Goal: Task Accomplishment & Management: Manage account settings

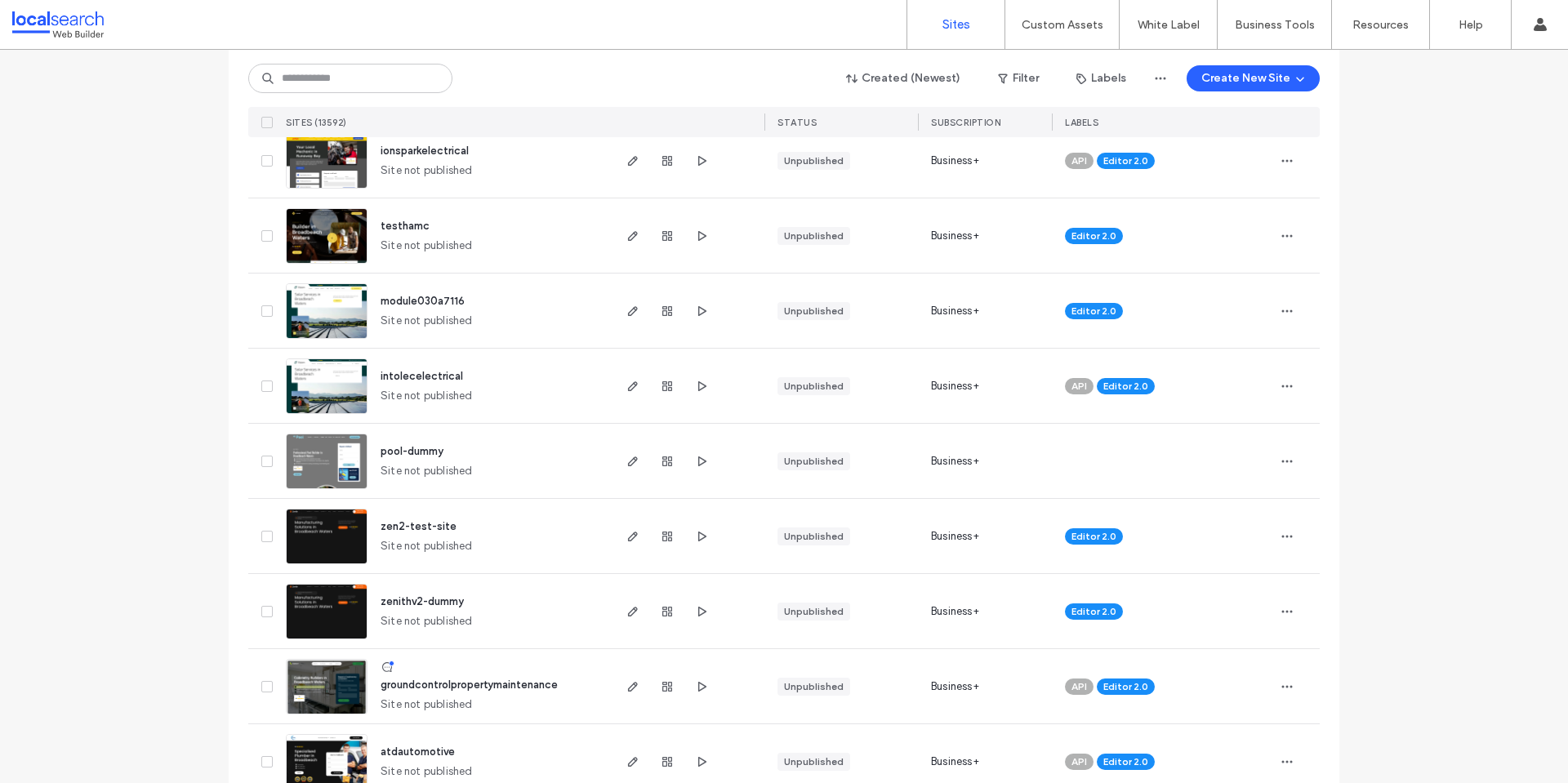
scroll to position [490, 0]
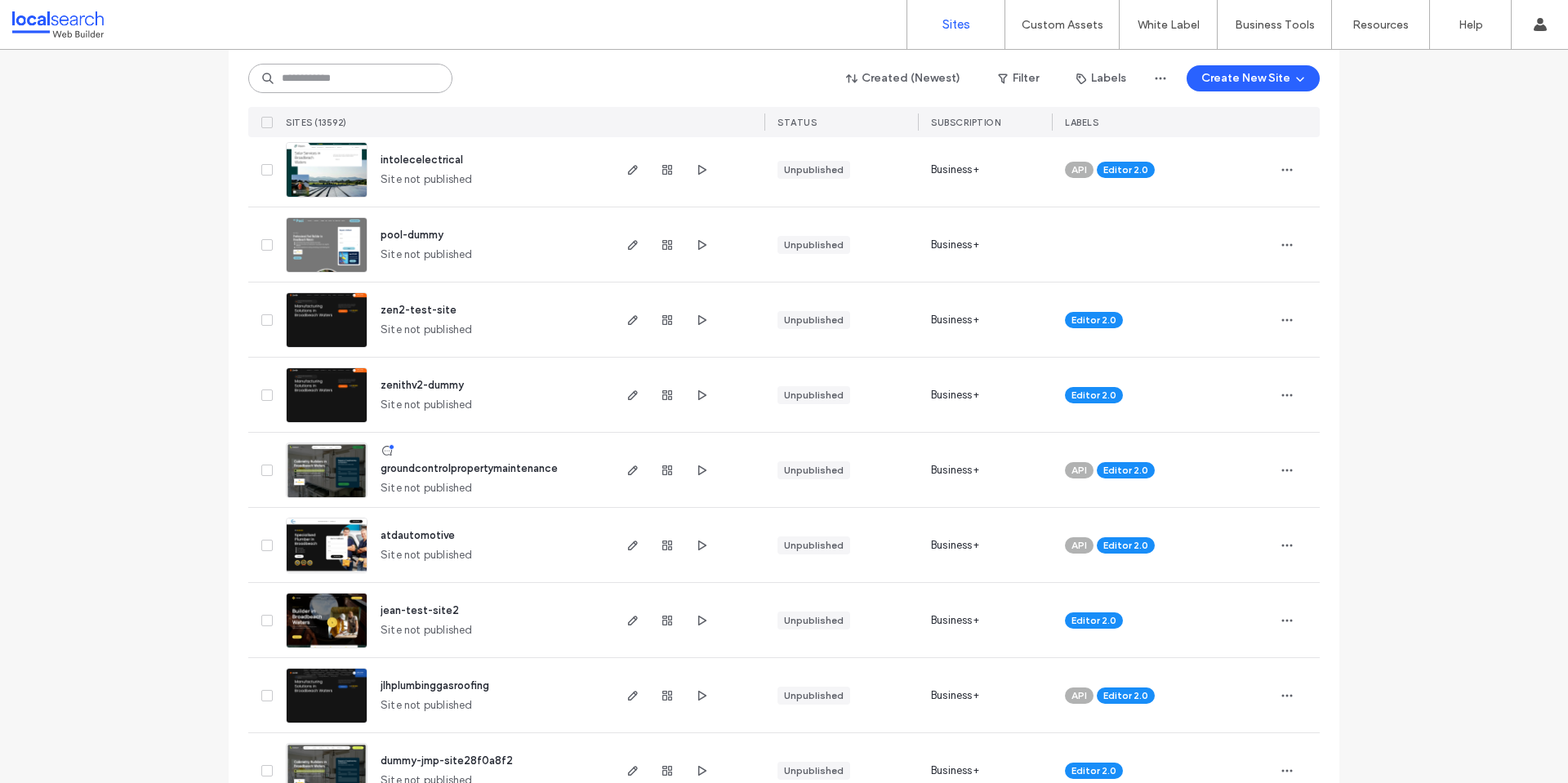
click at [396, 75] on input at bounding box center [351, 78] width 204 height 29
paste input "********"
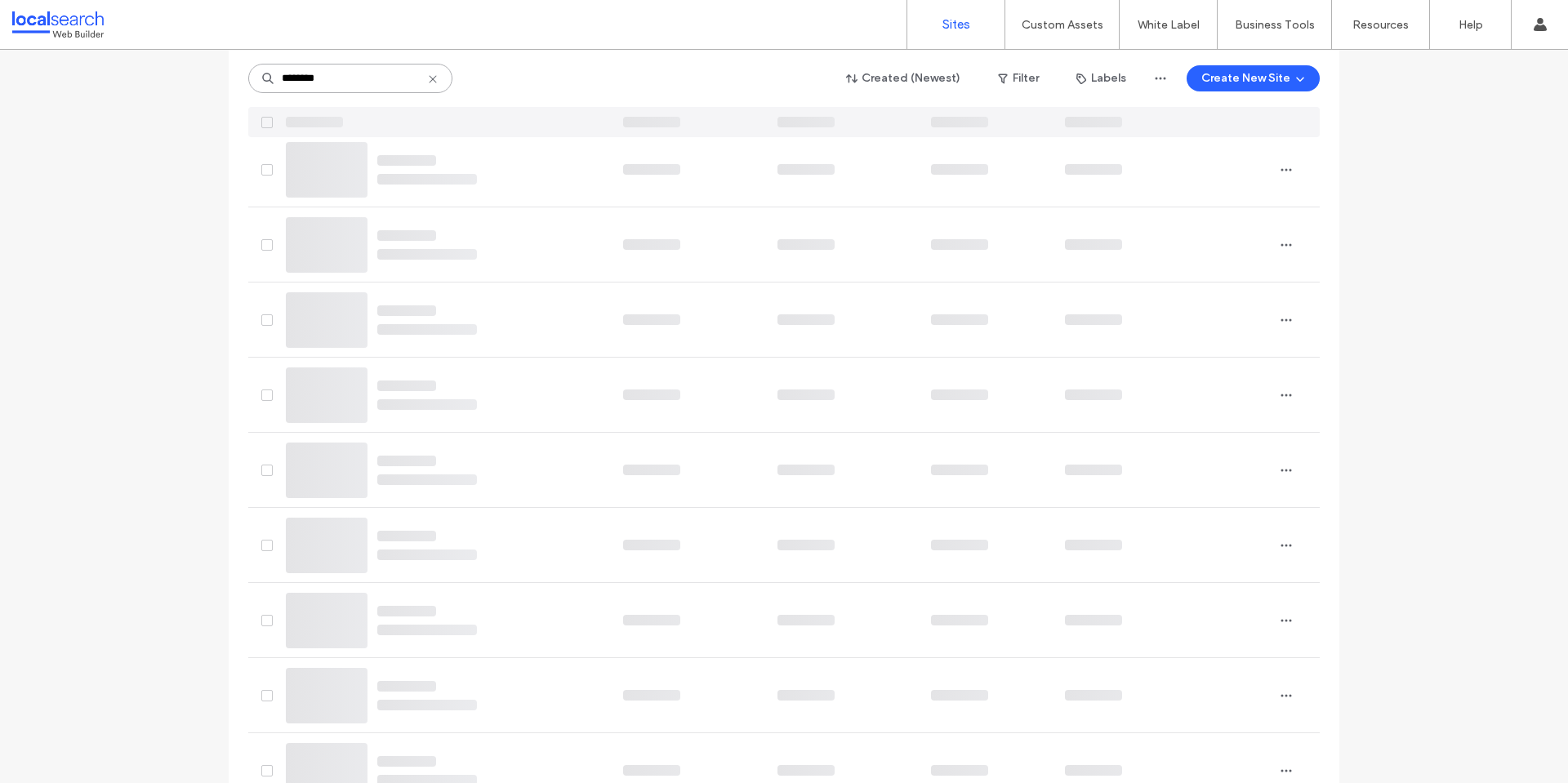
scroll to position [0, 0]
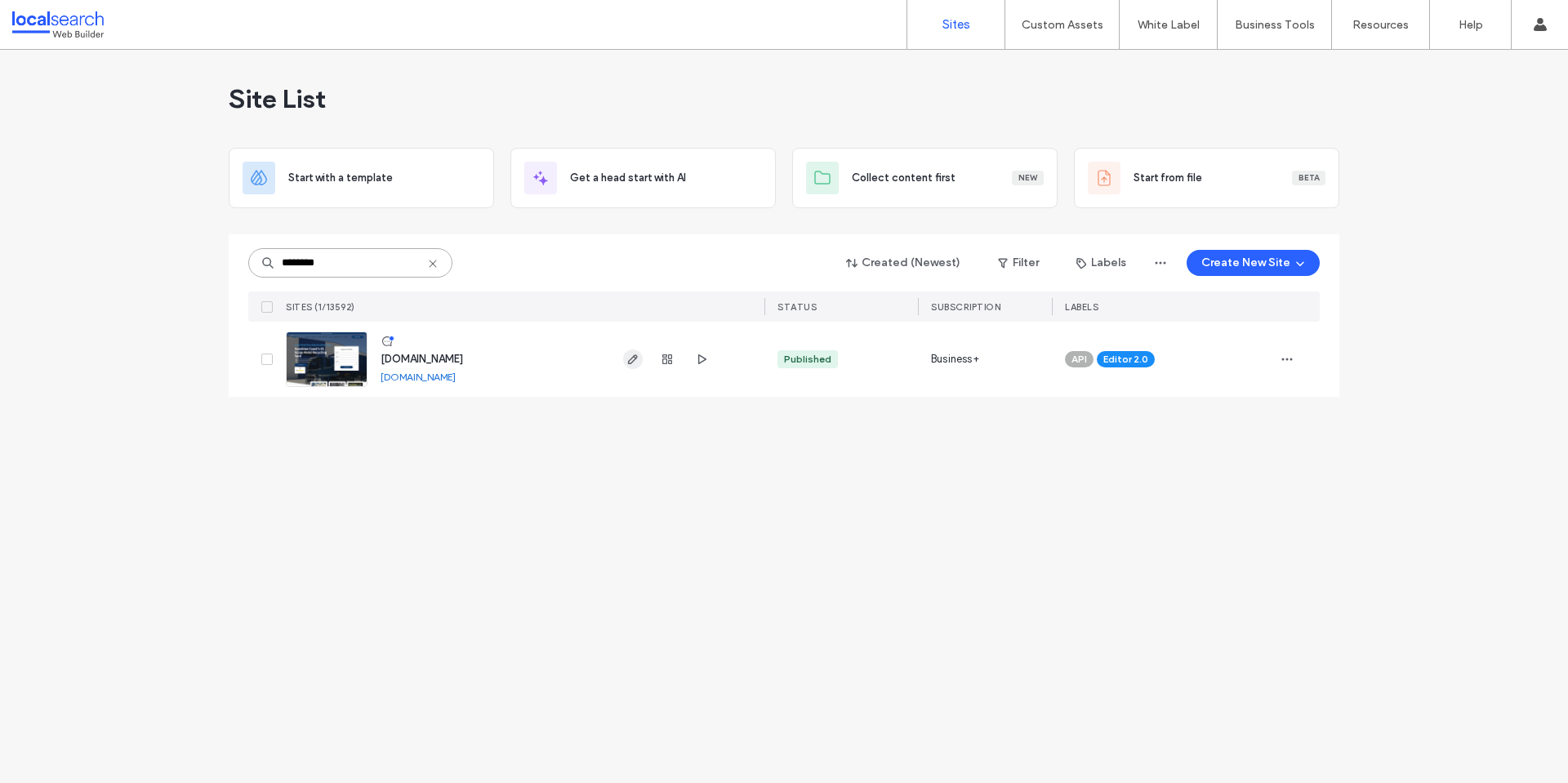
type input "********"
click at [631, 358] on use "button" at bounding box center [633, 359] width 9 height 9
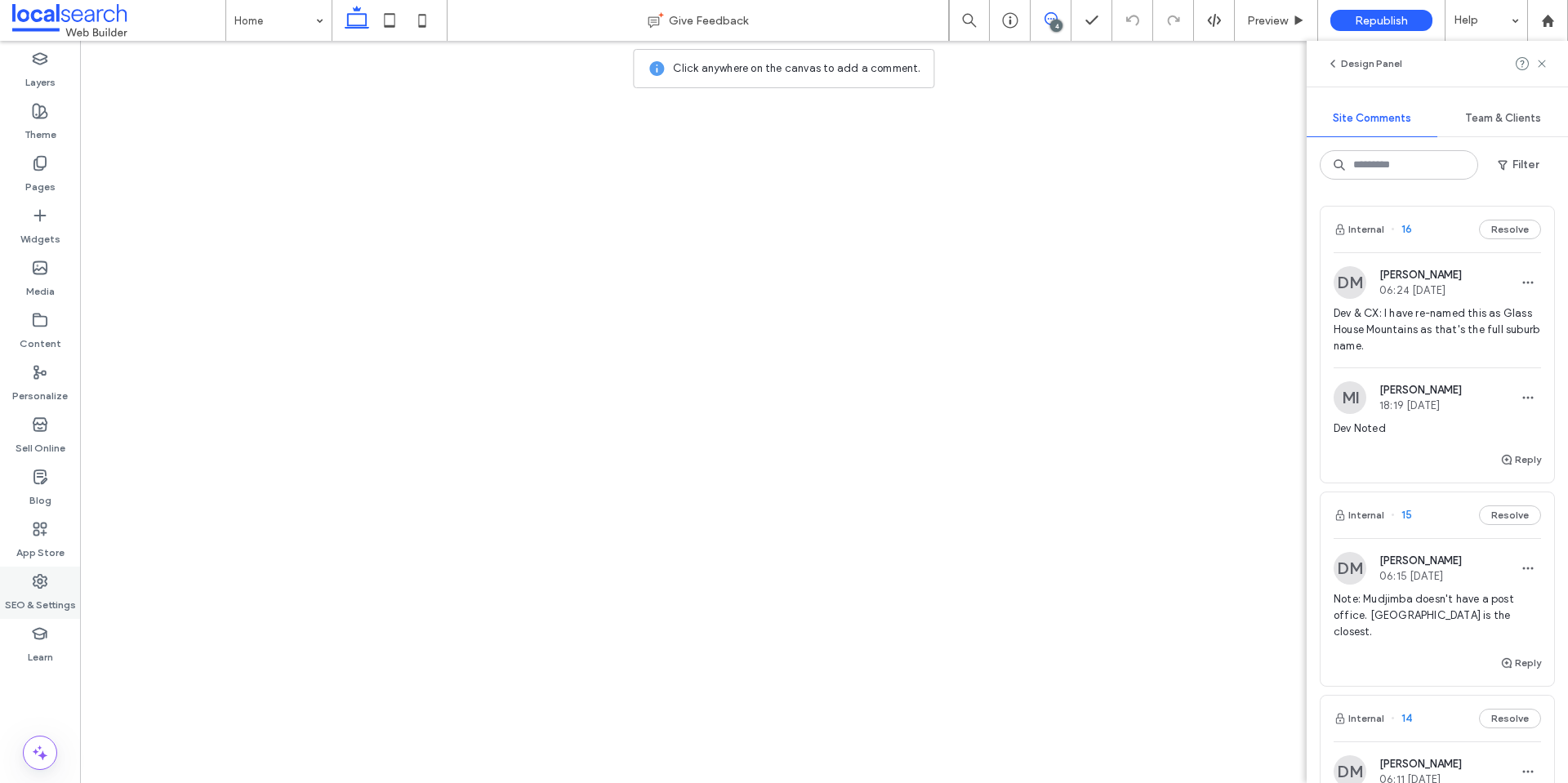
click at [41, 580] on use at bounding box center [40, 581] width 13 height 13
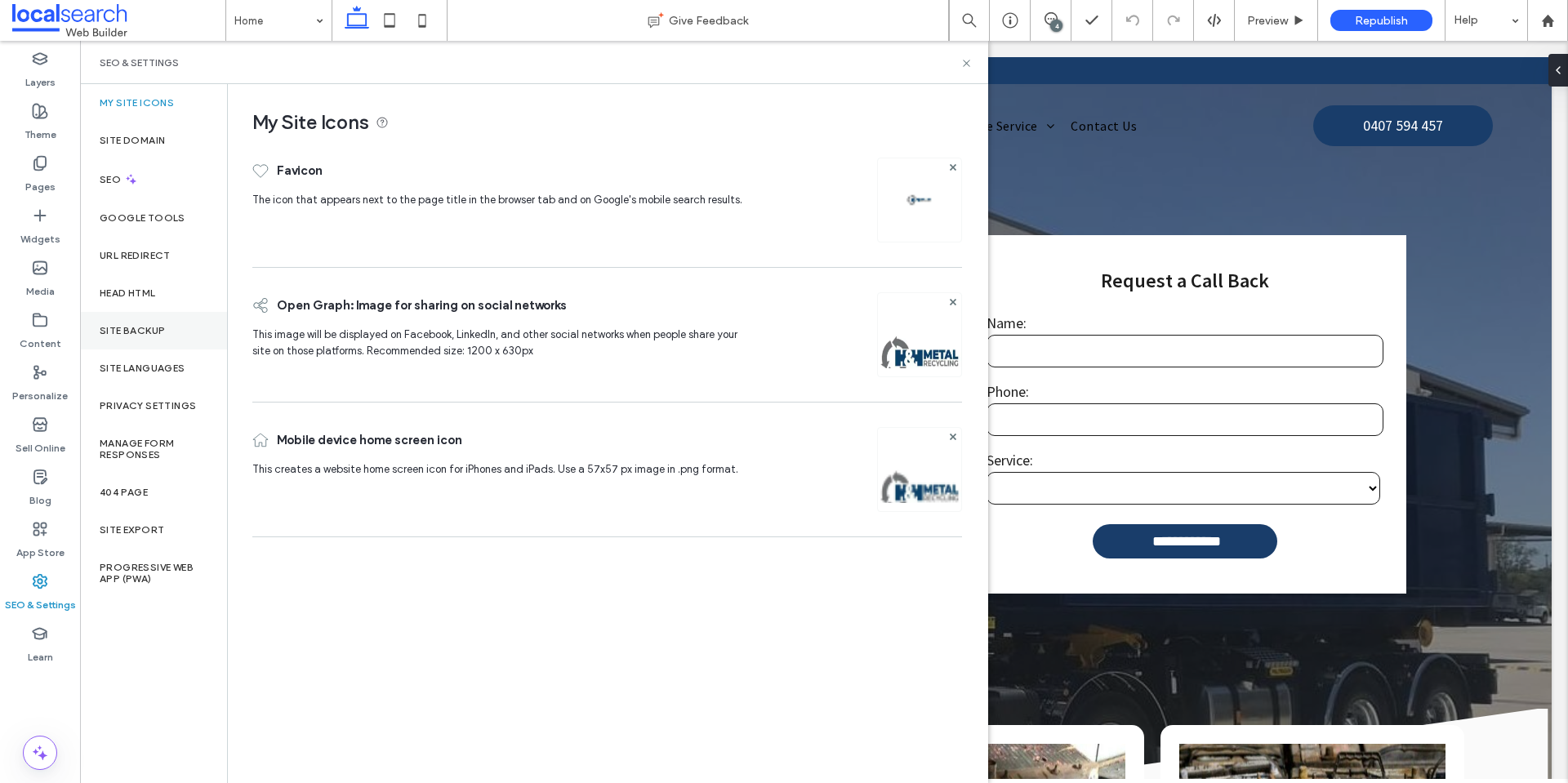
click at [166, 324] on div "Site Backup" at bounding box center [153, 331] width 147 height 38
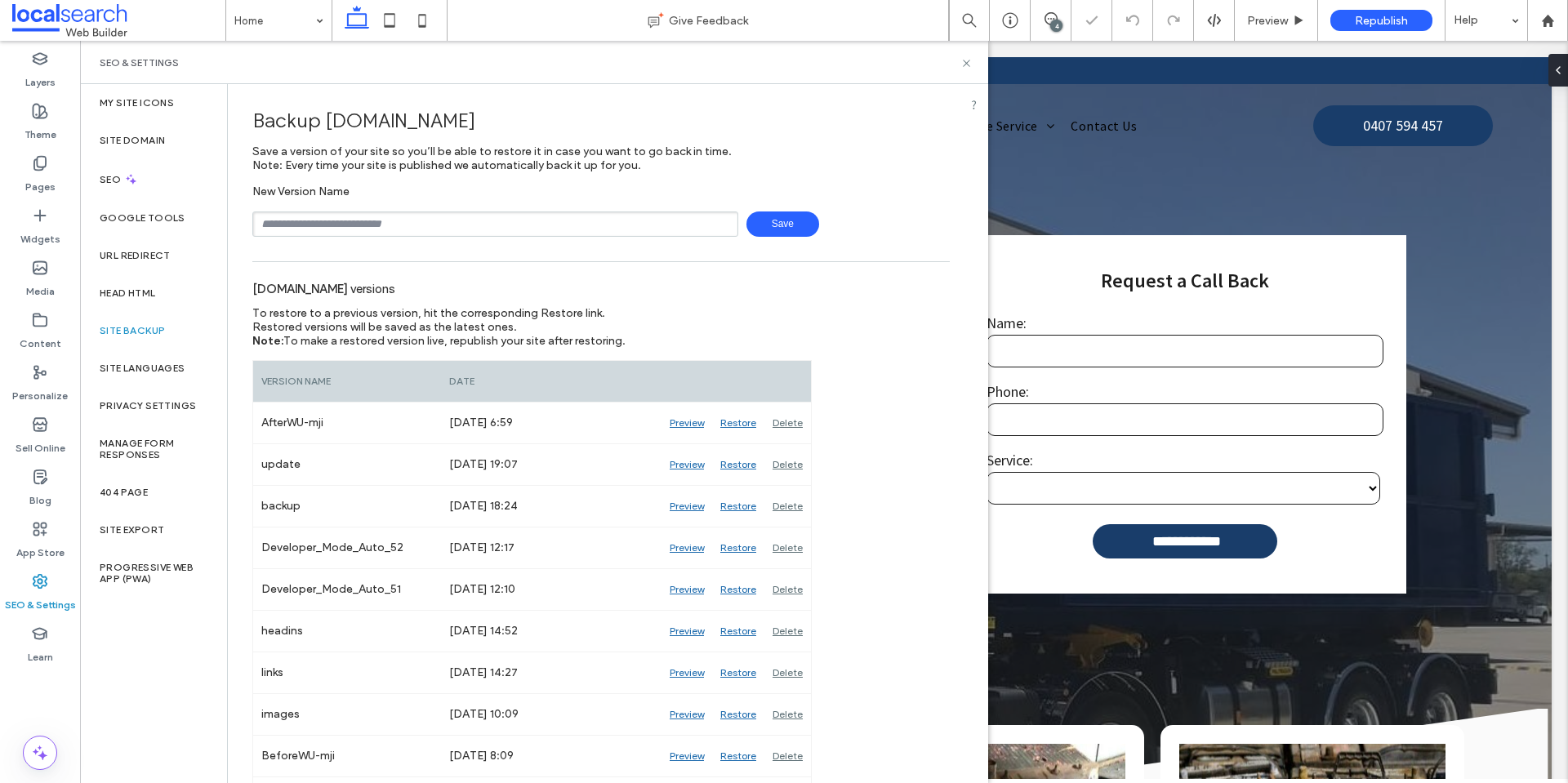
click at [452, 222] on input "text" at bounding box center [495, 224] width 486 height 25
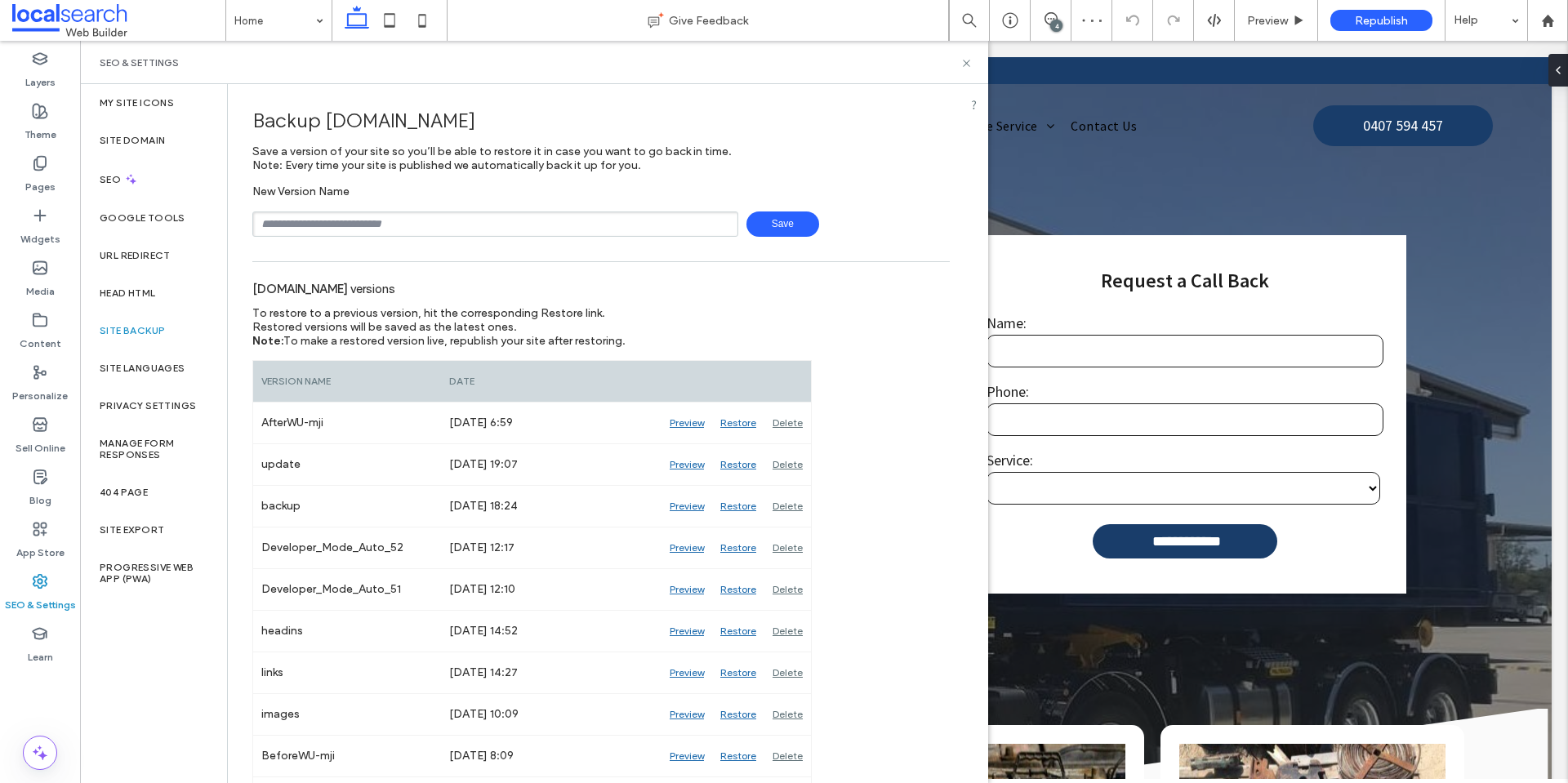
type input "**********"
click at [782, 219] on span "Save" at bounding box center [783, 224] width 73 height 25
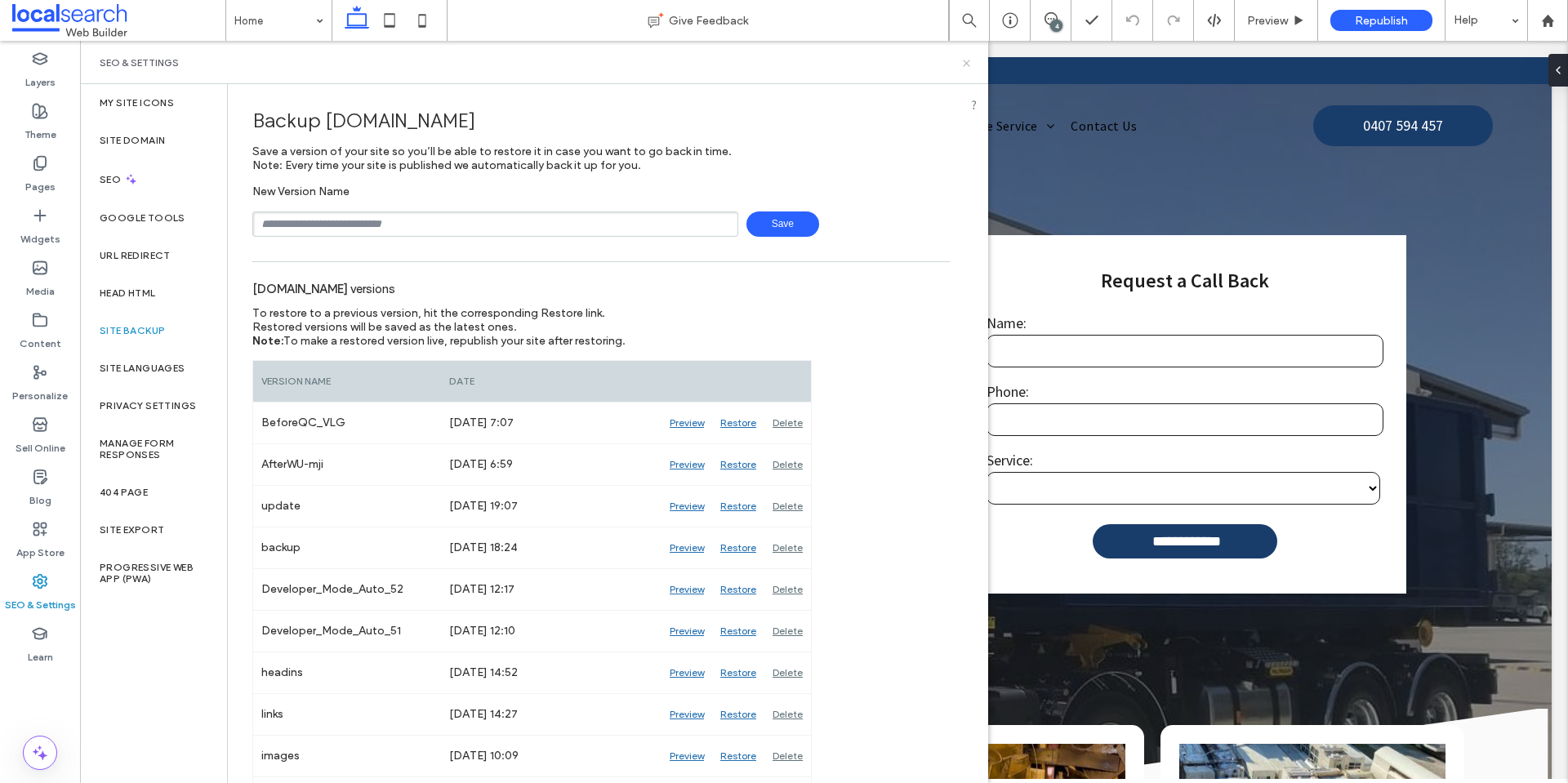
click at [968, 62] on use at bounding box center [966, 63] width 7 height 7
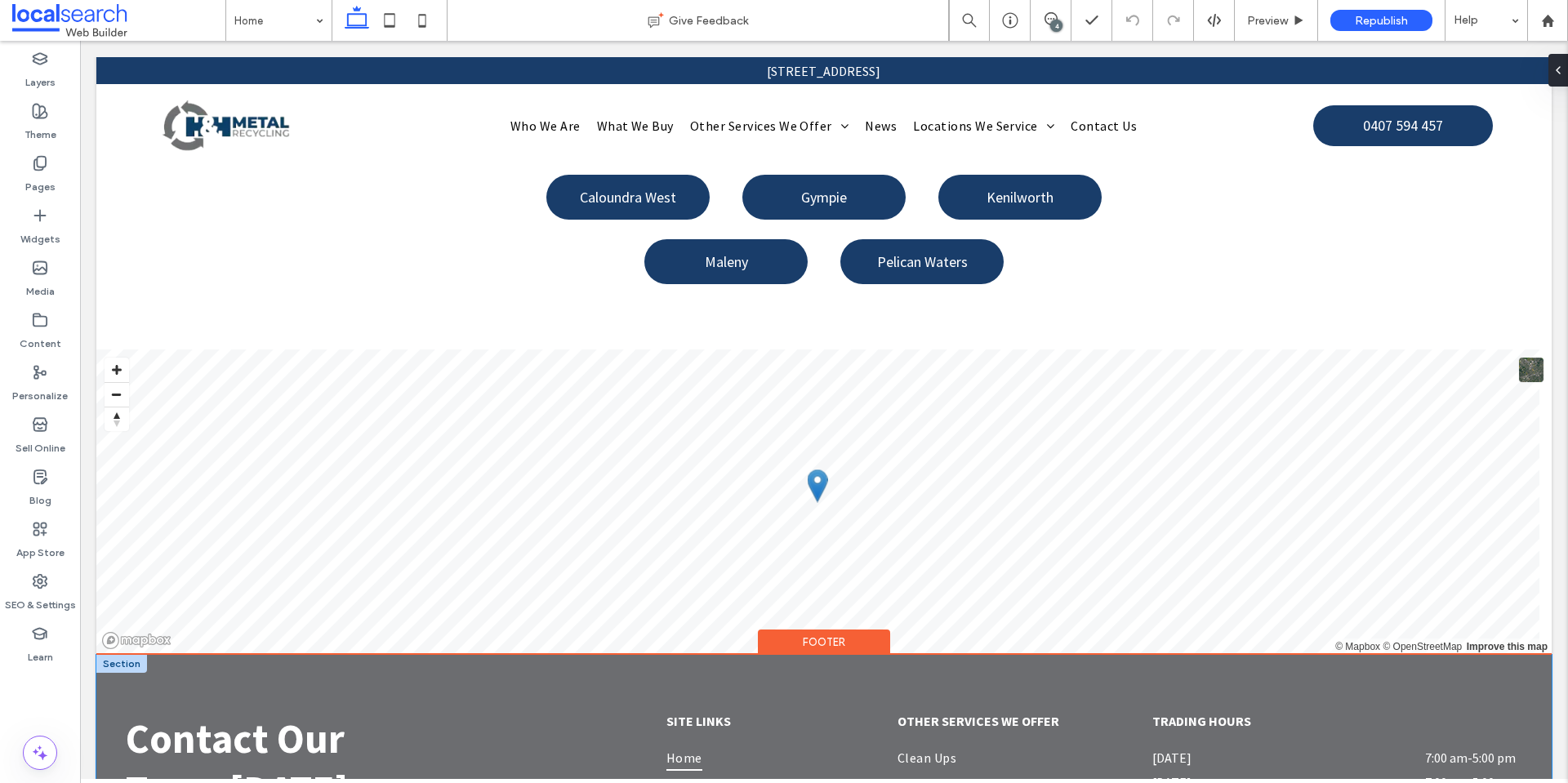
scroll to position [14129, 0]
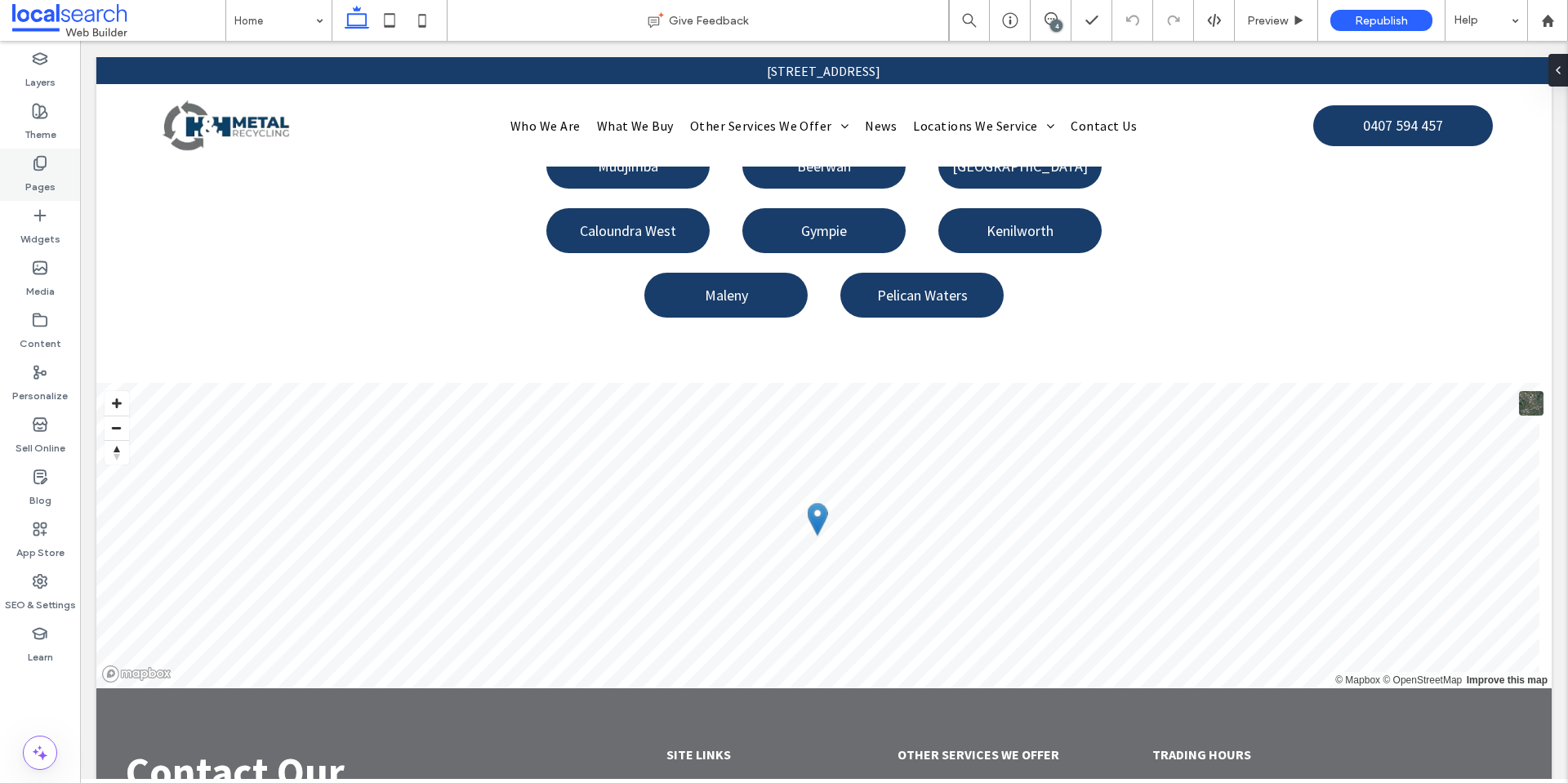
click at [53, 163] on div "Pages" at bounding box center [39, 175] width 80 height 53
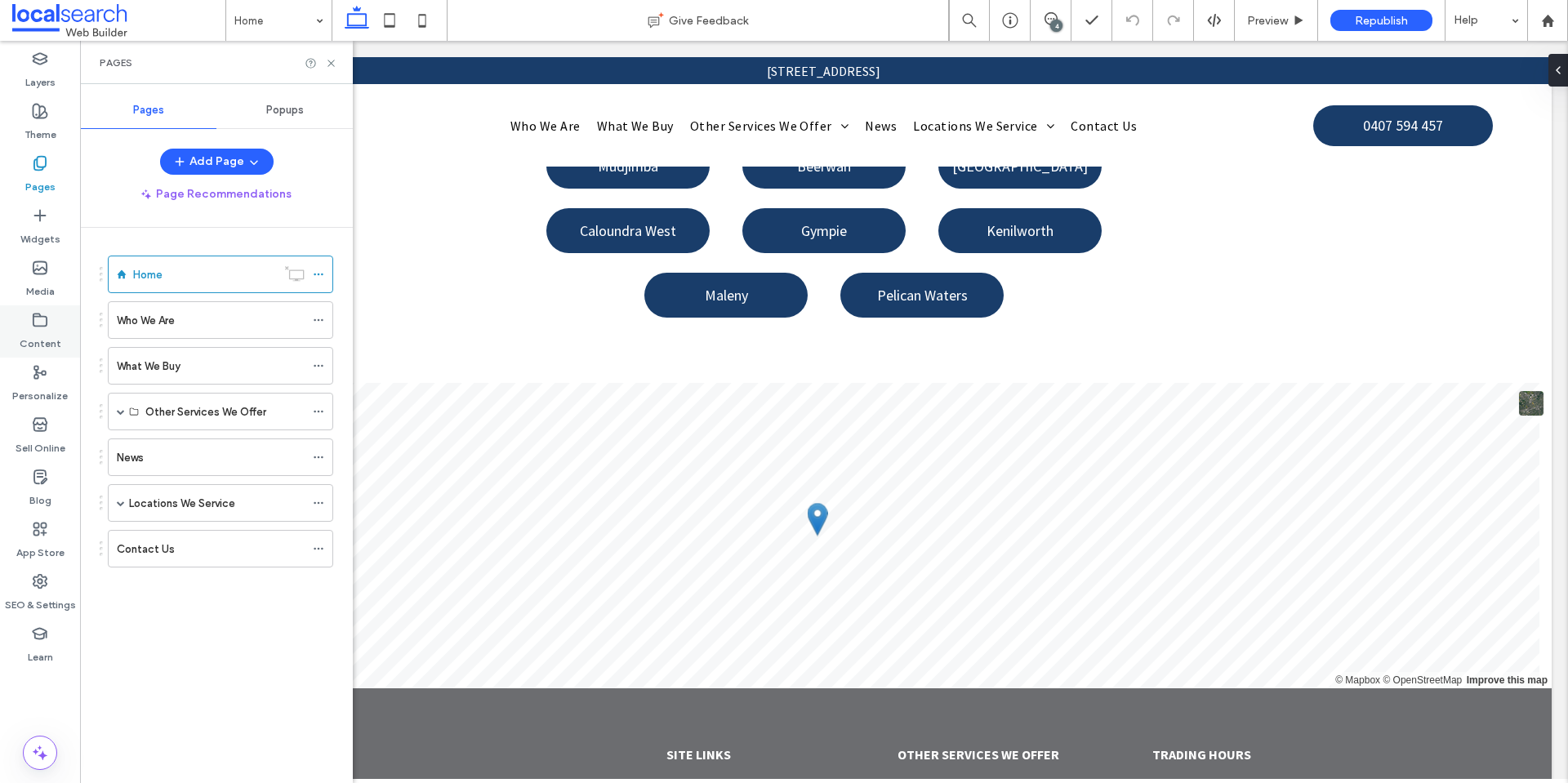
click at [43, 327] on icon at bounding box center [39, 320] width 16 height 16
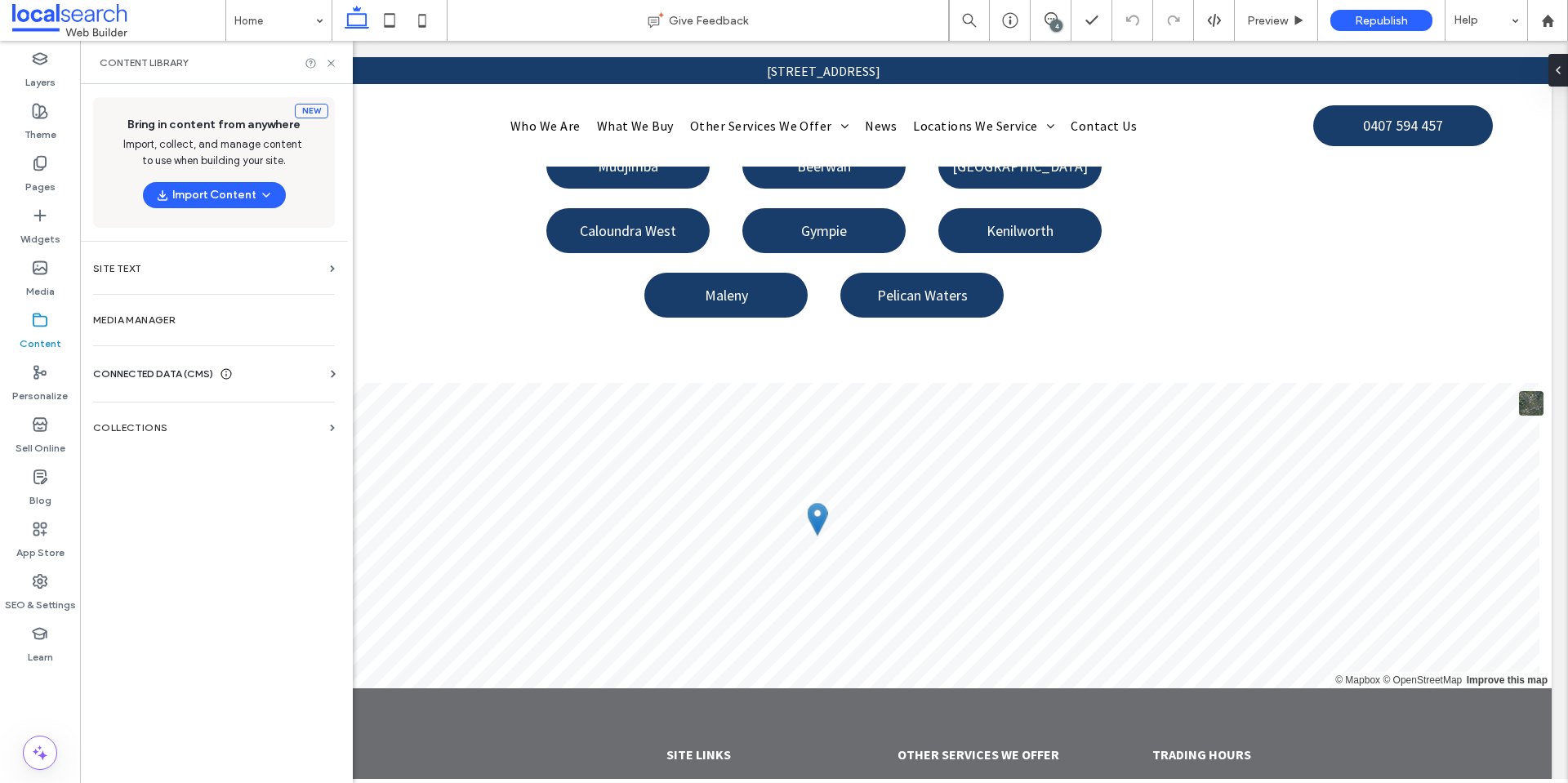
click at [162, 368] on span "CONNECTED DATA (CMS)" at bounding box center [153, 373] width 120 height 16
click at [151, 409] on label "Business Info" at bounding box center [217, 414] width 222 height 11
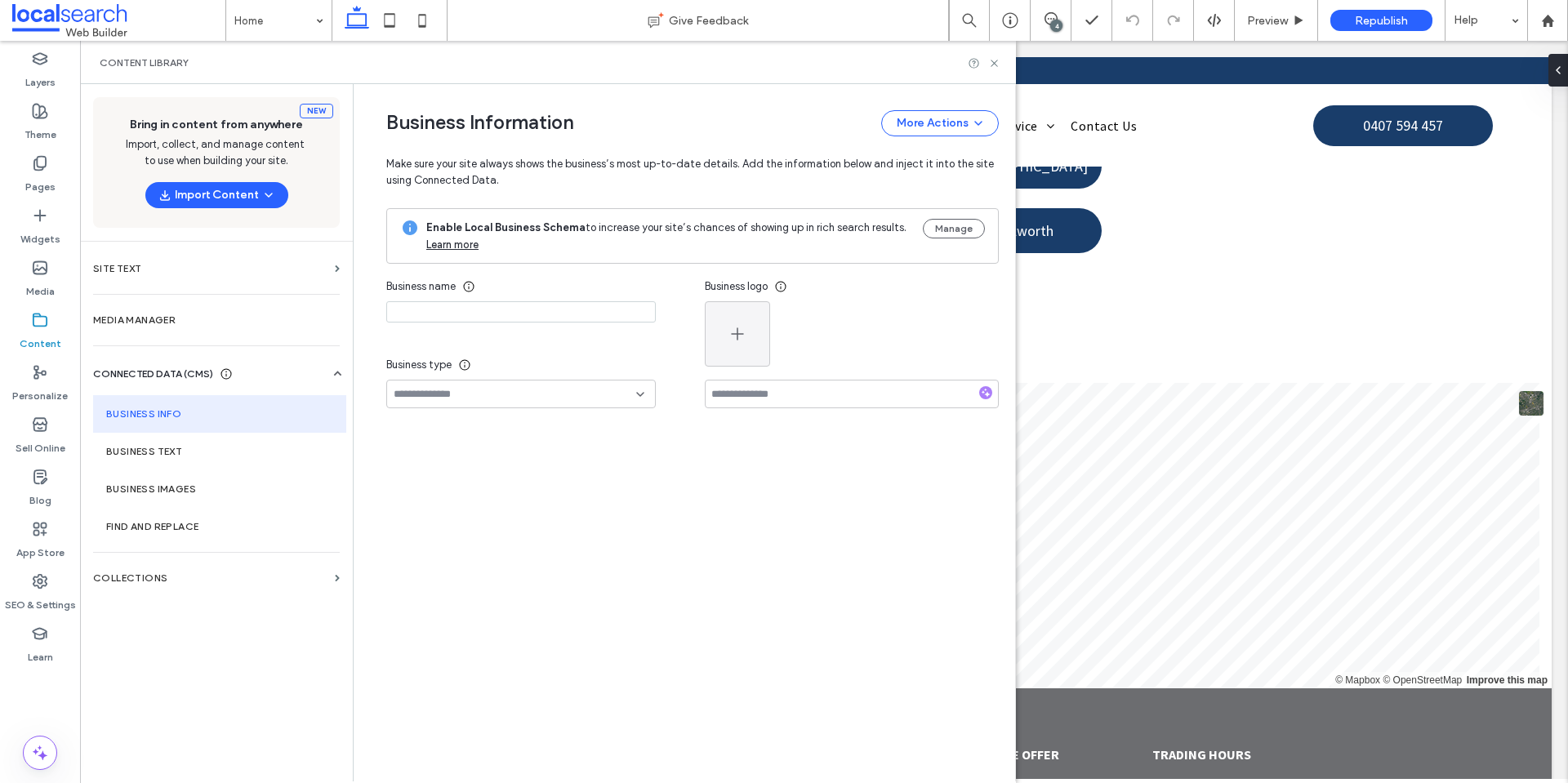
type input "**********"
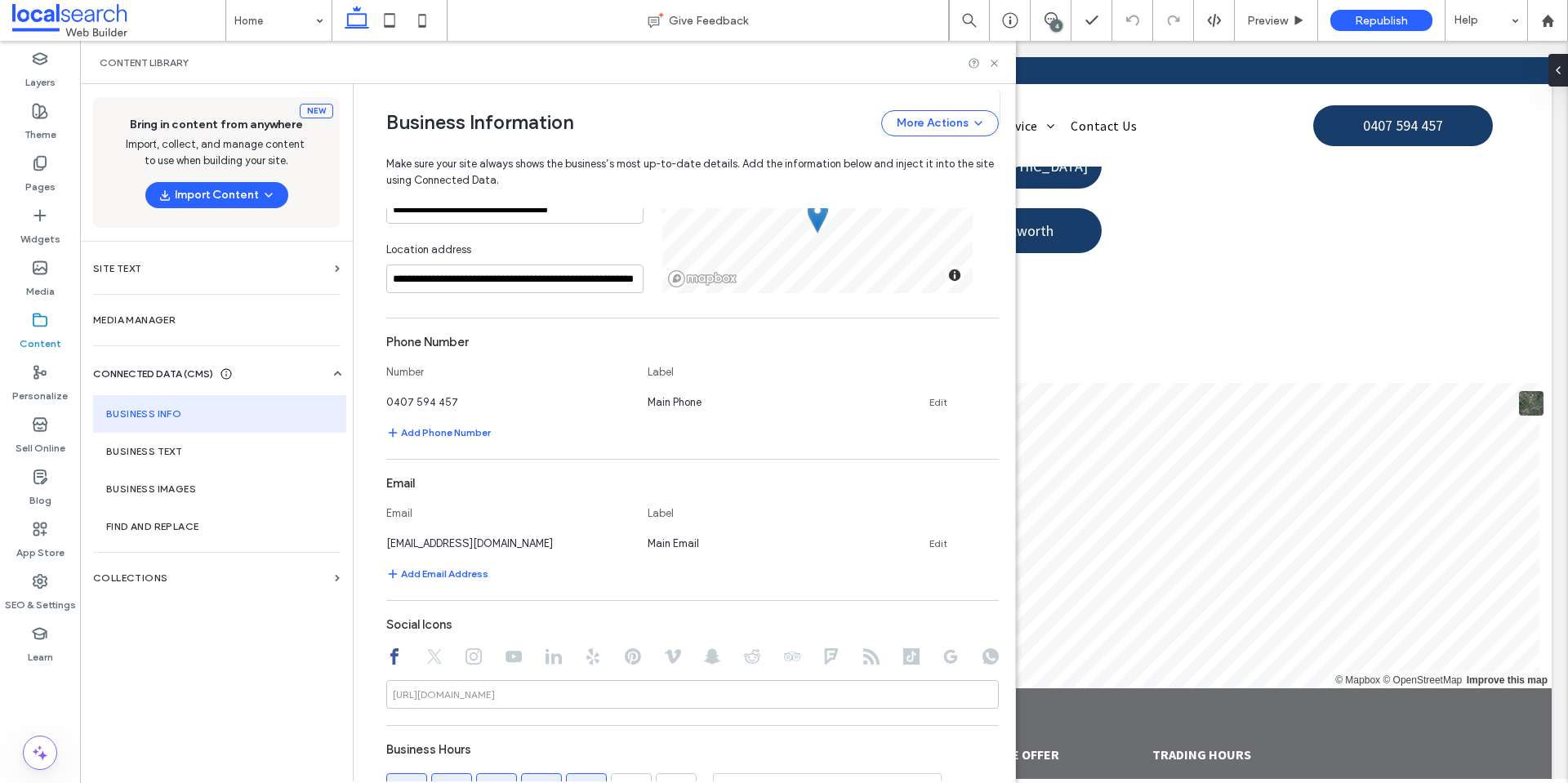
scroll to position [490, 0]
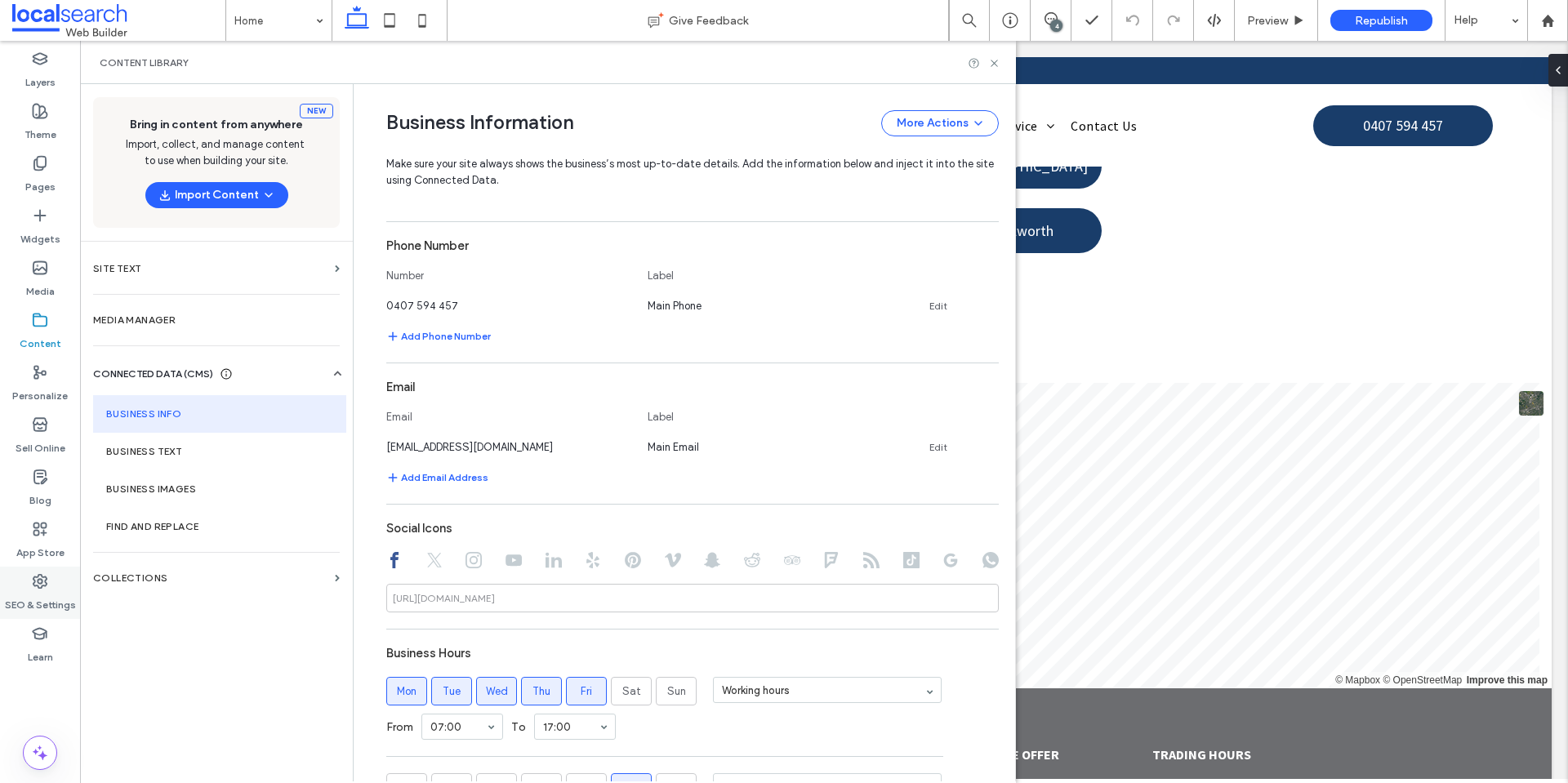
click at [53, 595] on label "SEO & Settings" at bounding box center [40, 601] width 71 height 23
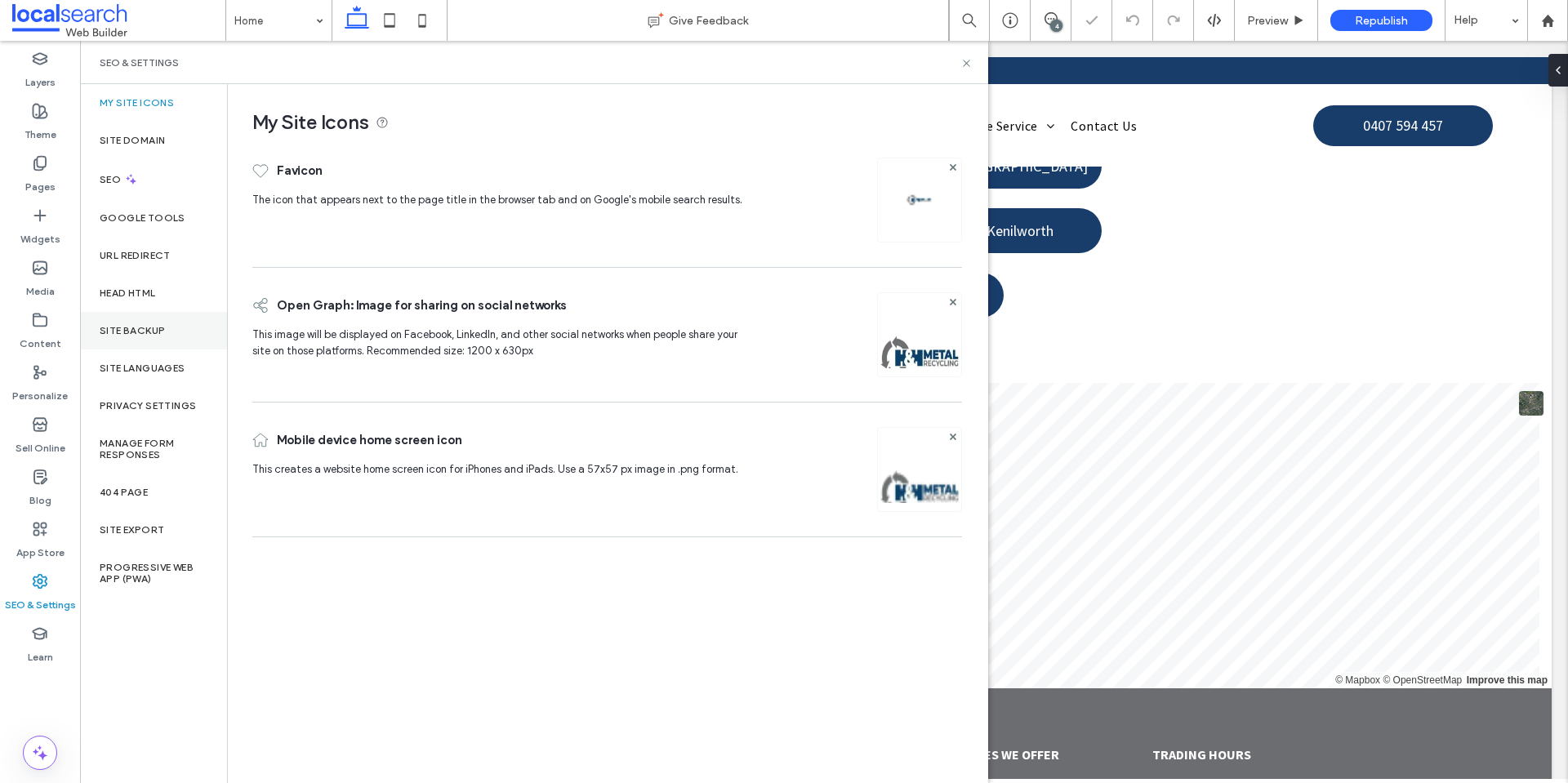
click at [146, 328] on label "Site Backup" at bounding box center [132, 331] width 66 height 11
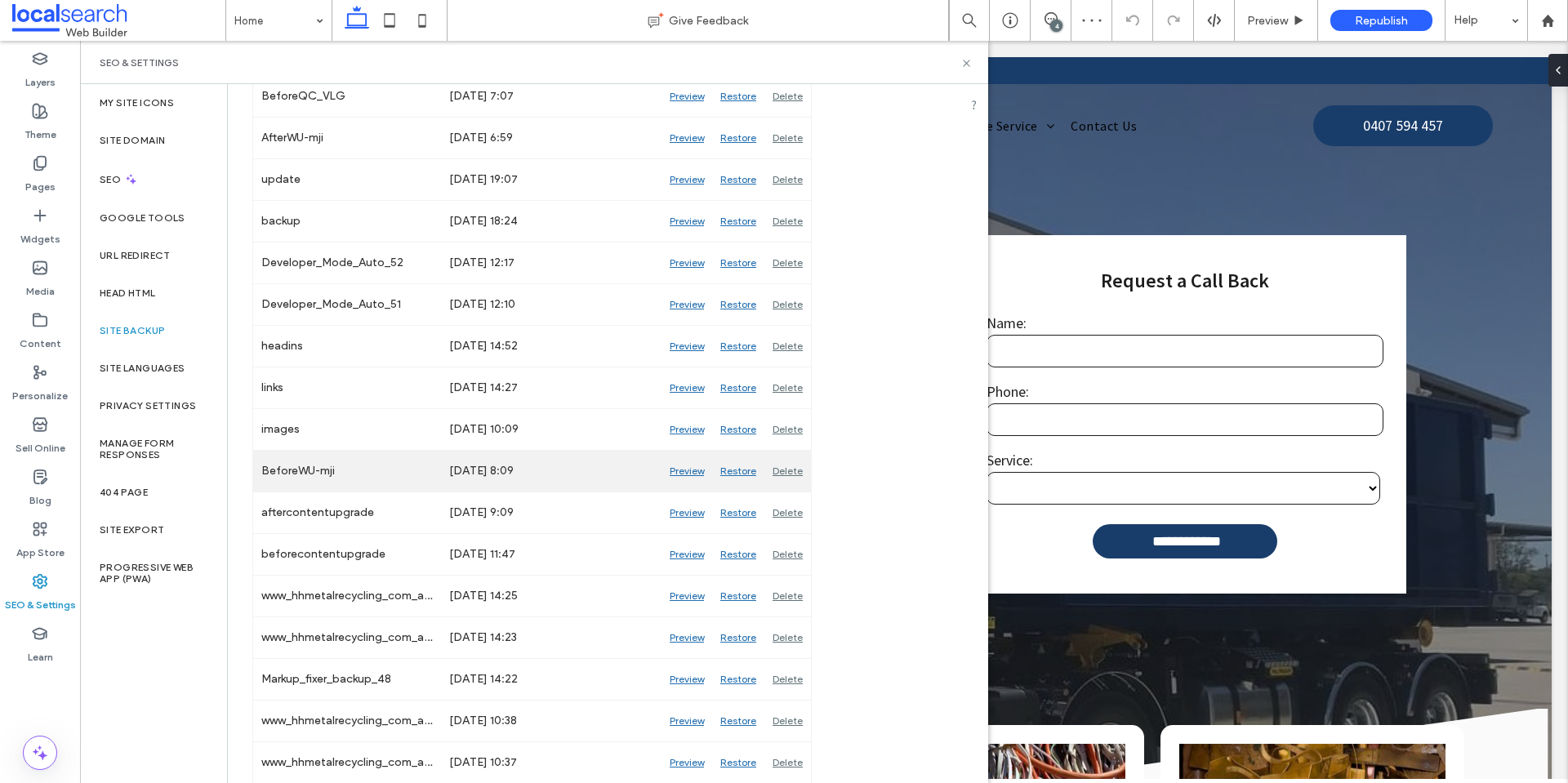
scroll to position [0, 0]
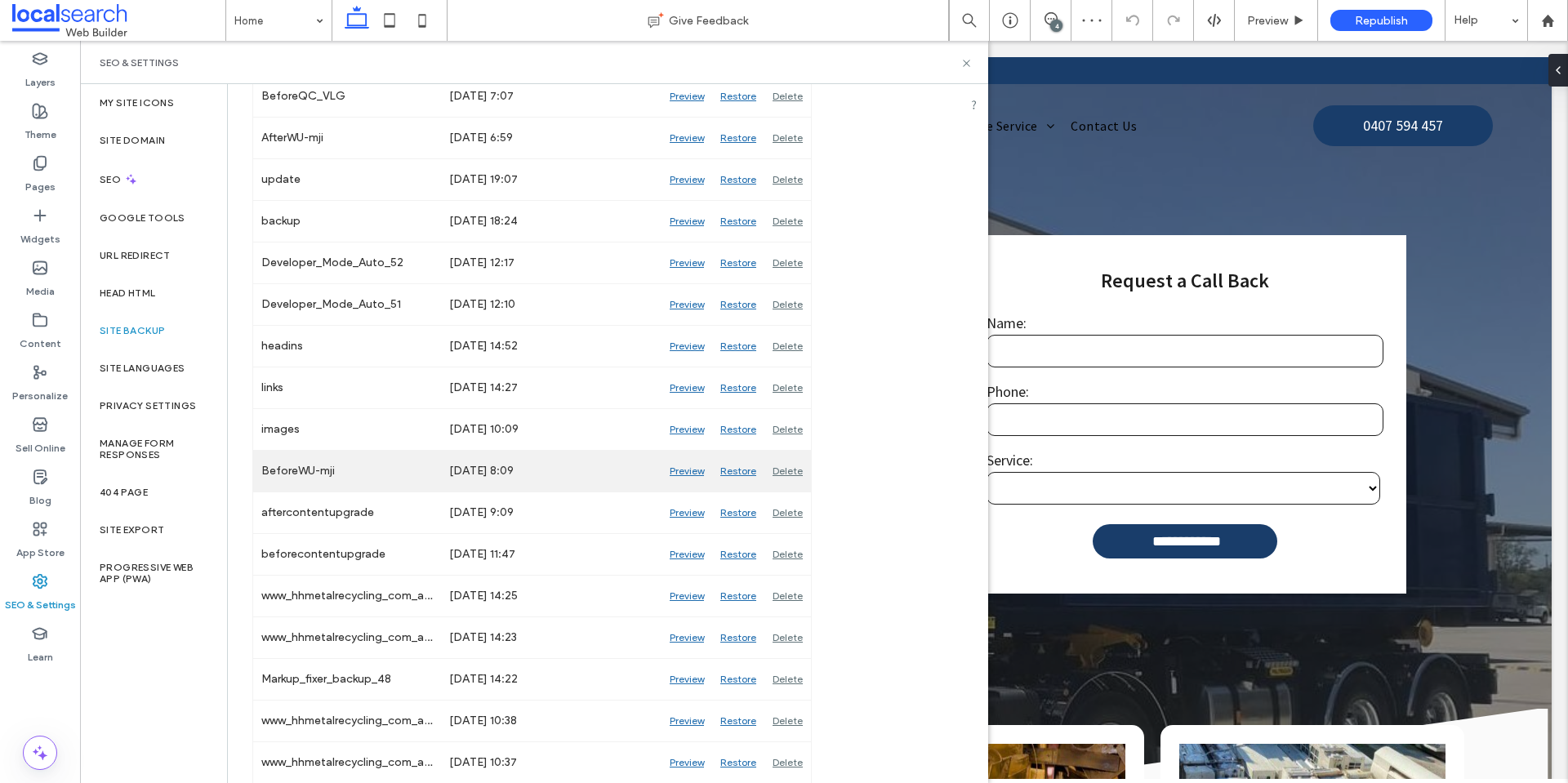
click at [693, 470] on div "Preview" at bounding box center [687, 472] width 51 height 41
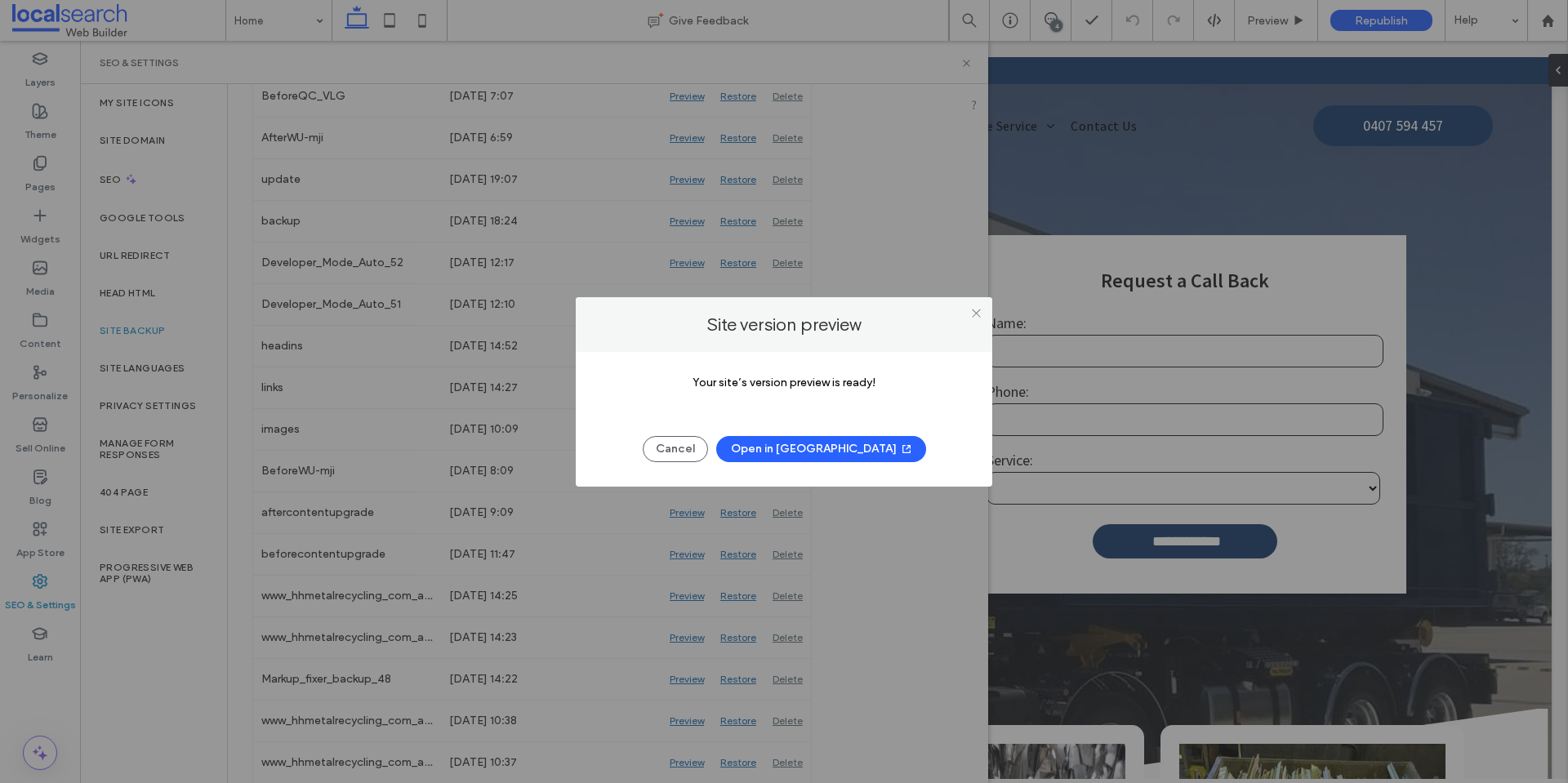
click at [817, 455] on button "Open in New Tab" at bounding box center [822, 449] width 210 height 26
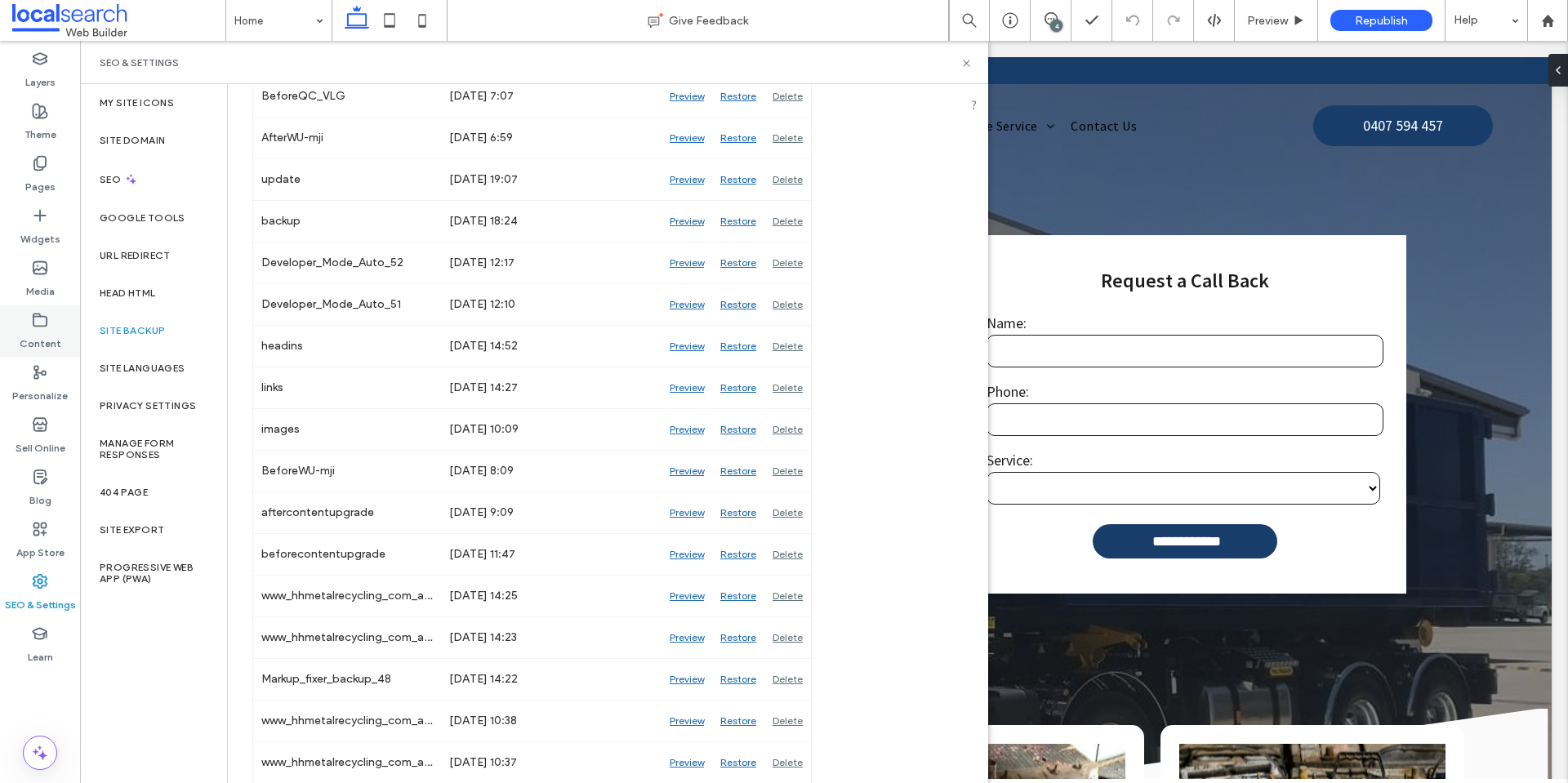
click at [41, 320] on icon at bounding box center [39, 320] width 16 height 16
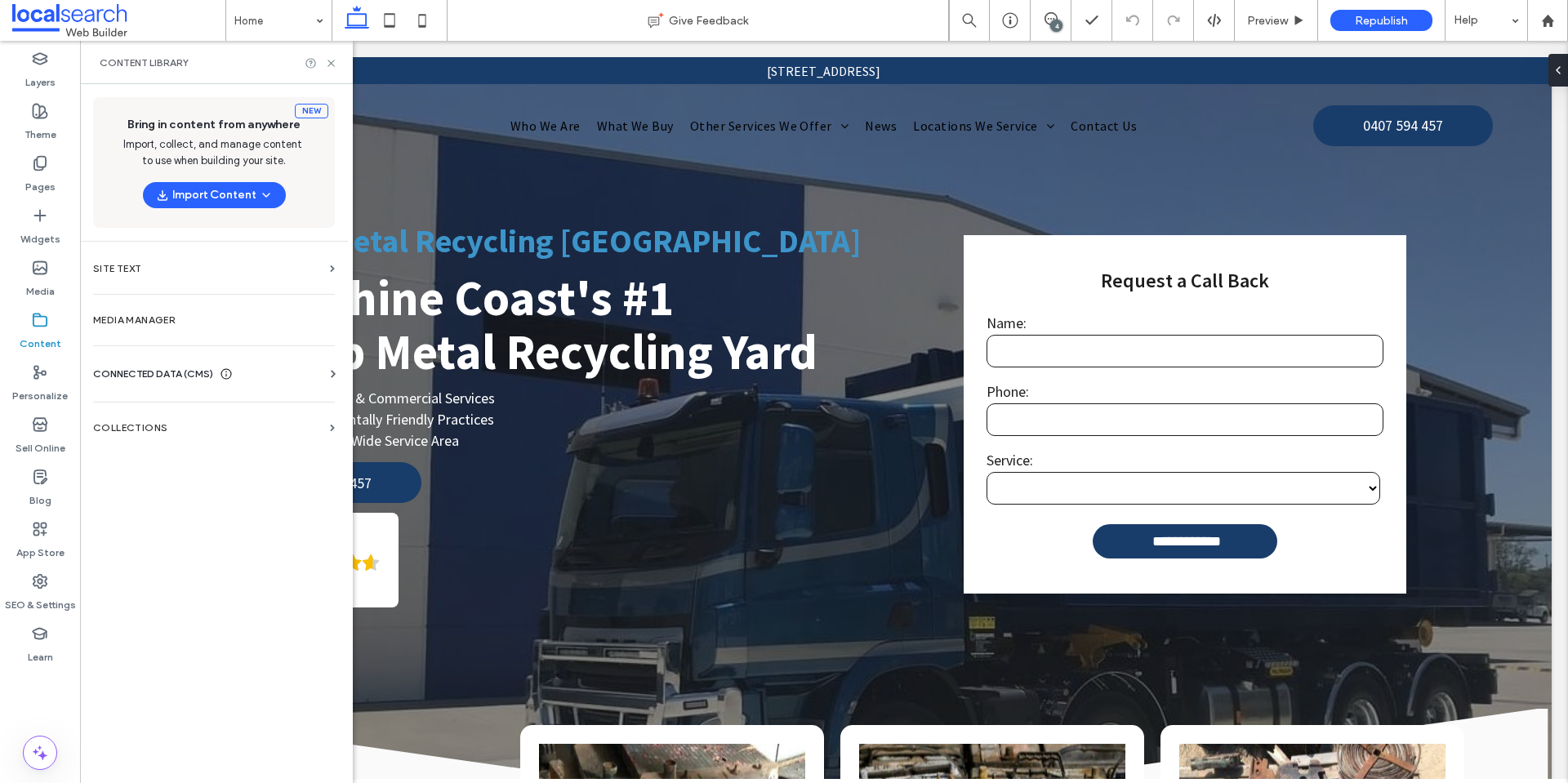
click at [334, 370] on icon at bounding box center [333, 373] width 16 height 16
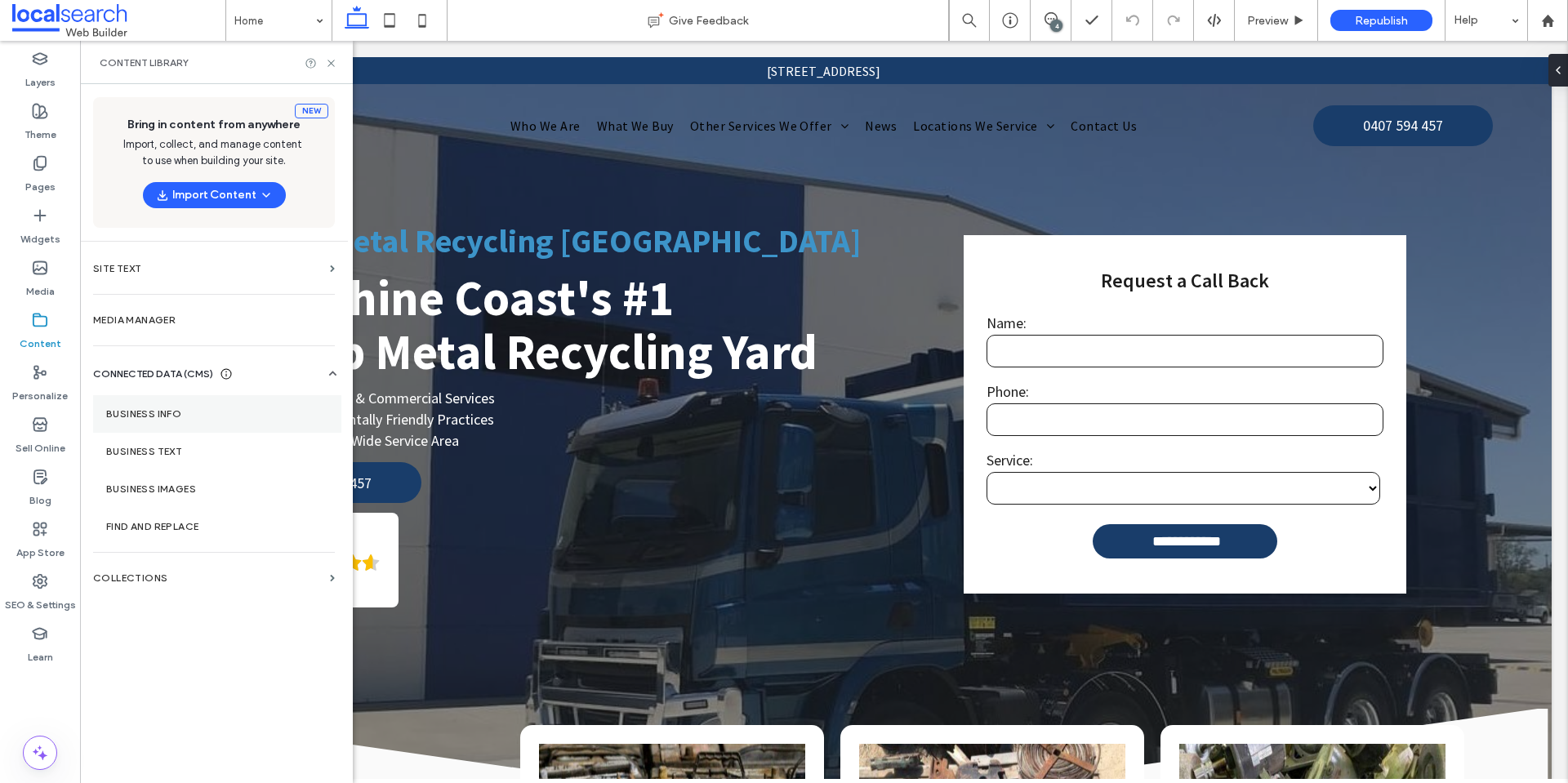
click at [188, 414] on label "Business Info" at bounding box center [217, 414] width 222 height 11
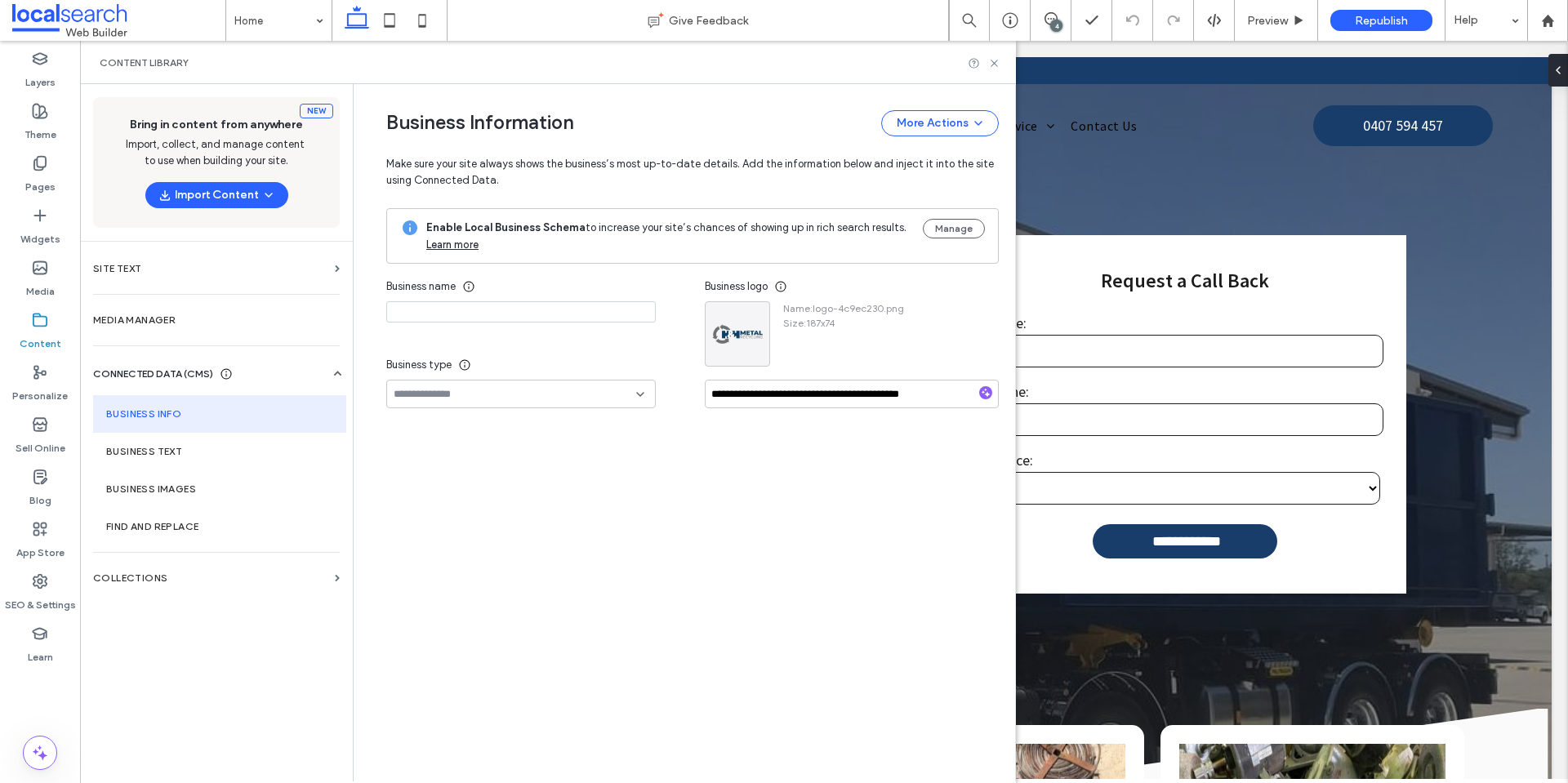
type input "**********"
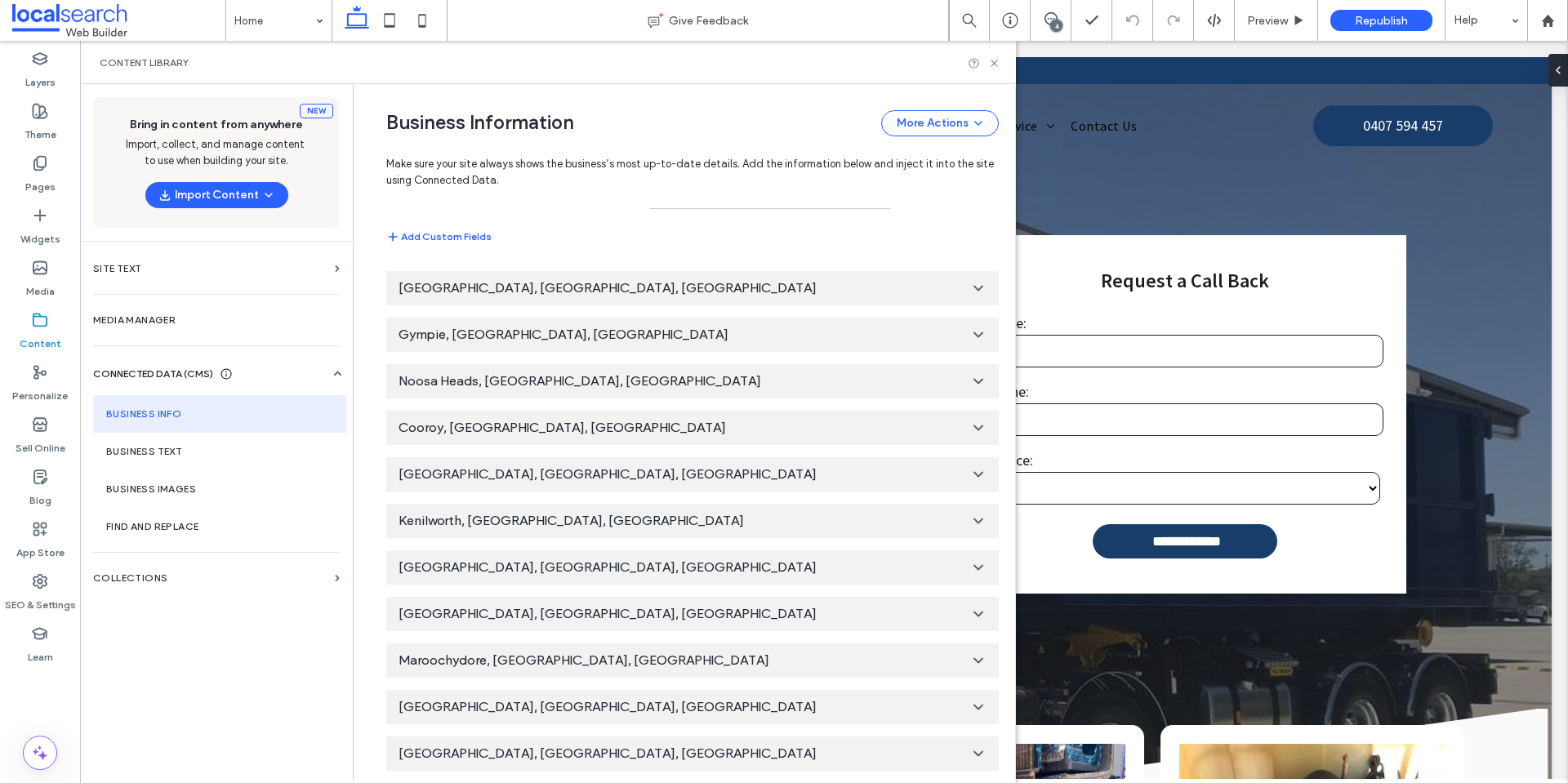
scroll to position [1377, 0]
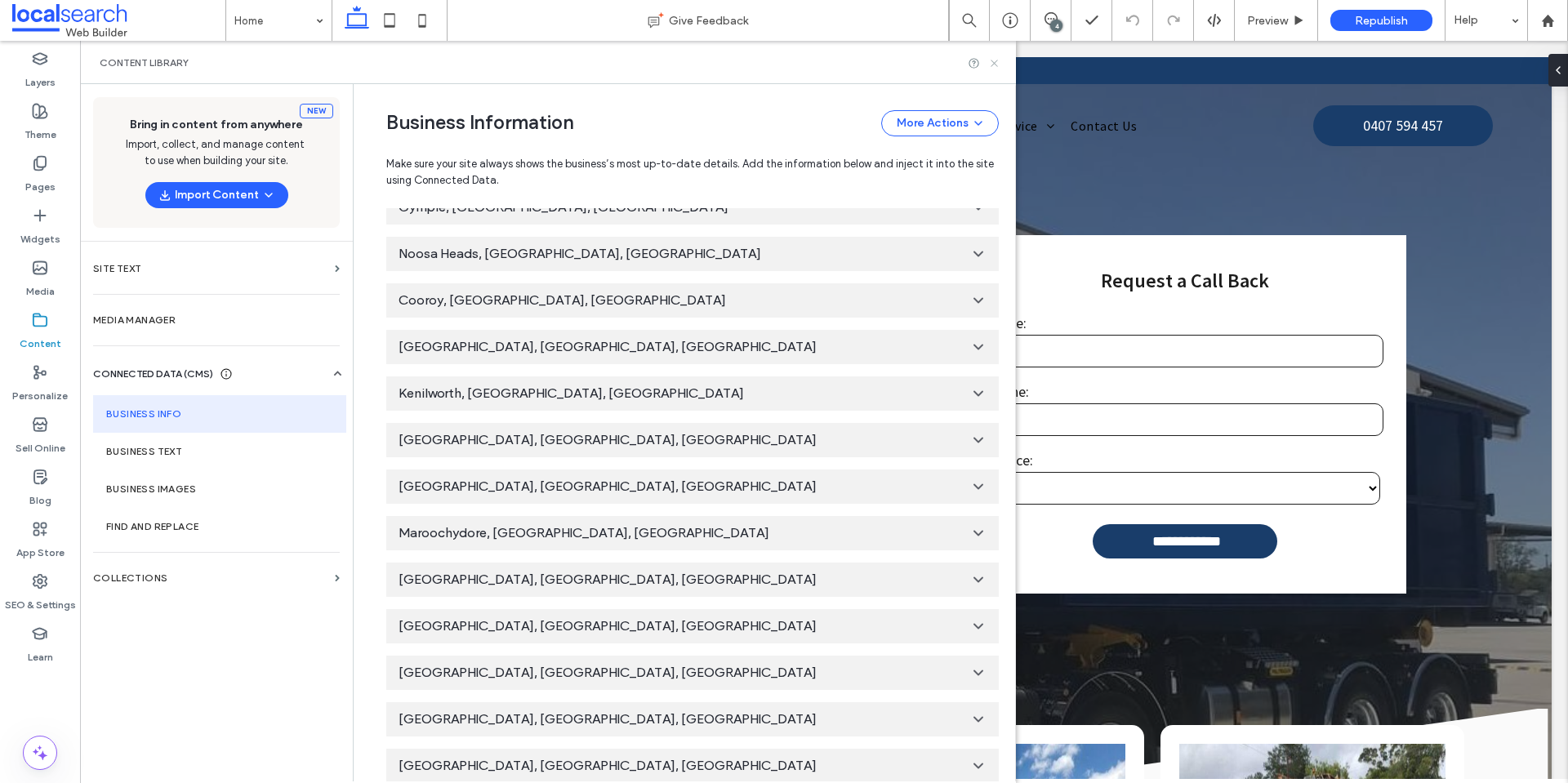
click at [994, 63] on use at bounding box center [994, 63] width 7 height 7
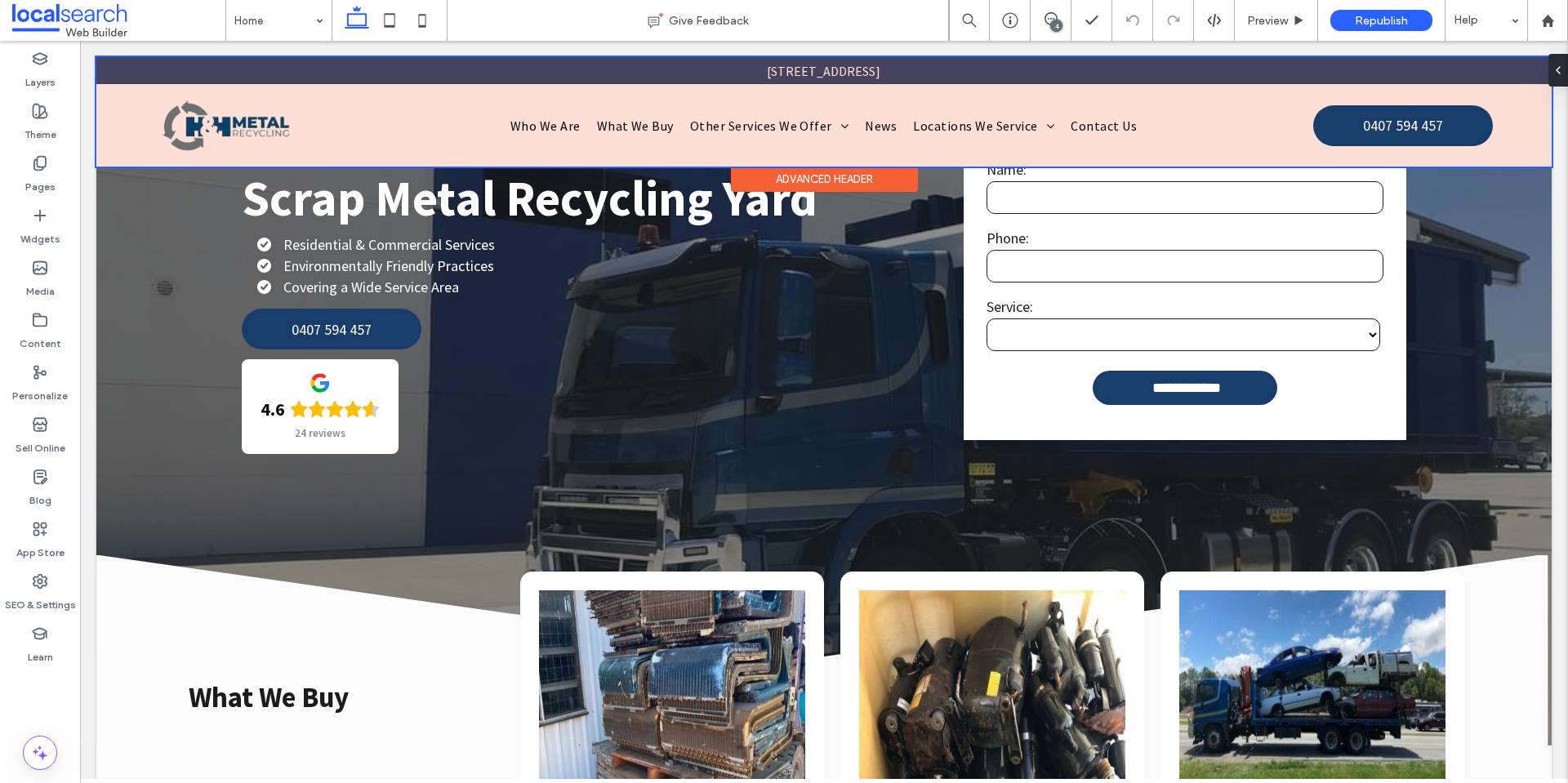
scroll to position [0, 0]
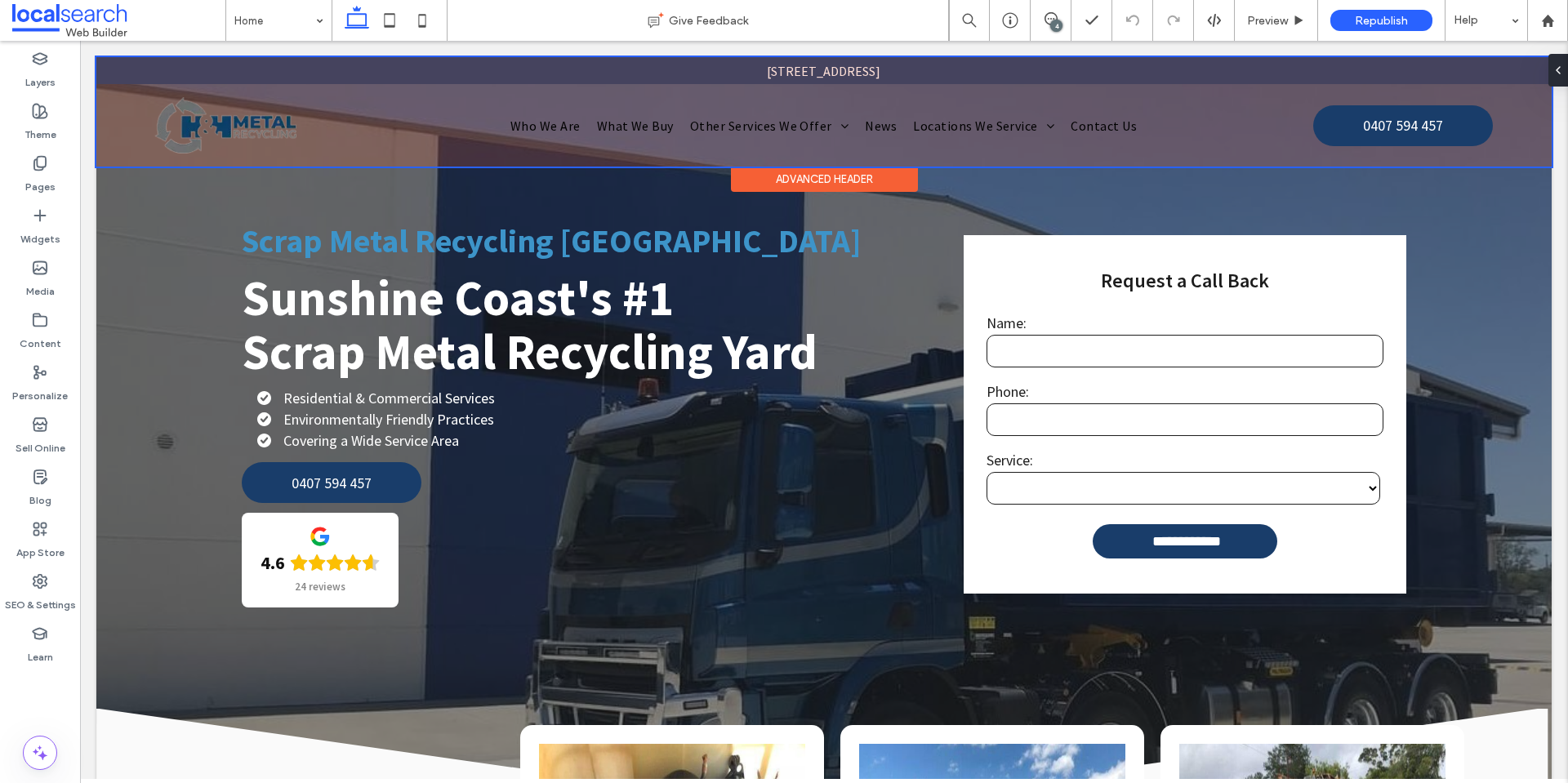
click at [806, 179] on div "Advanced Header" at bounding box center [824, 179] width 187 height 25
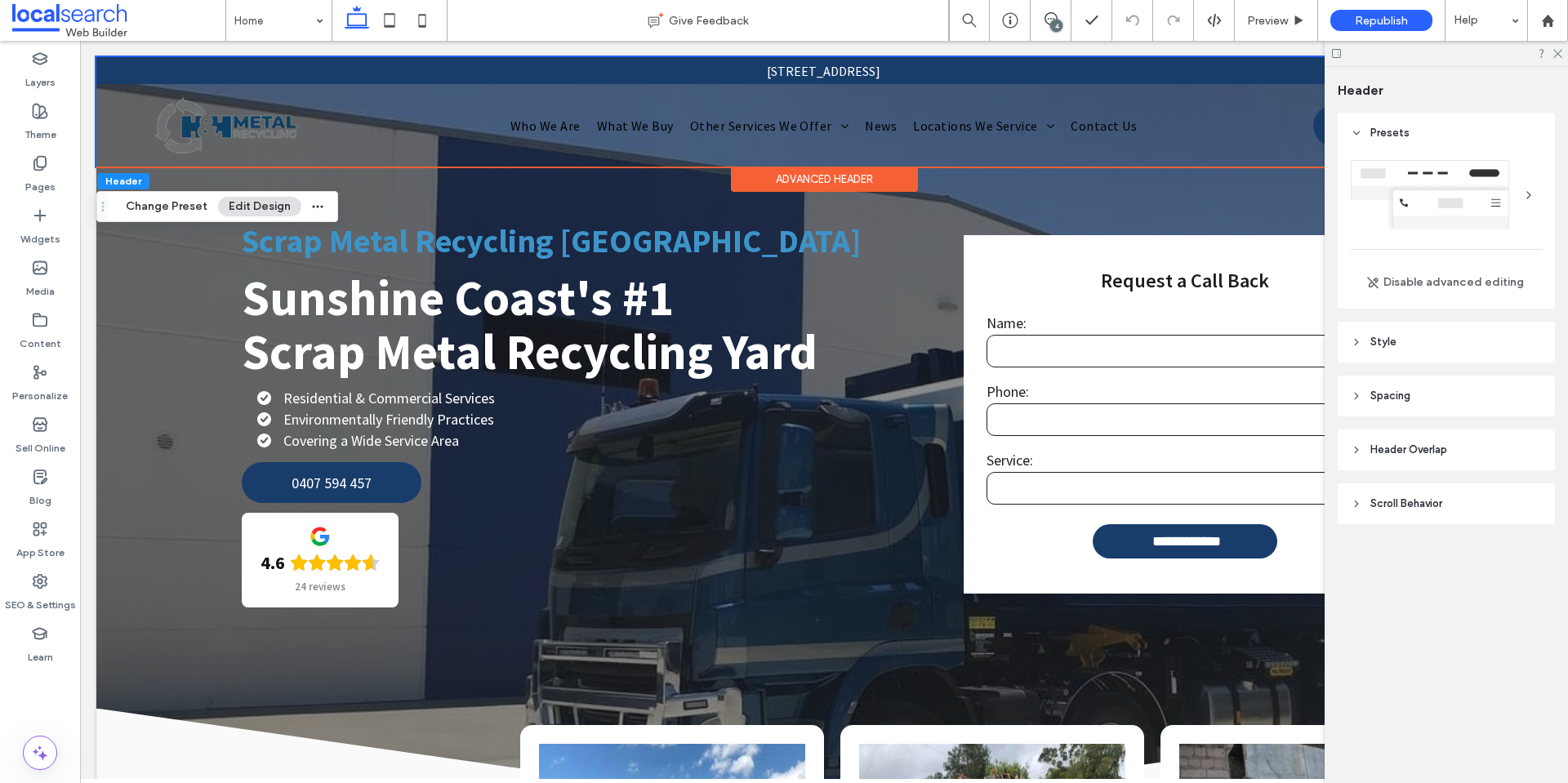
click at [1354, 454] on icon at bounding box center [1357, 450] width 11 height 11
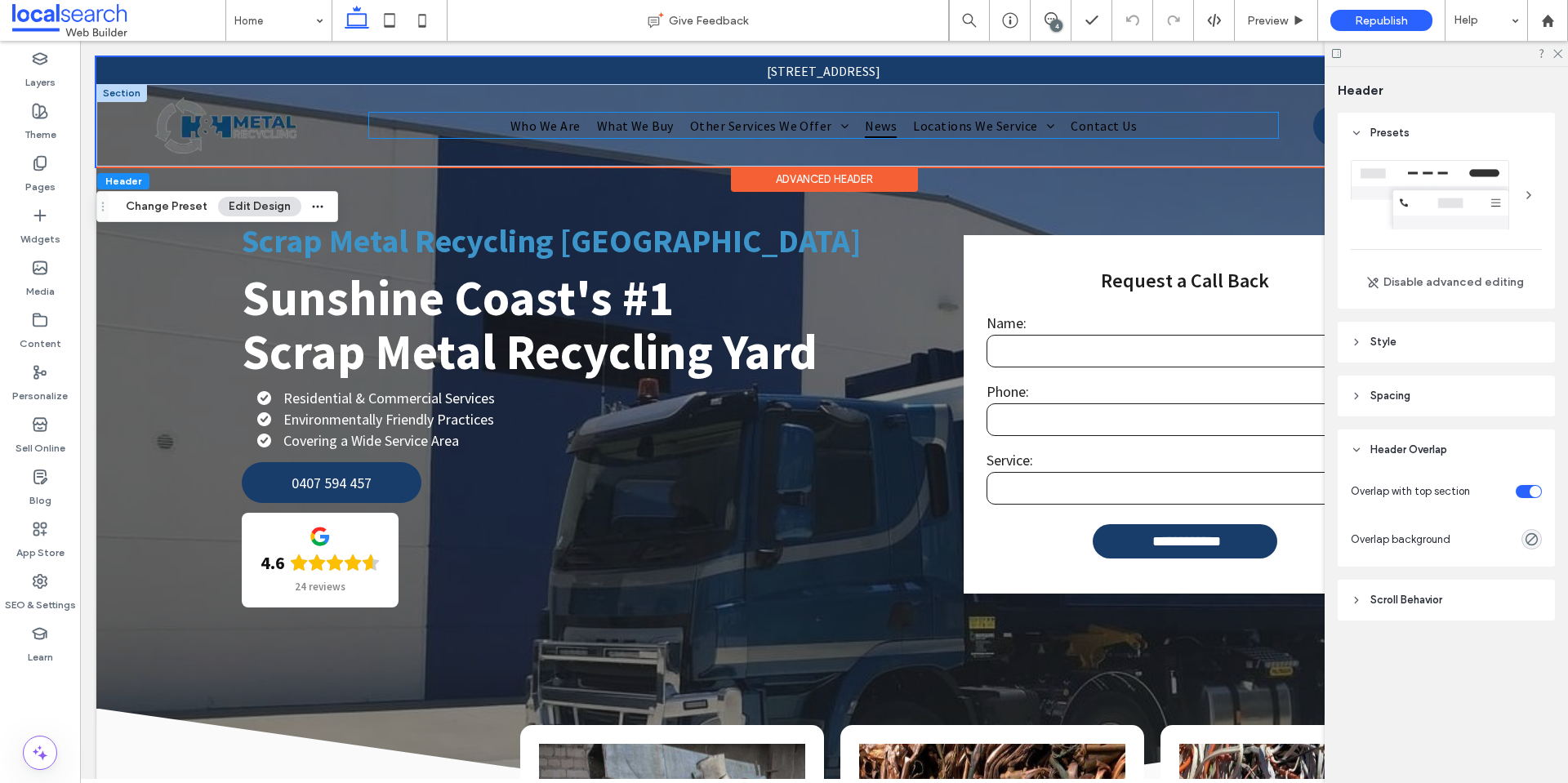
click at [865, 114] on span "News" at bounding box center [881, 125] width 32 height 24
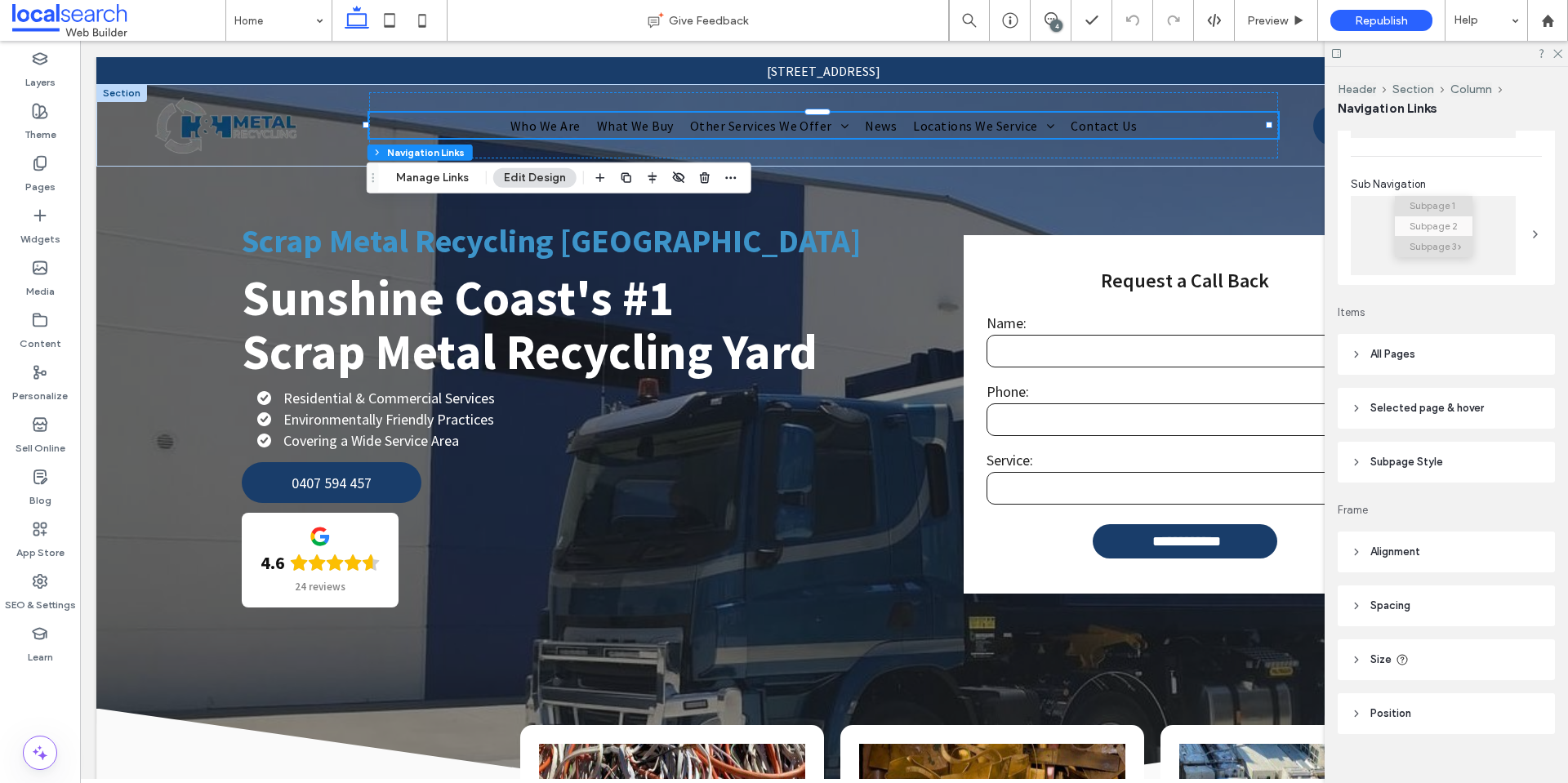
scroll to position [229, 0]
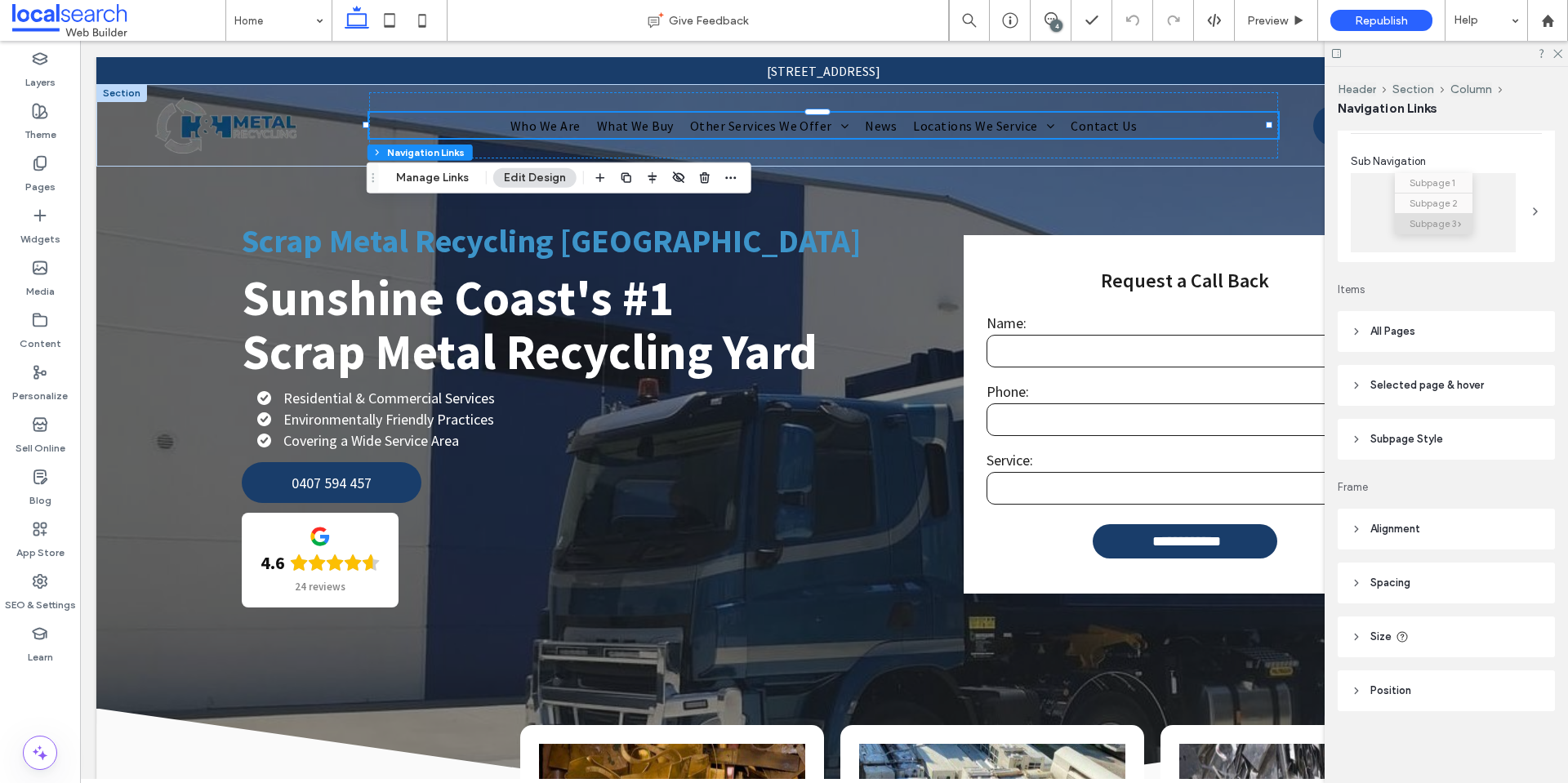
click at [1356, 389] on icon at bounding box center [1357, 385] width 11 height 11
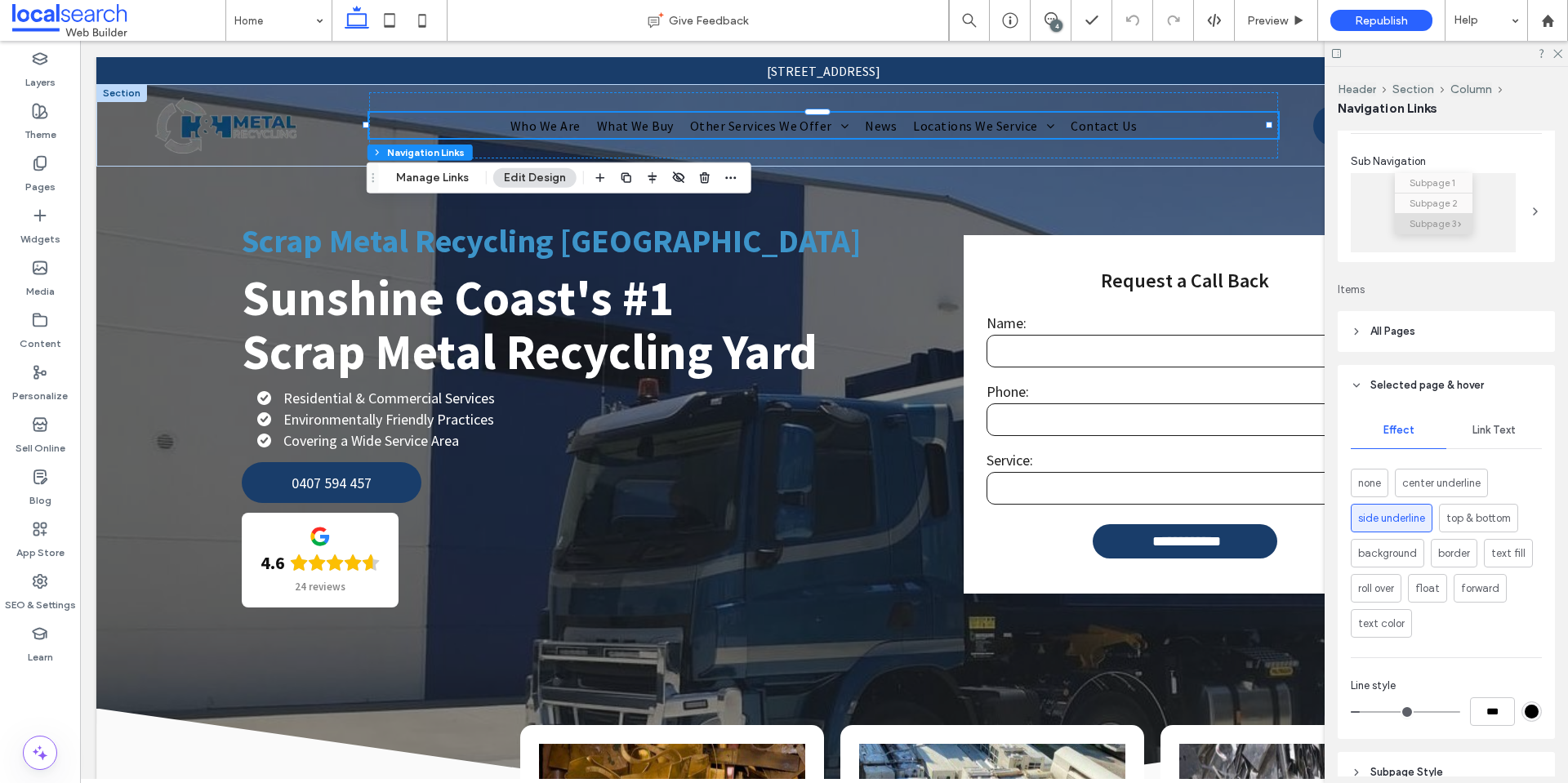
click at [1356, 389] on icon at bounding box center [1357, 385] width 11 height 11
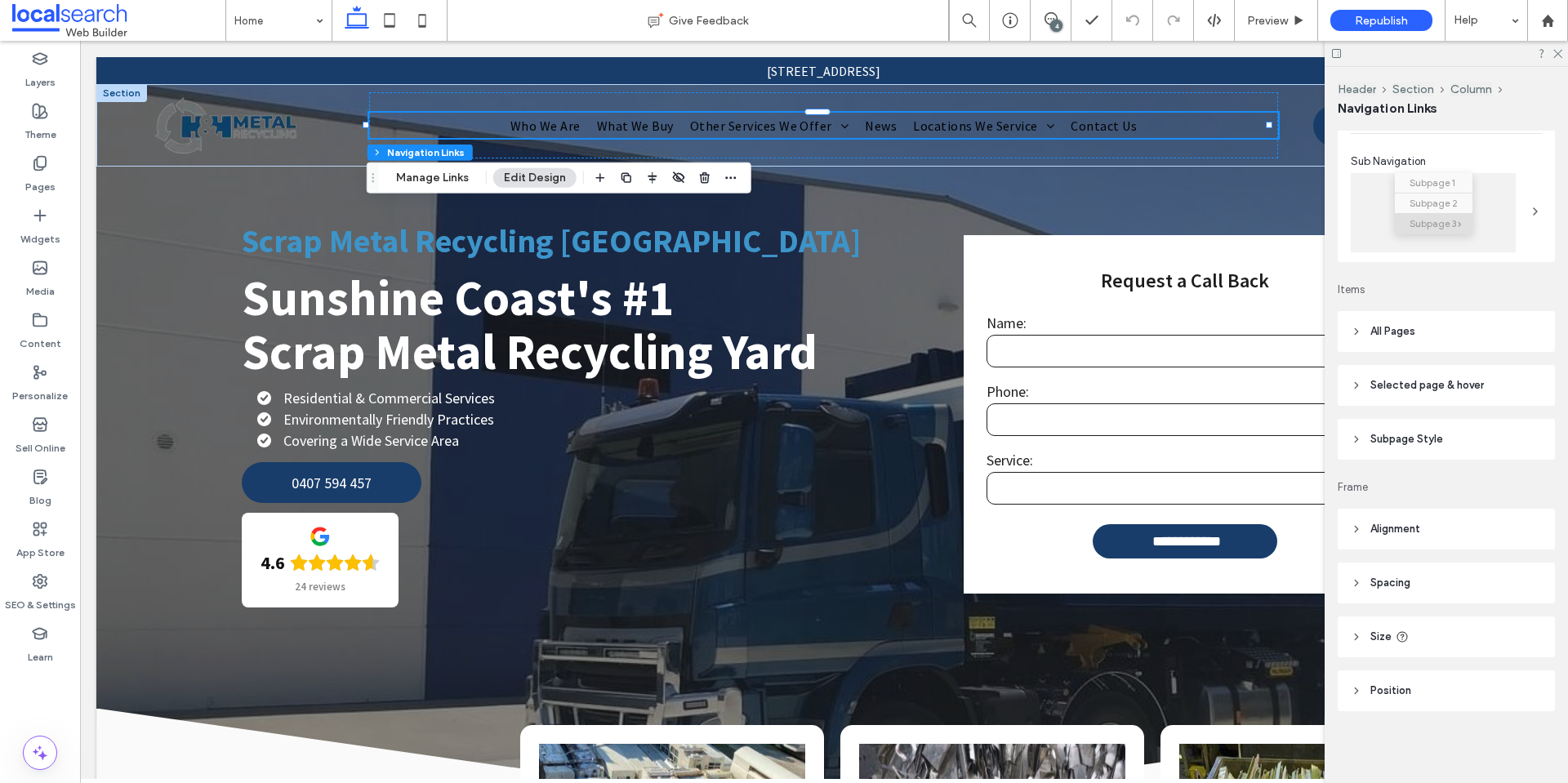
click at [1357, 333] on use at bounding box center [1356, 332] width 3 height 6
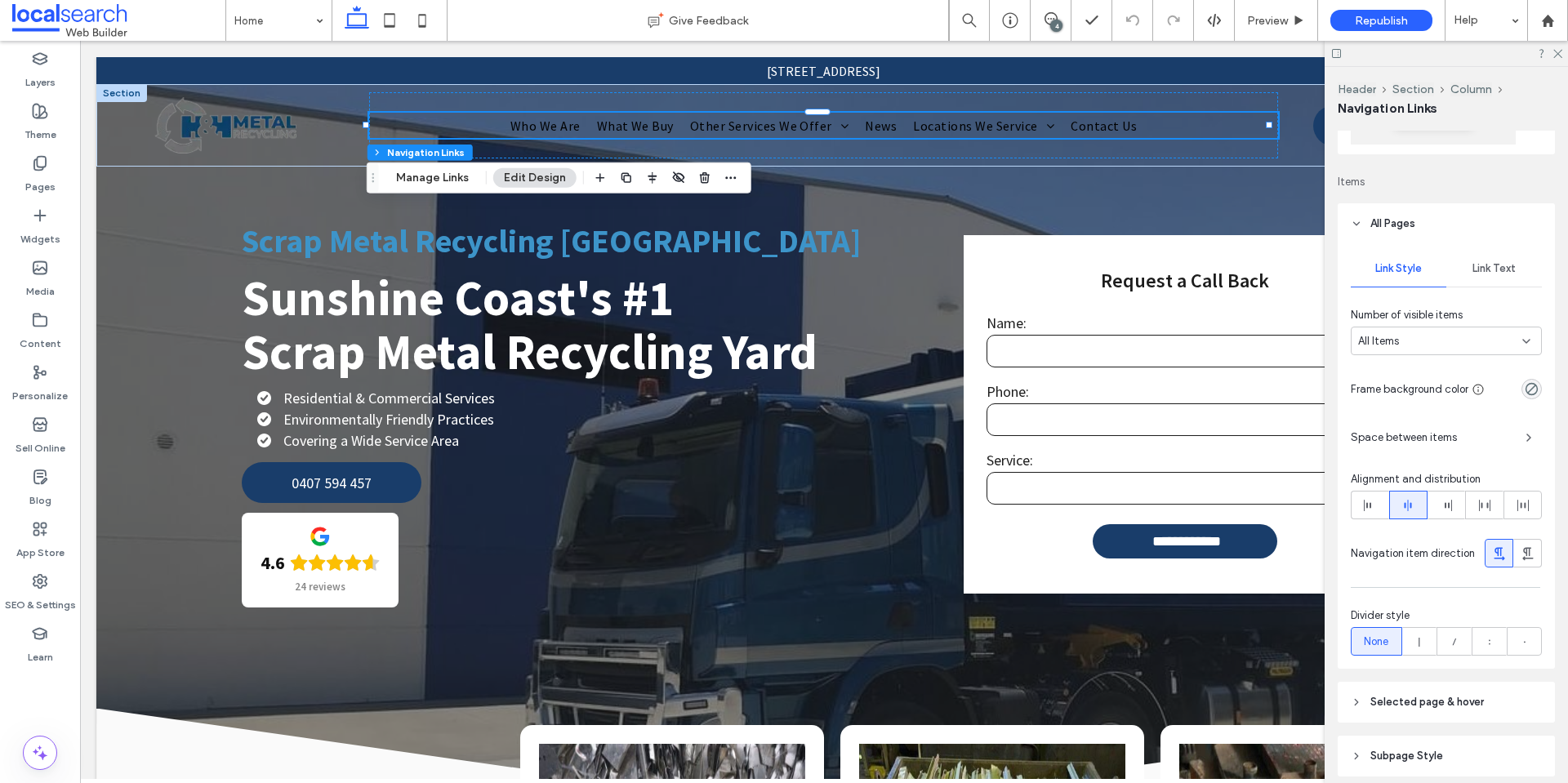
scroll to position [310, 0]
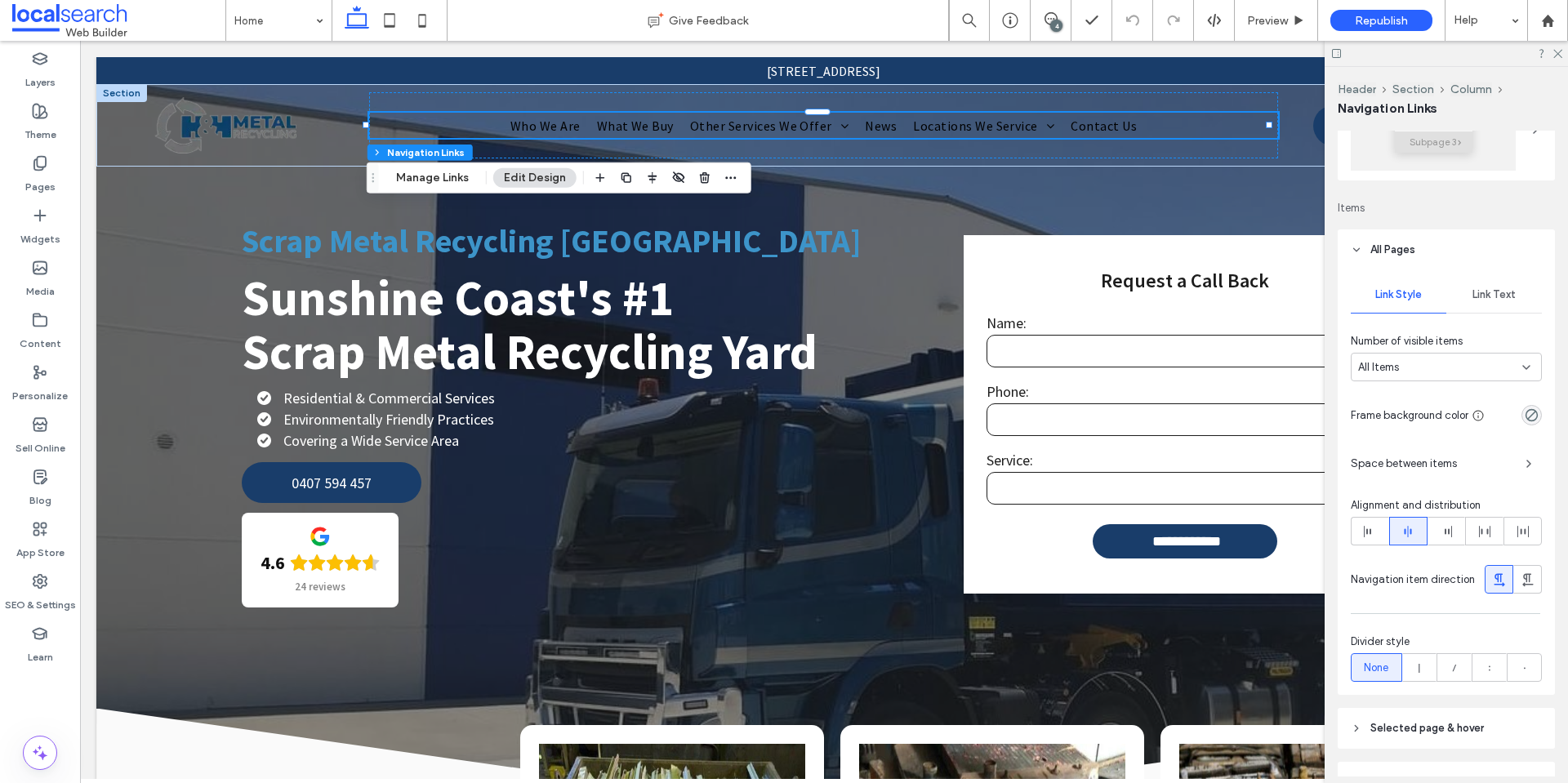
click at [1485, 304] on div "Link Text" at bounding box center [1495, 294] width 96 height 36
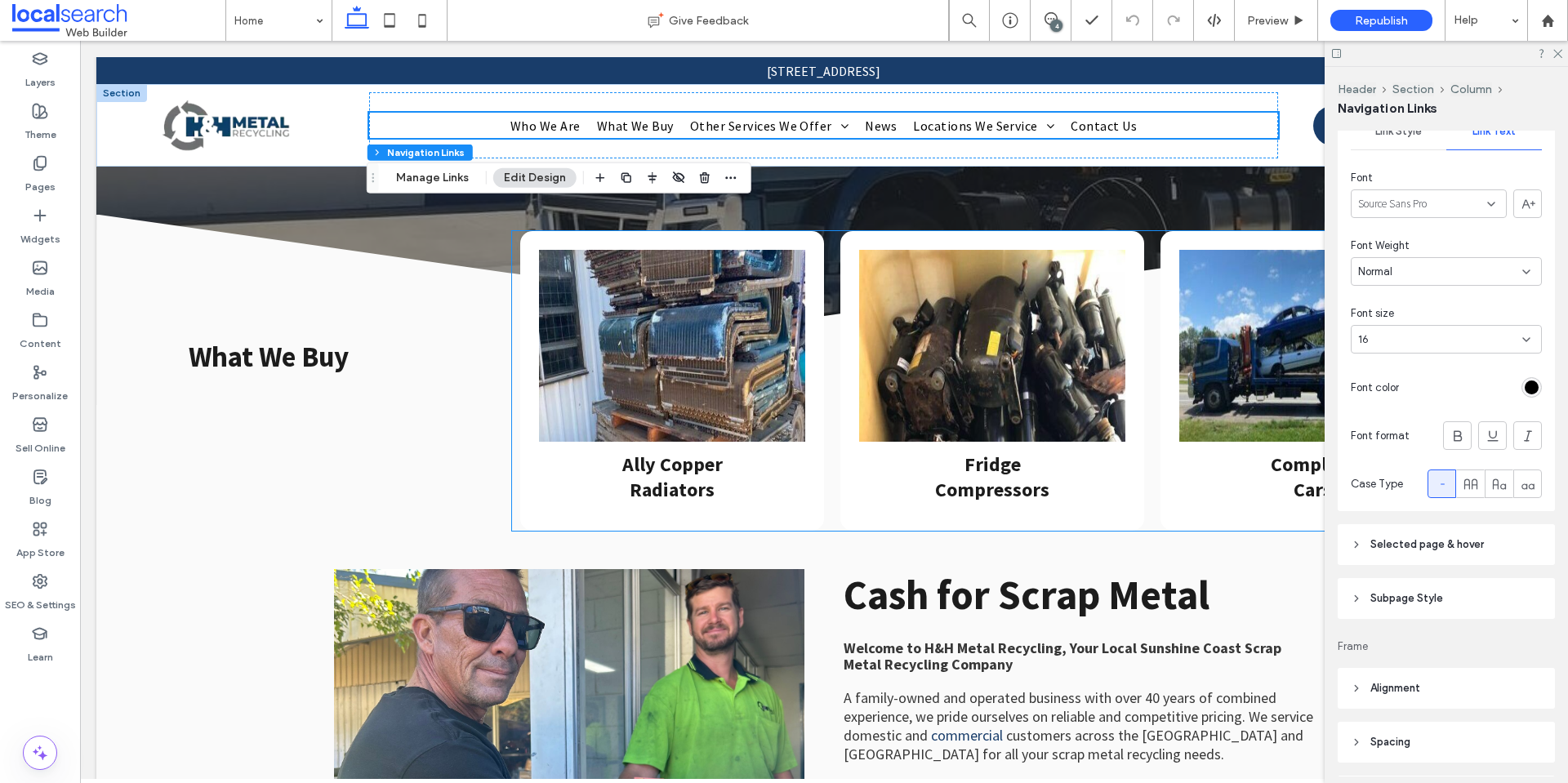
scroll to position [654, 0]
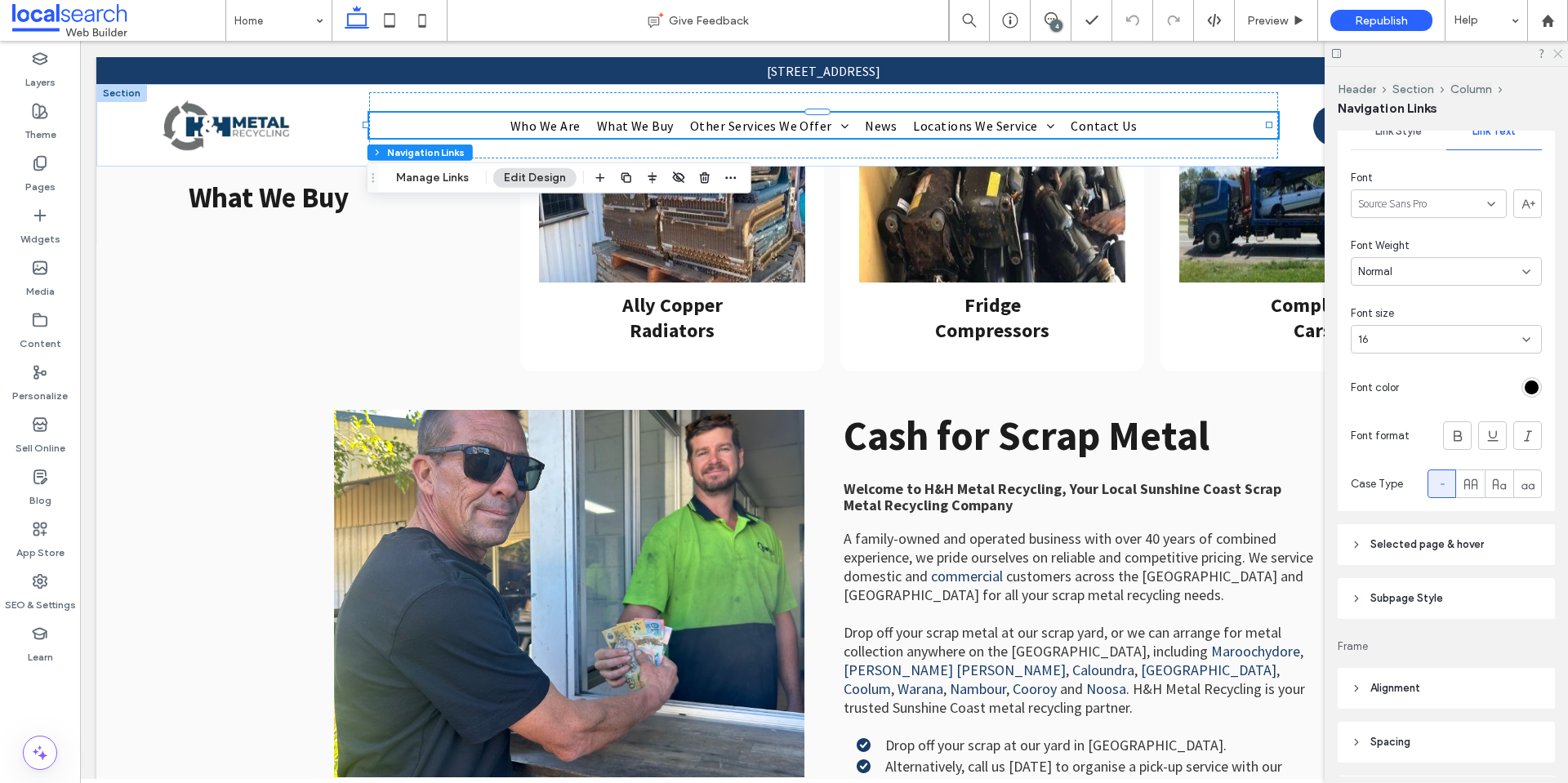
click at [1561, 55] on icon at bounding box center [1557, 53] width 10 height 10
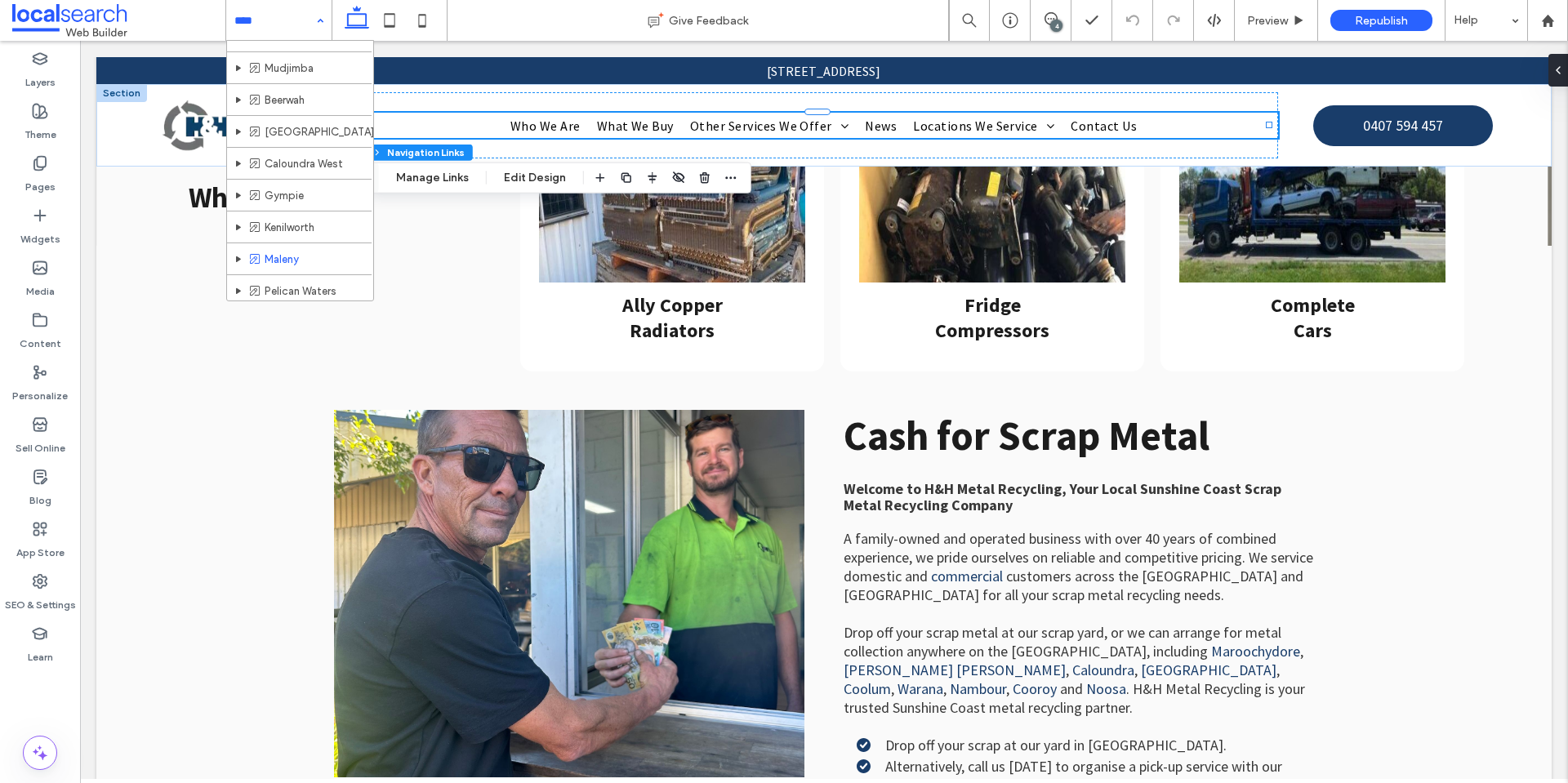
scroll to position [770, 0]
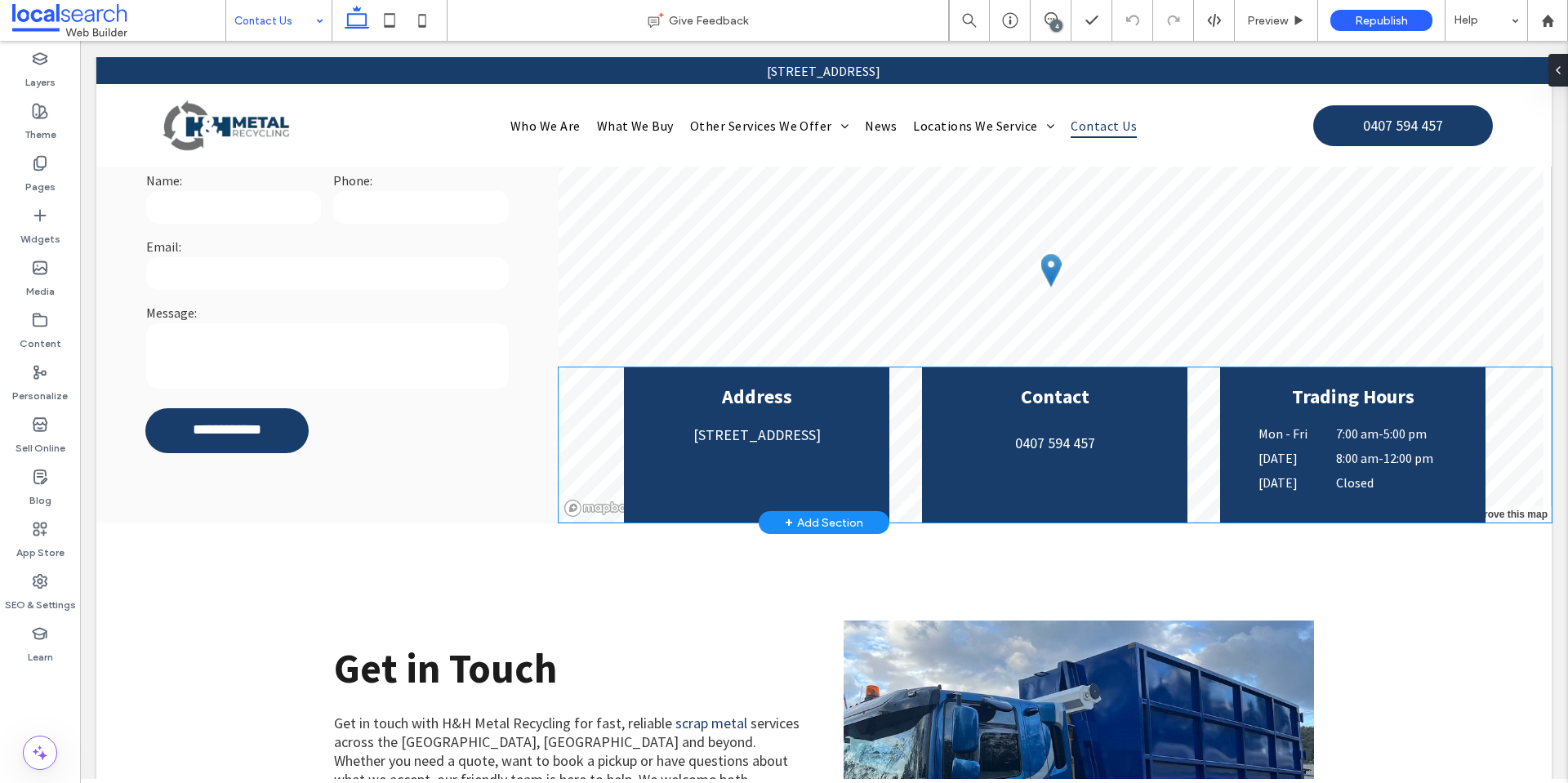
click at [791, 450] on div "Address 49 Industrial Ave, Kunda Park QLD 4556" at bounding box center [756, 445] width 265 height 156
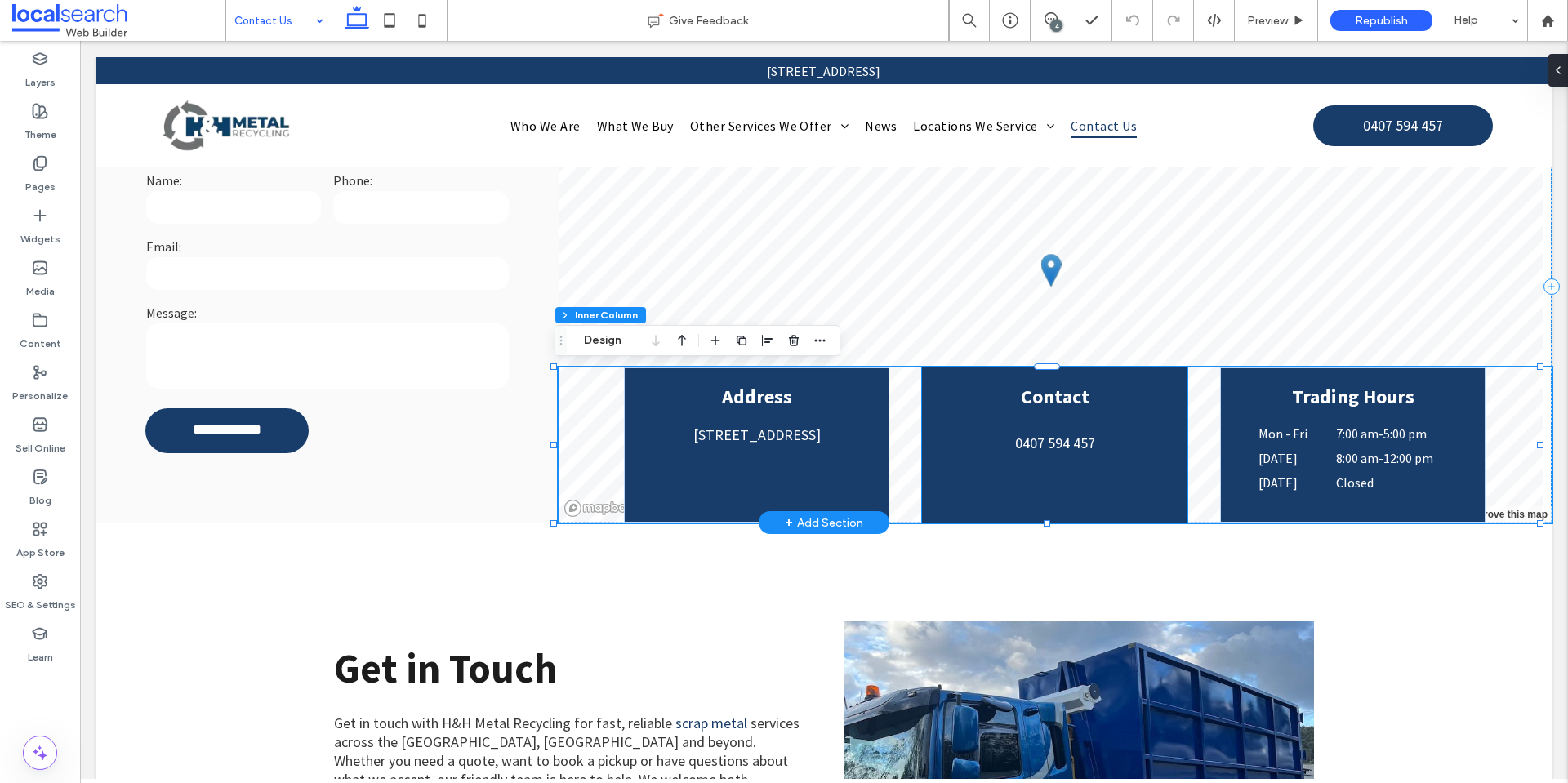
click at [1059, 425] on div "Contact 0407 594 457" at bounding box center [1054, 445] width 265 height 156
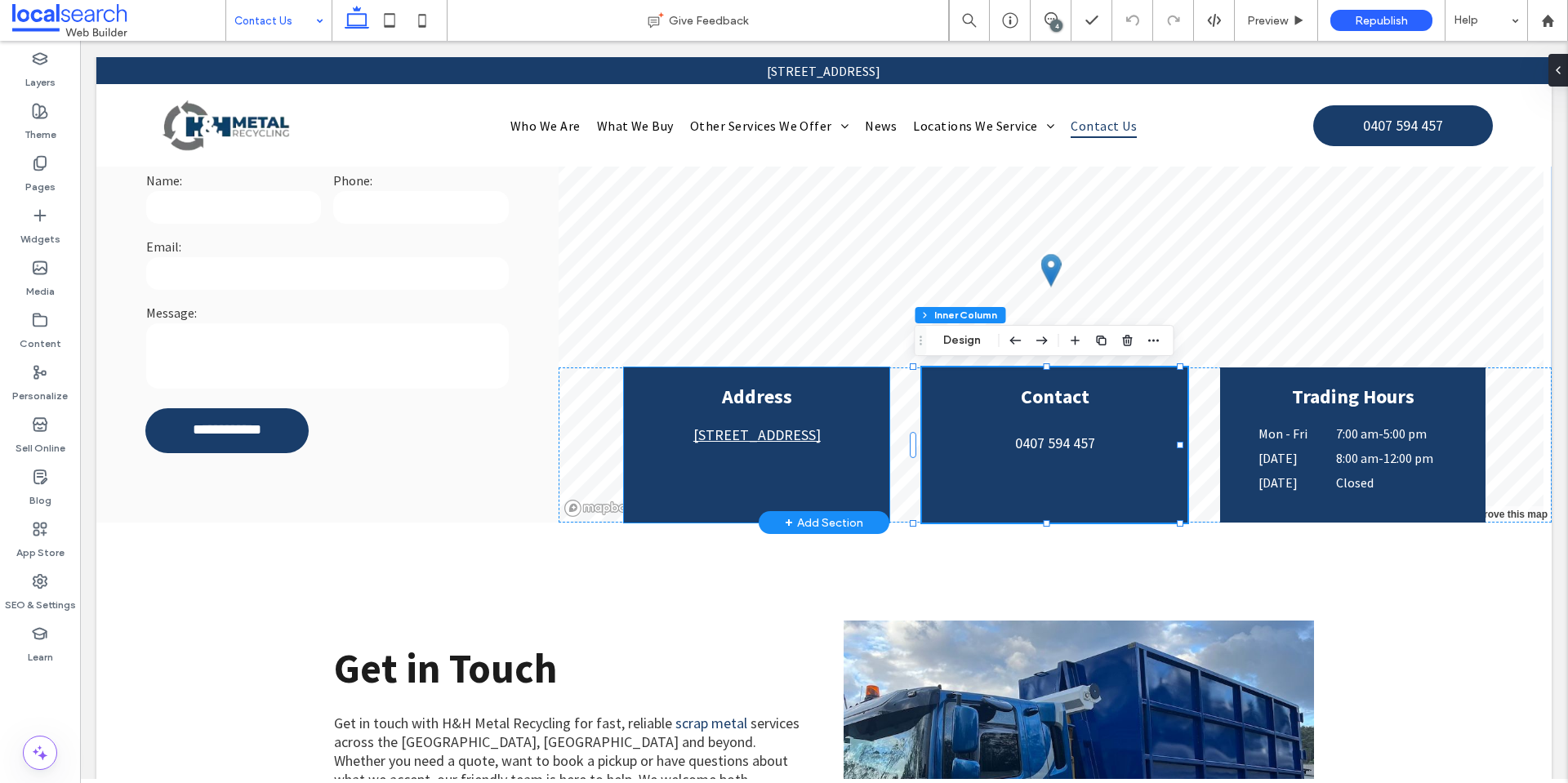
click at [807, 434] on link "49 Industrial Ave, Kunda Park QLD 4556" at bounding box center [758, 435] width 128 height 19
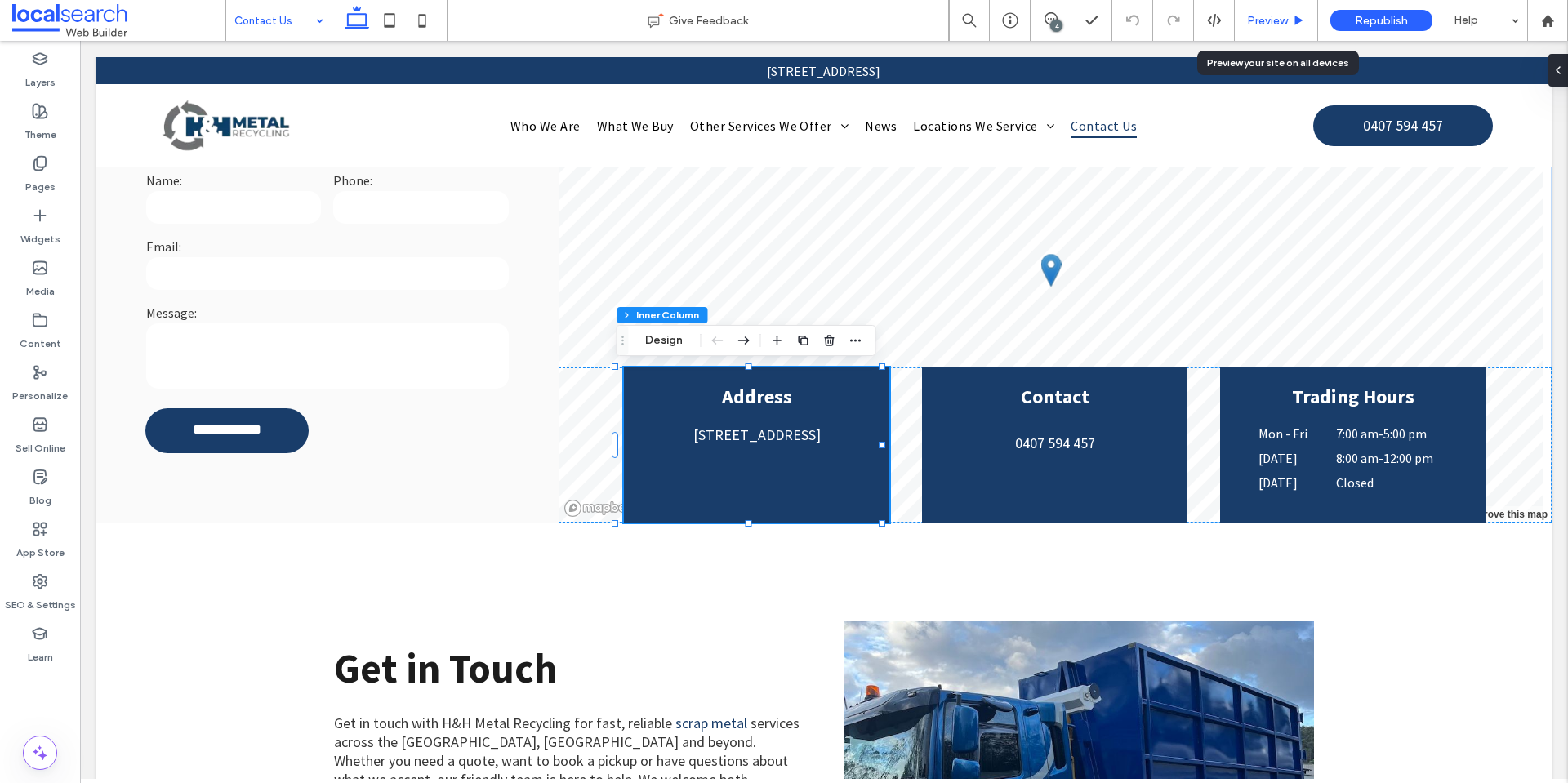
click at [1252, 27] on span "Preview" at bounding box center [1268, 21] width 41 height 14
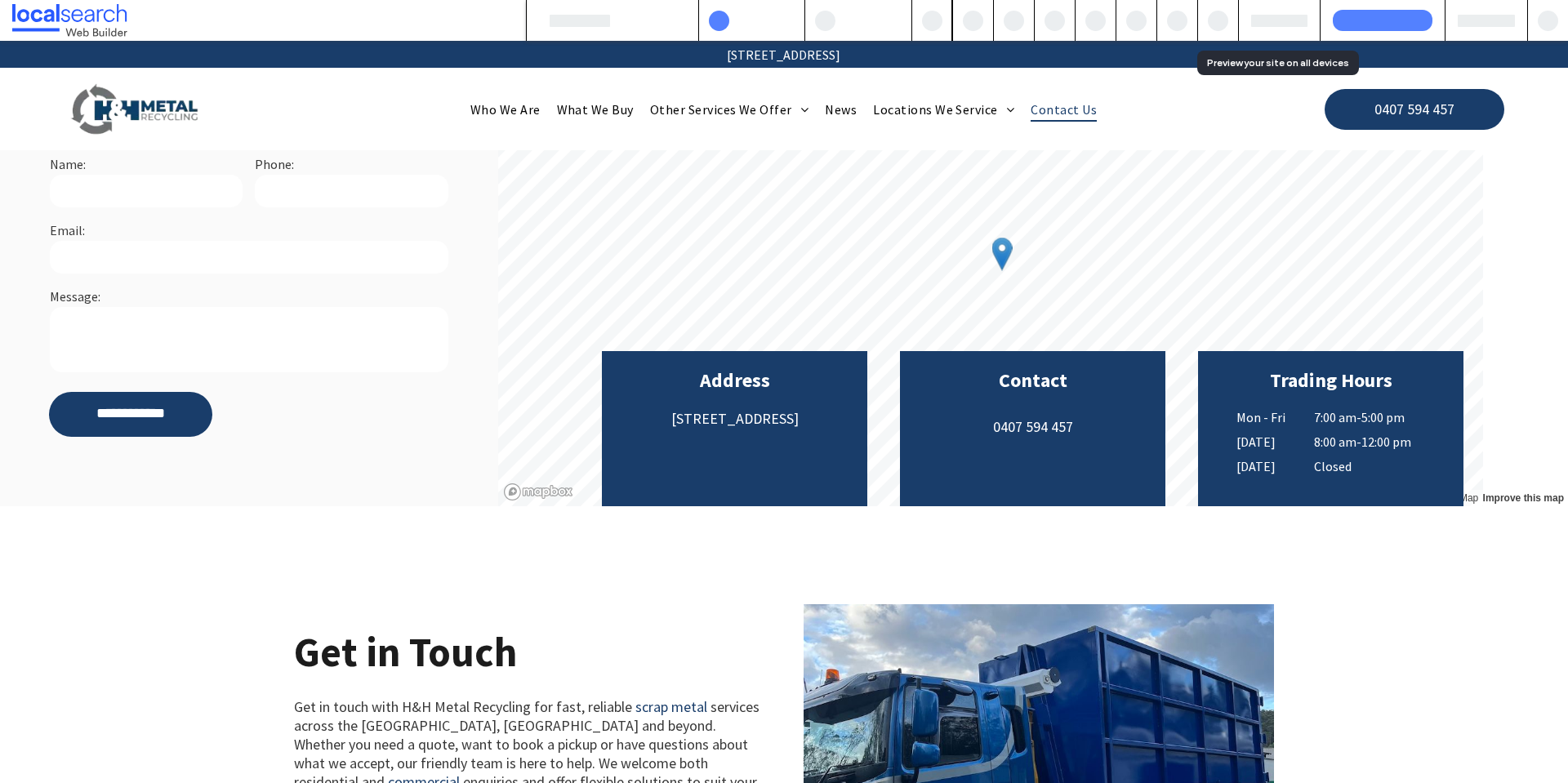
scroll to position [474, 0]
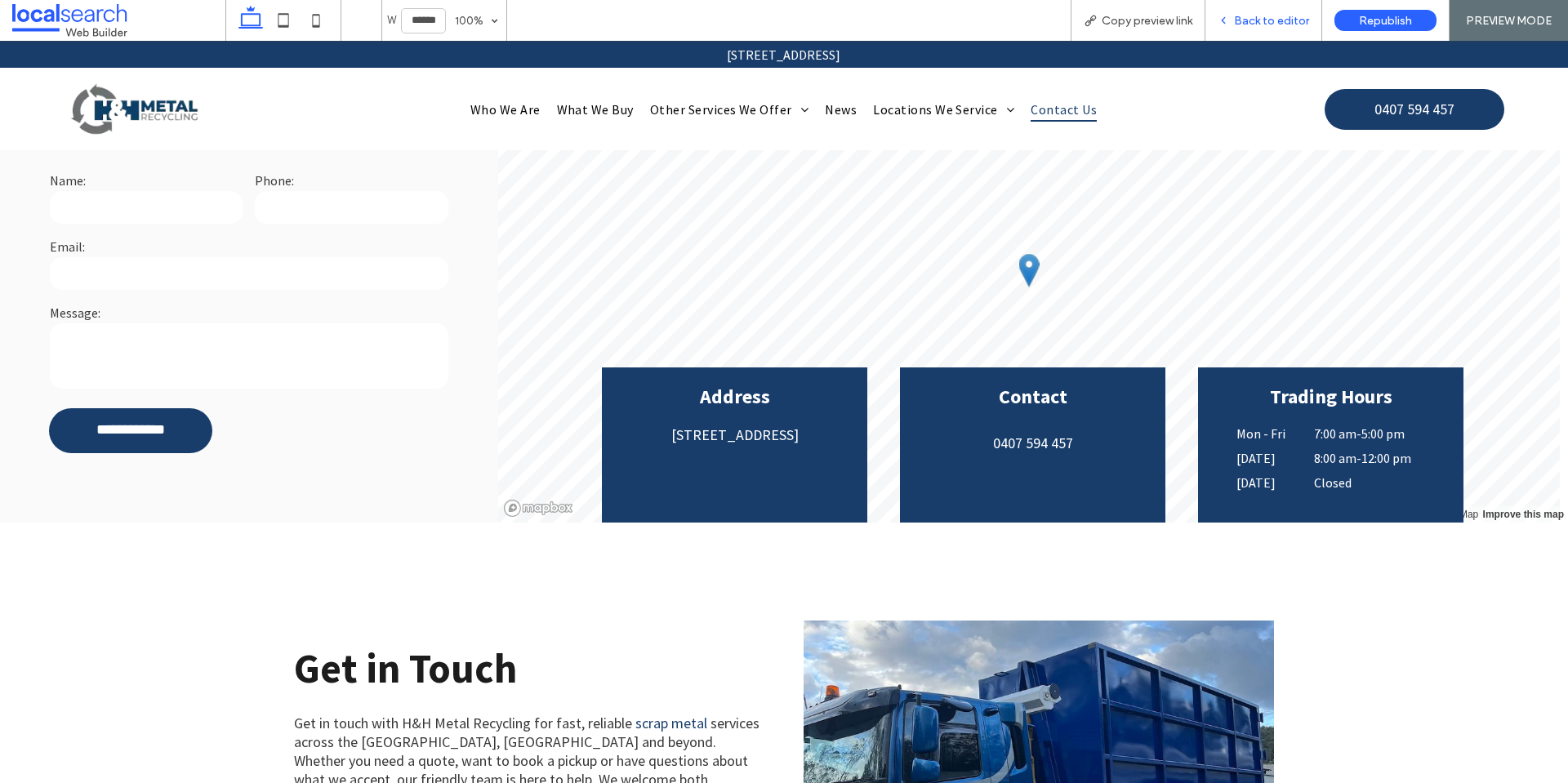
click at [1242, 9] on div "Back to editor" at bounding box center [1264, 21] width 117 height 41
click at [1244, 19] on span "Back to editor" at bounding box center [1272, 21] width 75 height 14
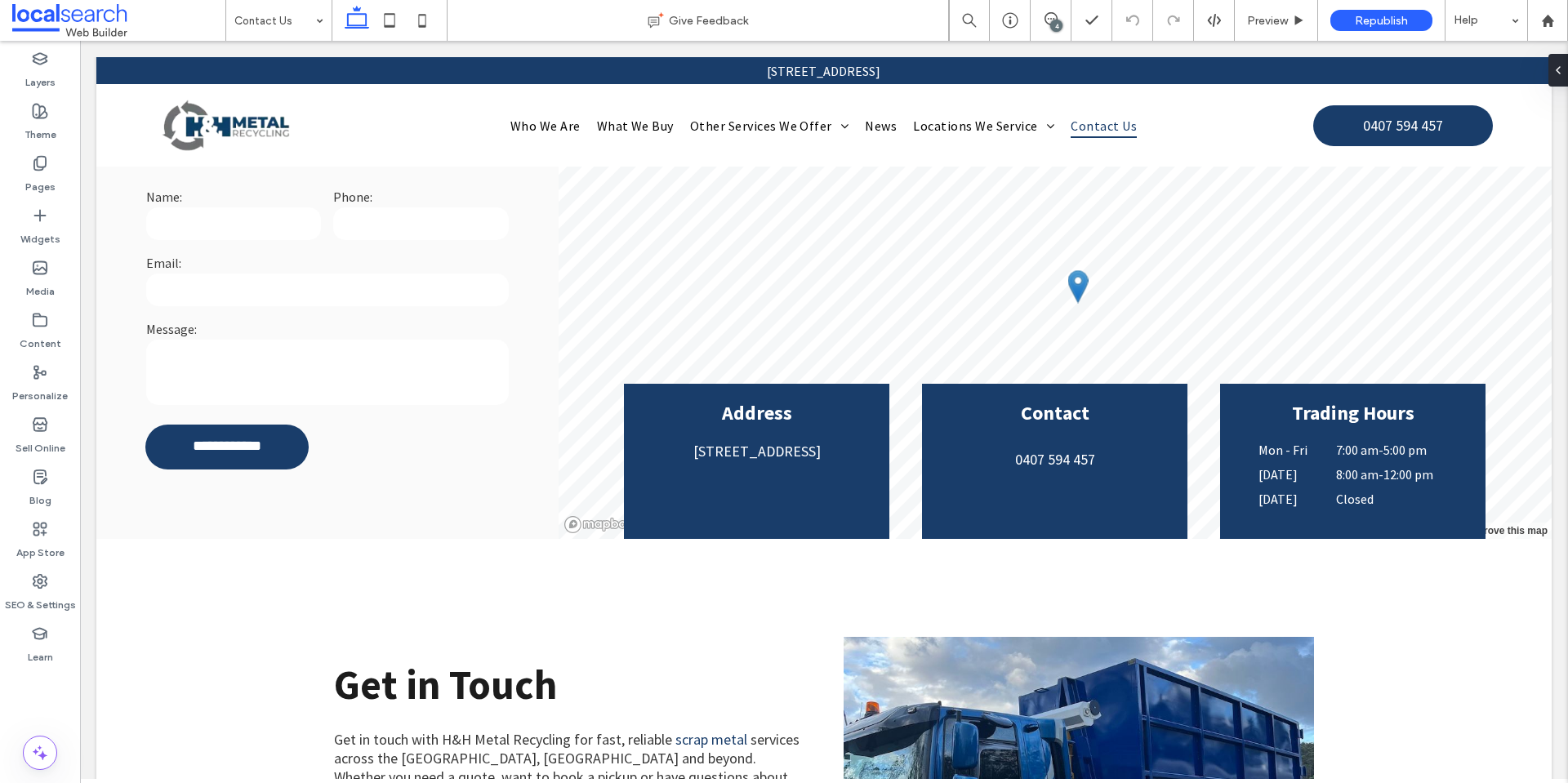
scroll to position [490, 0]
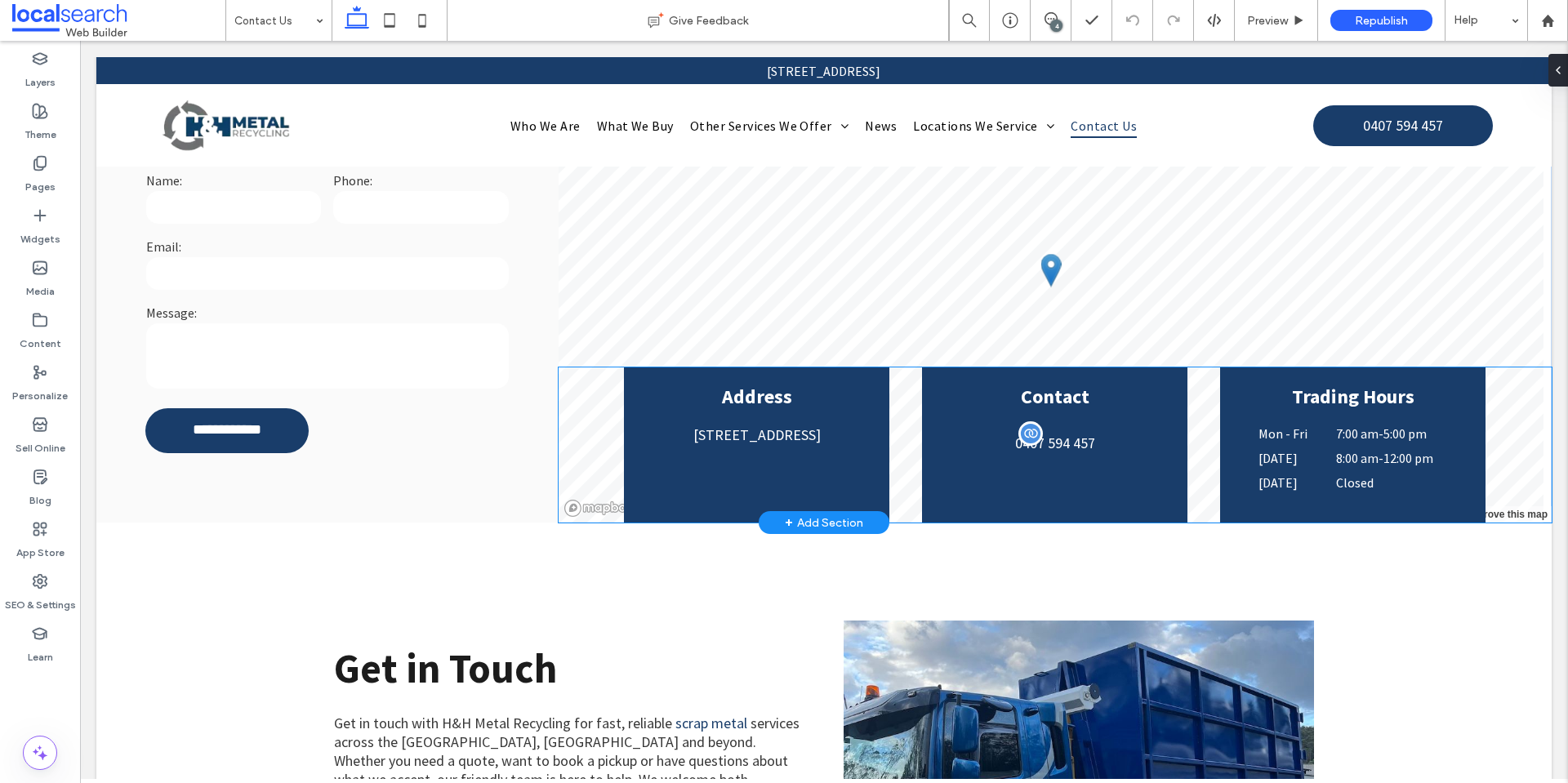
click at [1063, 438] on span "0407 594 457" at bounding box center [1055, 444] width 80 height 19
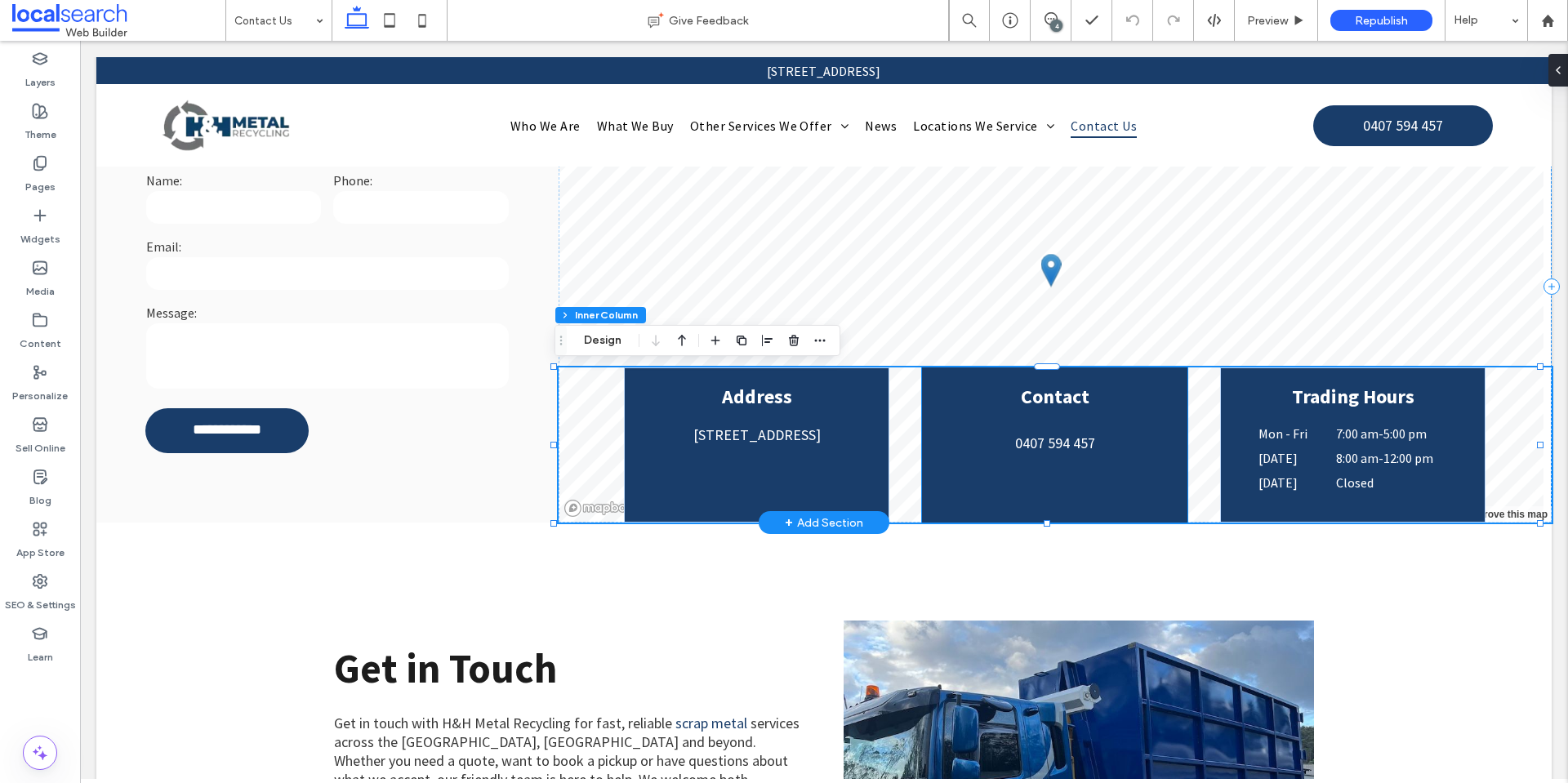
click at [1070, 433] on div "Contact 0407 594 457" at bounding box center [1054, 445] width 265 height 156
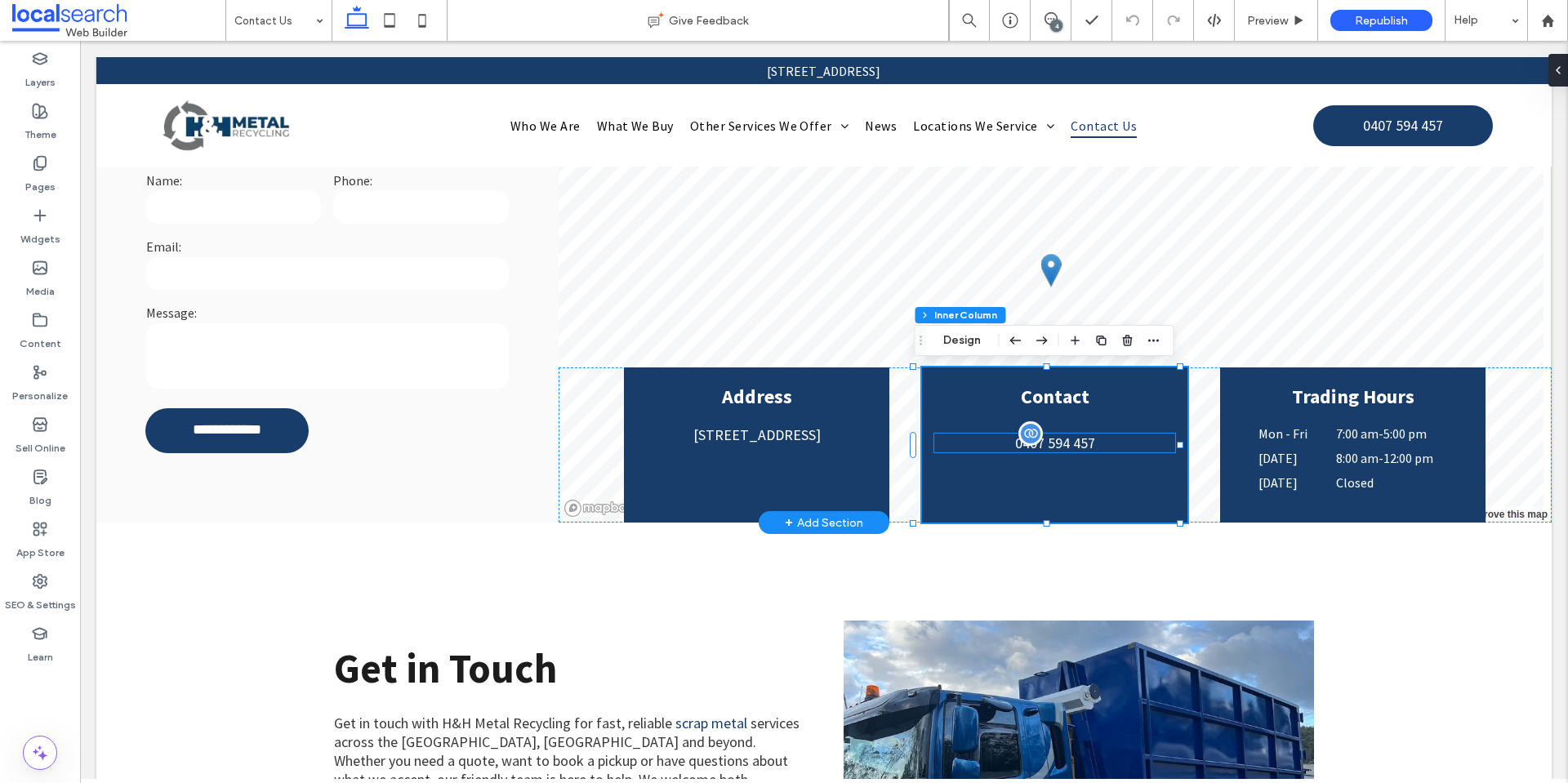
click at [1072, 434] on span "0407 594 457" at bounding box center [1055, 444] width 80 height 19
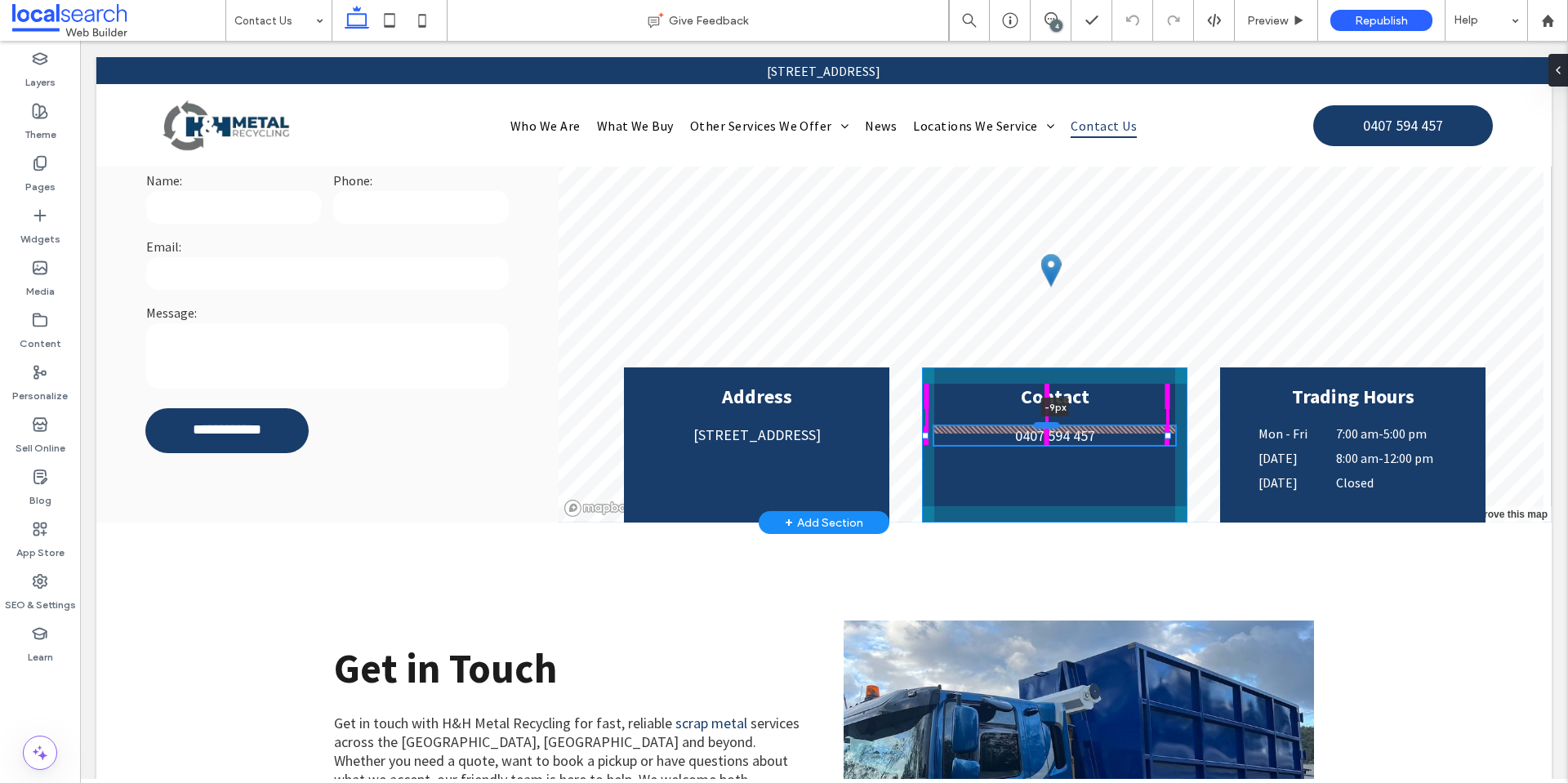
click at [1049, 428] on div at bounding box center [1048, 425] width 26 height 7
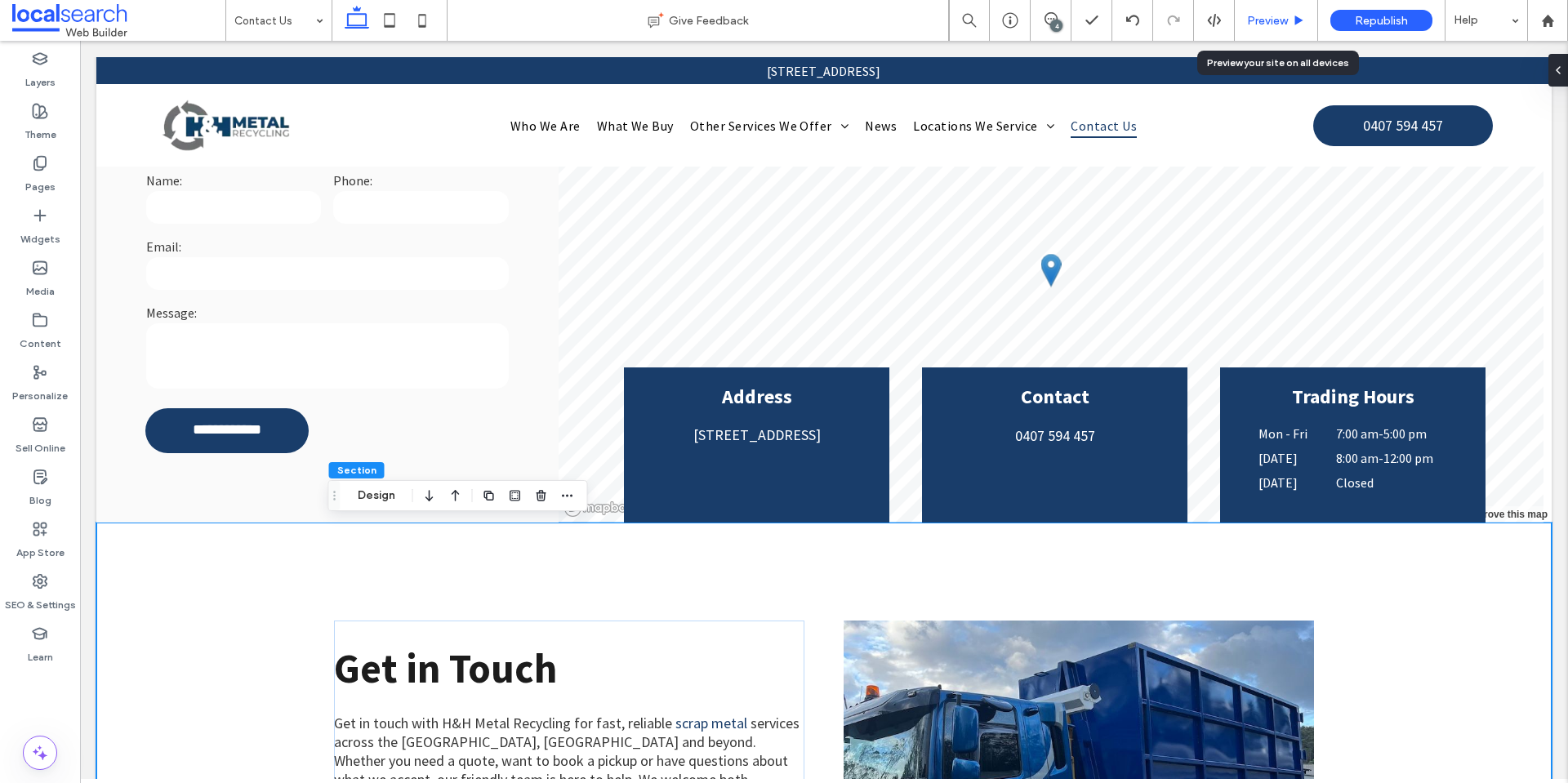
click at [1275, 15] on span "Preview" at bounding box center [1268, 21] width 41 height 14
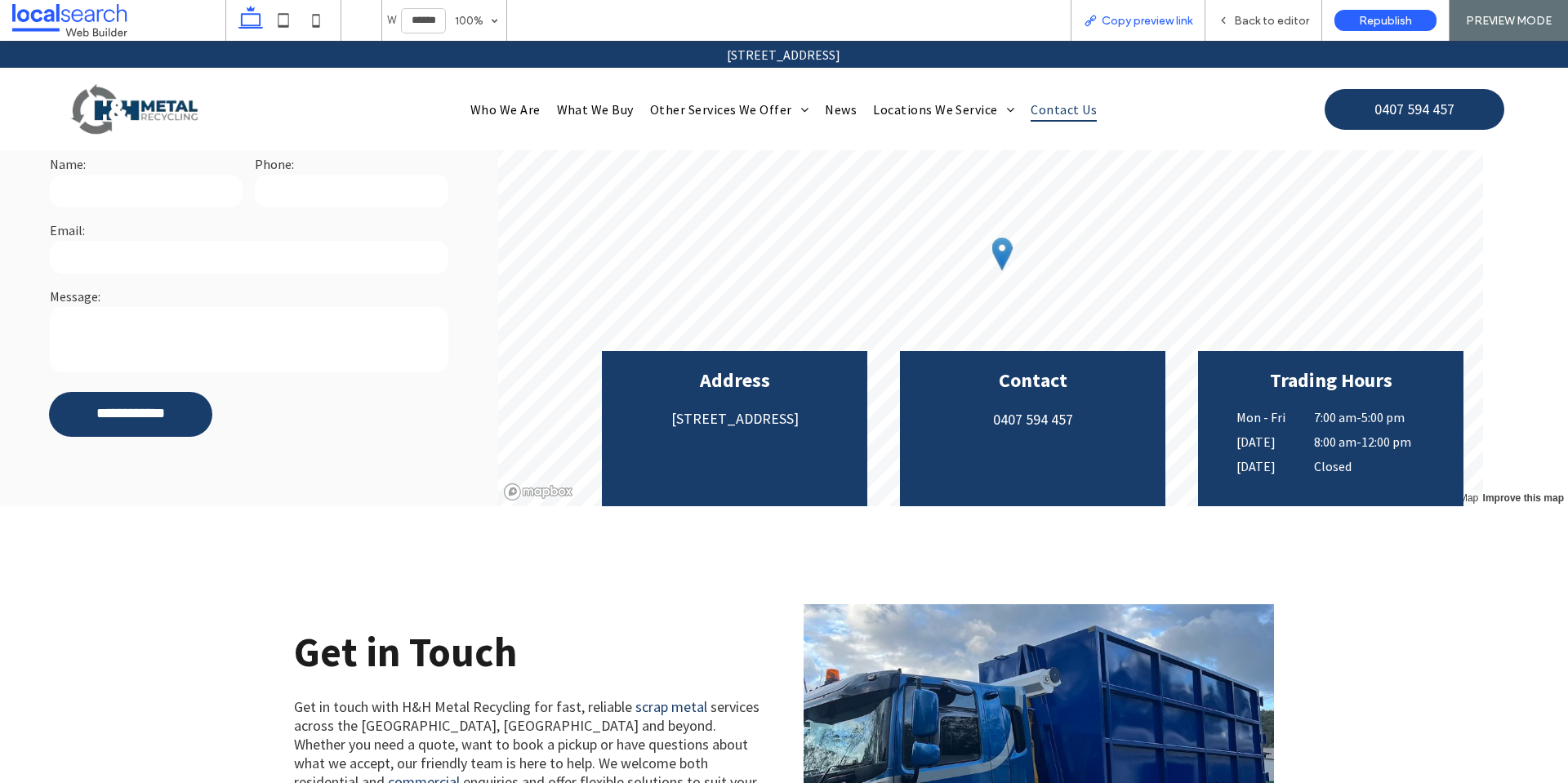
scroll to position [474, 0]
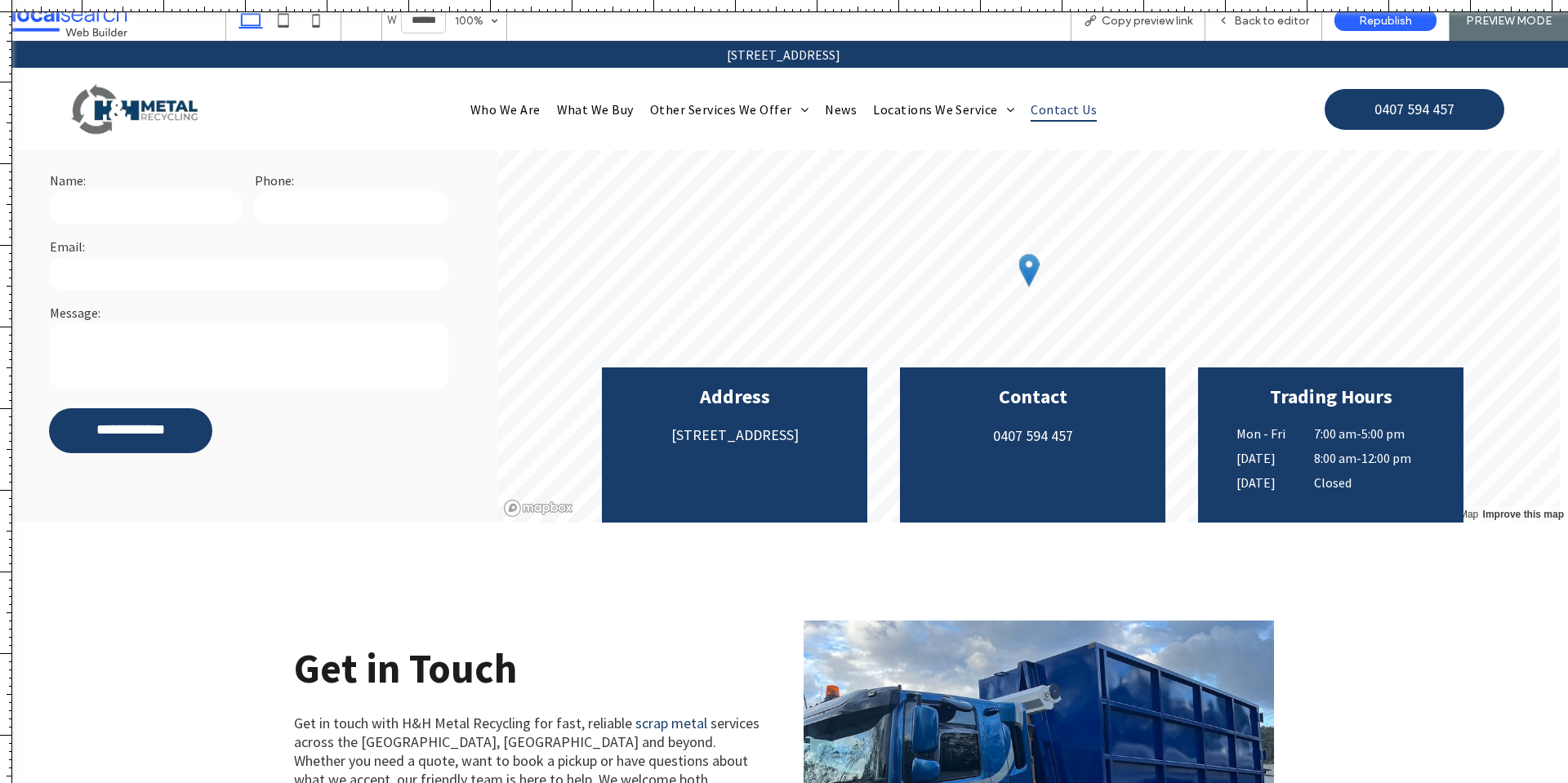
drag, startPoint x: 954, startPoint y: 9, endPoint x: 981, endPoint y: 8, distance: 27.0
click at [981, 8] on div at bounding box center [784, 6] width 1568 height 12
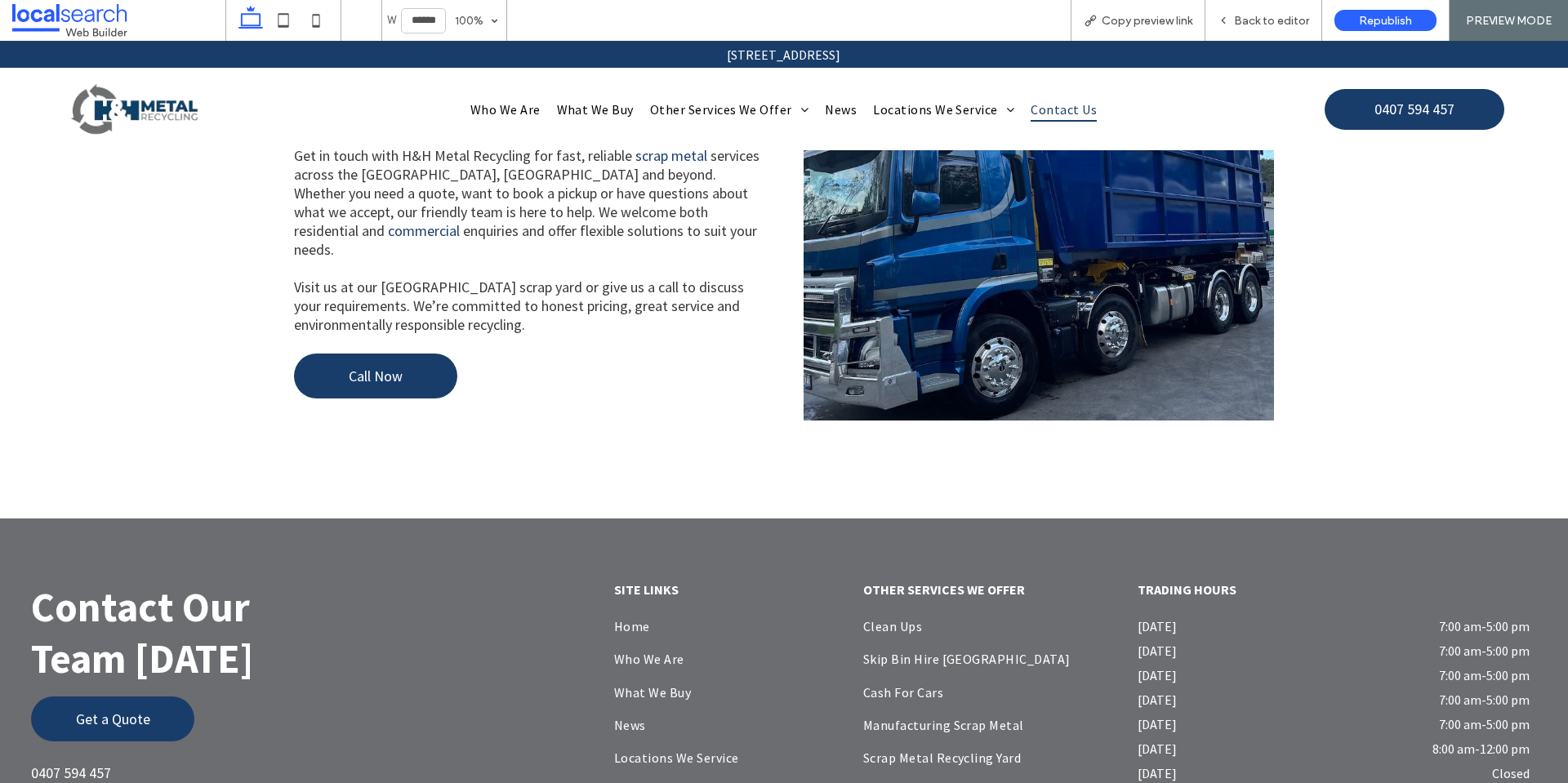
scroll to position [836, 0]
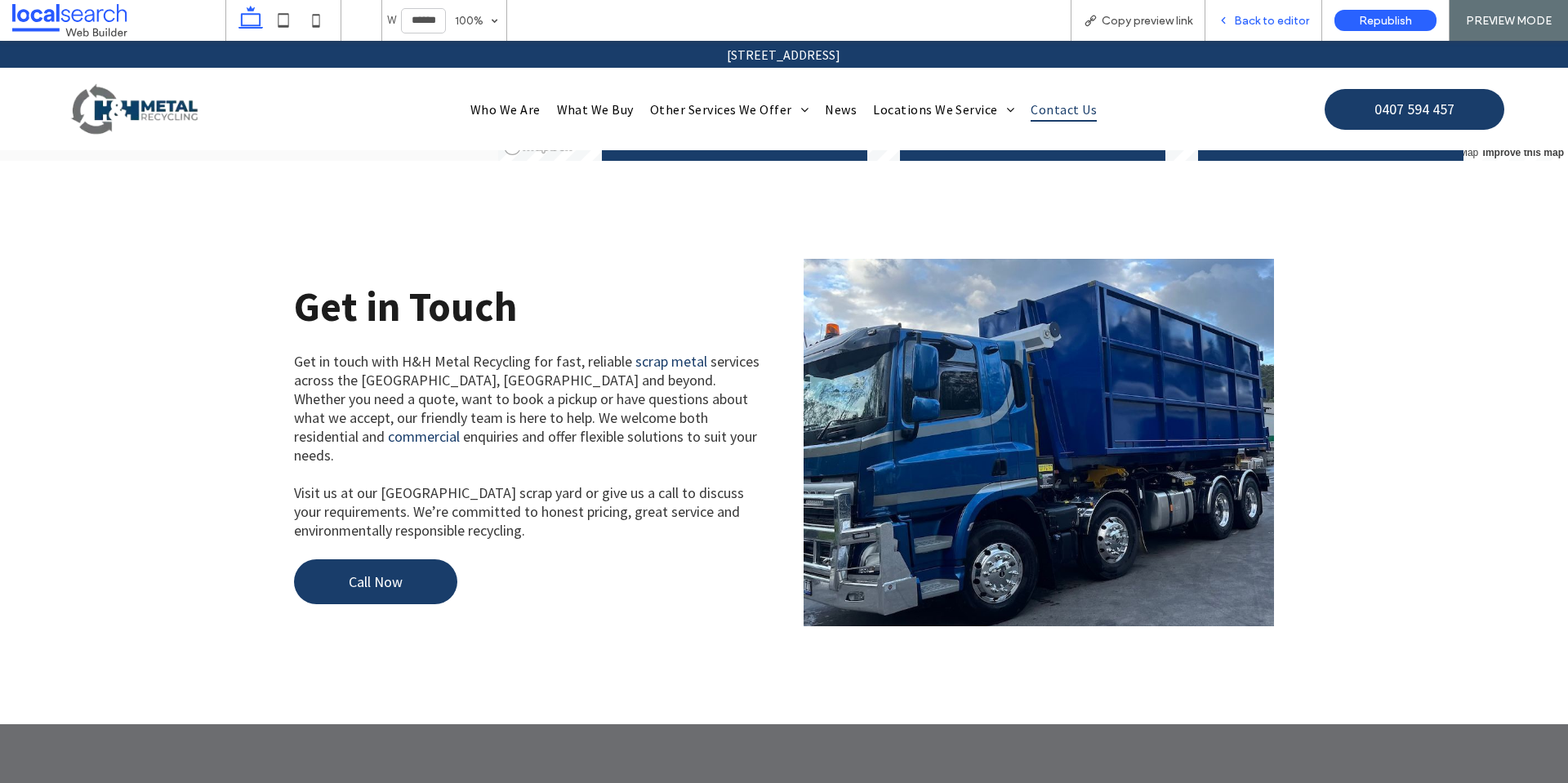
click at [1254, 15] on span "Back to editor" at bounding box center [1272, 21] width 75 height 14
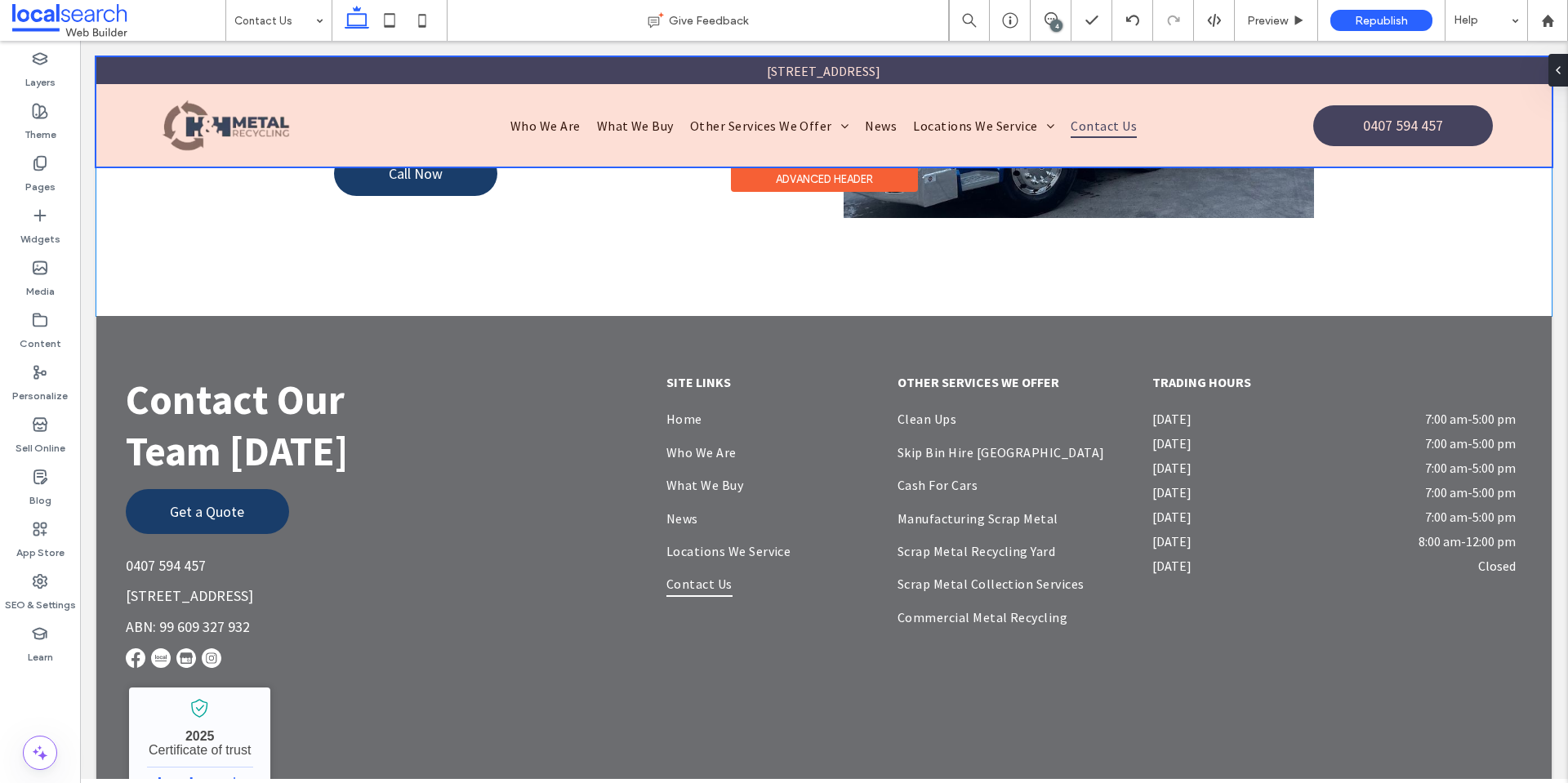
scroll to position [852, 0]
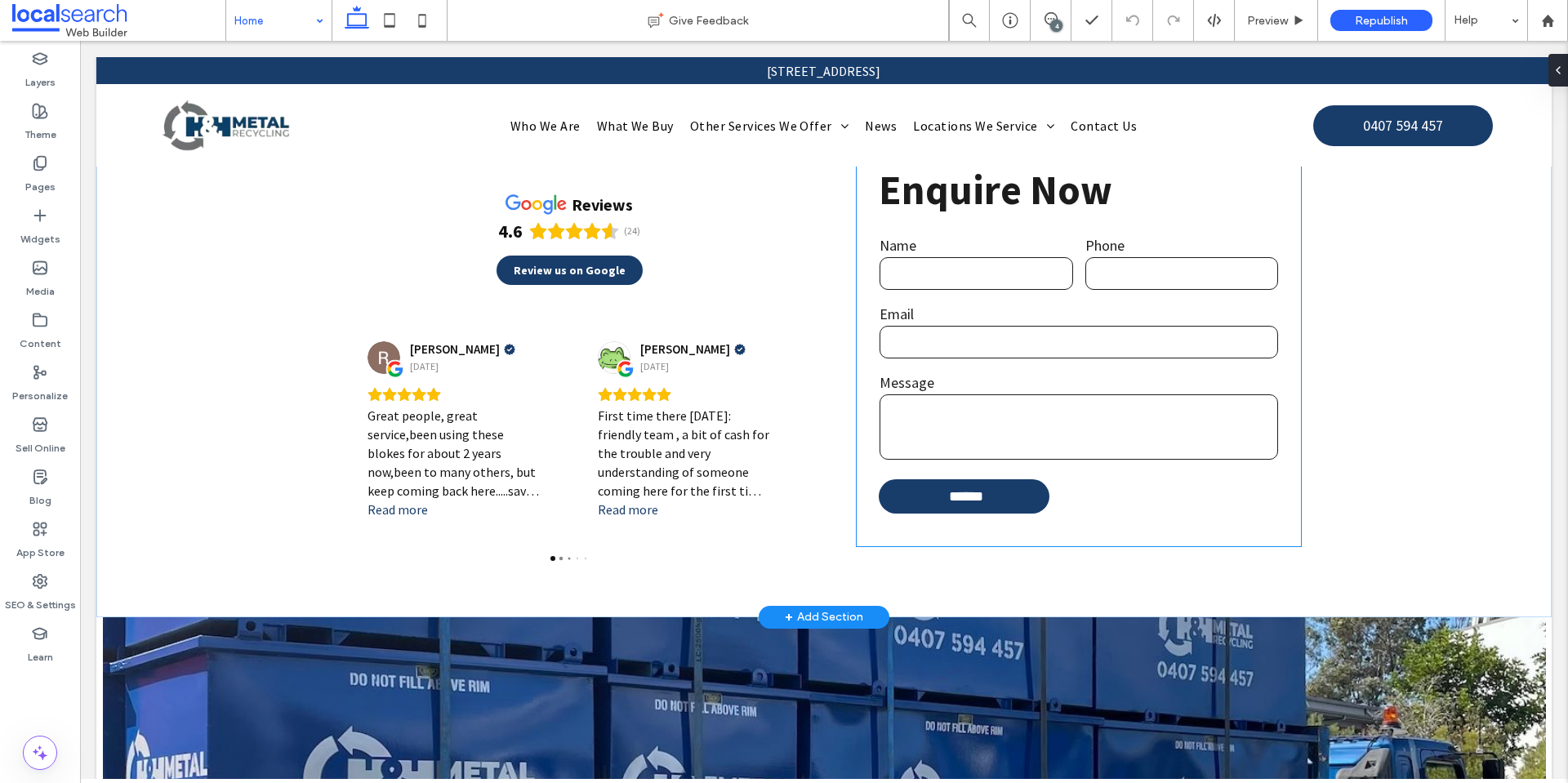
scroll to position [12680, 0]
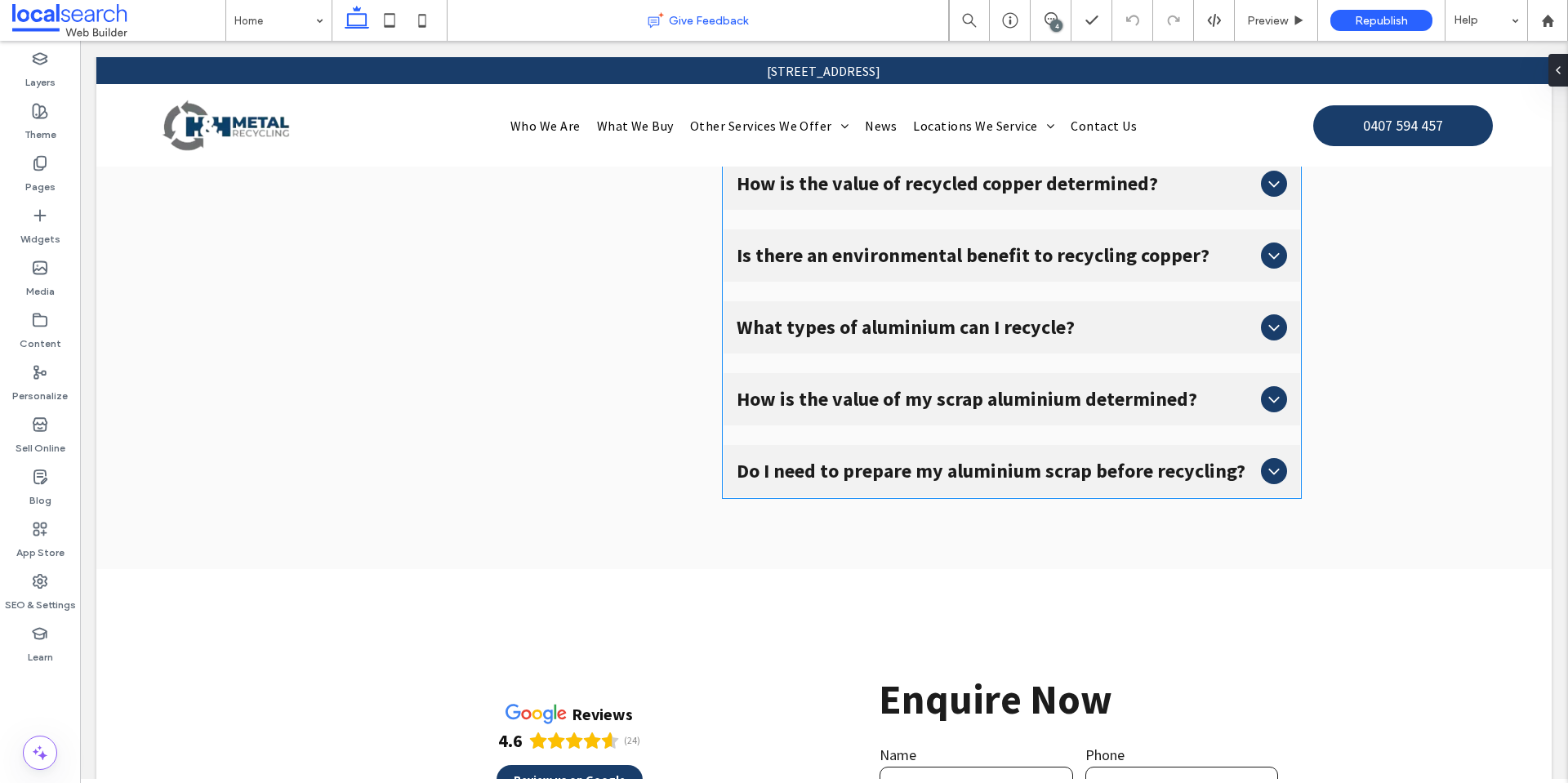
scroll to position [11954, 0]
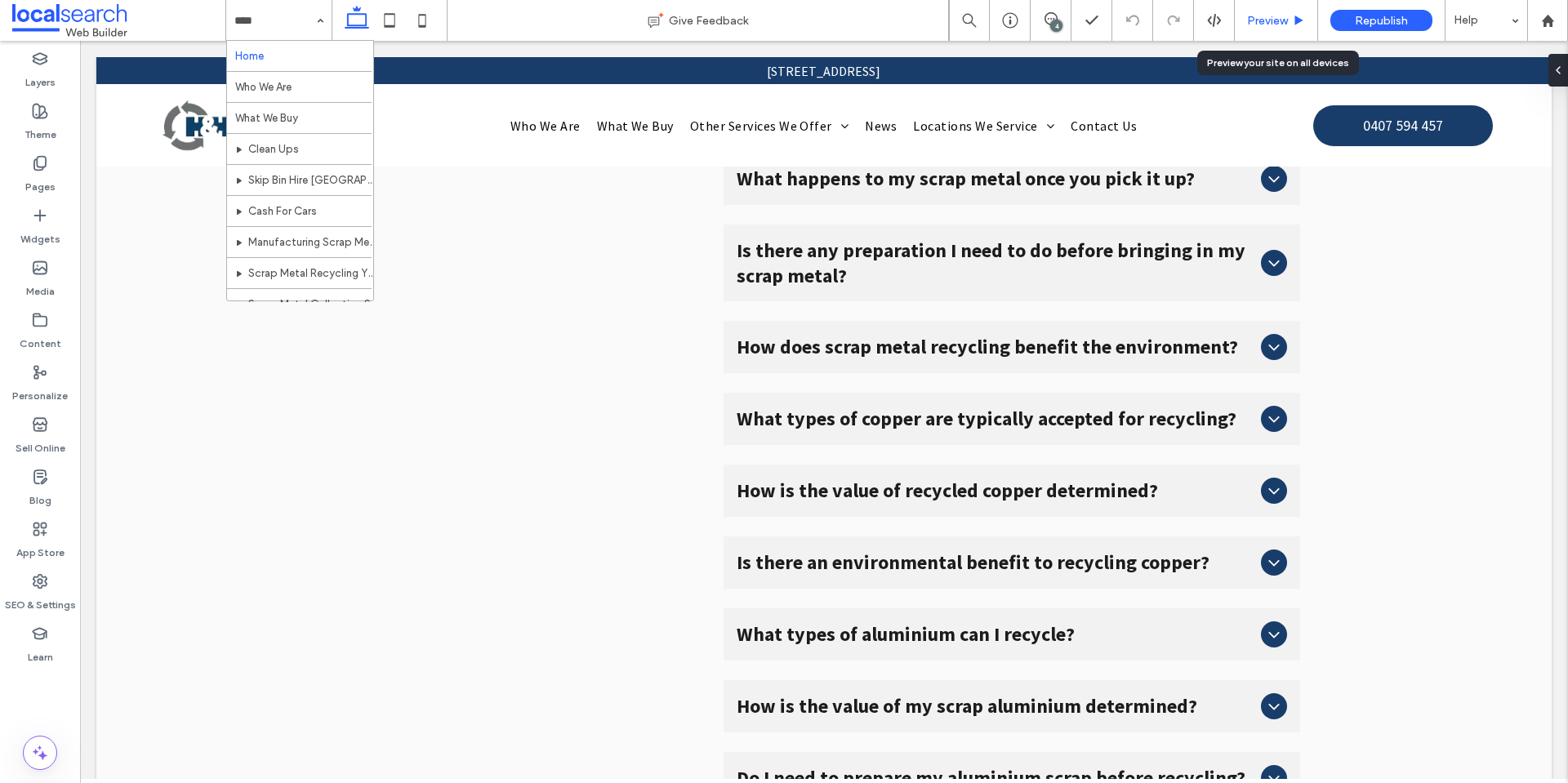
click at [1271, 21] on span "Preview" at bounding box center [1268, 21] width 41 height 14
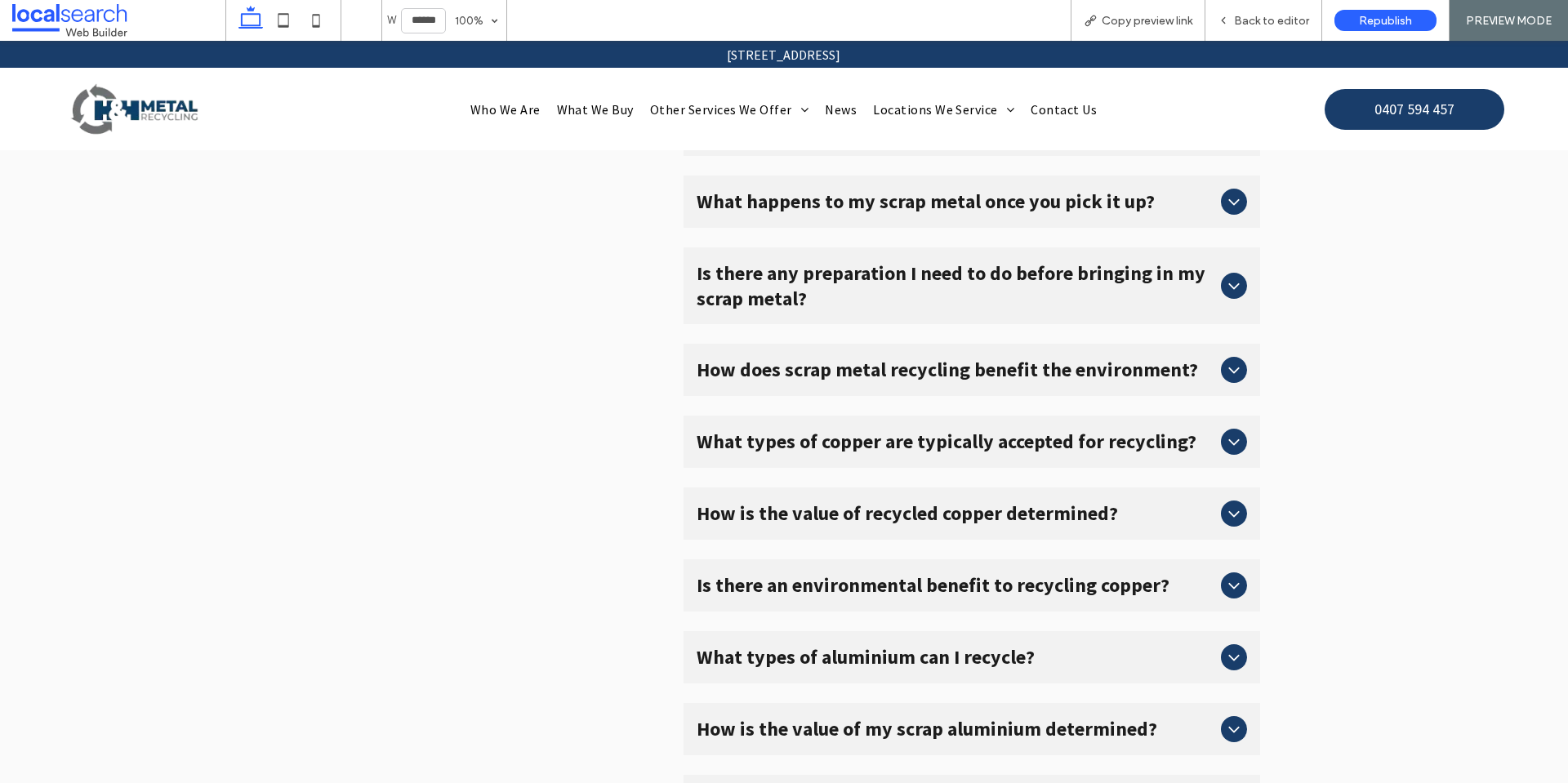
scroll to position [11977, 0]
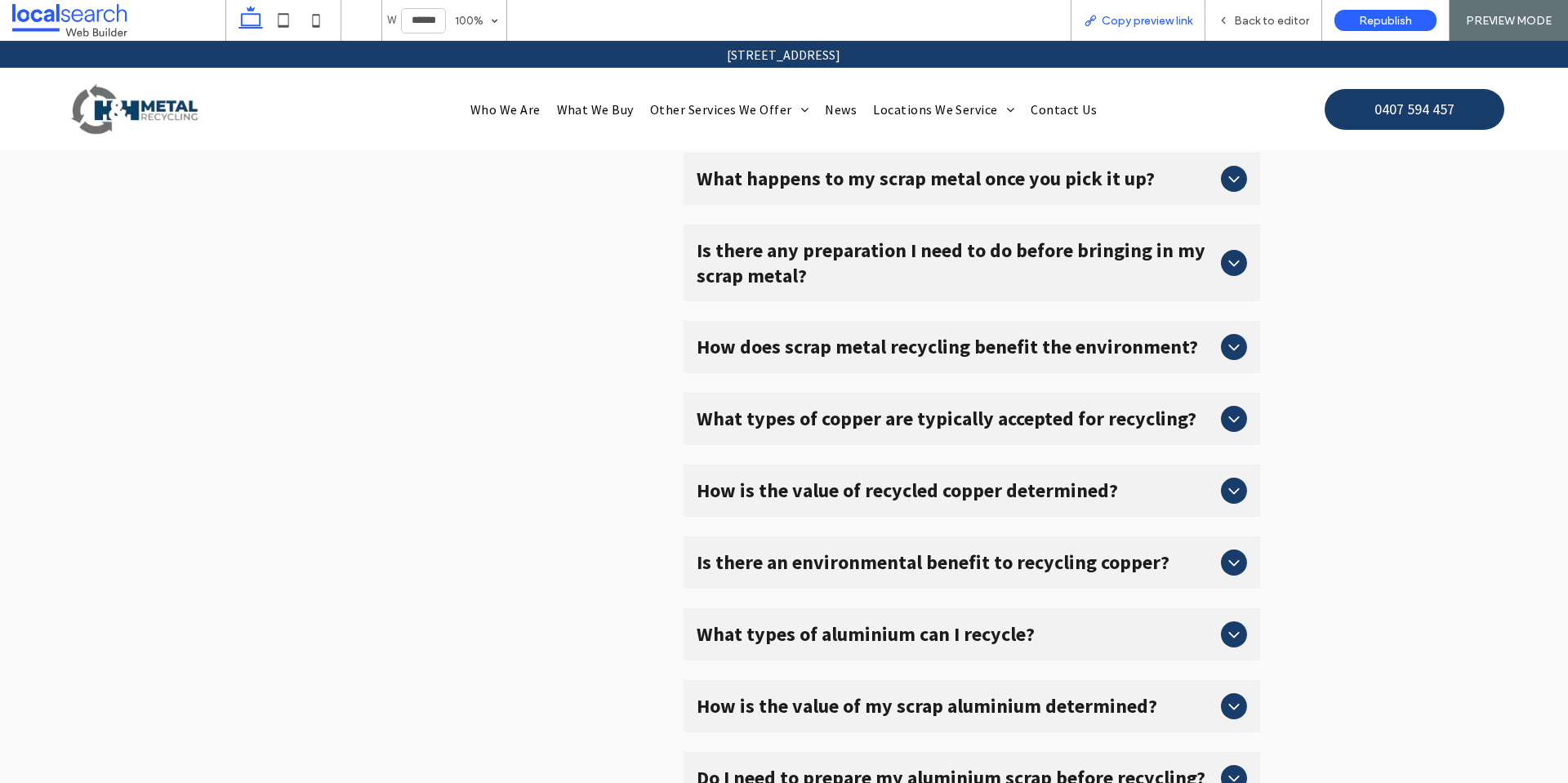
click at [1119, 29] on div "Copy preview link" at bounding box center [1138, 21] width 135 height 41
click at [1132, 21] on span "Copy preview link" at bounding box center [1147, 21] width 91 height 14
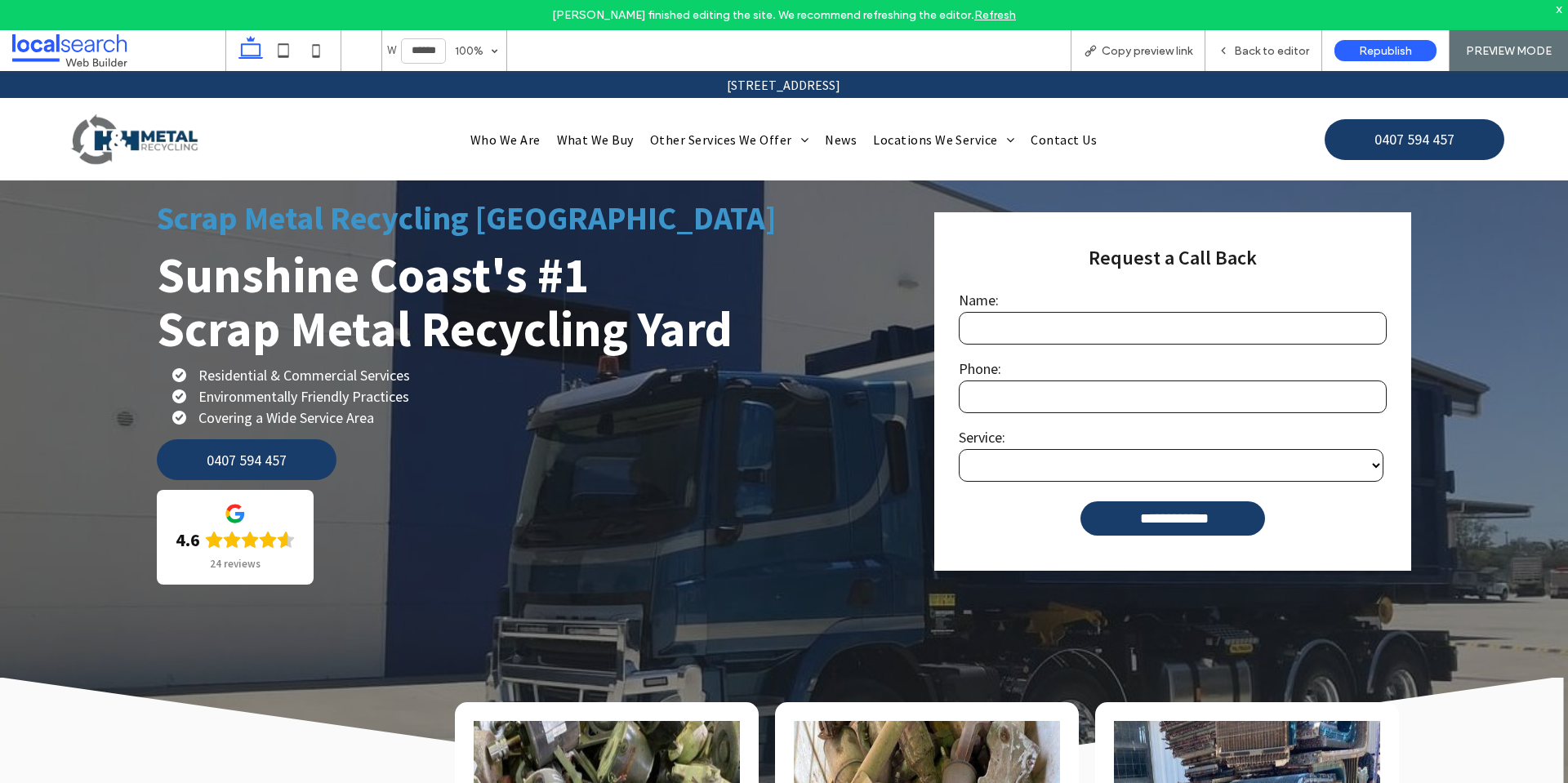
scroll to position [0, 0]
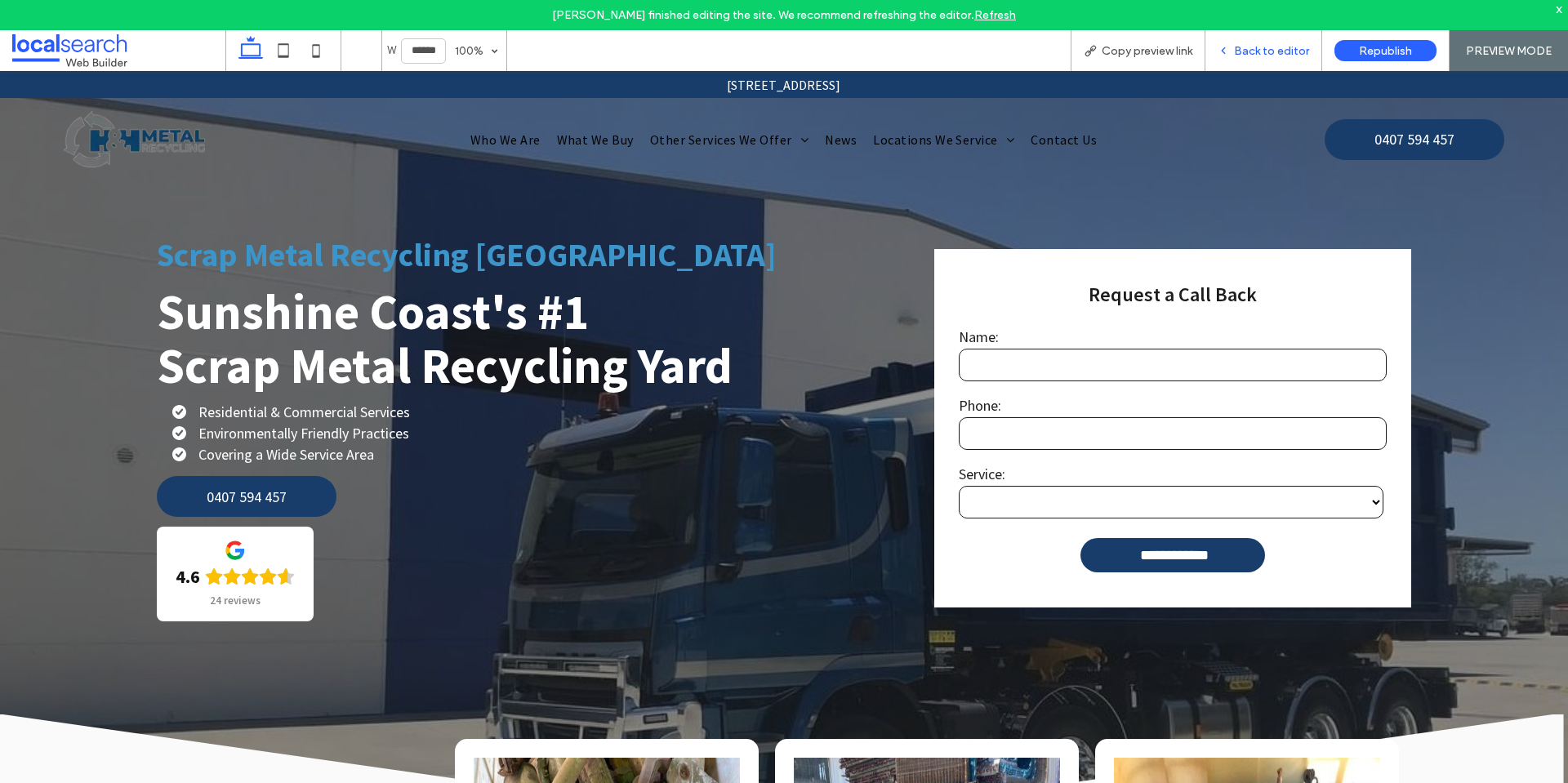
click at [1259, 55] on span "Back to editor" at bounding box center [1272, 51] width 75 height 14
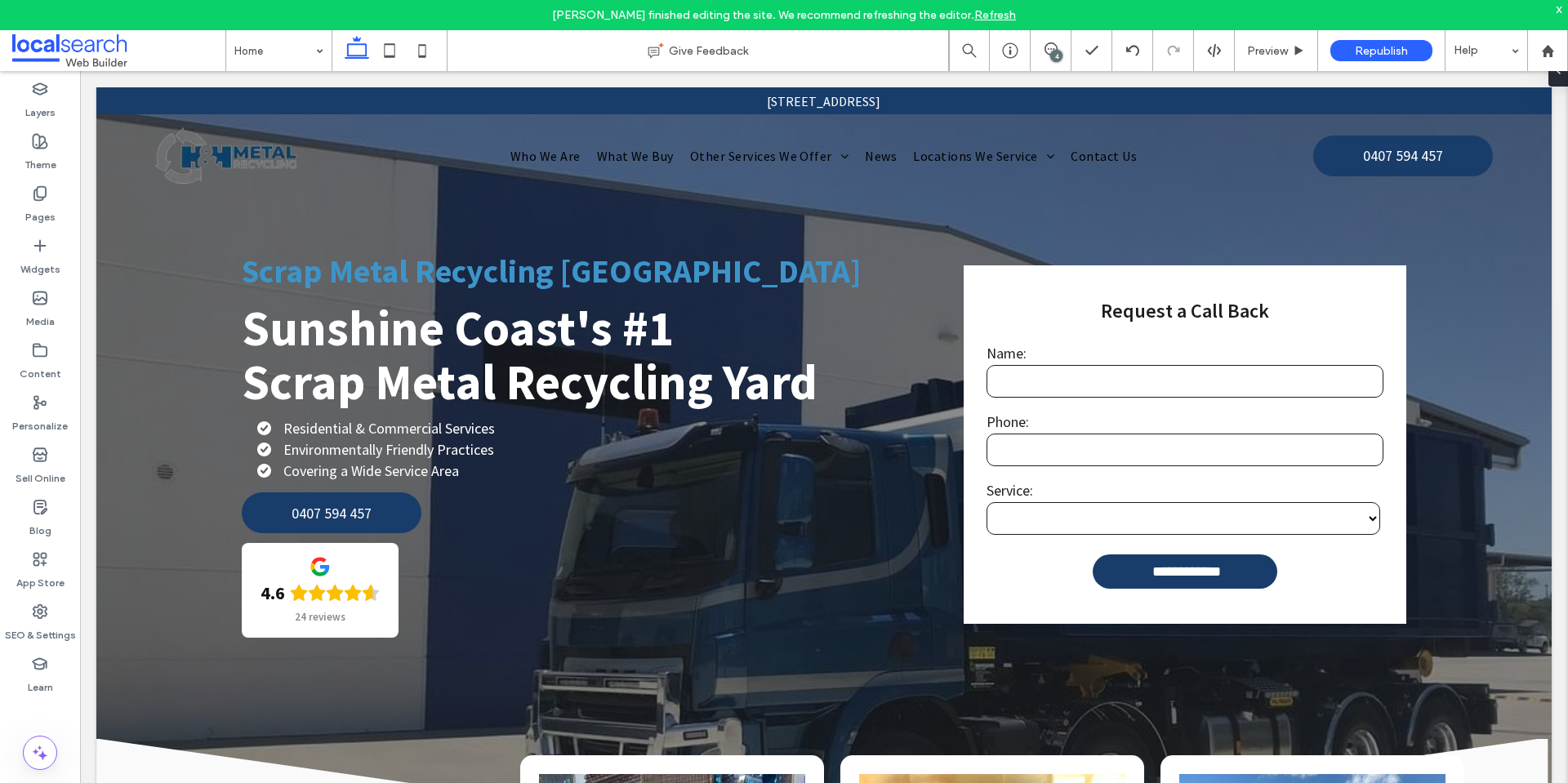
click at [983, 13] on link "Refresh" at bounding box center [995, 15] width 41 height 14
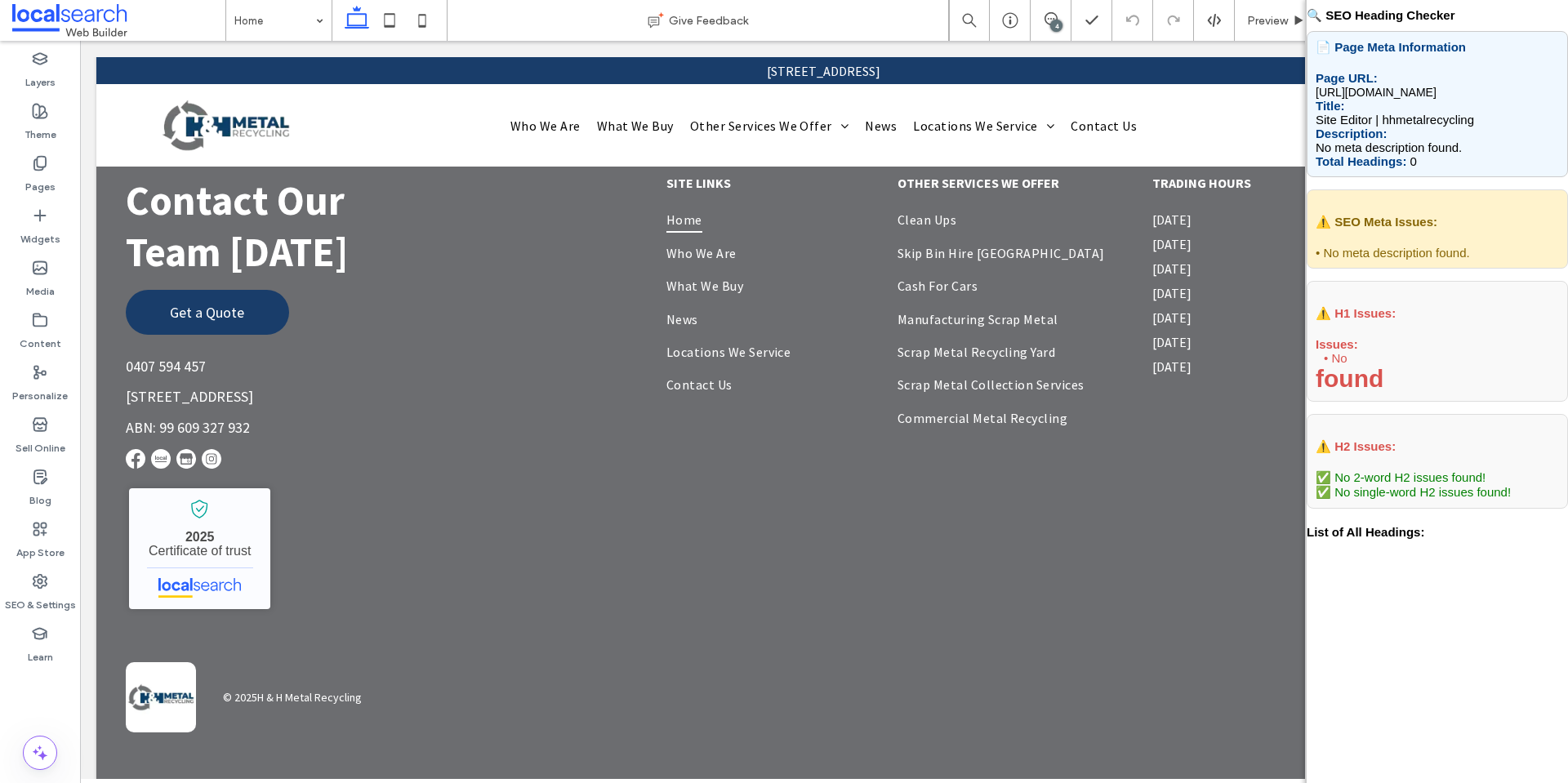
scroll to position [14537, 0]
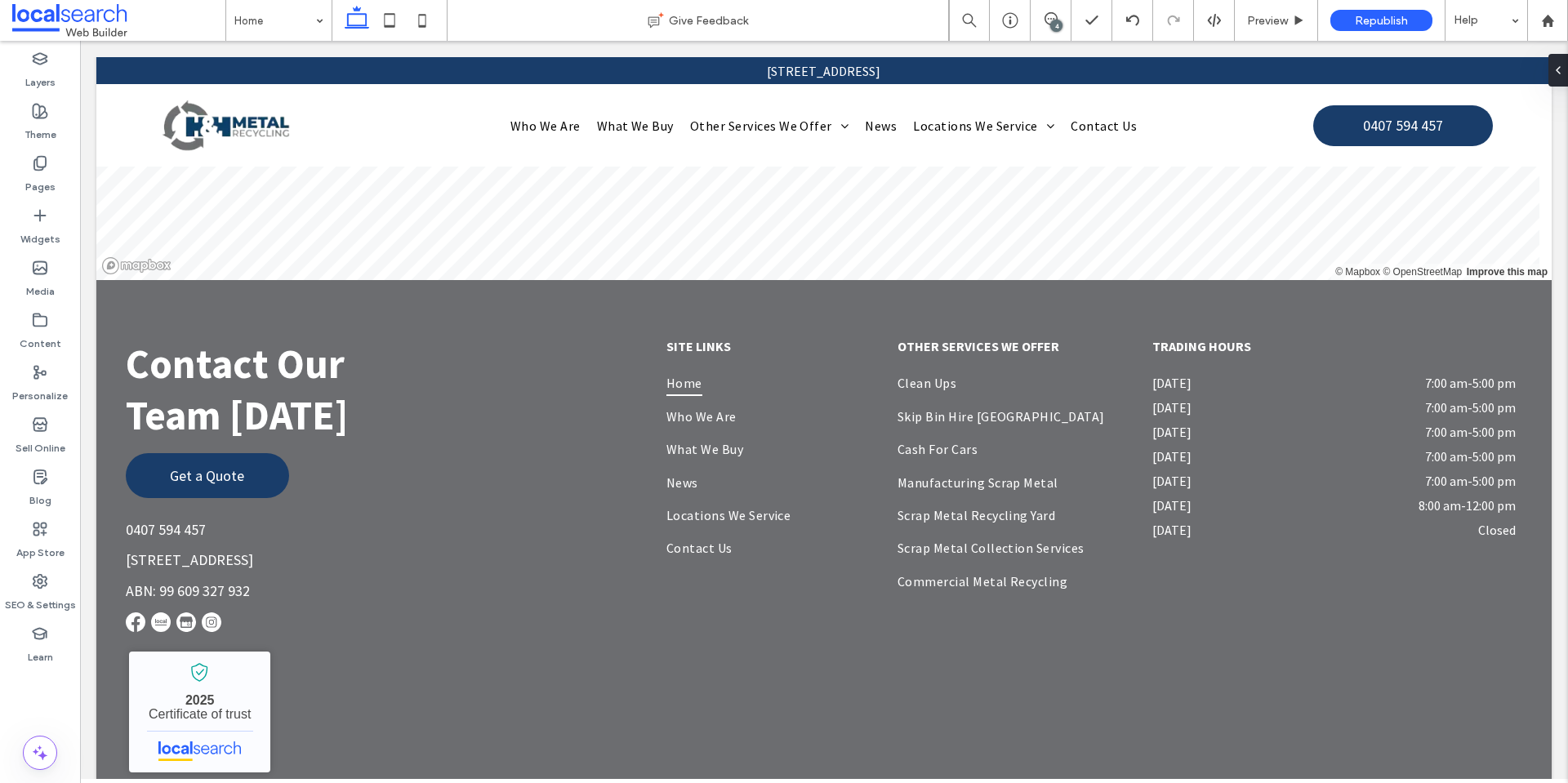
click at [1051, 24] on div "4" at bounding box center [1056, 25] width 12 height 12
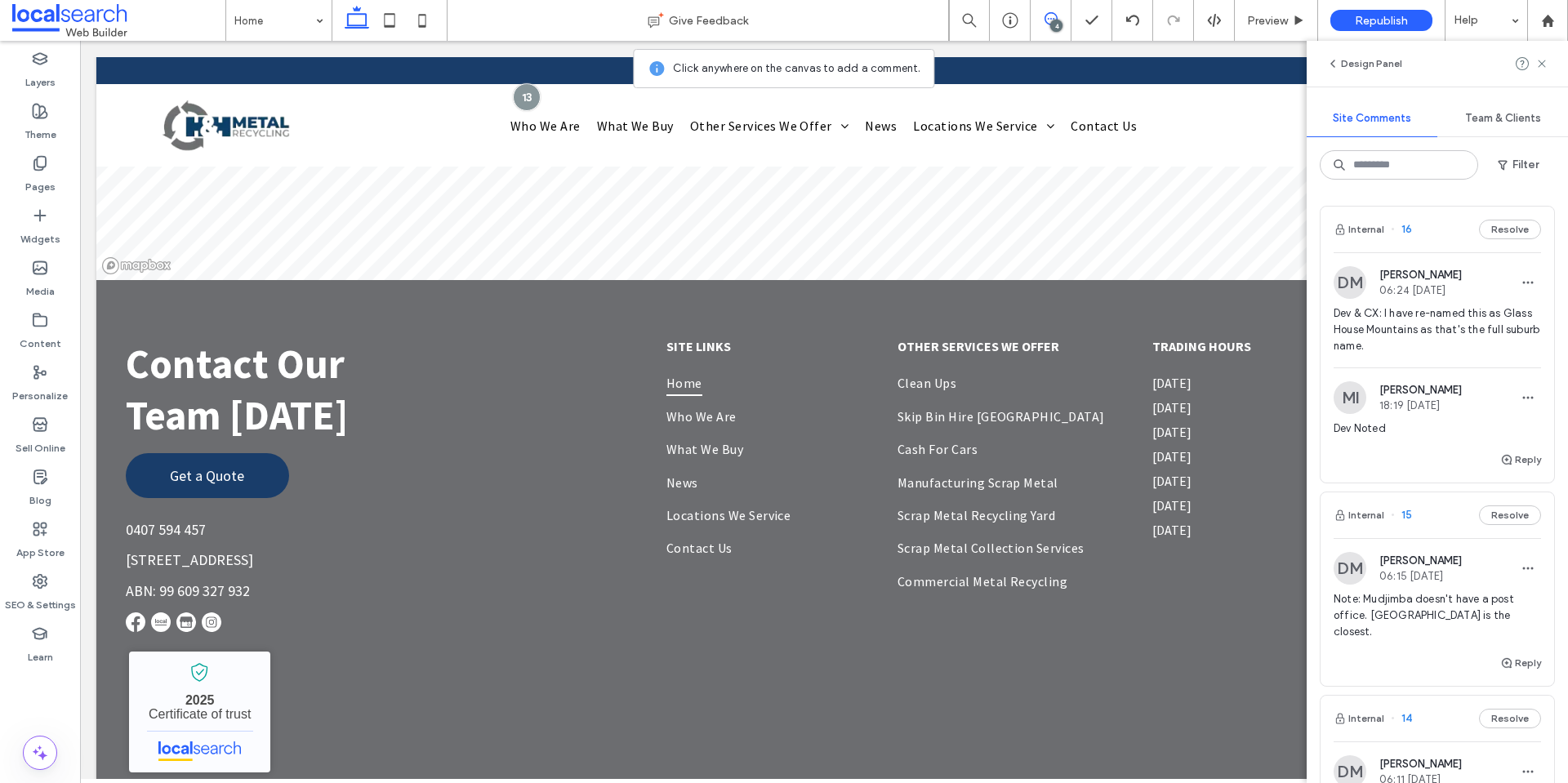
click at [1462, 354] on span "Dev & CX: I have re-named this as Glass House Mountains as that's the full subu…" at bounding box center [1437, 330] width 207 height 49
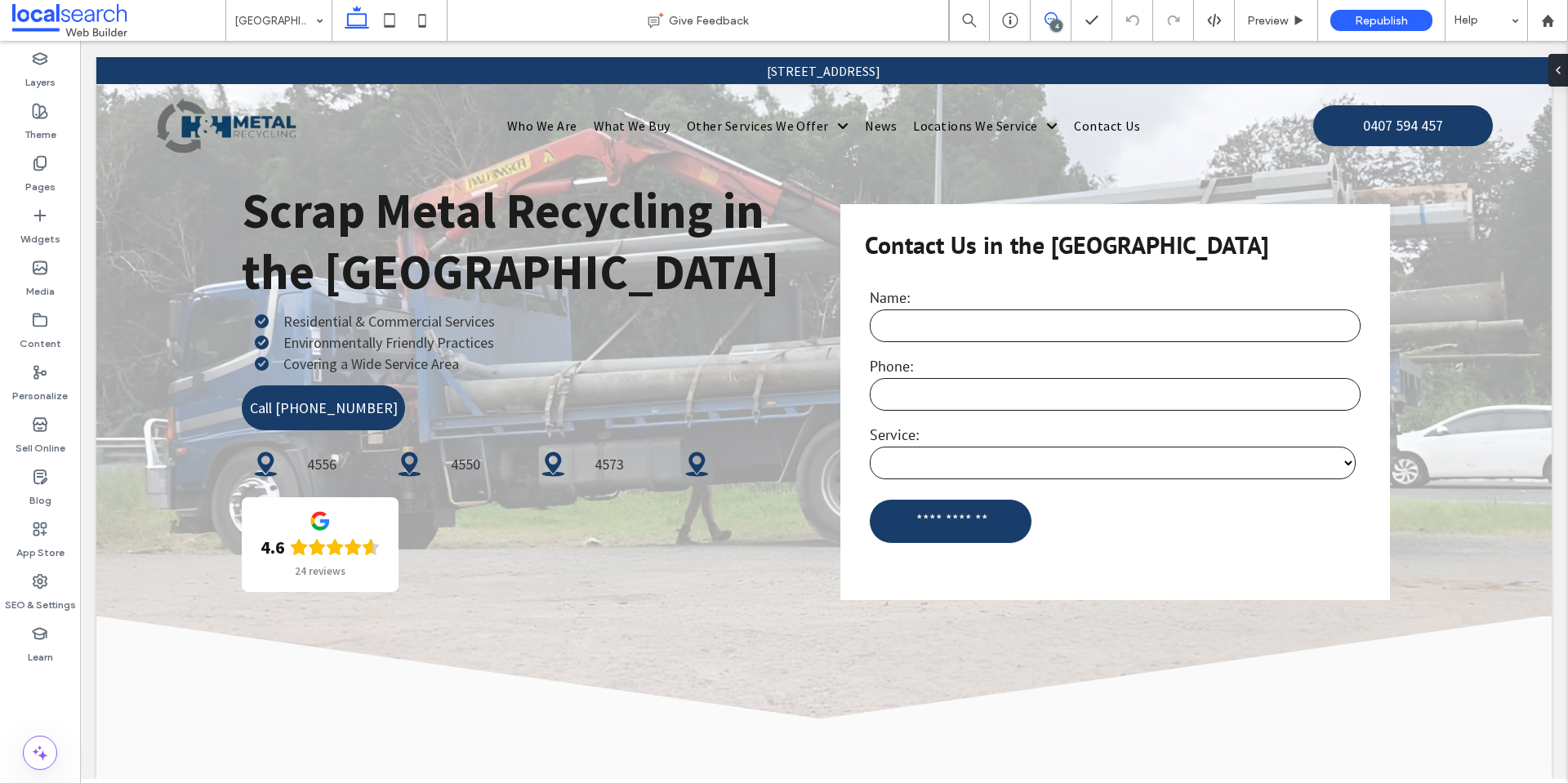
click at [1050, 14] on icon at bounding box center [1051, 19] width 13 height 13
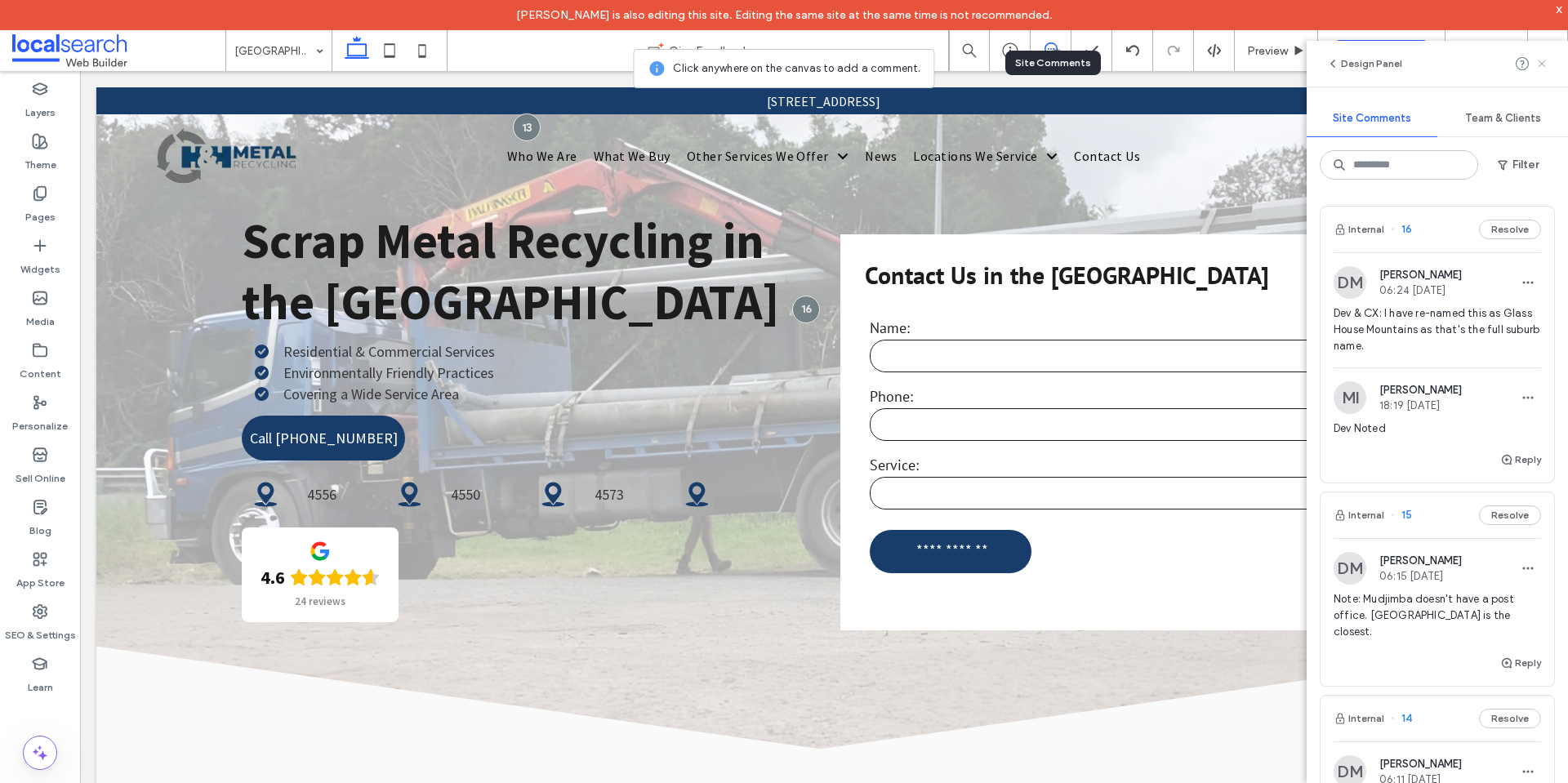
click at [1543, 68] on icon at bounding box center [1543, 64] width 13 height 13
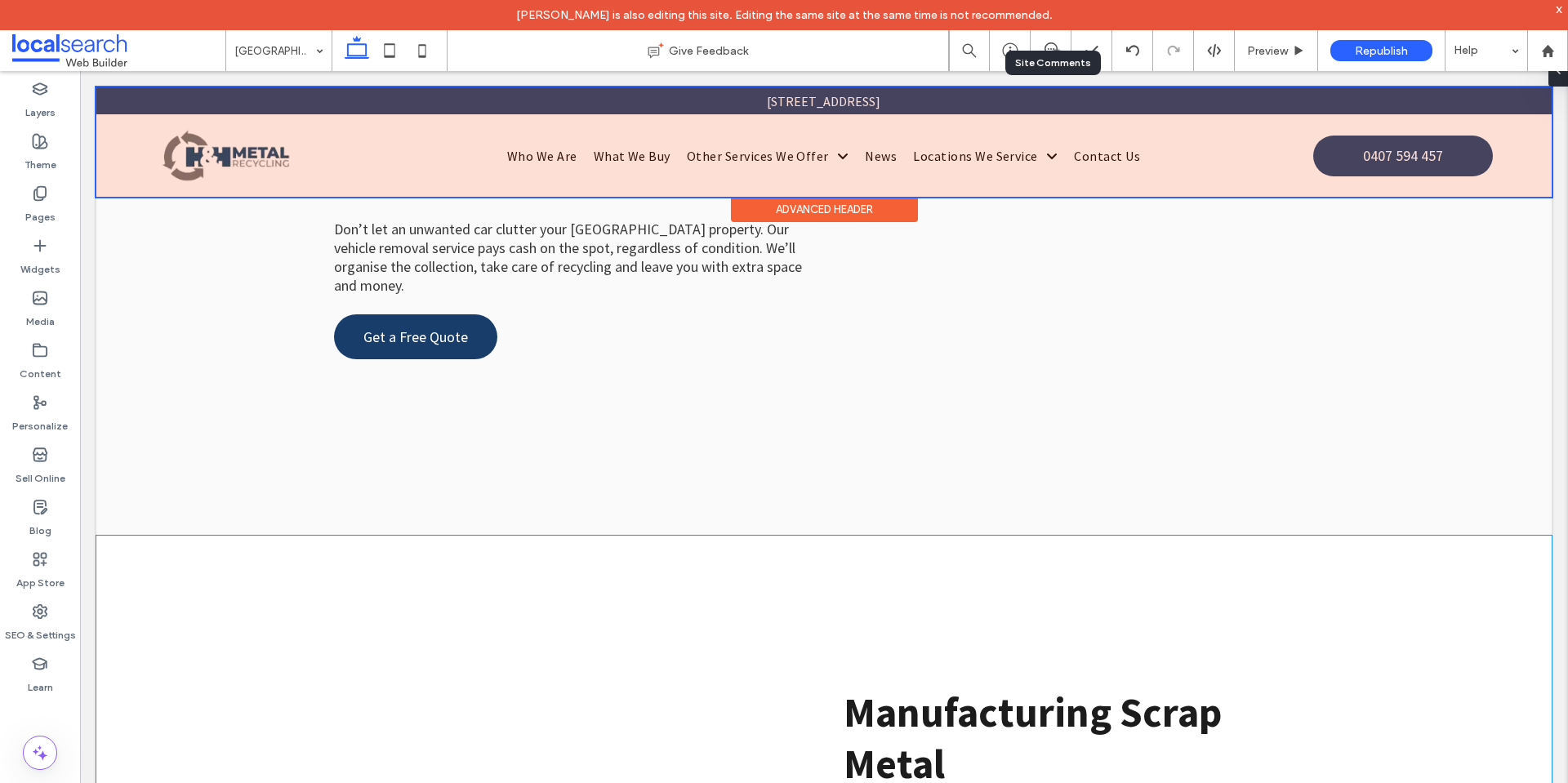
scroll to position [4586, 0]
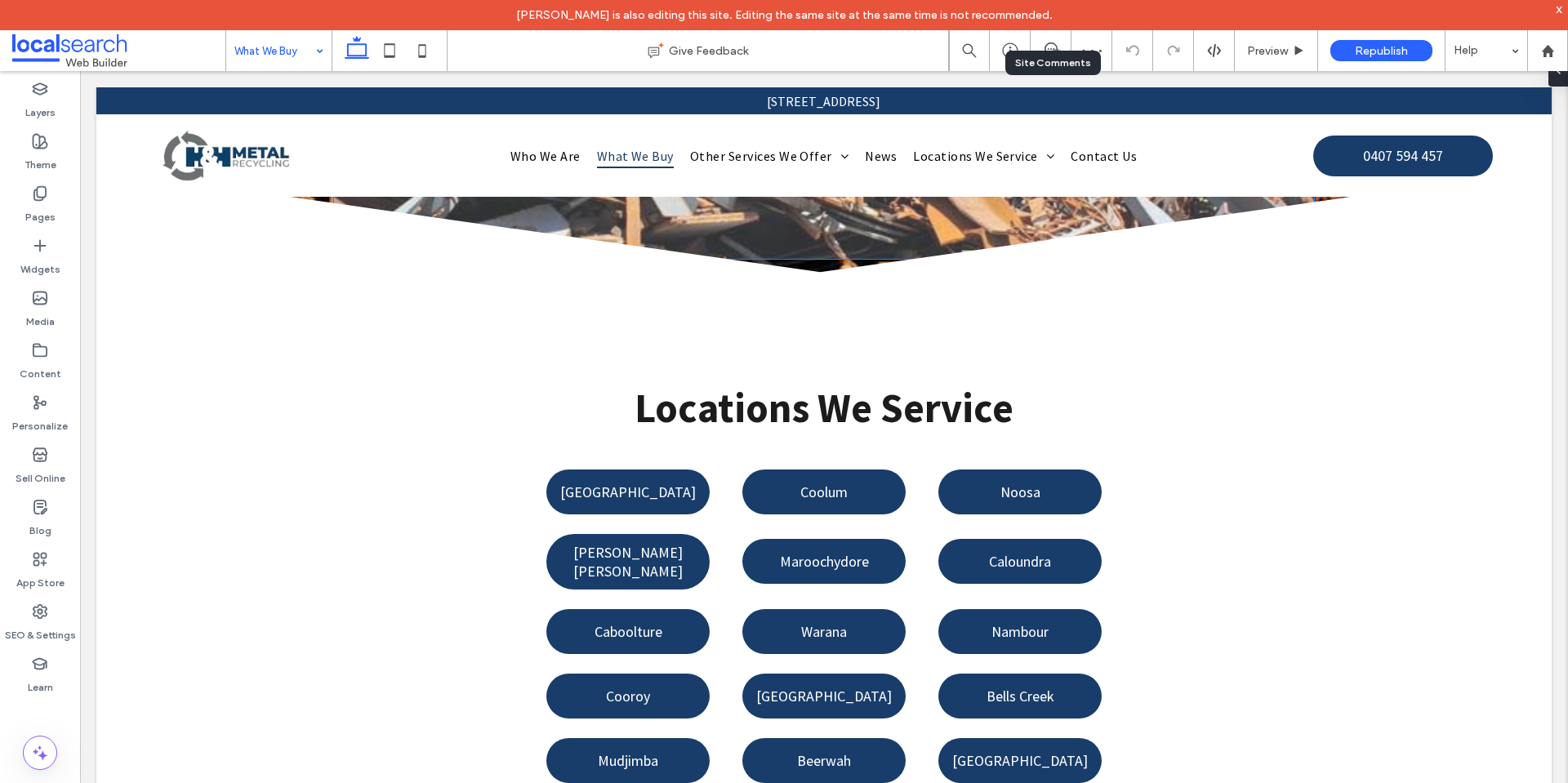
scroll to position [2287, 0]
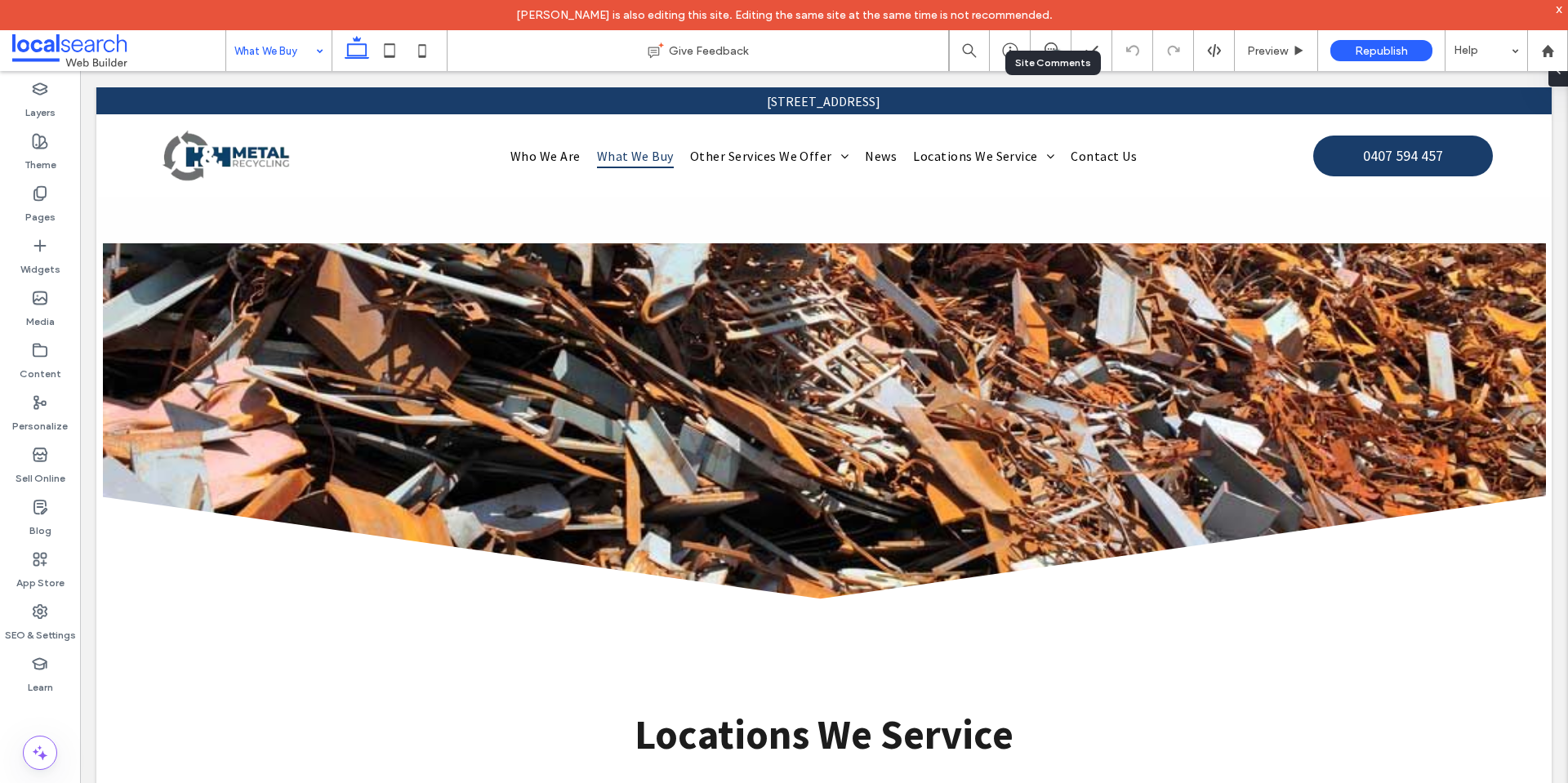
click at [308, 56] on input at bounding box center [275, 51] width 81 height 41
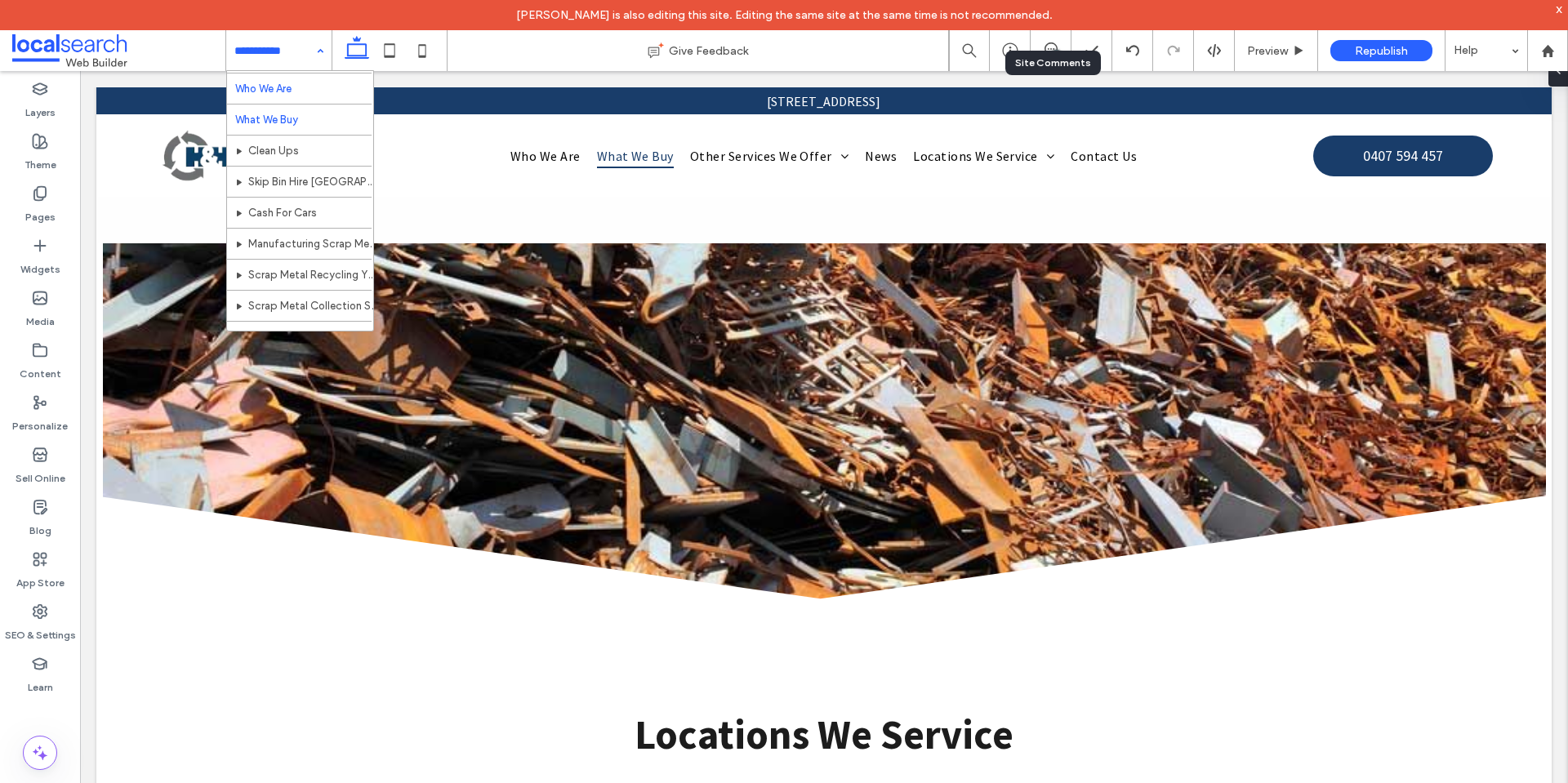
scroll to position [0, 0]
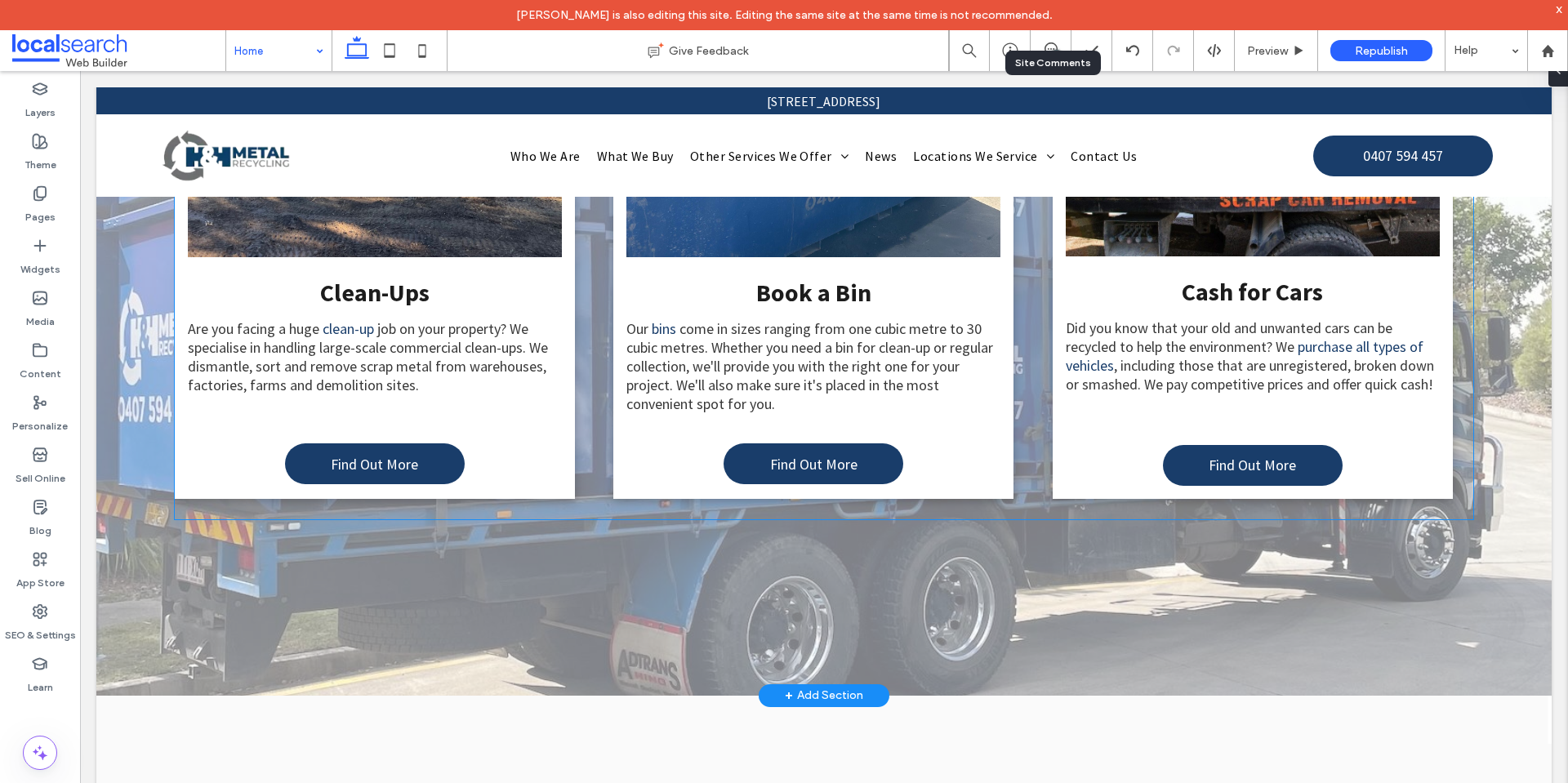
scroll to position [3022, 0]
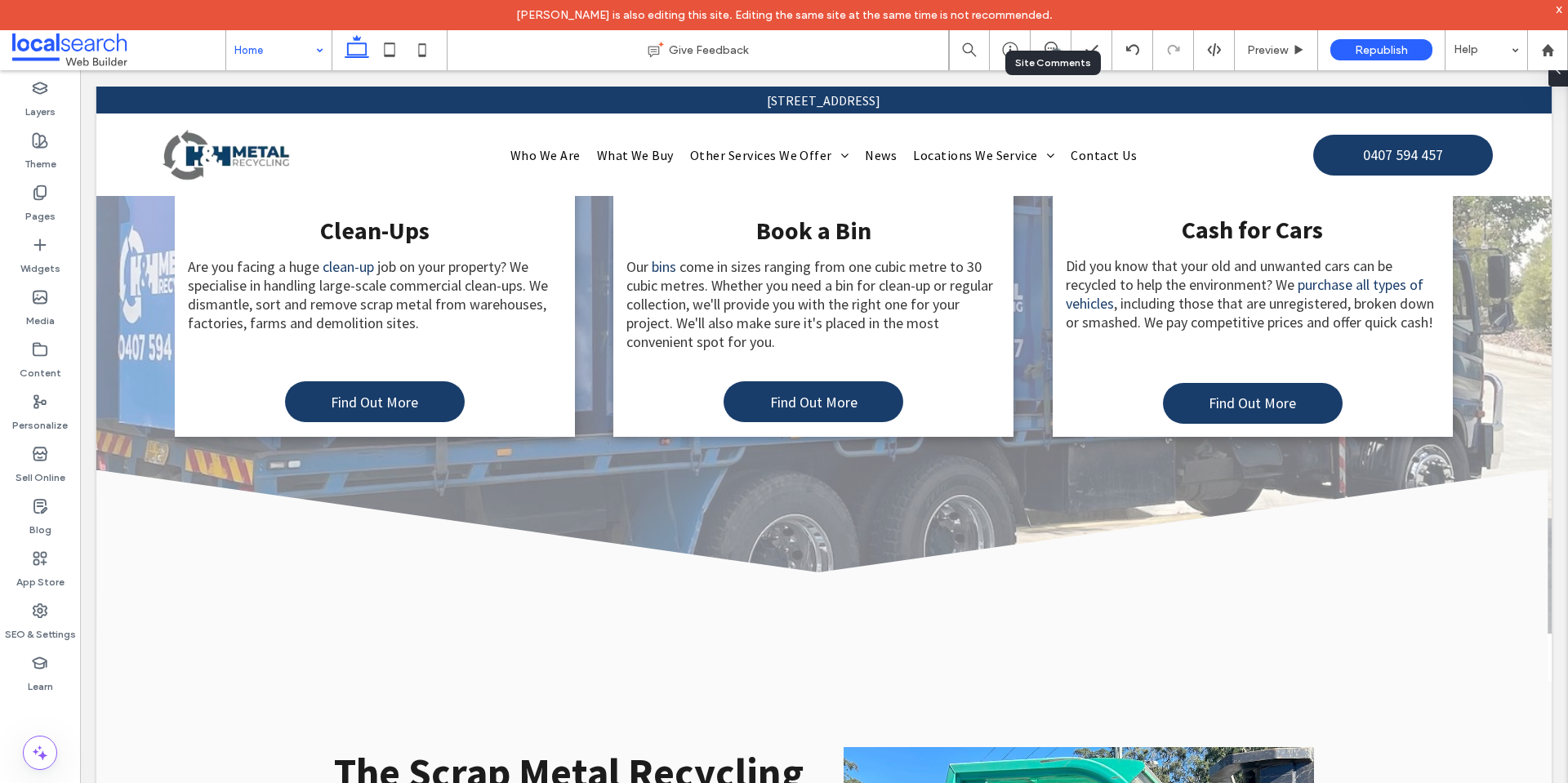
click at [309, 48] on div "Home" at bounding box center [279, 50] width 105 height 41
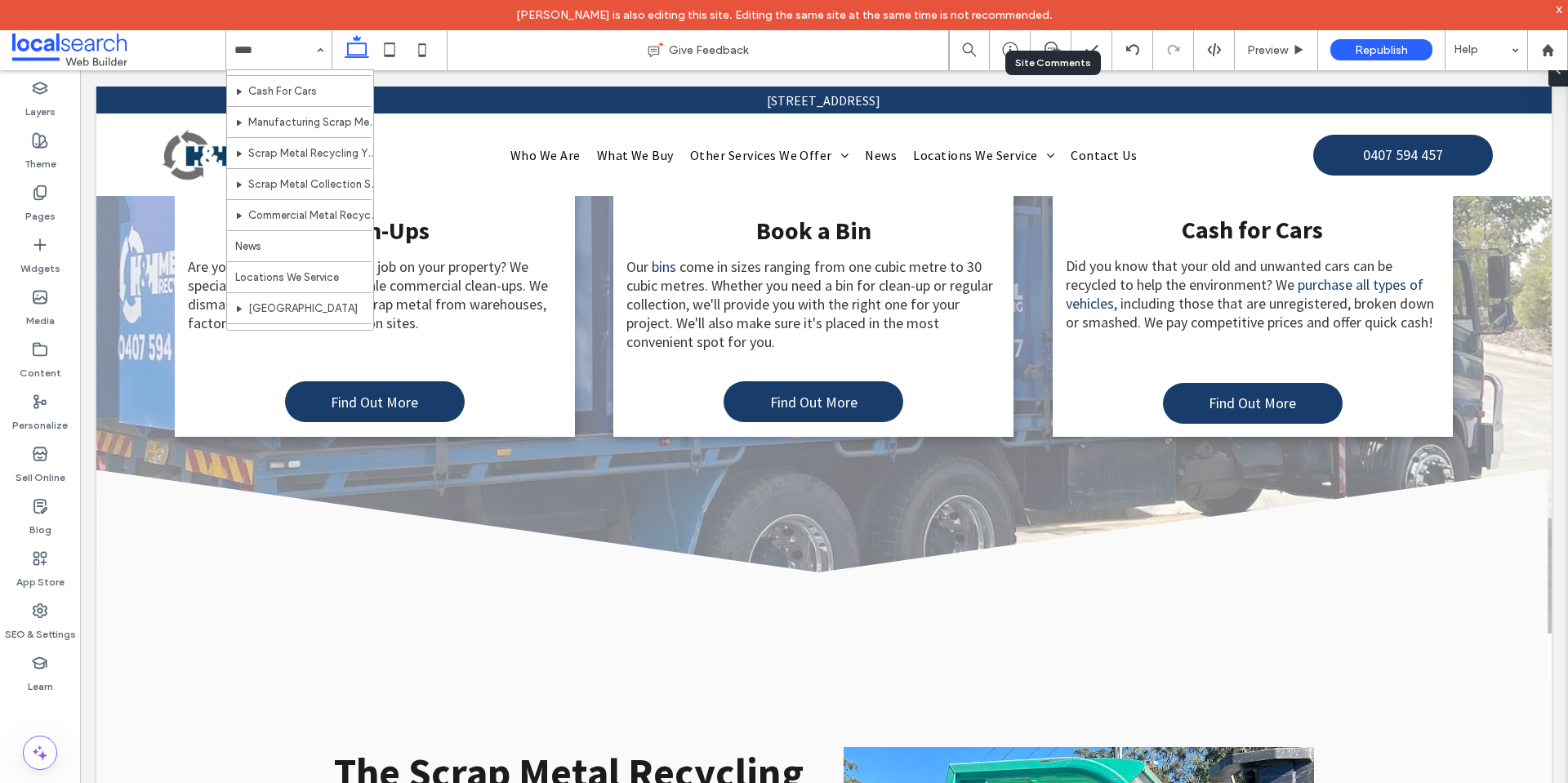
scroll to position [326, 0]
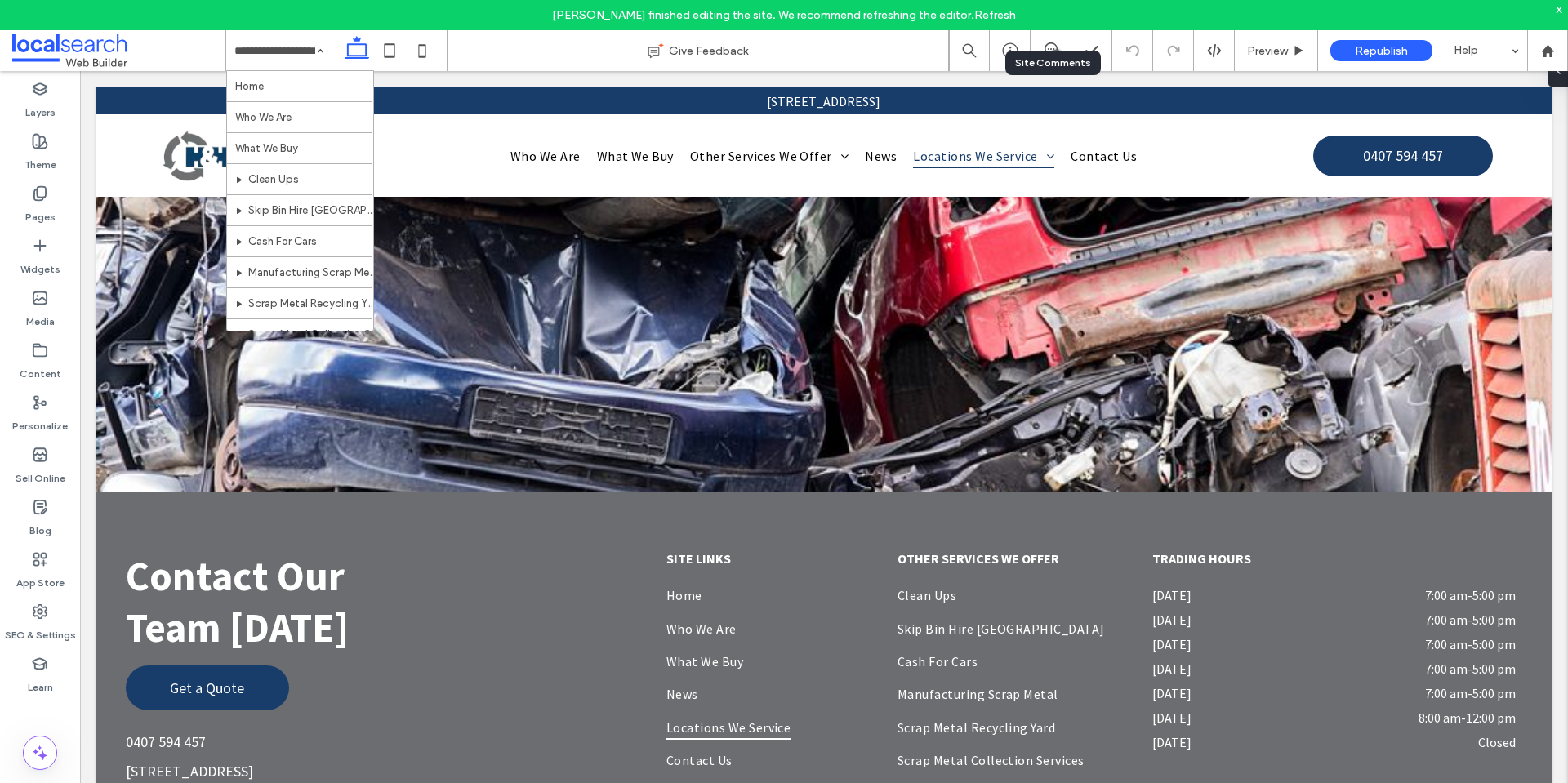
scroll to position [1436, 0]
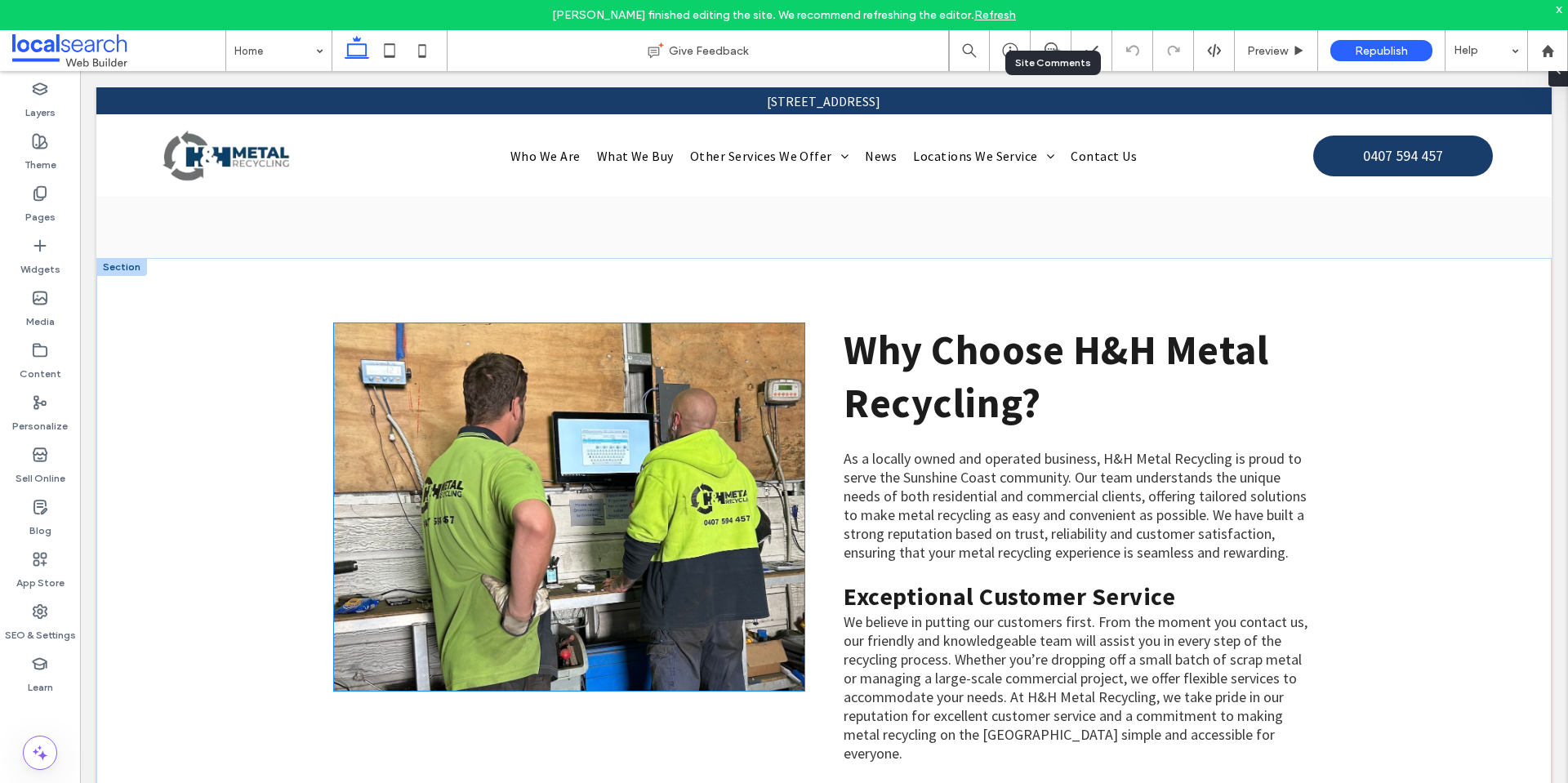
scroll to position [7923, 0]
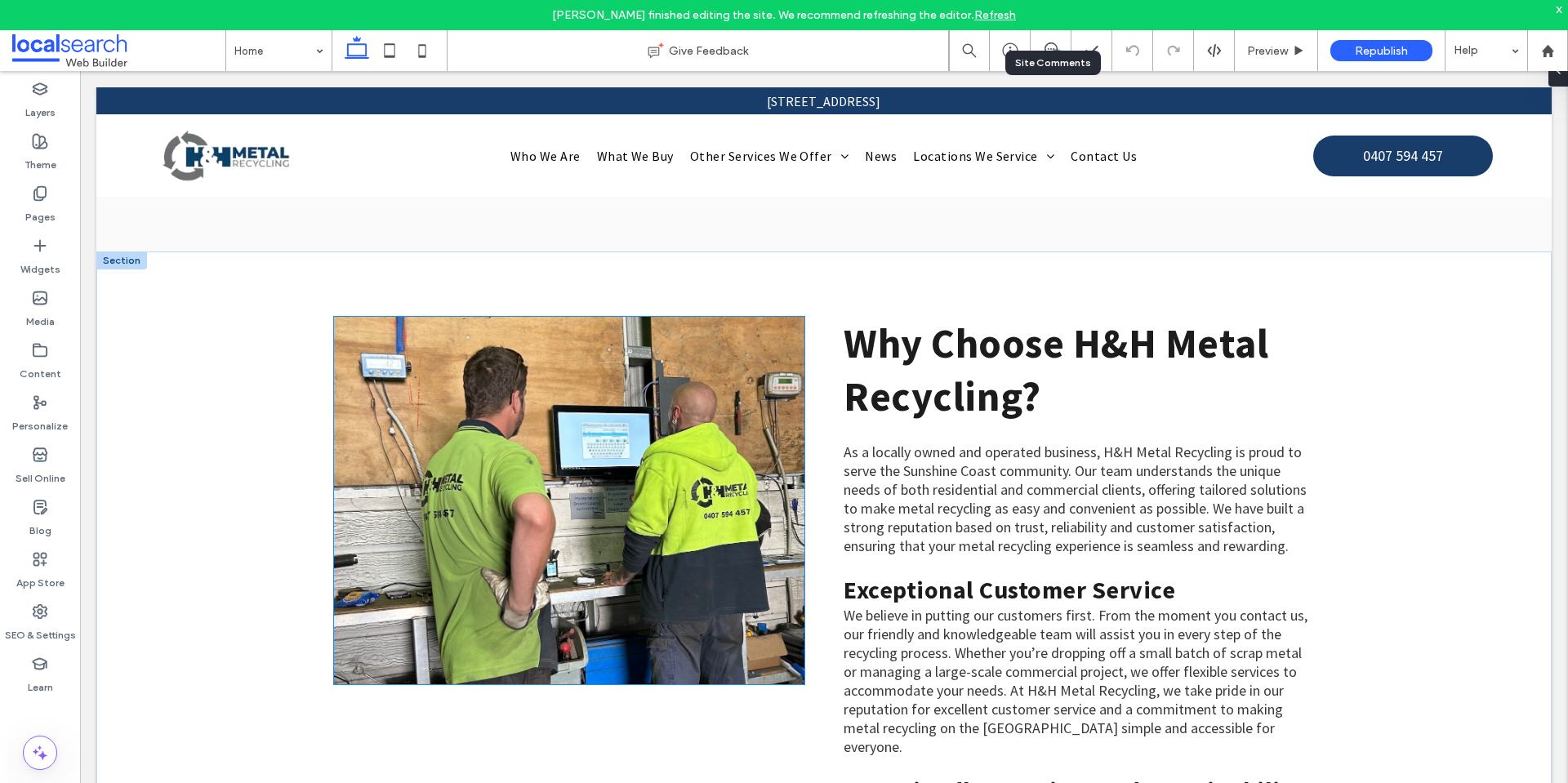
click at [653, 411] on link at bounding box center [569, 501] width 471 height 368
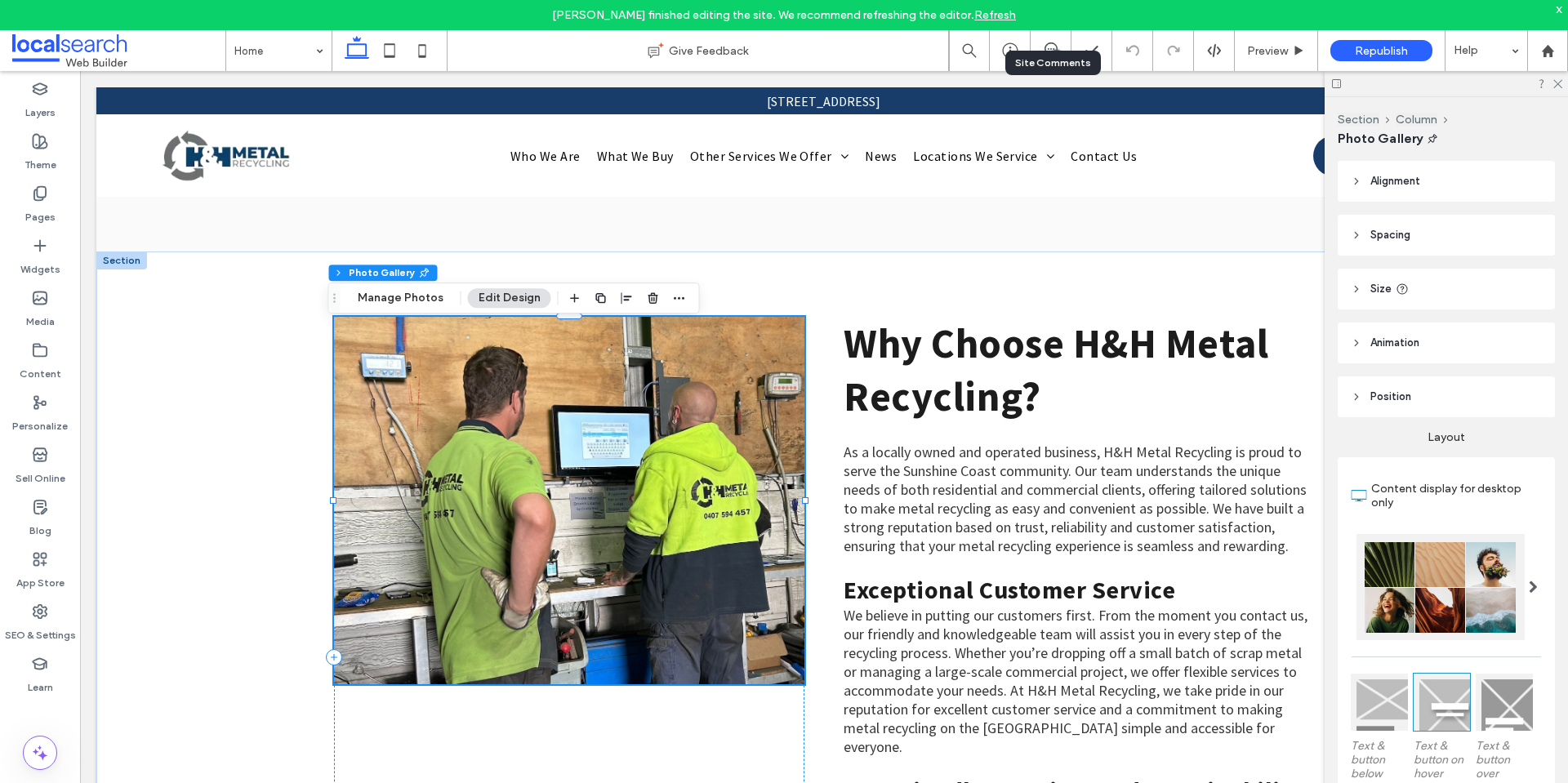
click at [653, 411] on link at bounding box center [569, 501] width 471 height 368
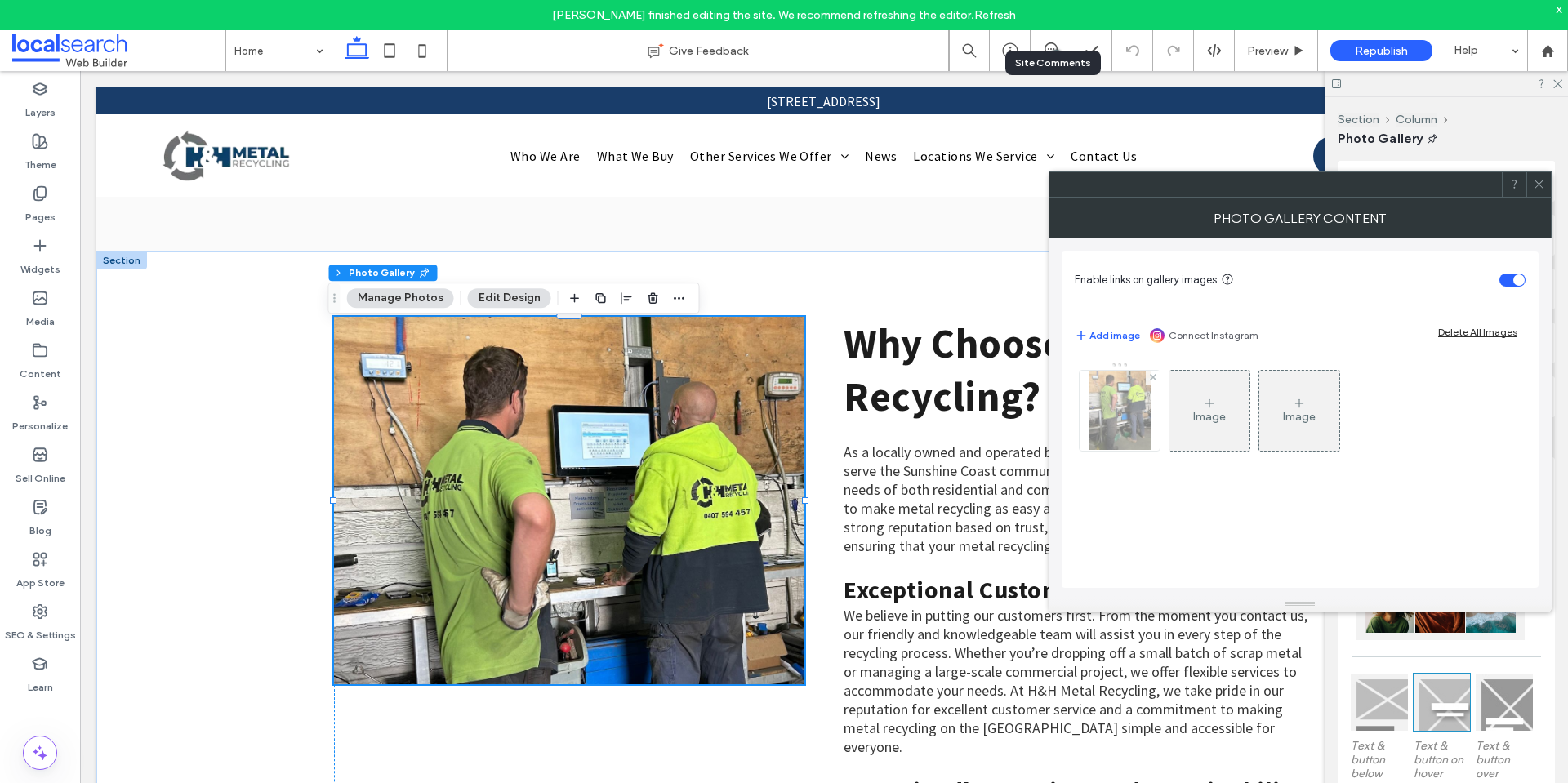
click at [1130, 428] on img at bounding box center [1120, 410] width 62 height 80
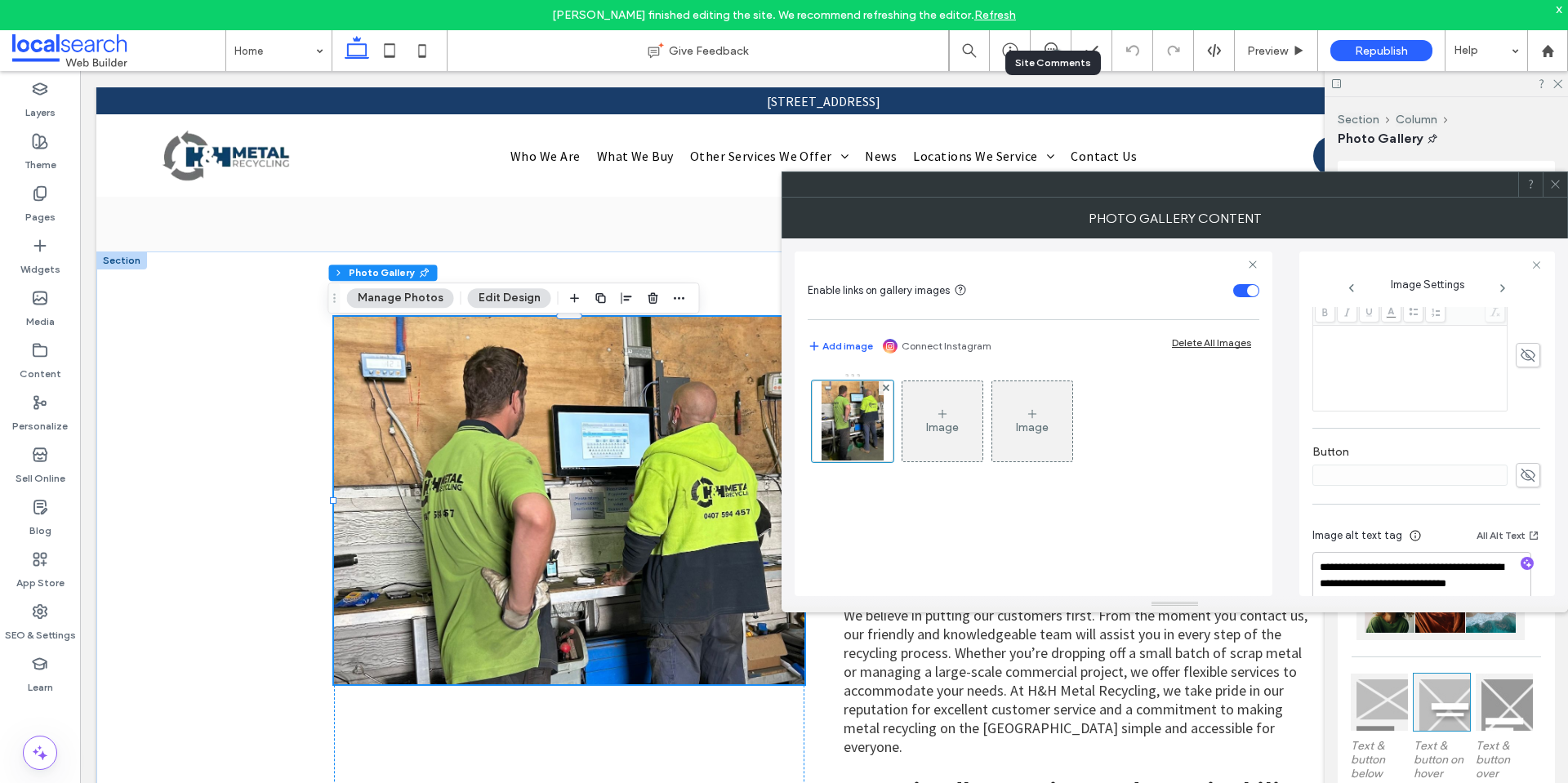
scroll to position [483, 0]
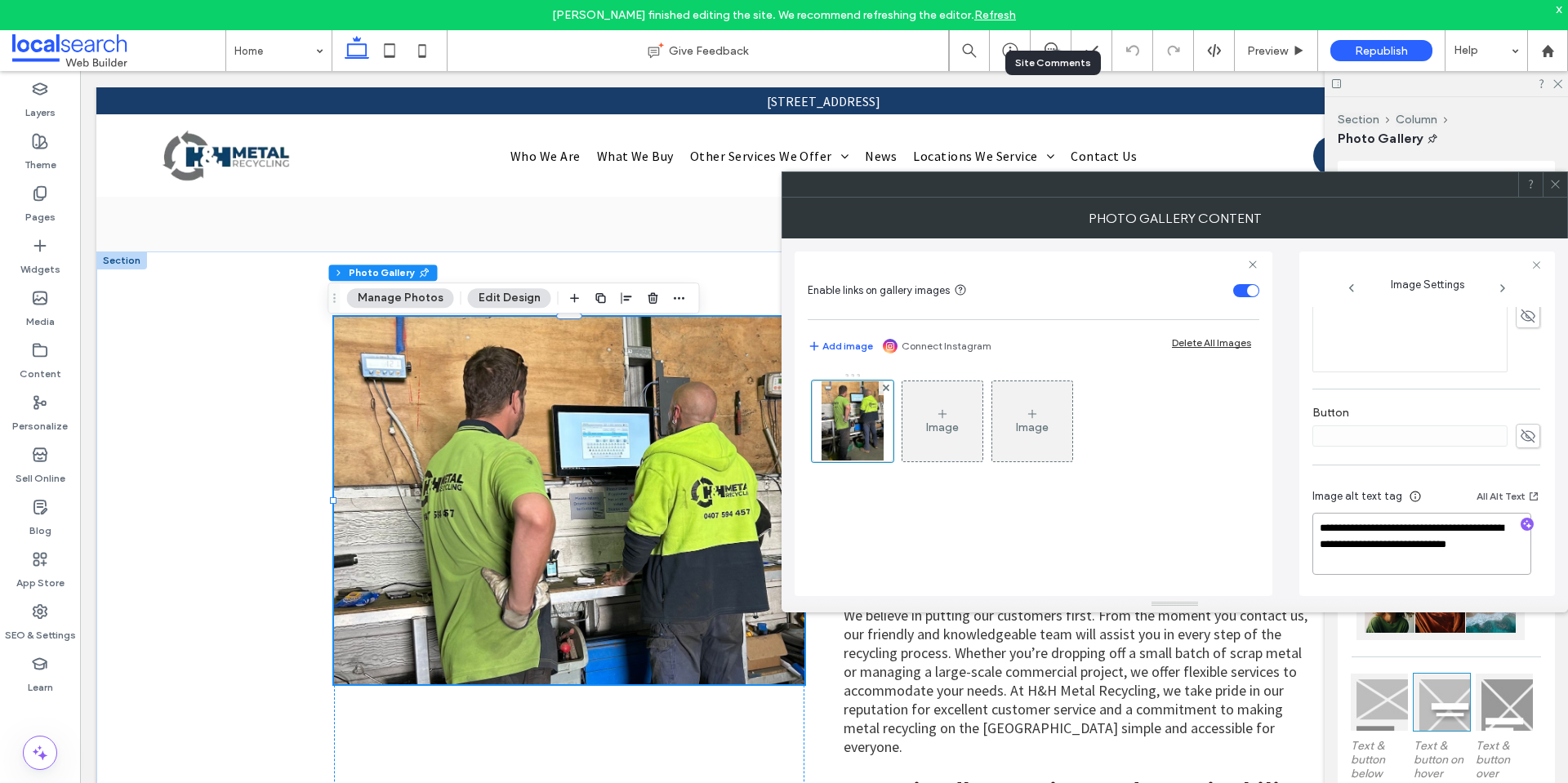
click at [1359, 547] on textarea "**********" at bounding box center [1422, 544] width 219 height 62
type textarea "**********"
click at [1489, 471] on div "**********" at bounding box center [1426, 209] width 228 height 770
click at [1561, 190] on div at bounding box center [1555, 185] width 24 height 24
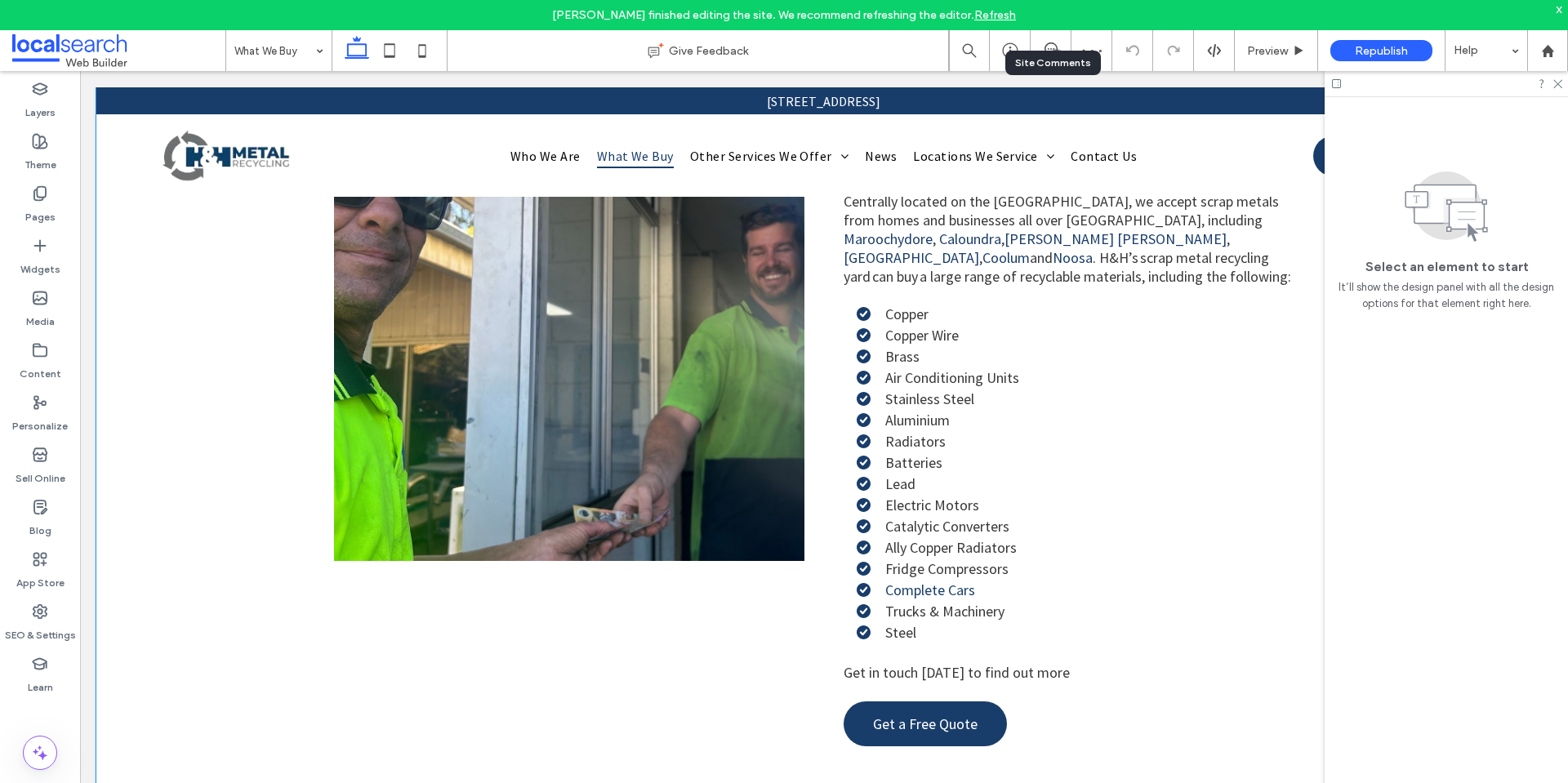
scroll to position [735, 0]
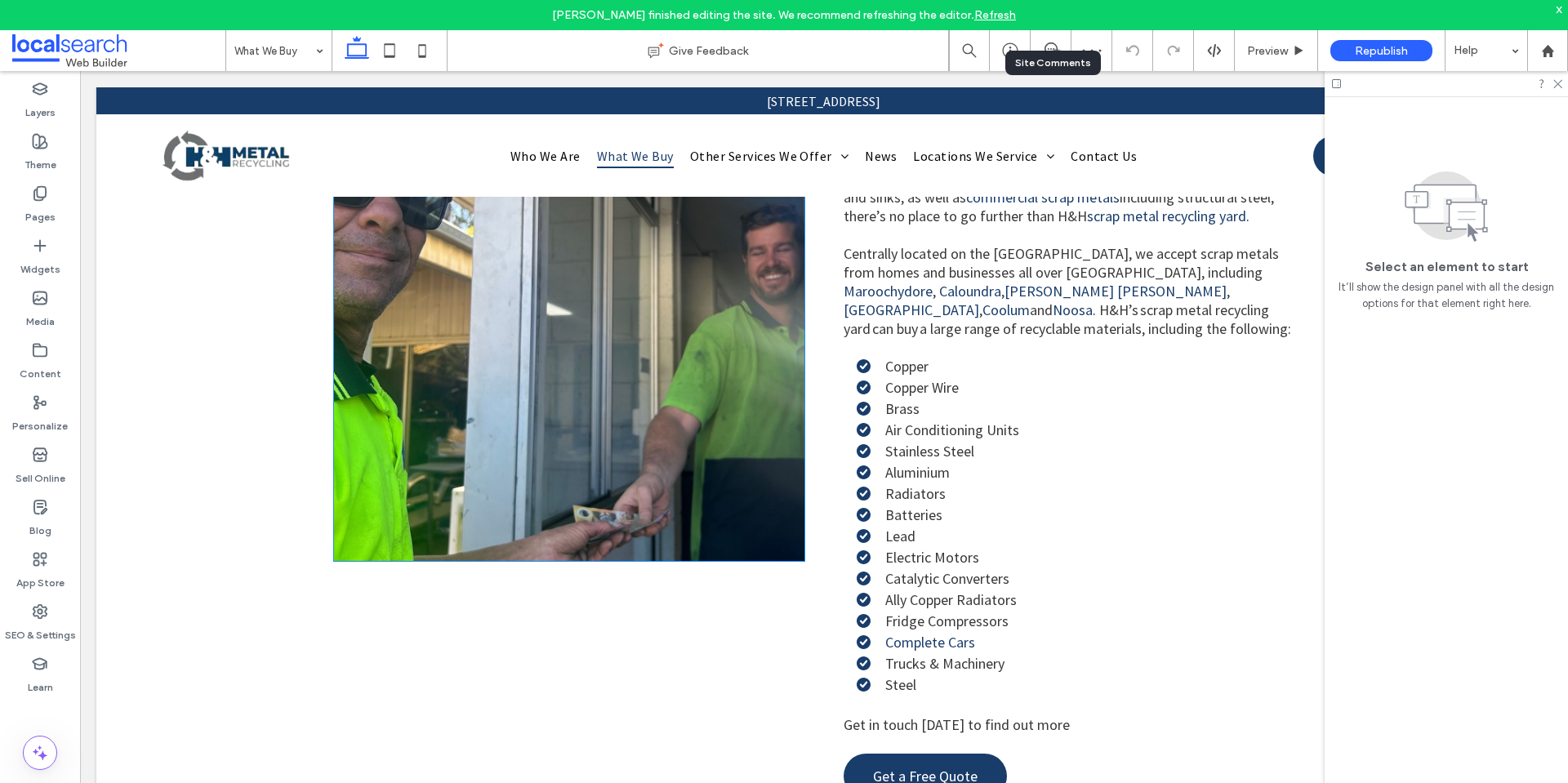
click at [619, 305] on link at bounding box center [569, 377] width 471 height 368
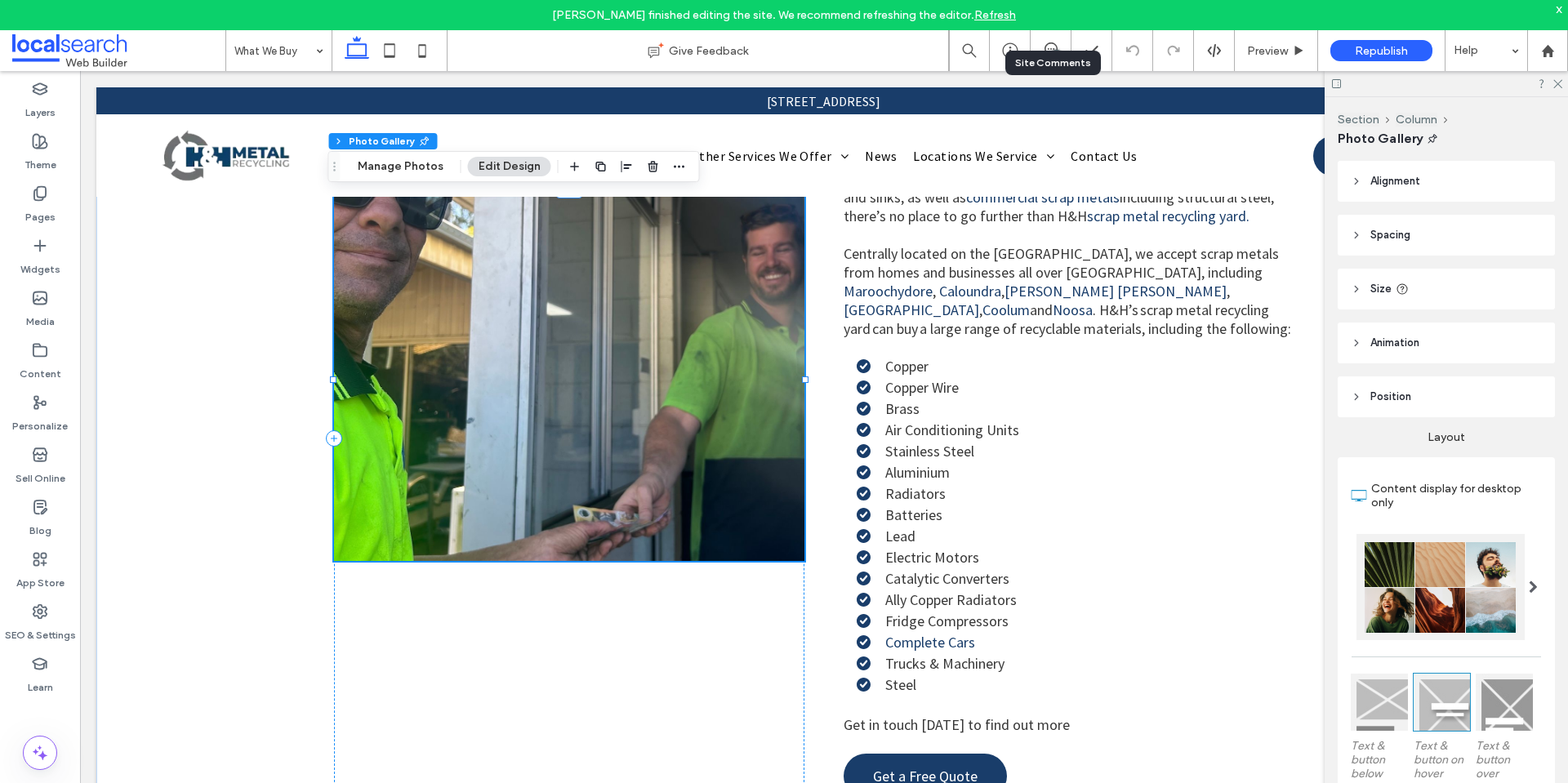
click at [620, 304] on link at bounding box center [569, 377] width 471 height 368
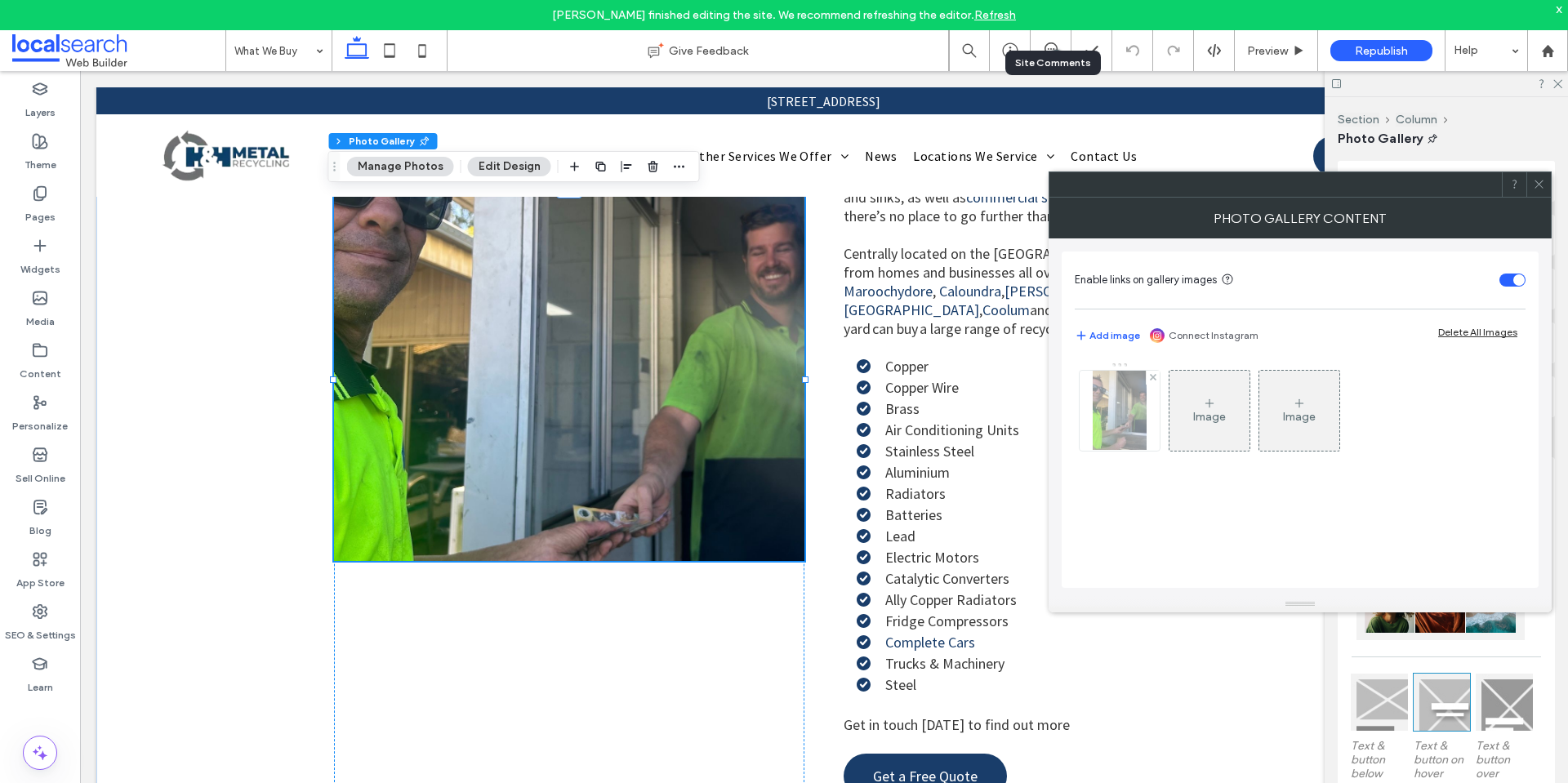
click at [1098, 409] on div at bounding box center [1120, 410] width 80 height 80
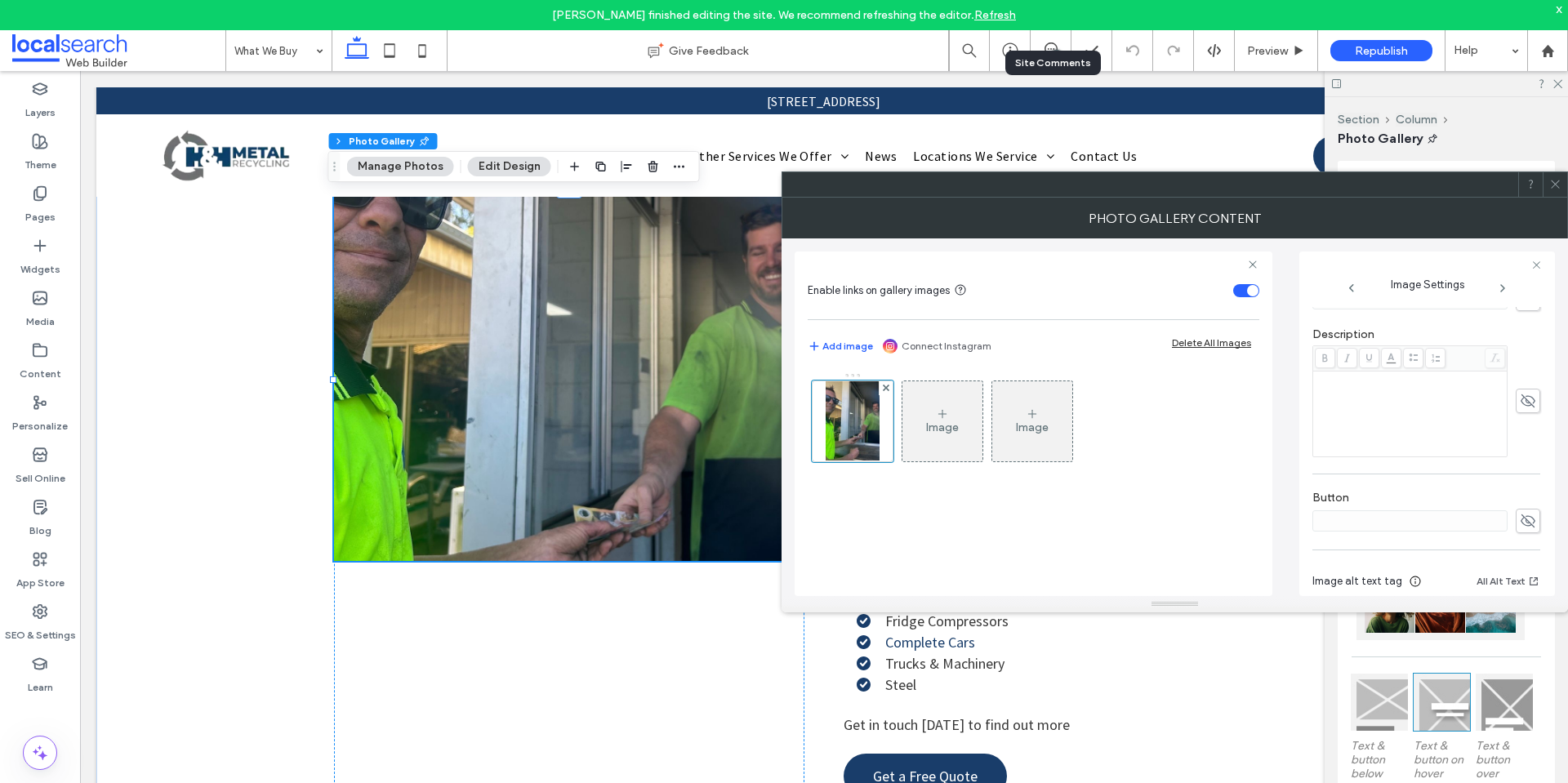
scroll to position [483, 0]
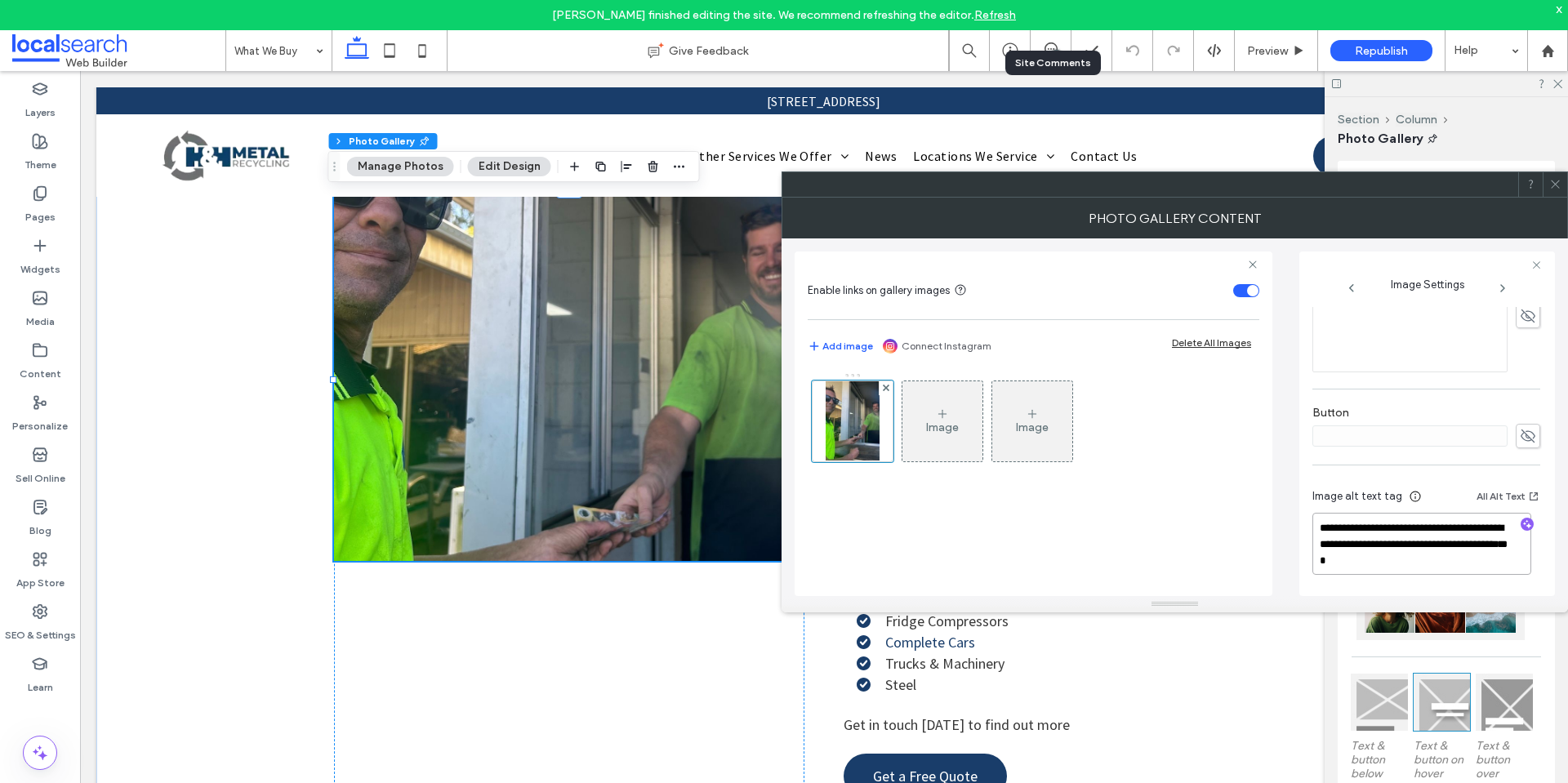
click at [1397, 545] on textarea "**********" at bounding box center [1422, 544] width 219 height 62
click at [1506, 551] on textarea "**********" at bounding box center [1422, 544] width 219 height 62
type textarea "**********"
click at [1560, 190] on span at bounding box center [1555, 185] width 12 height 24
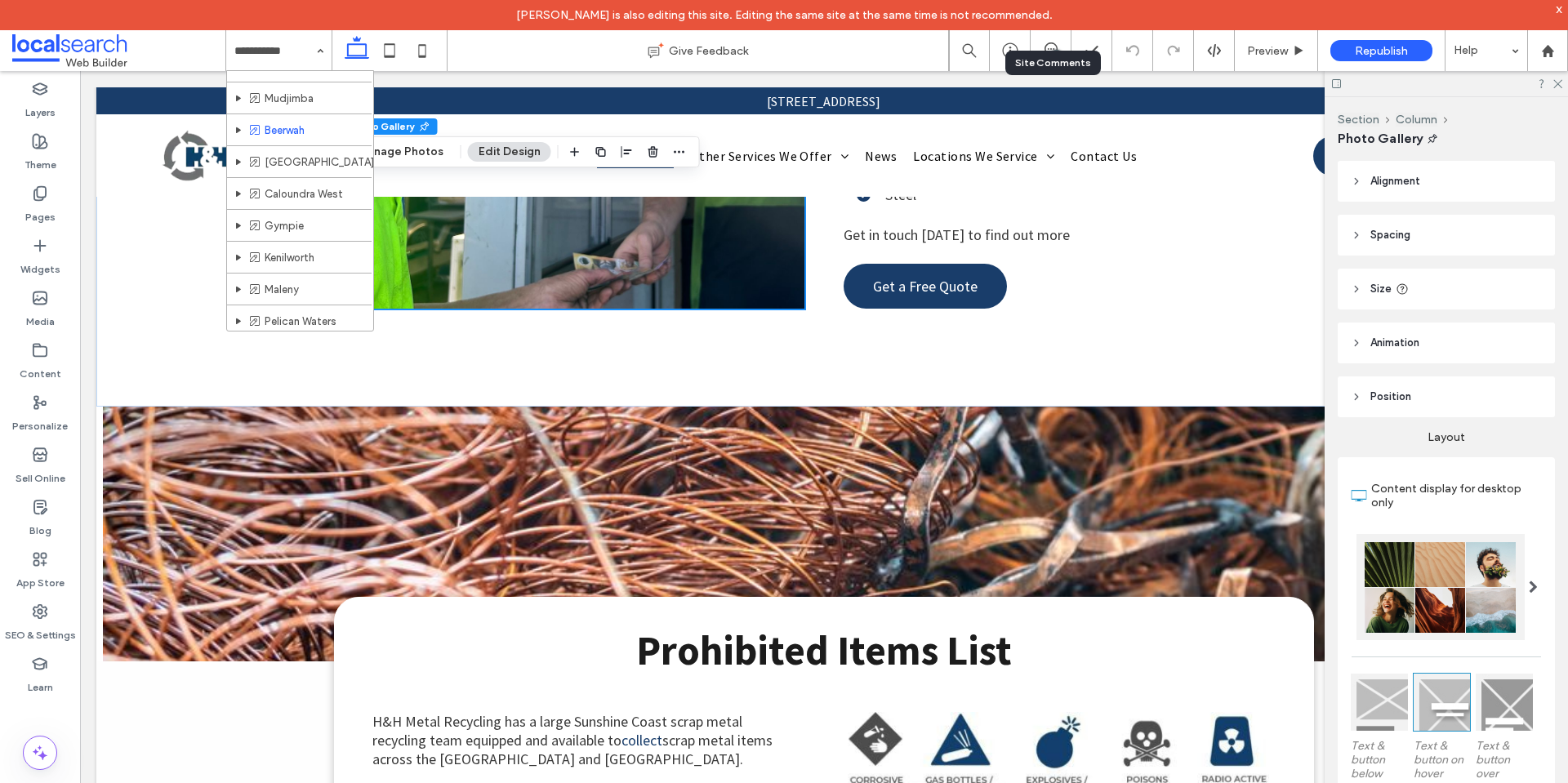
scroll to position [654, 0]
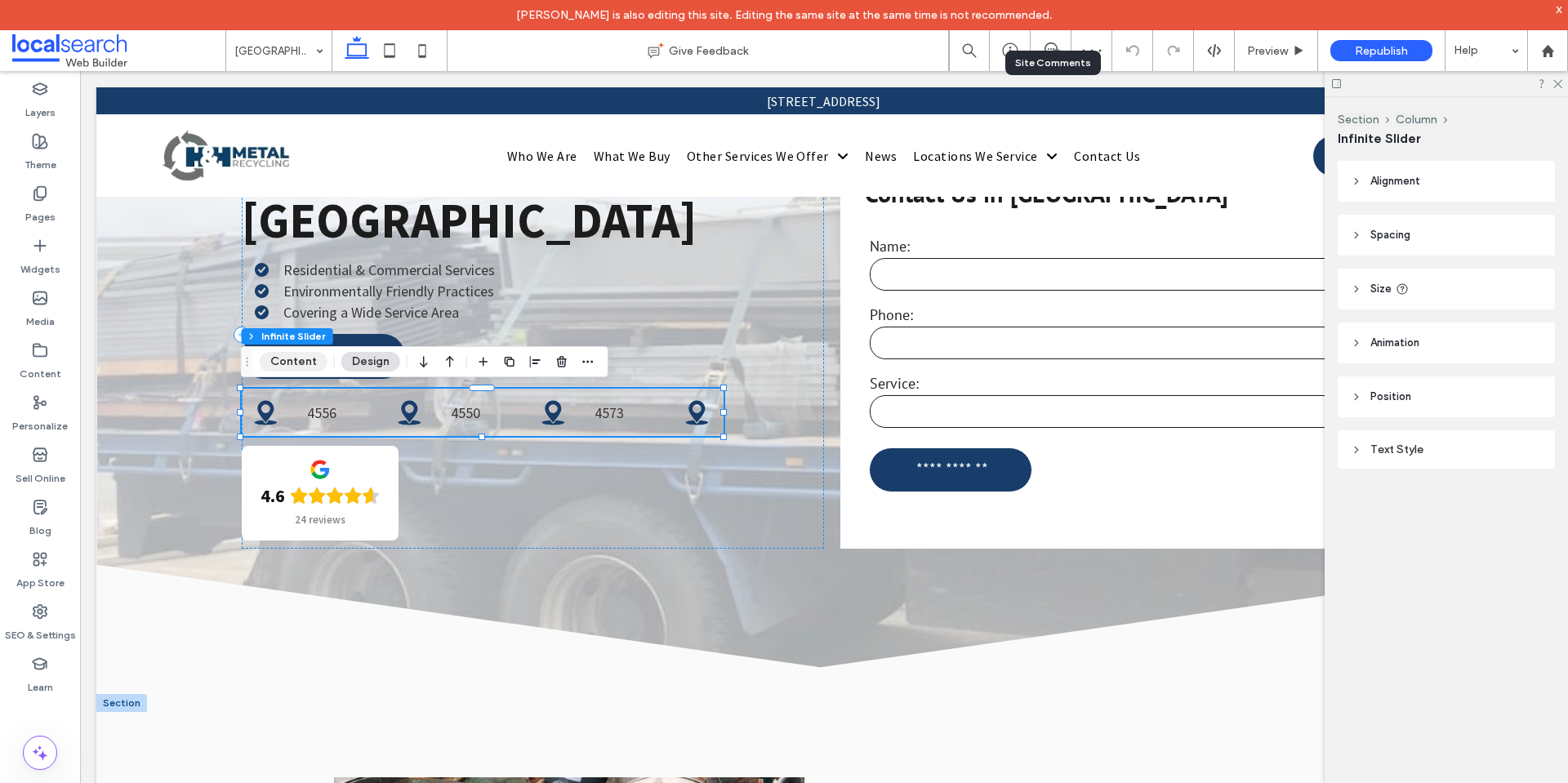
click at [267, 358] on button "Content" at bounding box center [294, 361] width 68 height 20
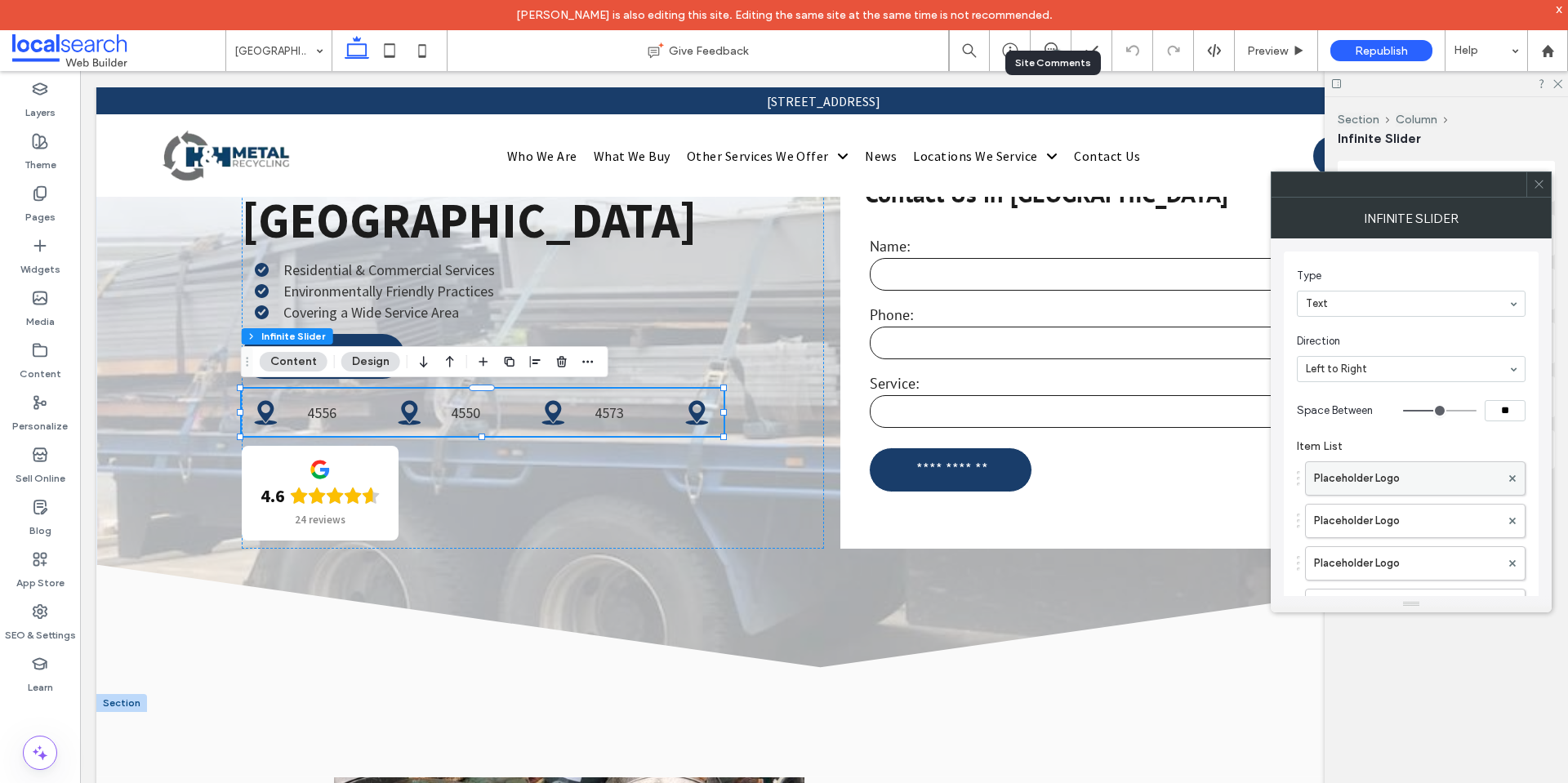
click at [1428, 476] on label "Placeholder Logo" at bounding box center [1408, 478] width 187 height 33
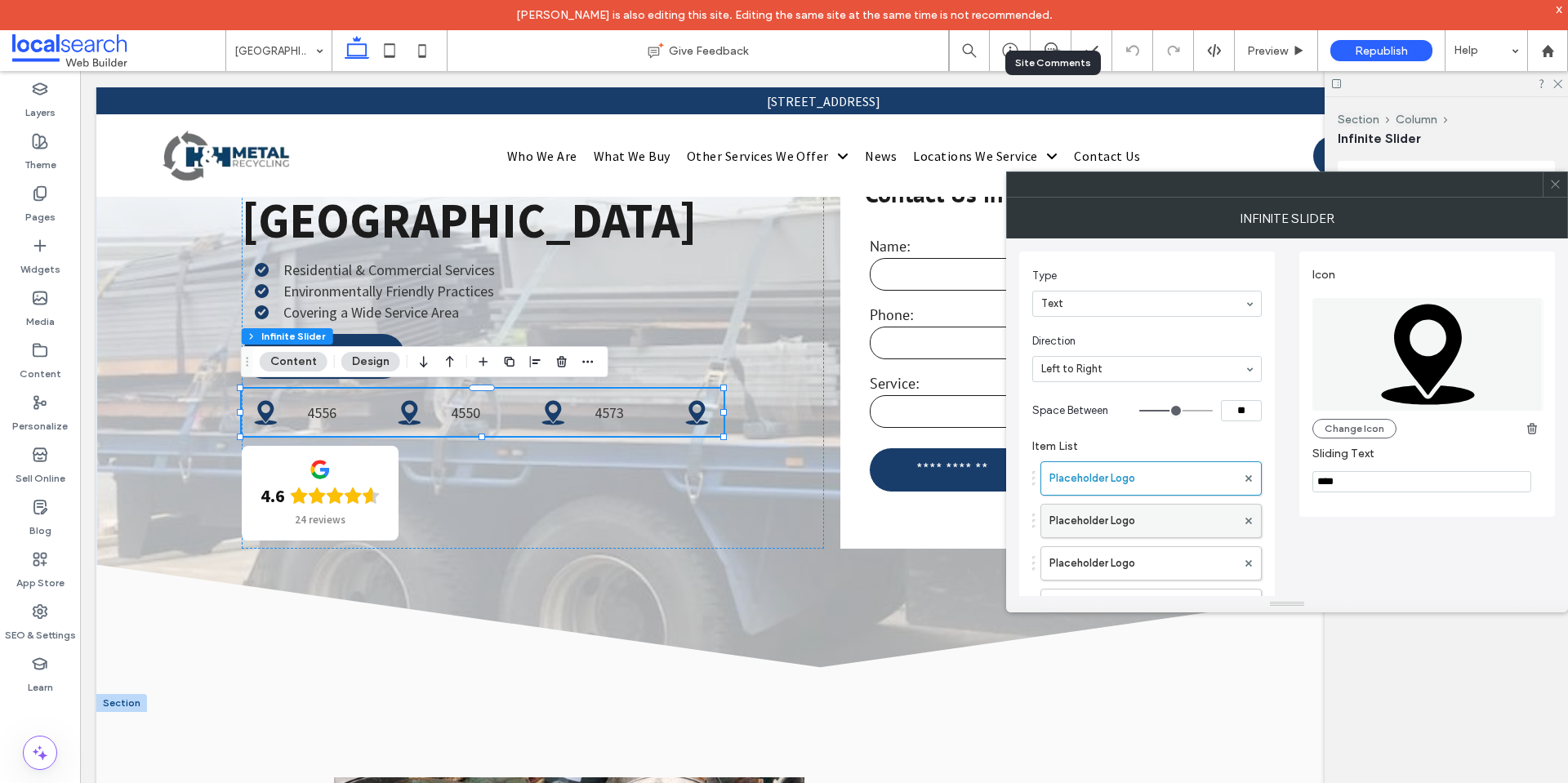
click at [1119, 519] on label "Placeholder Logo" at bounding box center [1142, 520] width 187 height 33
click at [1117, 555] on label "Placeholder Logo" at bounding box center [1142, 564] width 187 height 33
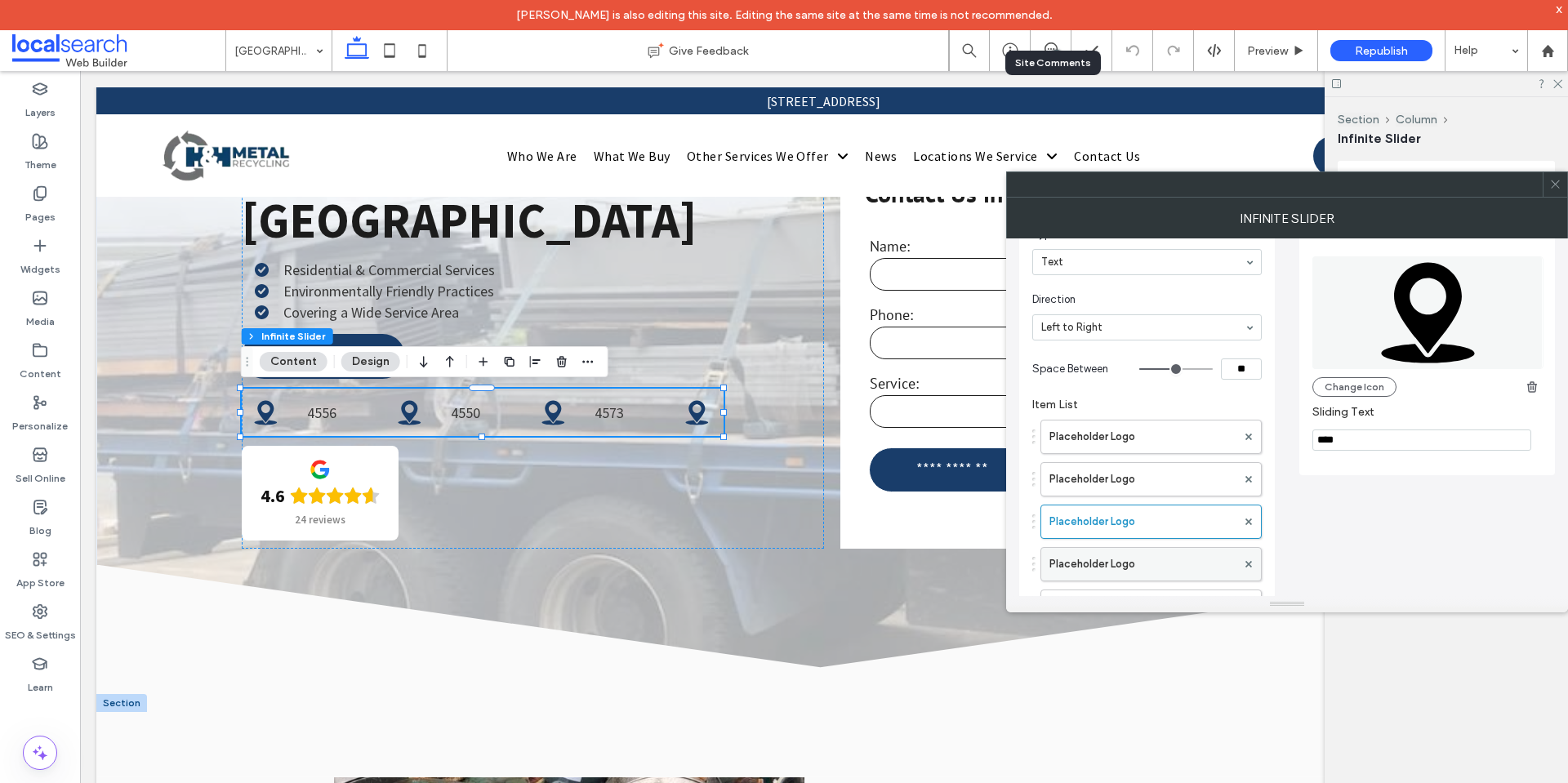
scroll to position [82, 0]
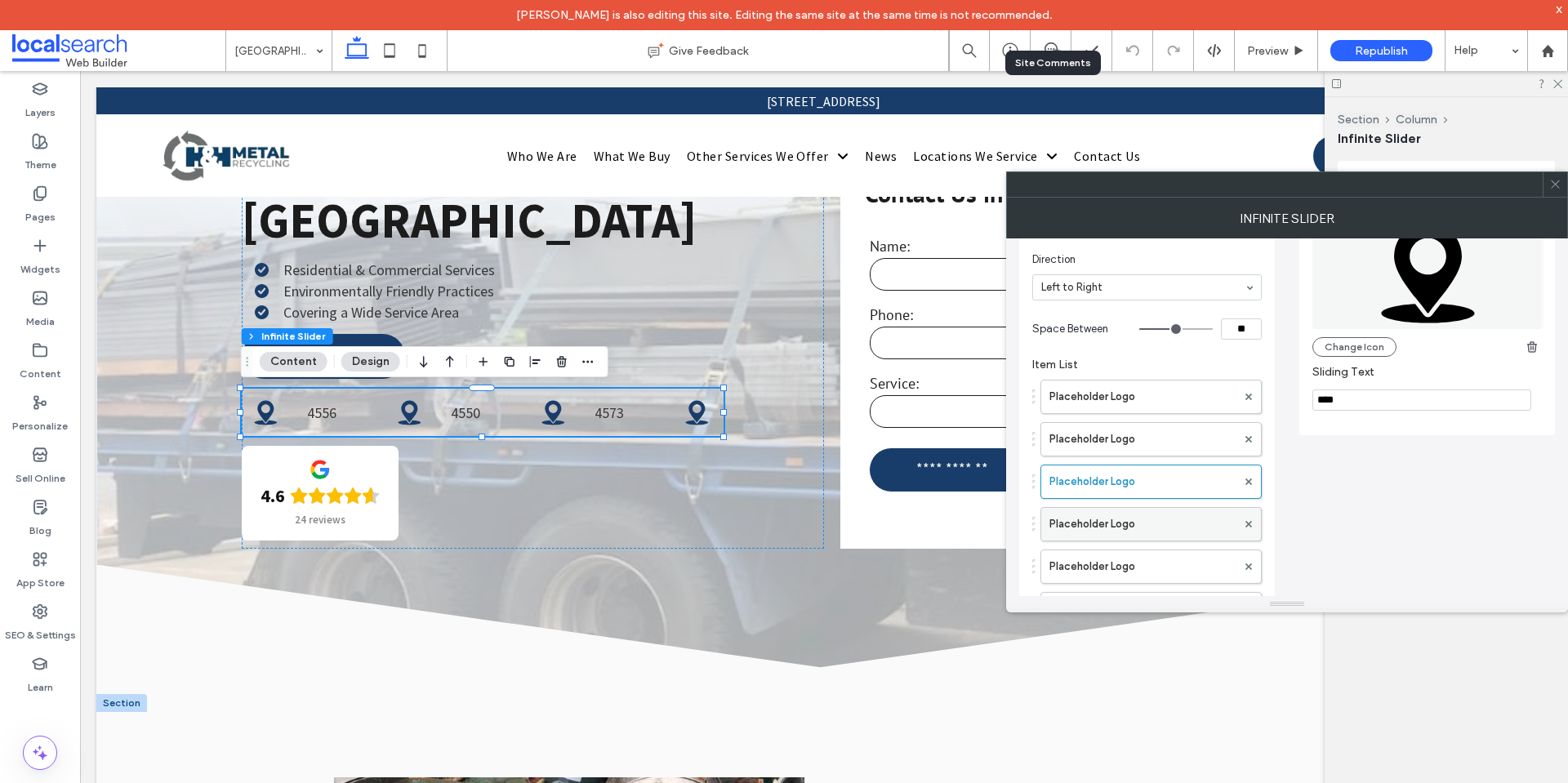
click at [1136, 519] on label "Placeholder Logo" at bounding box center [1142, 524] width 187 height 33
click at [1120, 566] on label "Placeholder Logo" at bounding box center [1142, 566] width 187 height 33
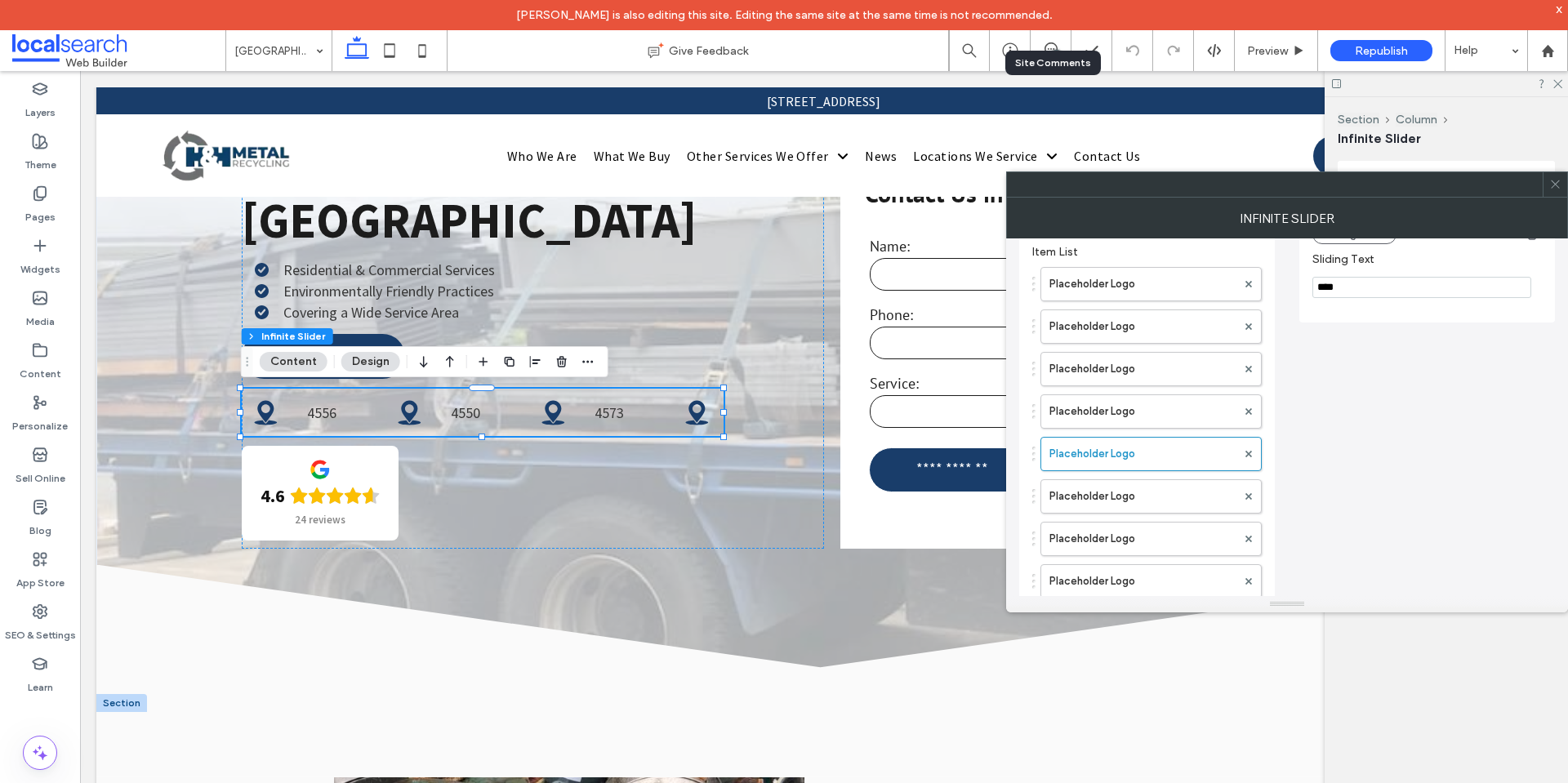
scroll to position [326, 0]
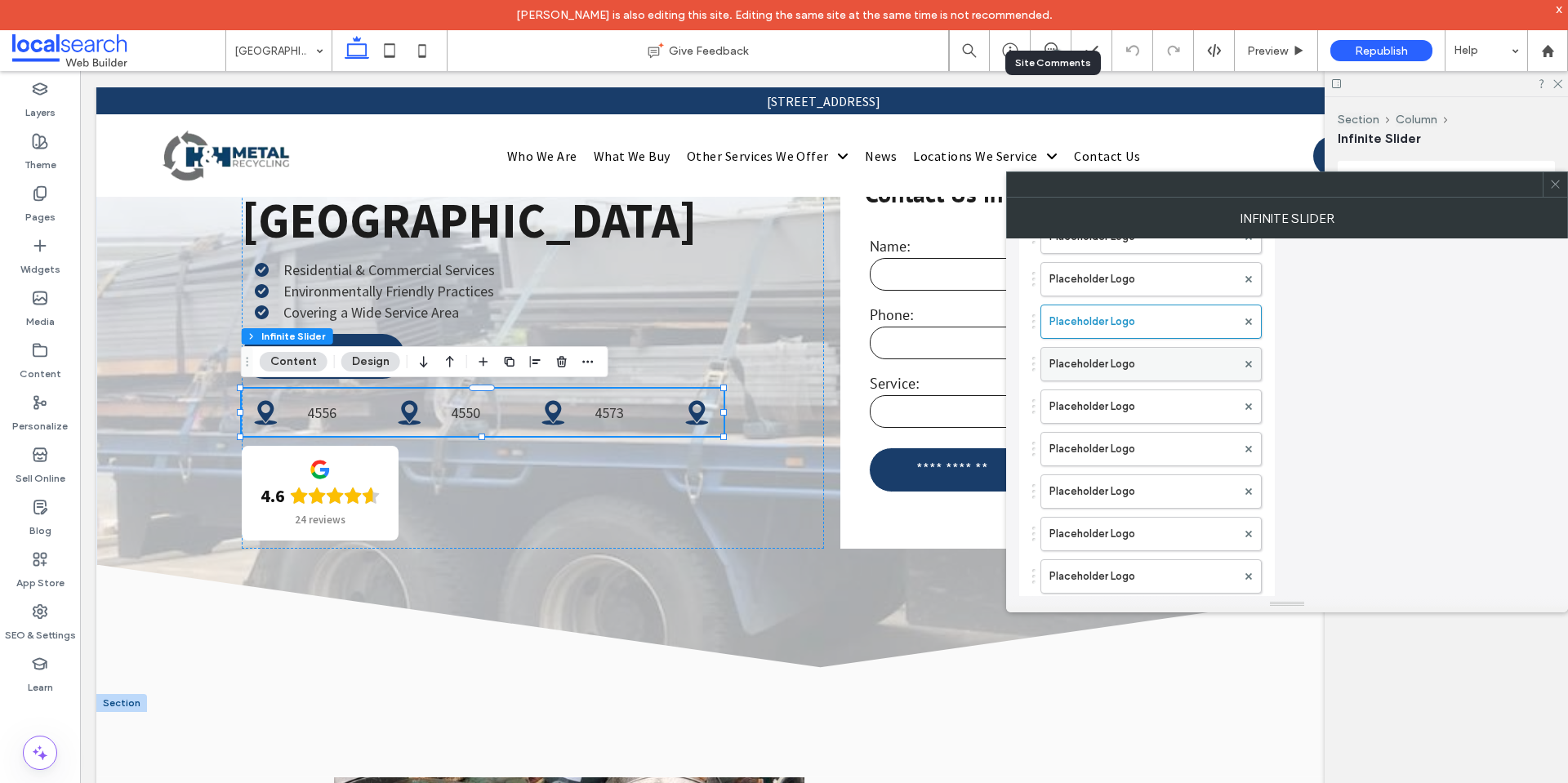
click at [1123, 375] on label "Placeholder Logo" at bounding box center [1142, 364] width 187 height 33
click at [1124, 393] on label "Placeholder Logo" at bounding box center [1142, 406] width 187 height 33
click at [1120, 444] on label "Placeholder Logo" at bounding box center [1142, 449] width 187 height 33
click at [1113, 491] on label "Placeholder Logo" at bounding box center [1142, 491] width 187 height 33
click at [1102, 533] on label "Placeholder Logo" at bounding box center [1142, 534] width 187 height 33
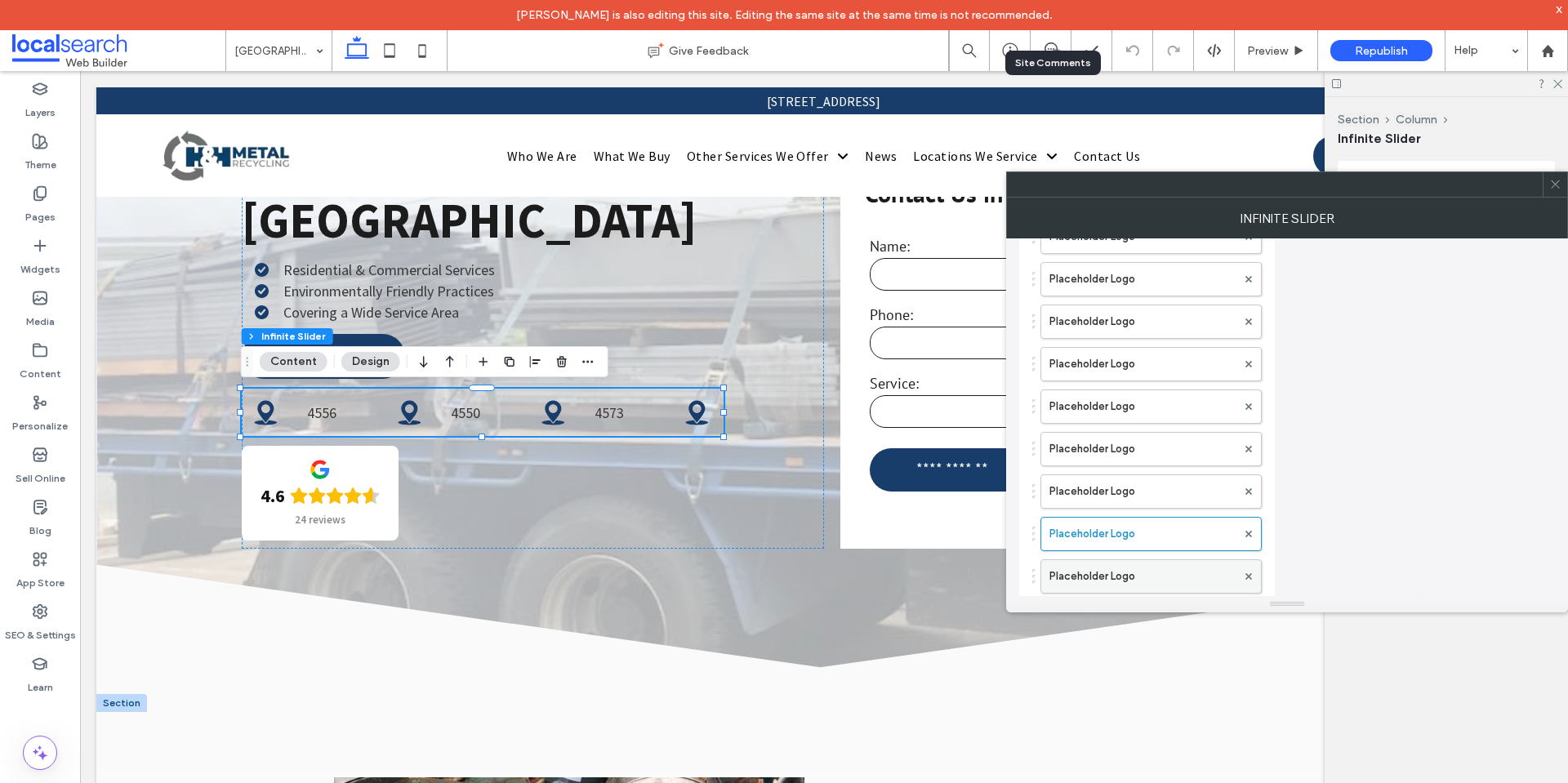
click at [1105, 567] on label "Placeholder Logo" at bounding box center [1142, 577] width 187 height 33
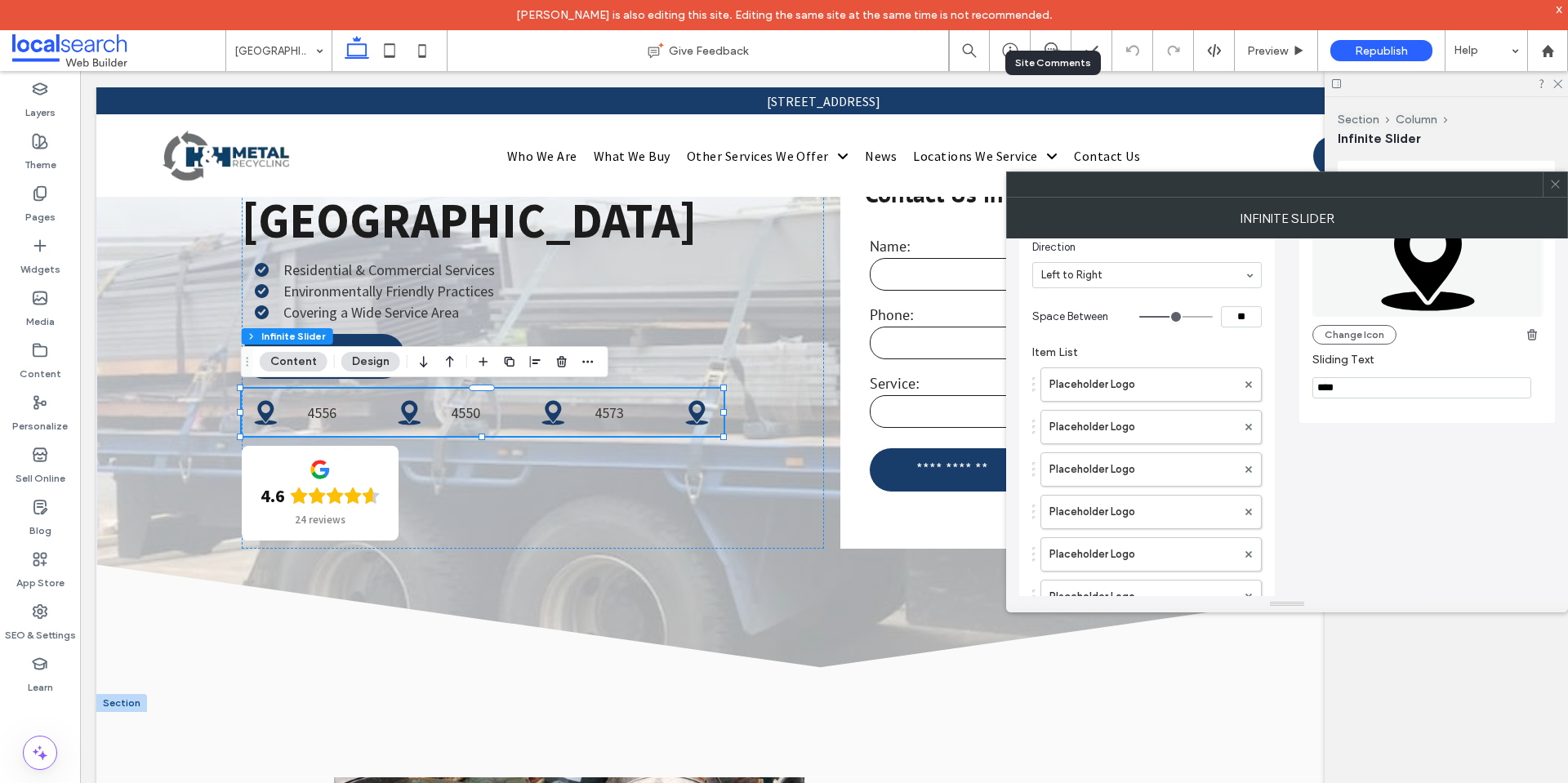
scroll to position [0, 0]
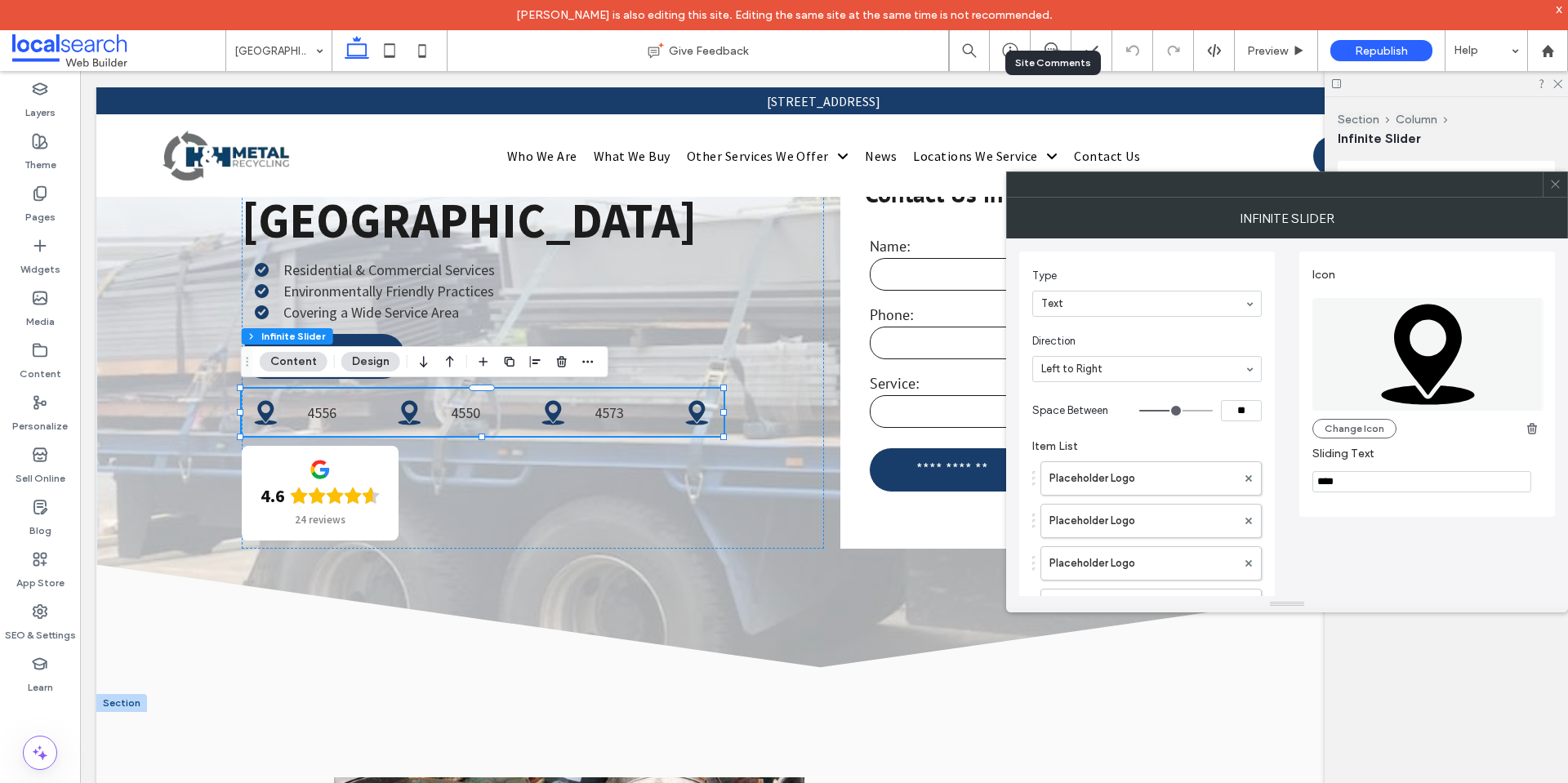
click at [1562, 187] on div at bounding box center [1555, 185] width 24 height 24
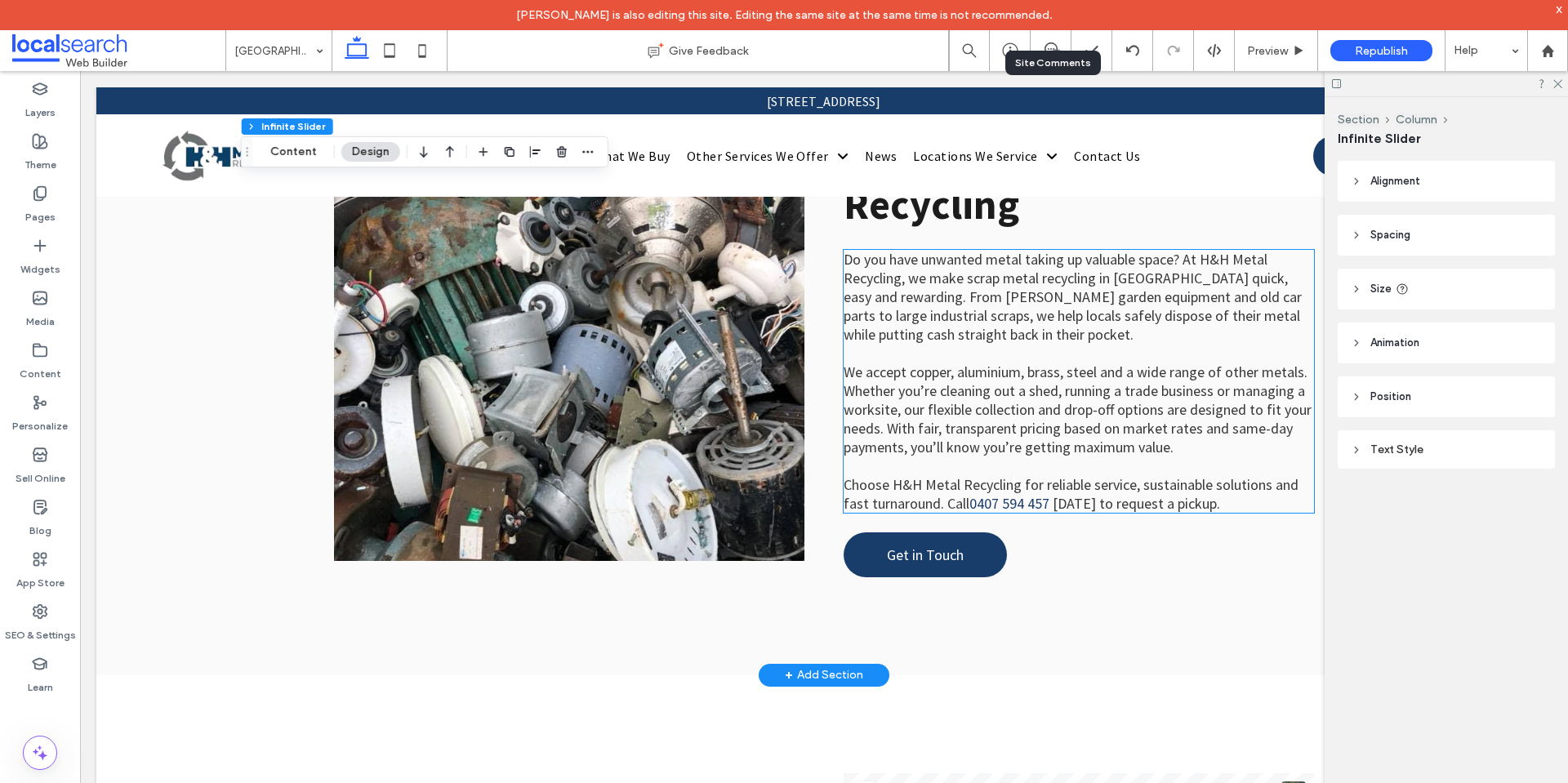
scroll to position [735, 0]
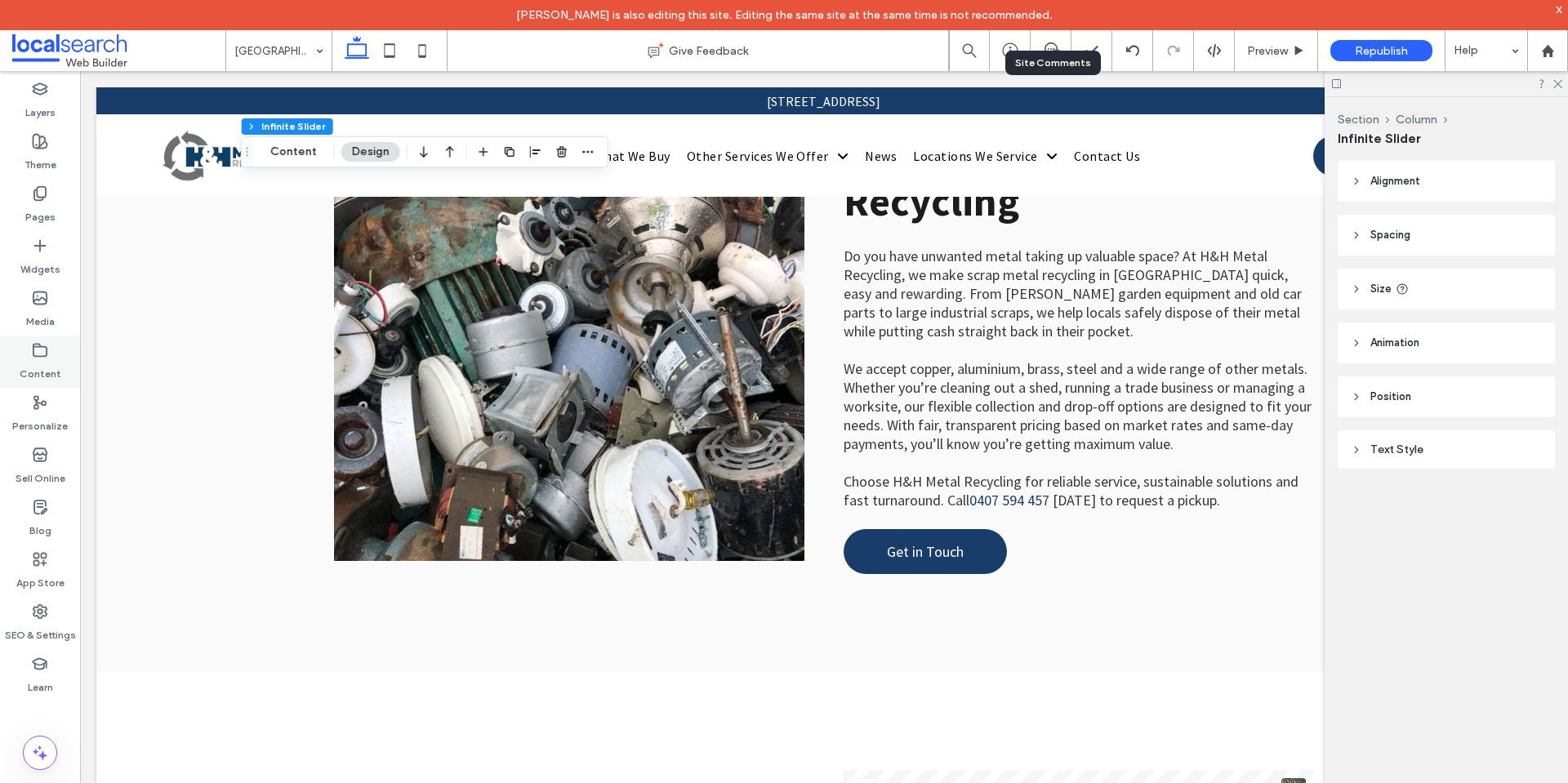
click at [43, 354] on icon at bounding box center [39, 350] width 16 height 16
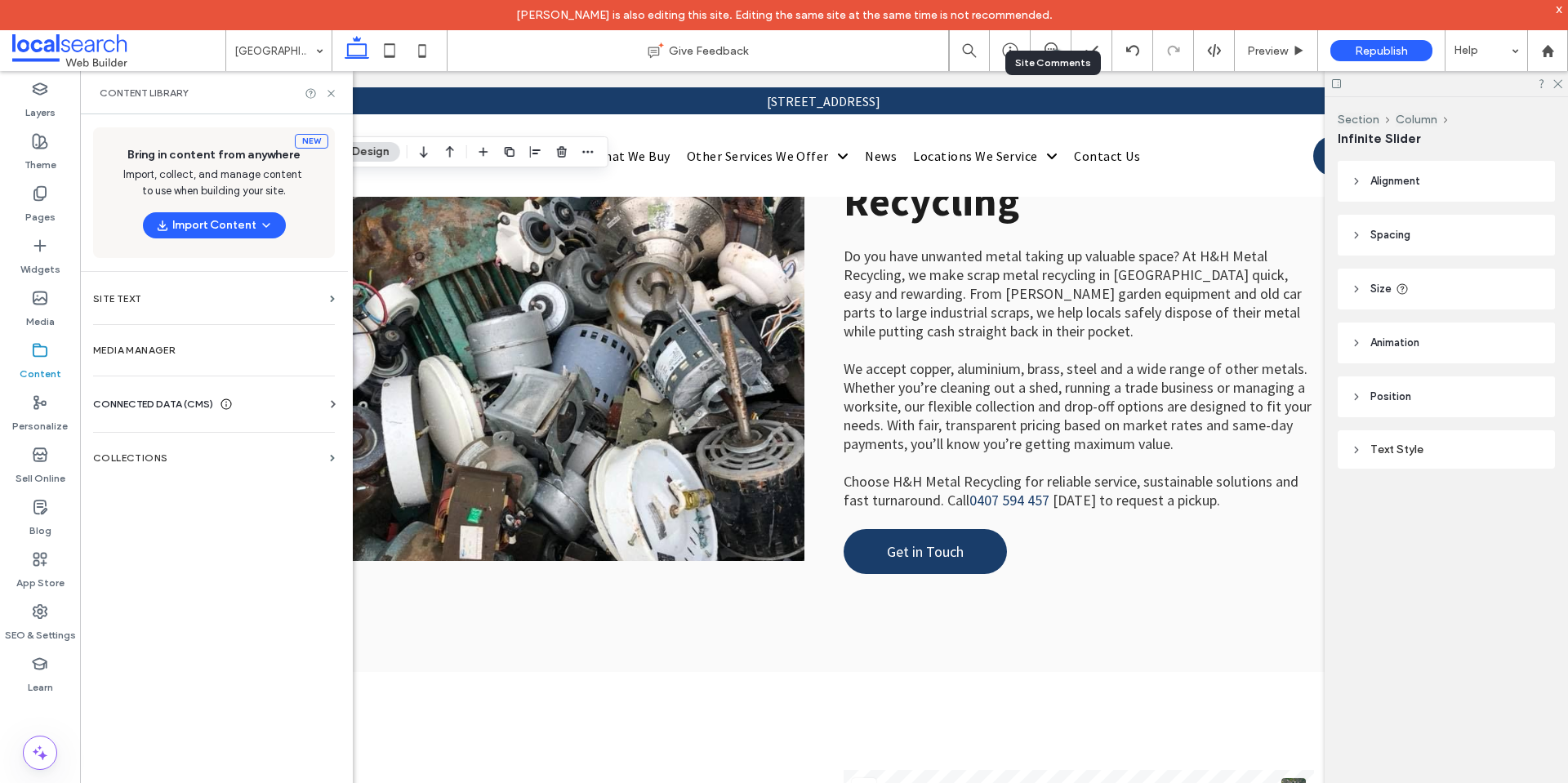
click at [313, 399] on div "CONNECTED DATA (CMS)" at bounding box center [217, 403] width 249 height 16
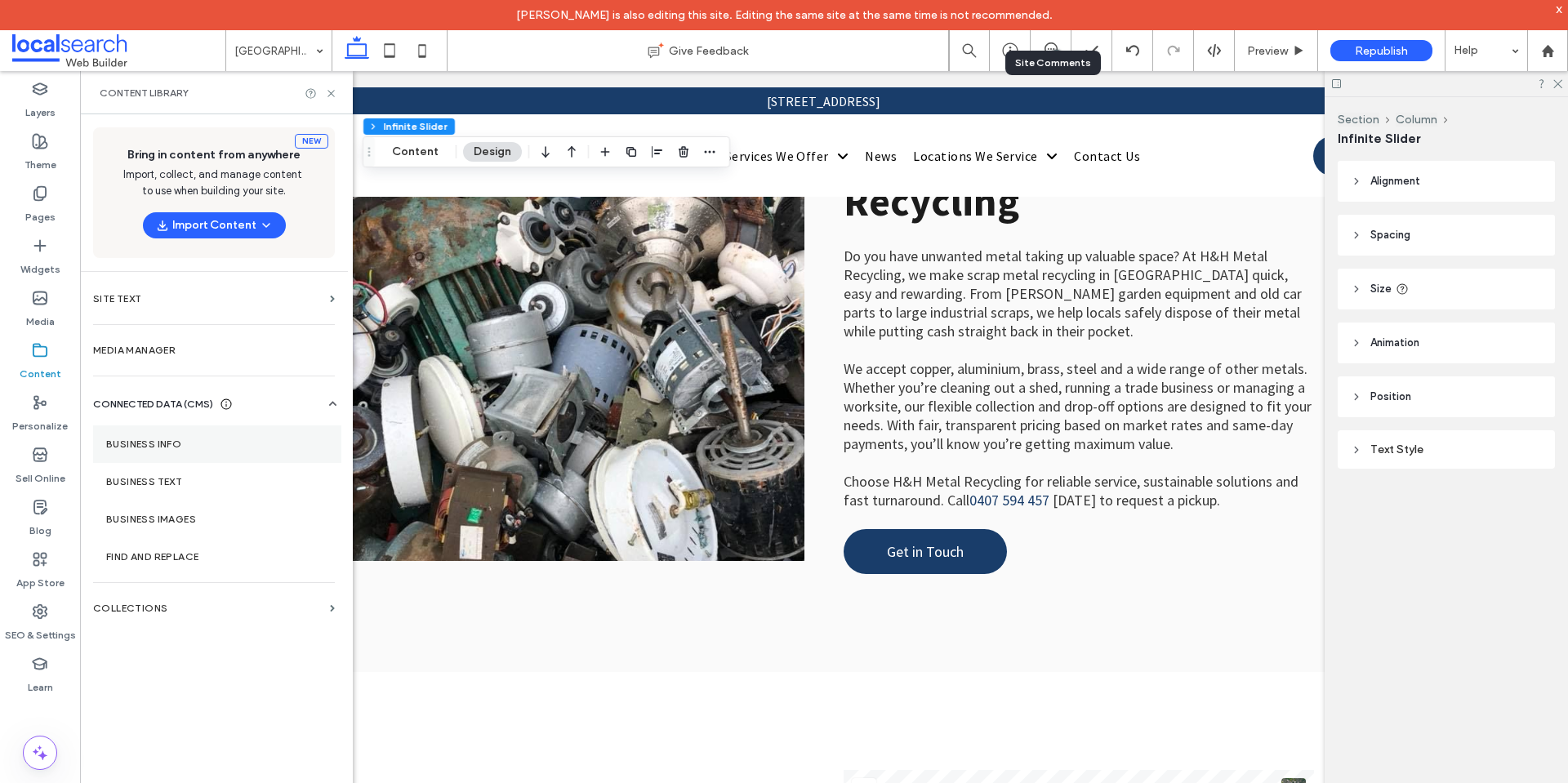
click at [217, 440] on label "Business Info" at bounding box center [217, 444] width 222 height 11
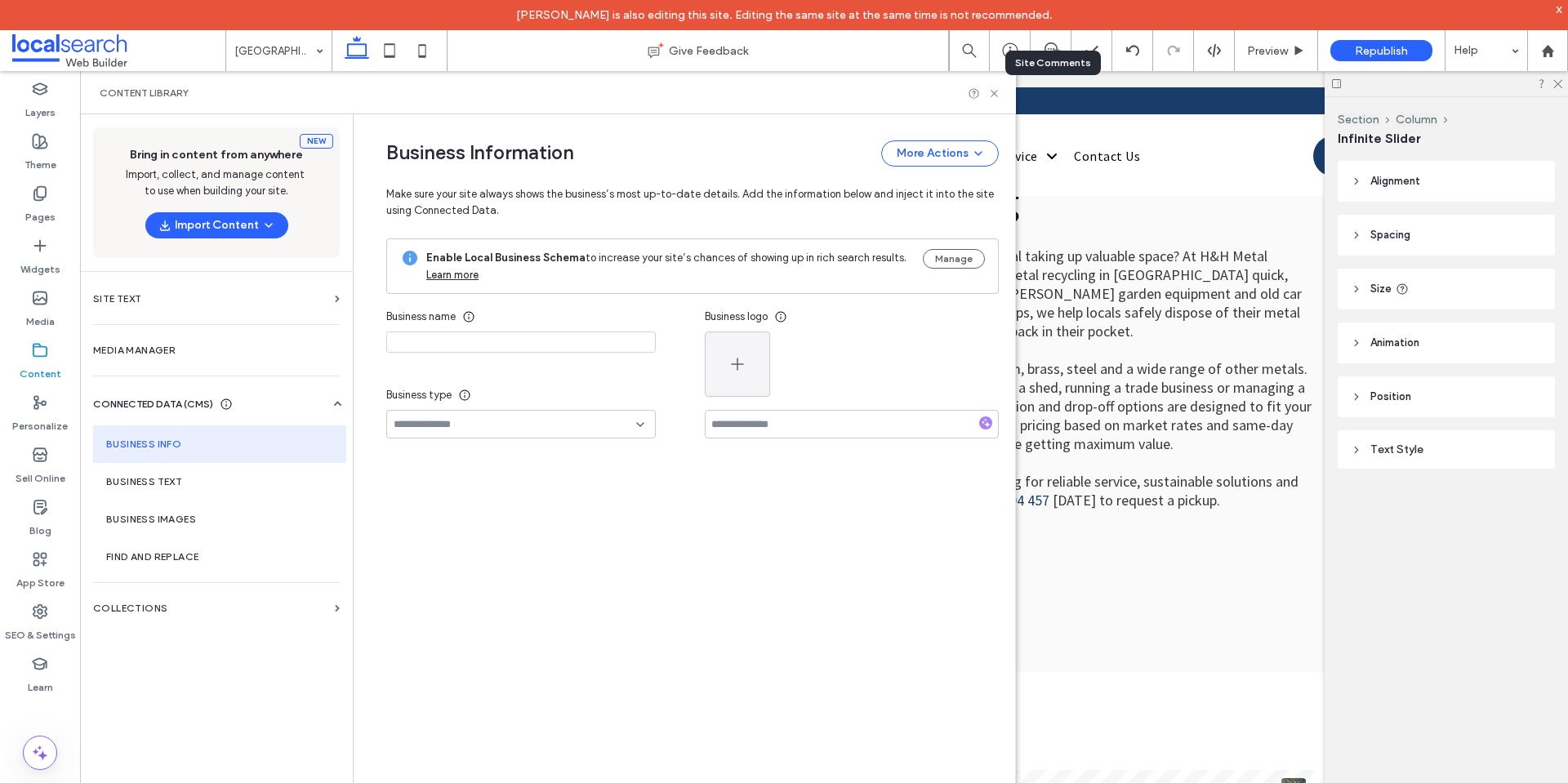
type input "**********"
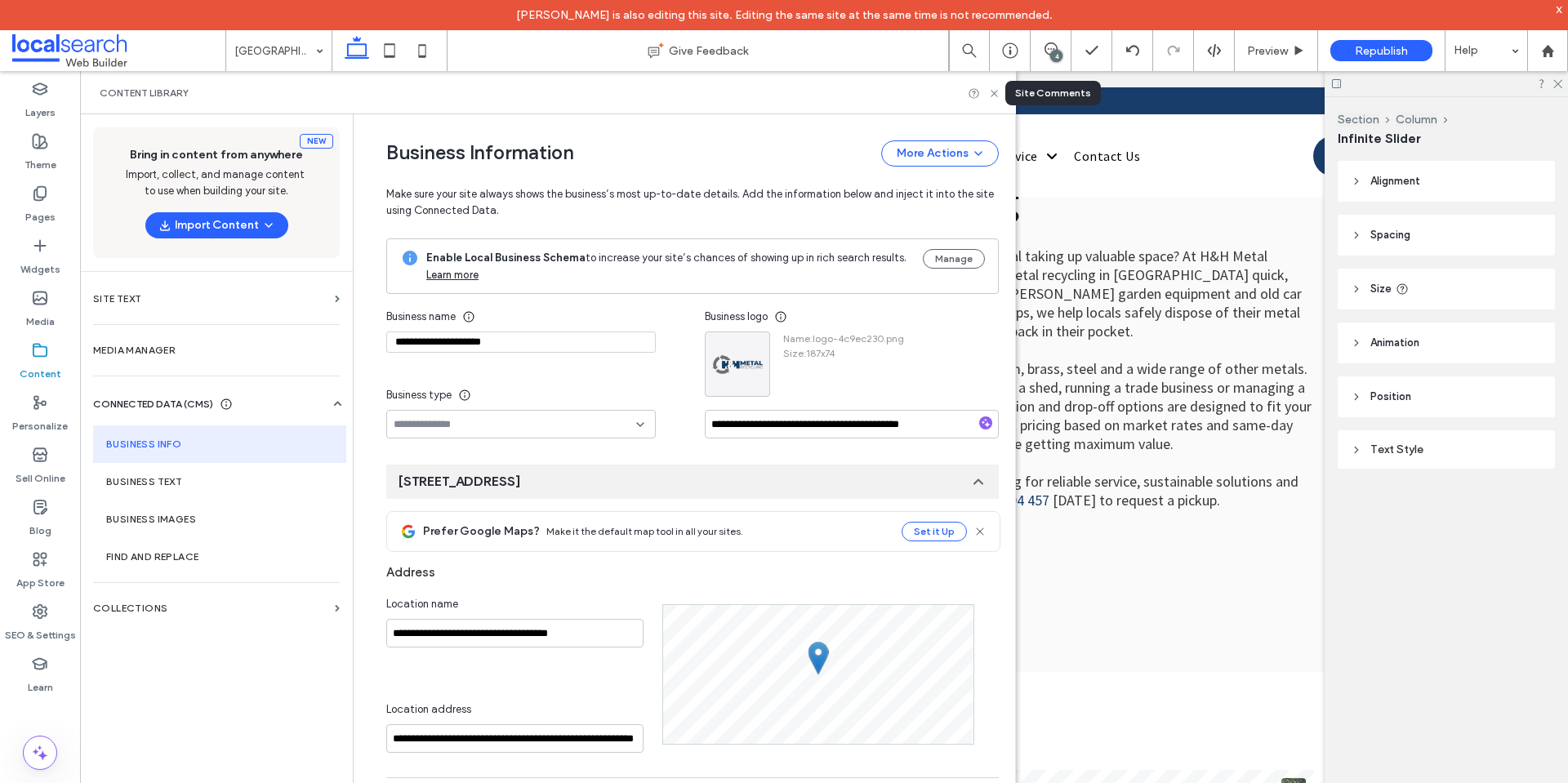
scroll to position [6, 0]
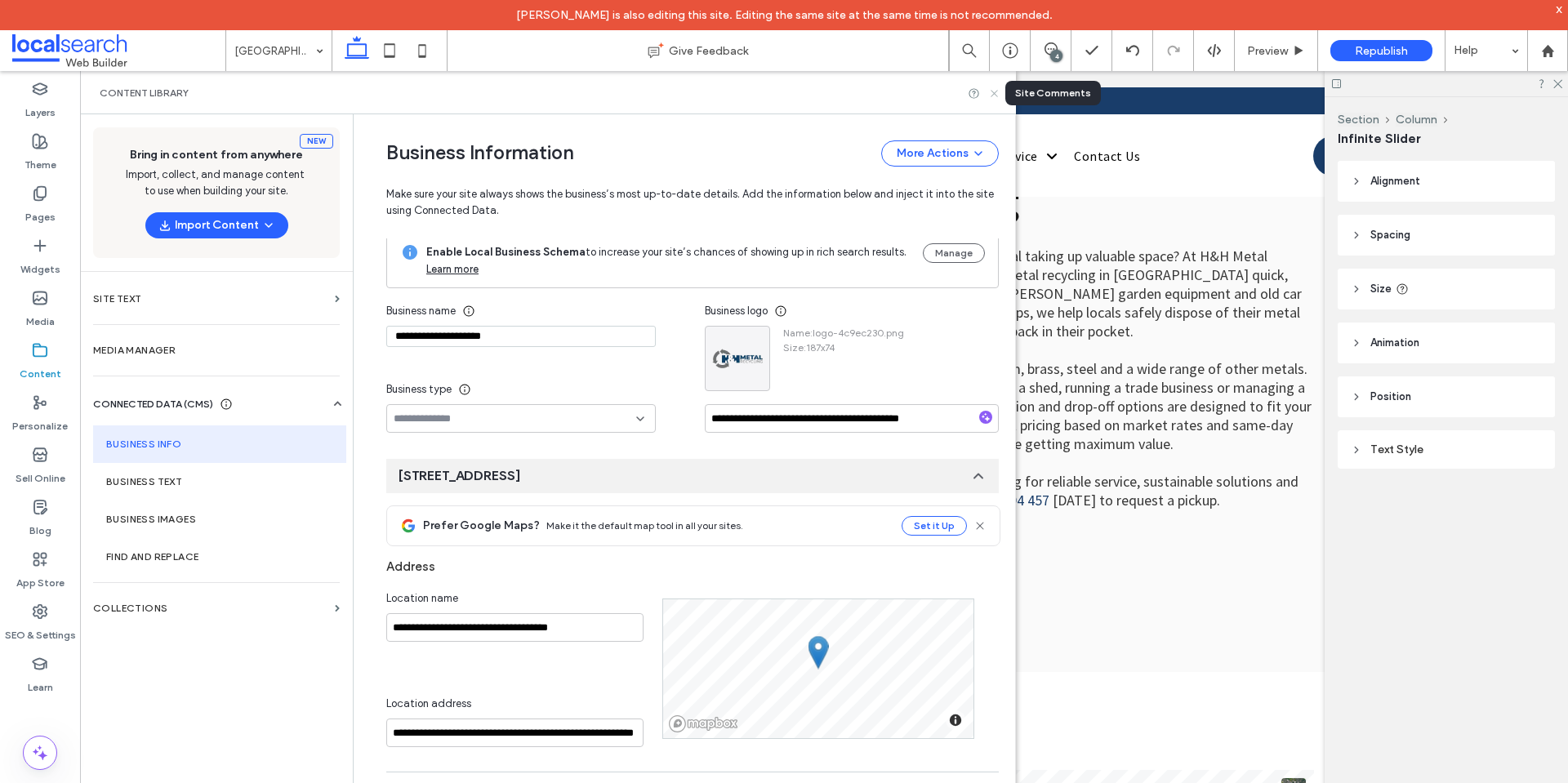
click at [993, 96] on icon at bounding box center [994, 93] width 12 height 12
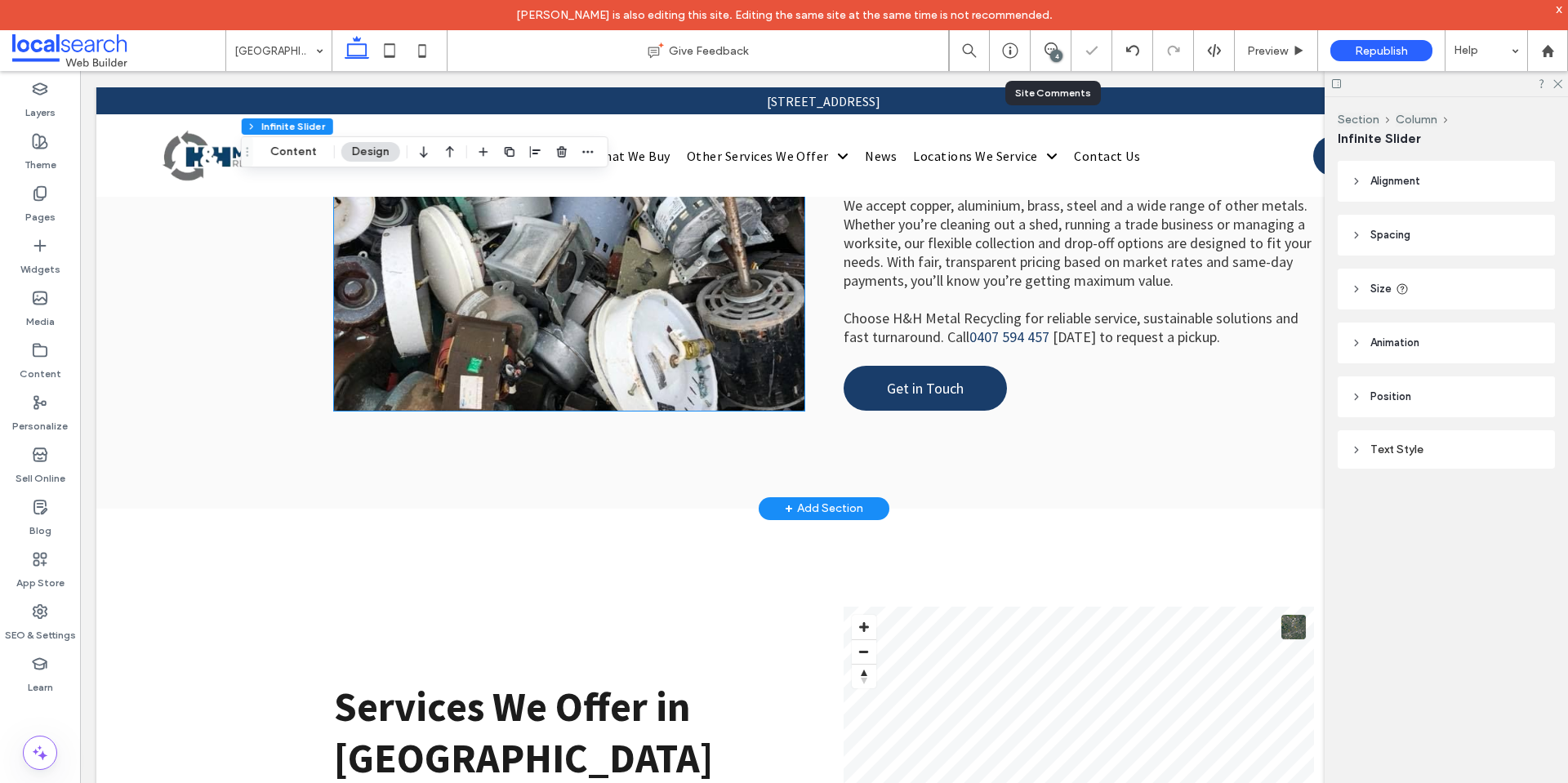
scroll to position [975, 0]
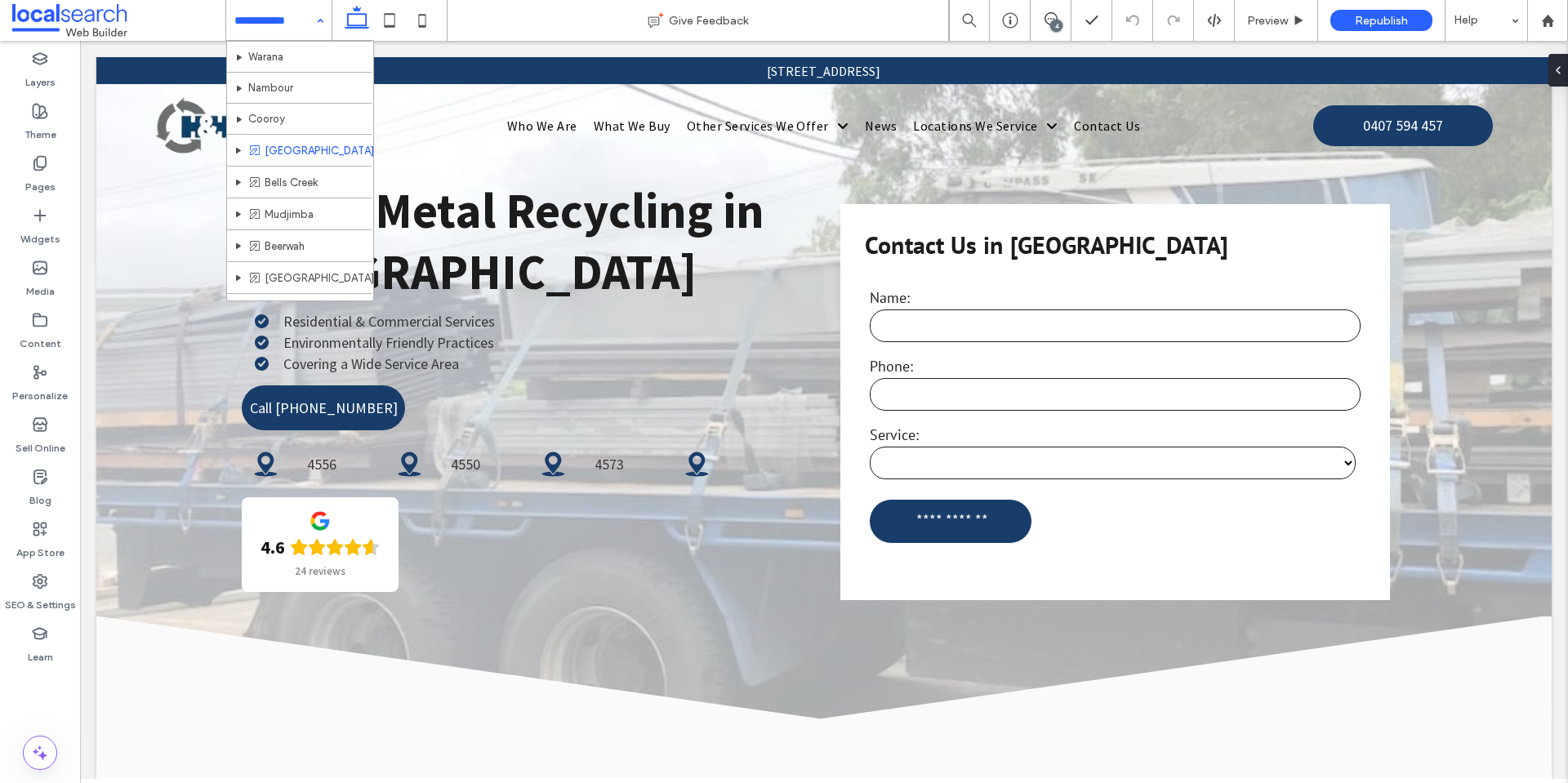
scroll to position [654, 0]
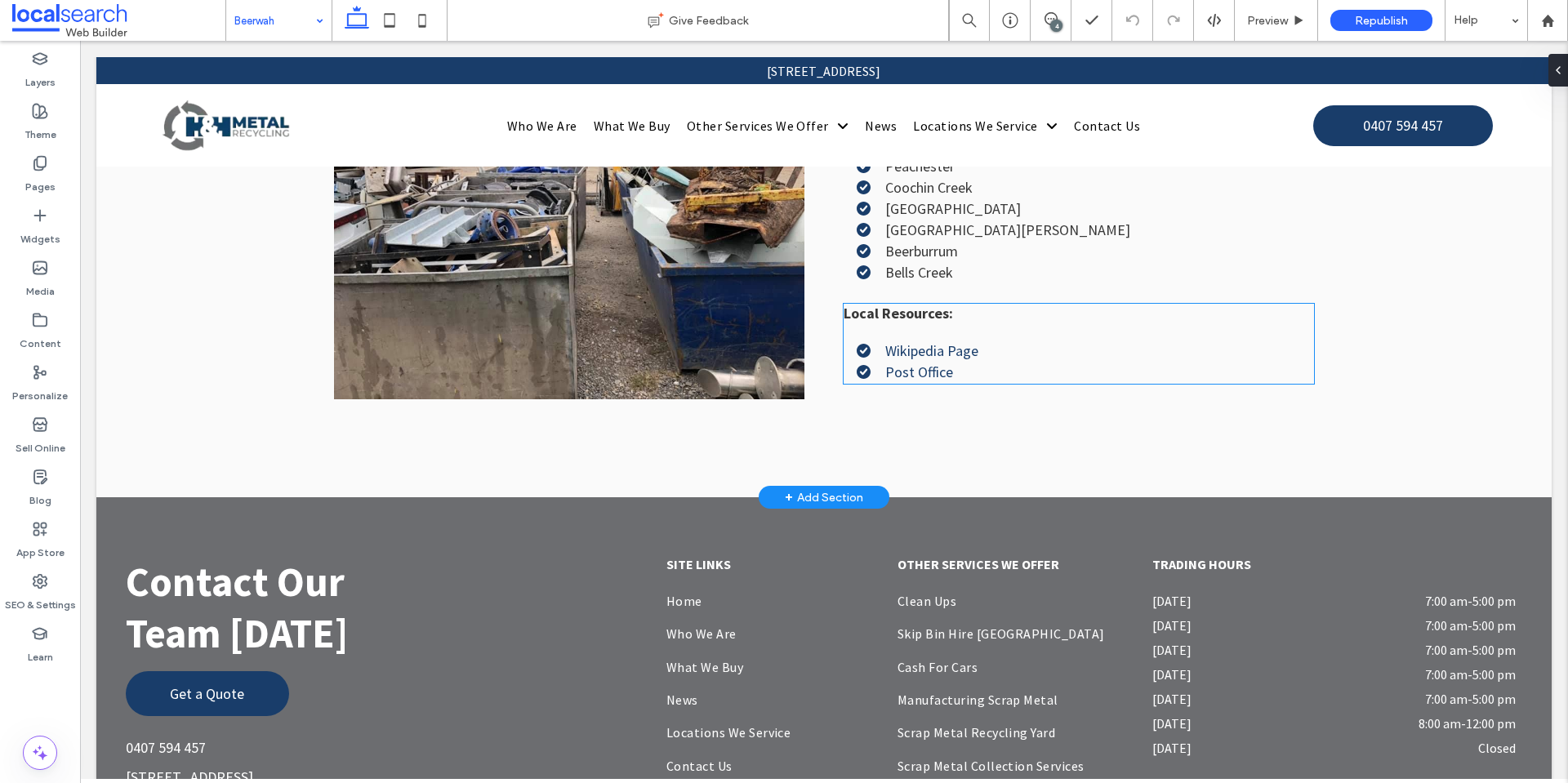
click at [943, 314] on p "Local Resources:" at bounding box center [1079, 323] width 471 height 38
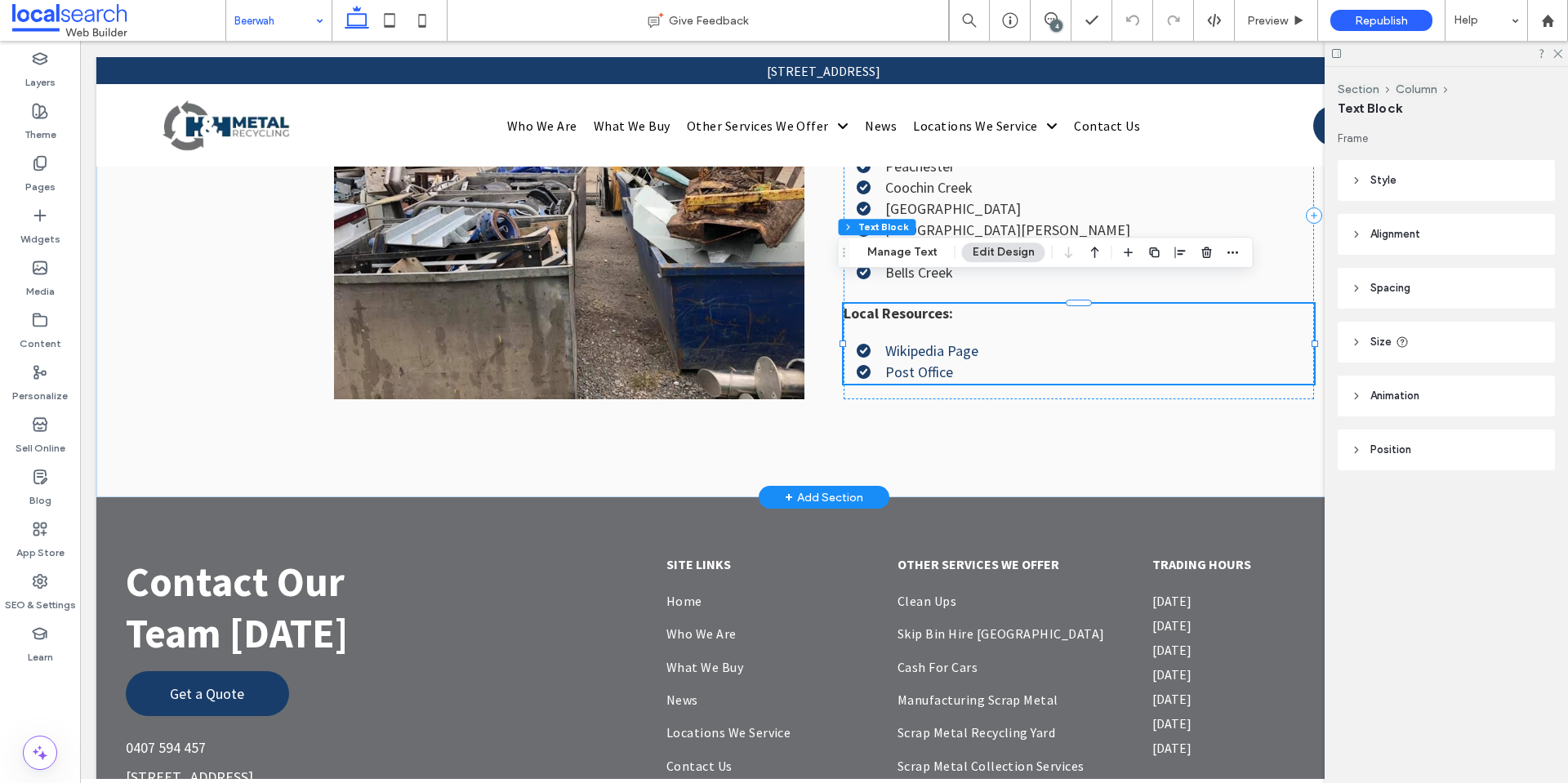
click at [942, 307] on p "Local Resources:" at bounding box center [1079, 323] width 471 height 38
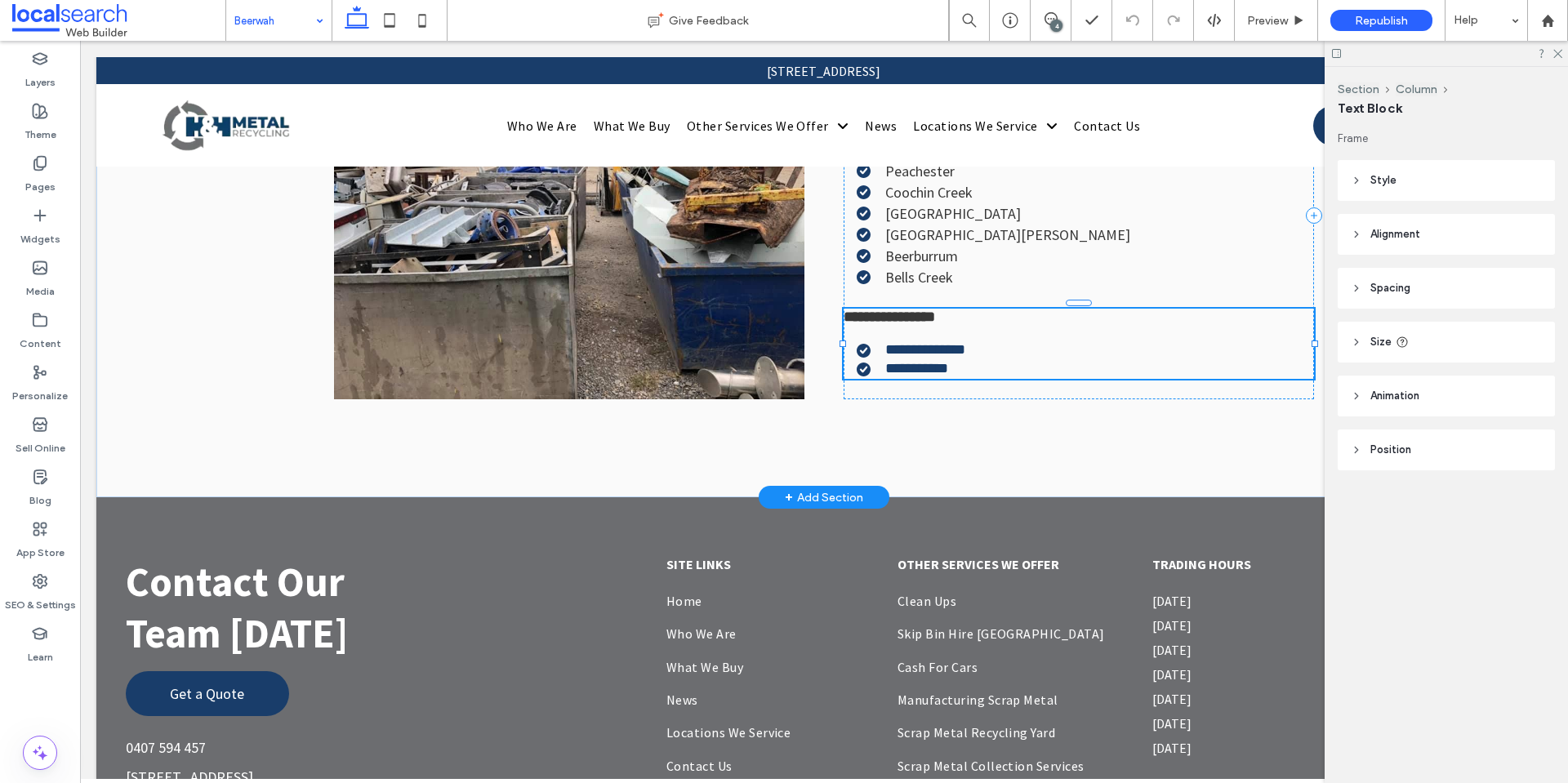
type input "**********"
type input "**"
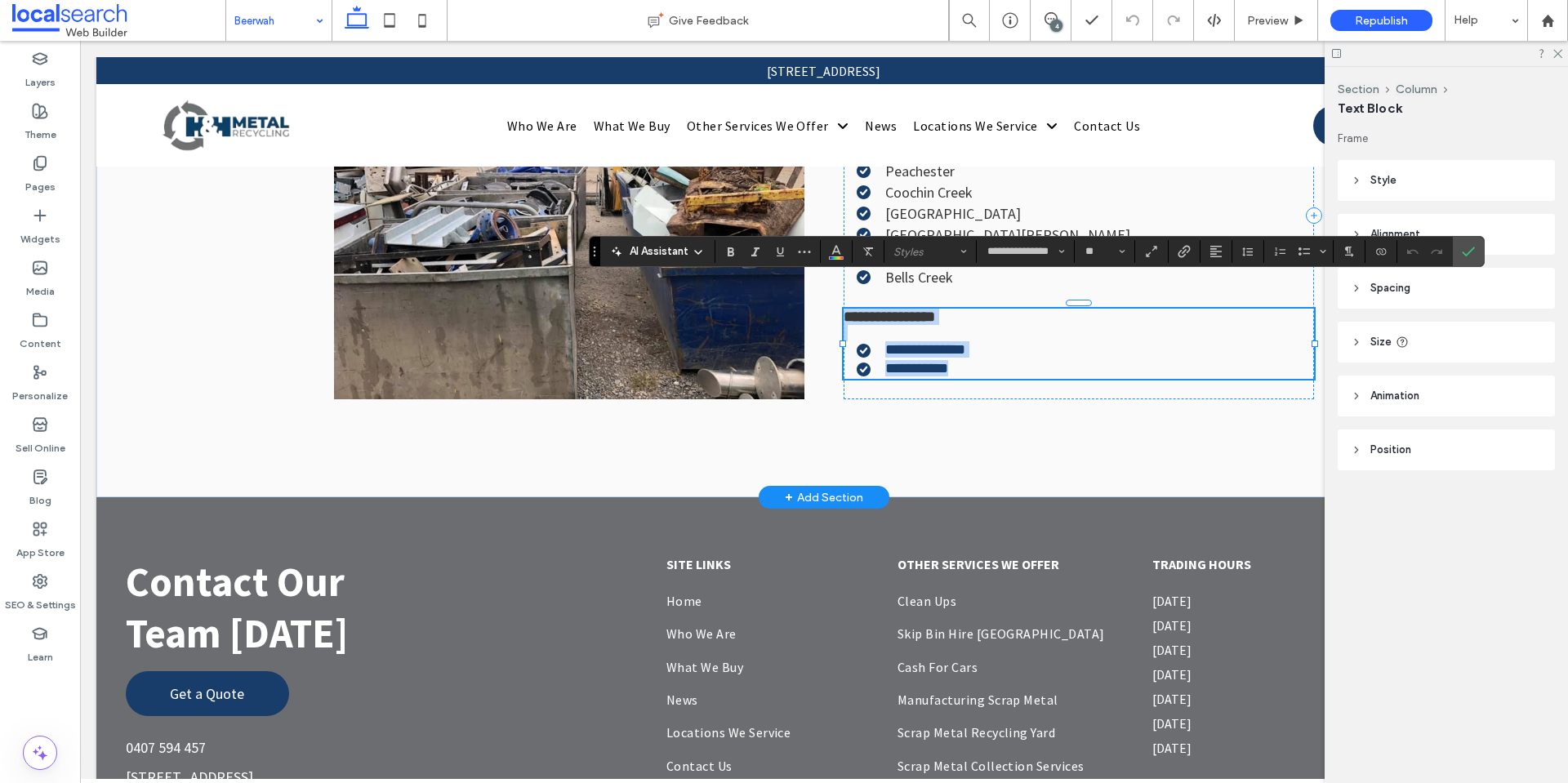
click at [940, 309] on p "**********" at bounding box center [1079, 324] width 471 height 33
click at [936, 309] on p "**********" at bounding box center [1079, 324] width 471 height 33
drag, startPoint x: 860, startPoint y: 309, endPoint x: 937, endPoint y: 307, distance: 77.0
click at [937, 309] on p "**********" at bounding box center [1079, 324] width 471 height 33
click at [1003, 341] on li "**********" at bounding box center [1086, 349] width 458 height 16
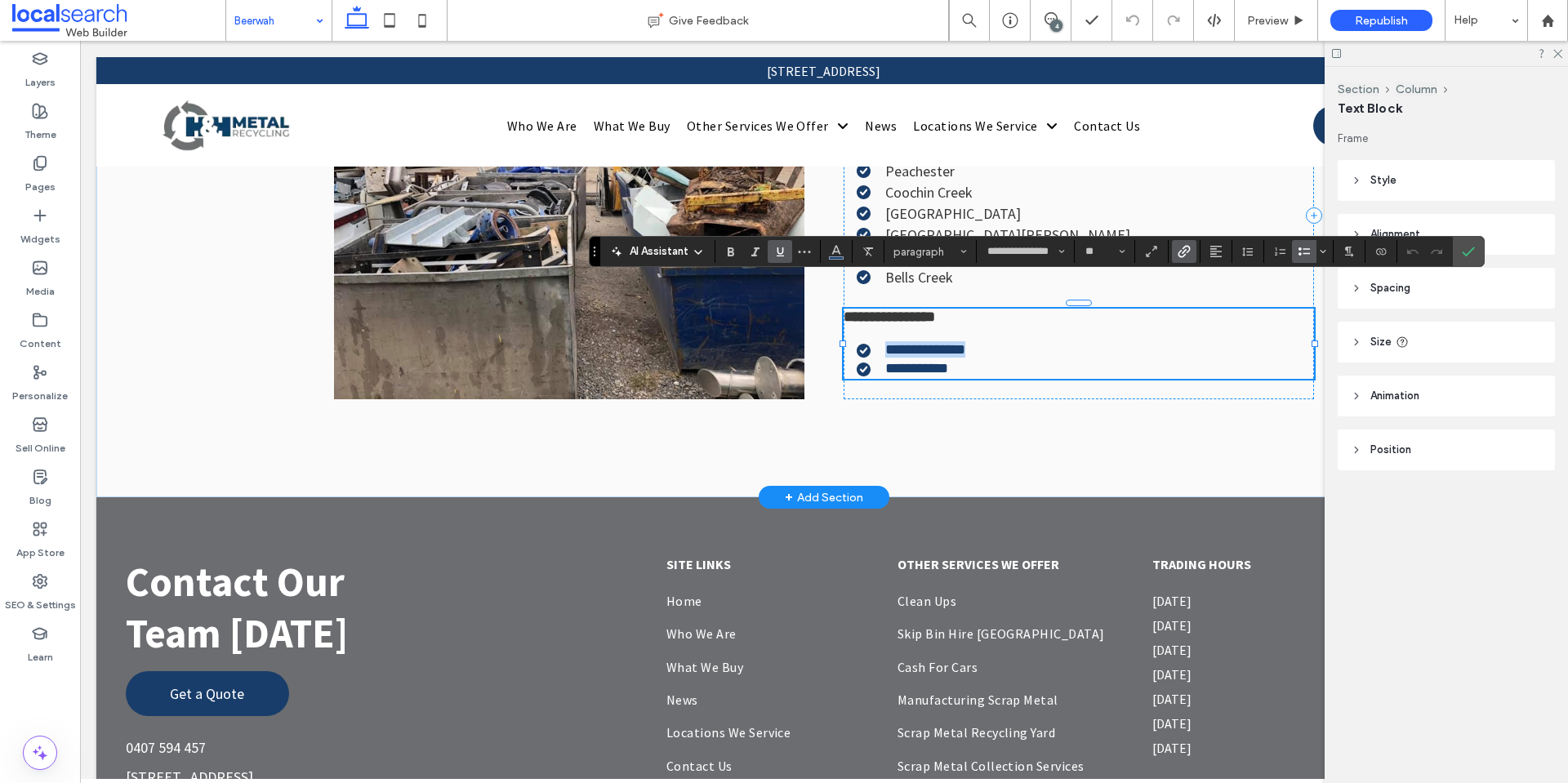
drag, startPoint x: 988, startPoint y: 327, endPoint x: 878, endPoint y: 331, distance: 110.1
click at [878, 341] on li "**********" at bounding box center [1086, 349] width 458 height 16
click at [1190, 253] on icon "Link" at bounding box center [1184, 251] width 13 height 13
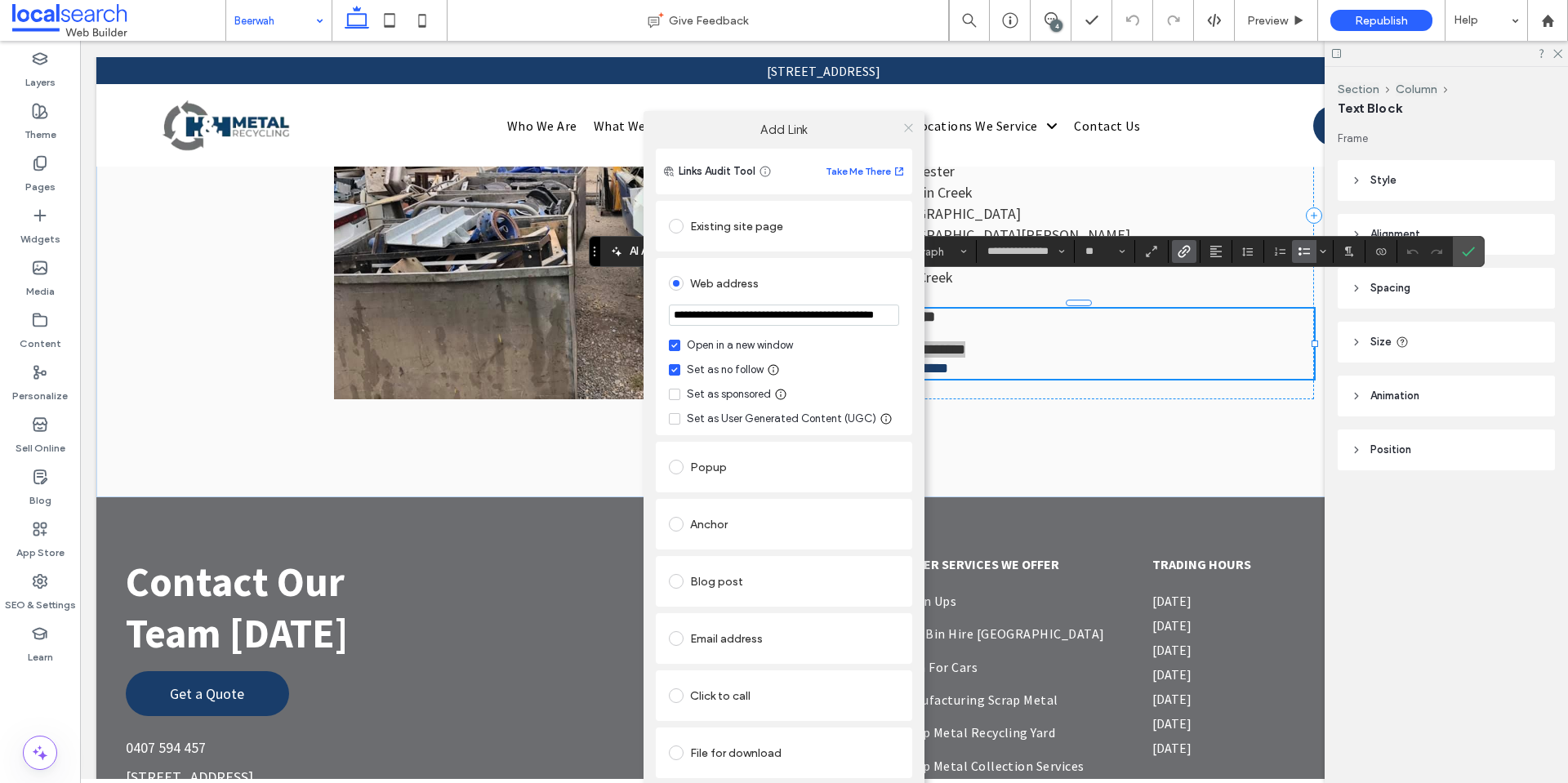
click at [912, 124] on use at bounding box center [908, 128] width 8 height 8
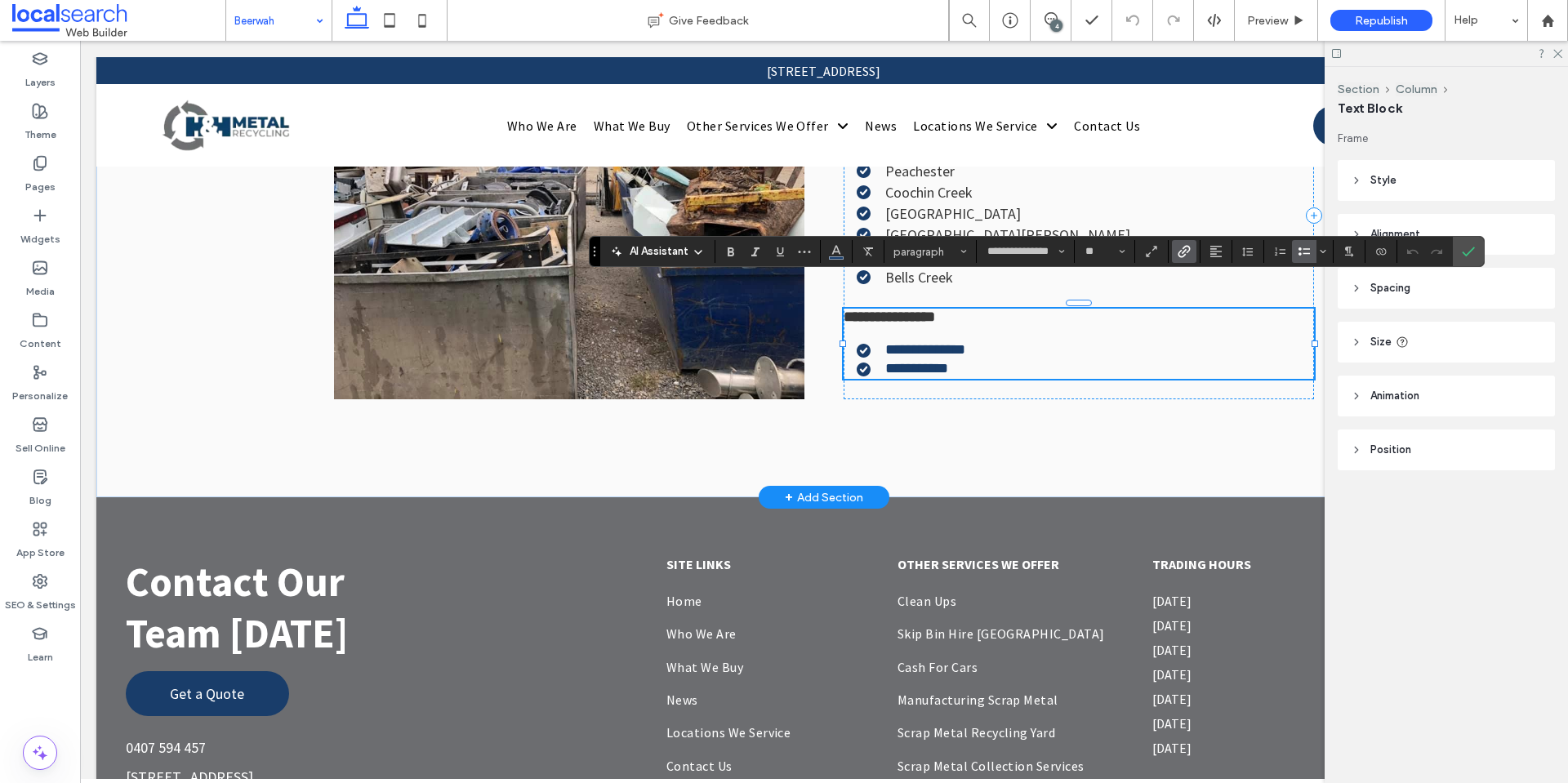
click at [934, 309] on p "**********" at bounding box center [1079, 324] width 471 height 33
click at [959, 311] on p "**********" at bounding box center [1079, 324] width 471 height 33
click at [1184, 248] on use "Link" at bounding box center [1184, 251] width 12 height 12
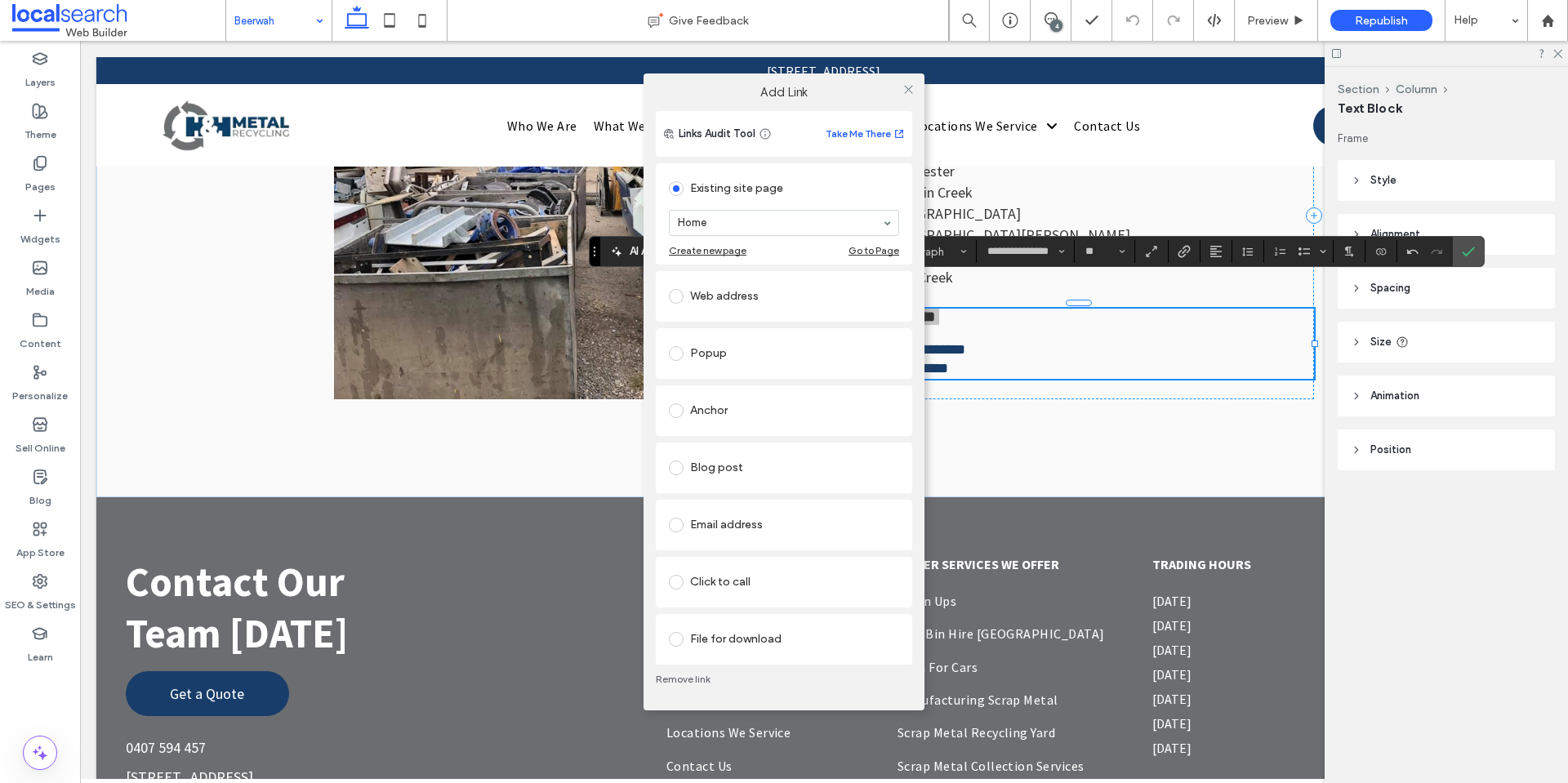
click at [679, 677] on link "Remove link" at bounding box center [784, 680] width 257 height 13
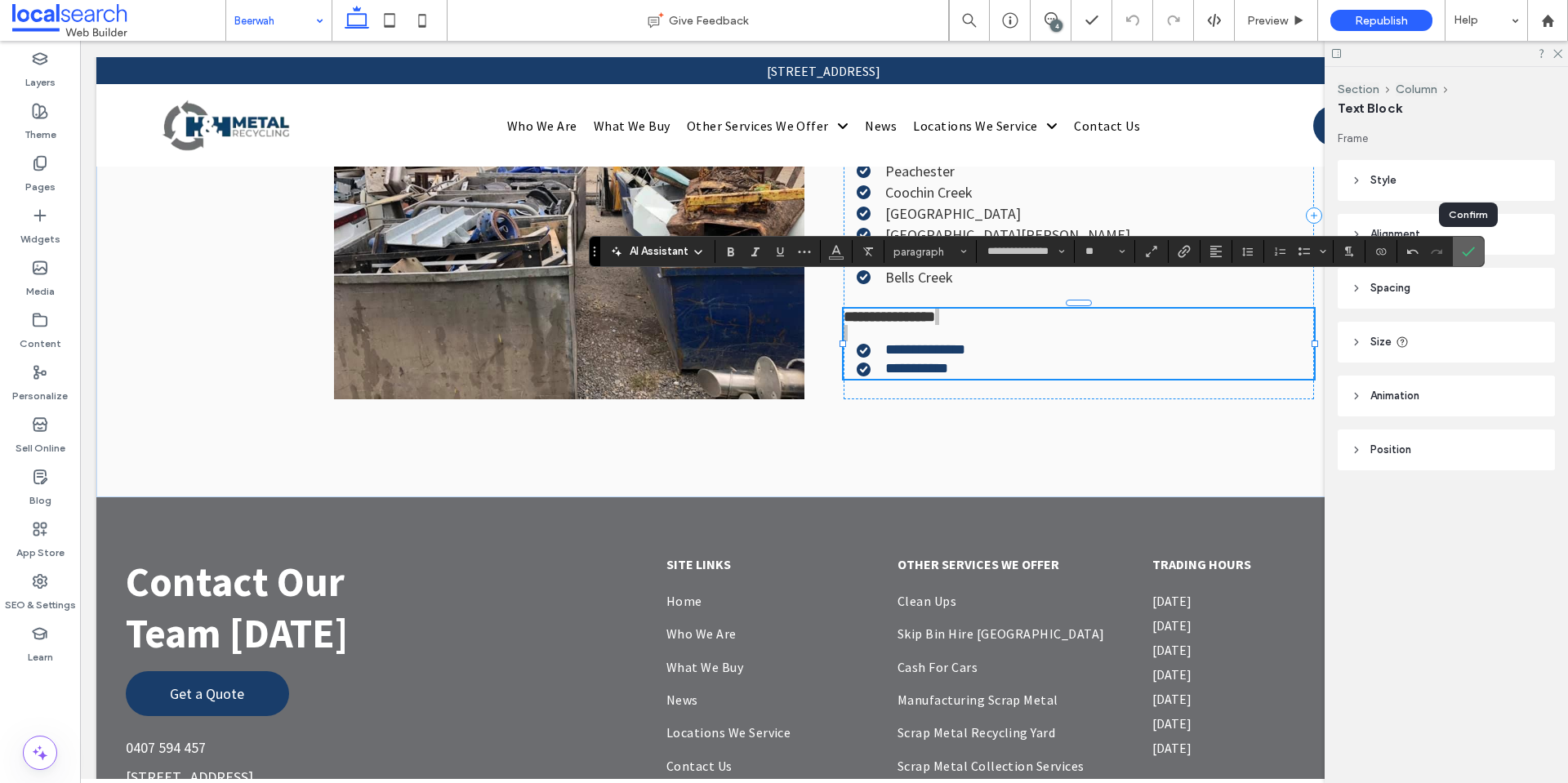
click at [1480, 252] on label "Confirm" at bounding box center [1469, 251] width 24 height 29
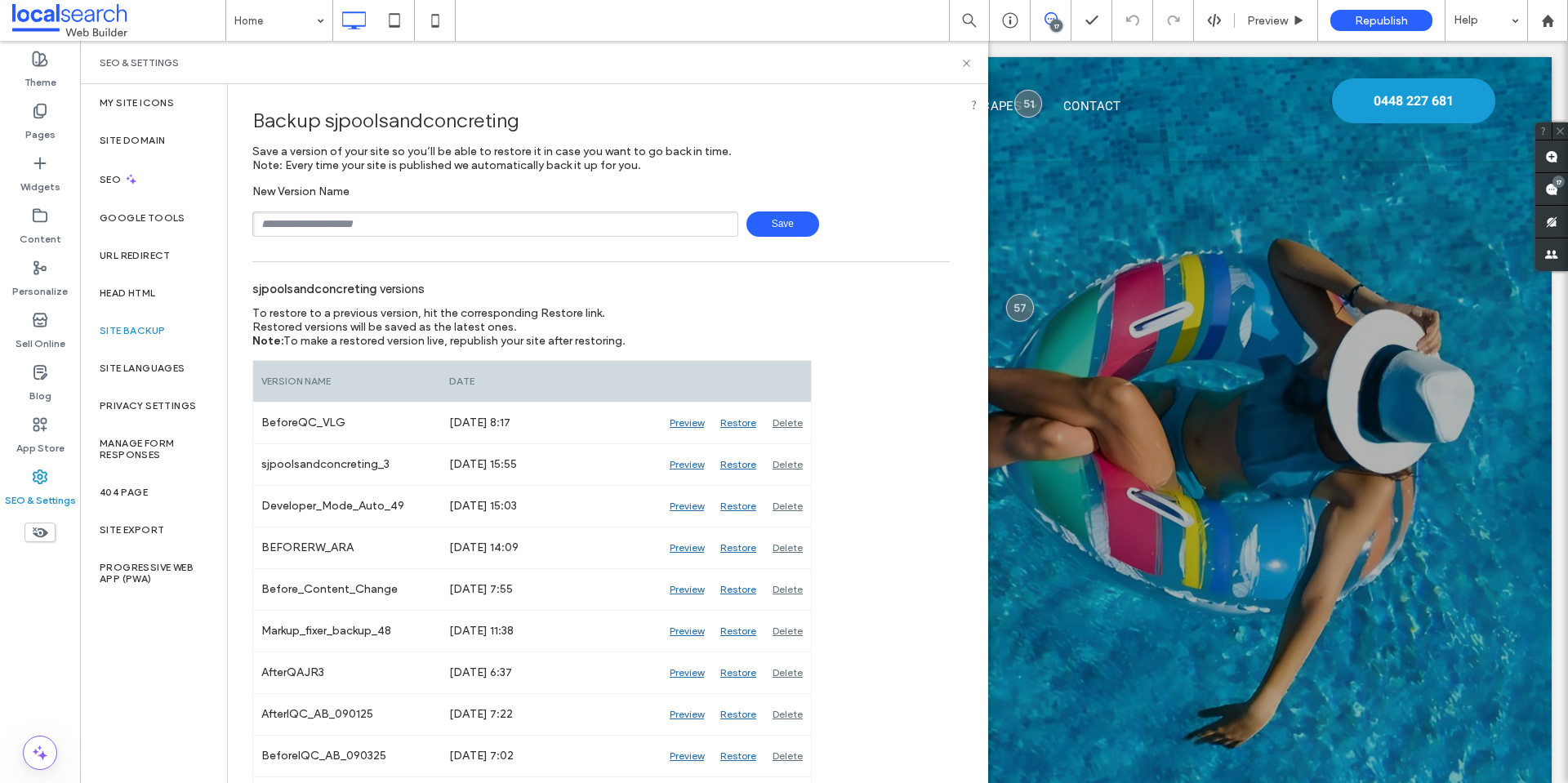
click at [1048, 15] on icon at bounding box center [1051, 19] width 13 height 13
click at [1551, 188] on use at bounding box center [1552, 189] width 13 height 13
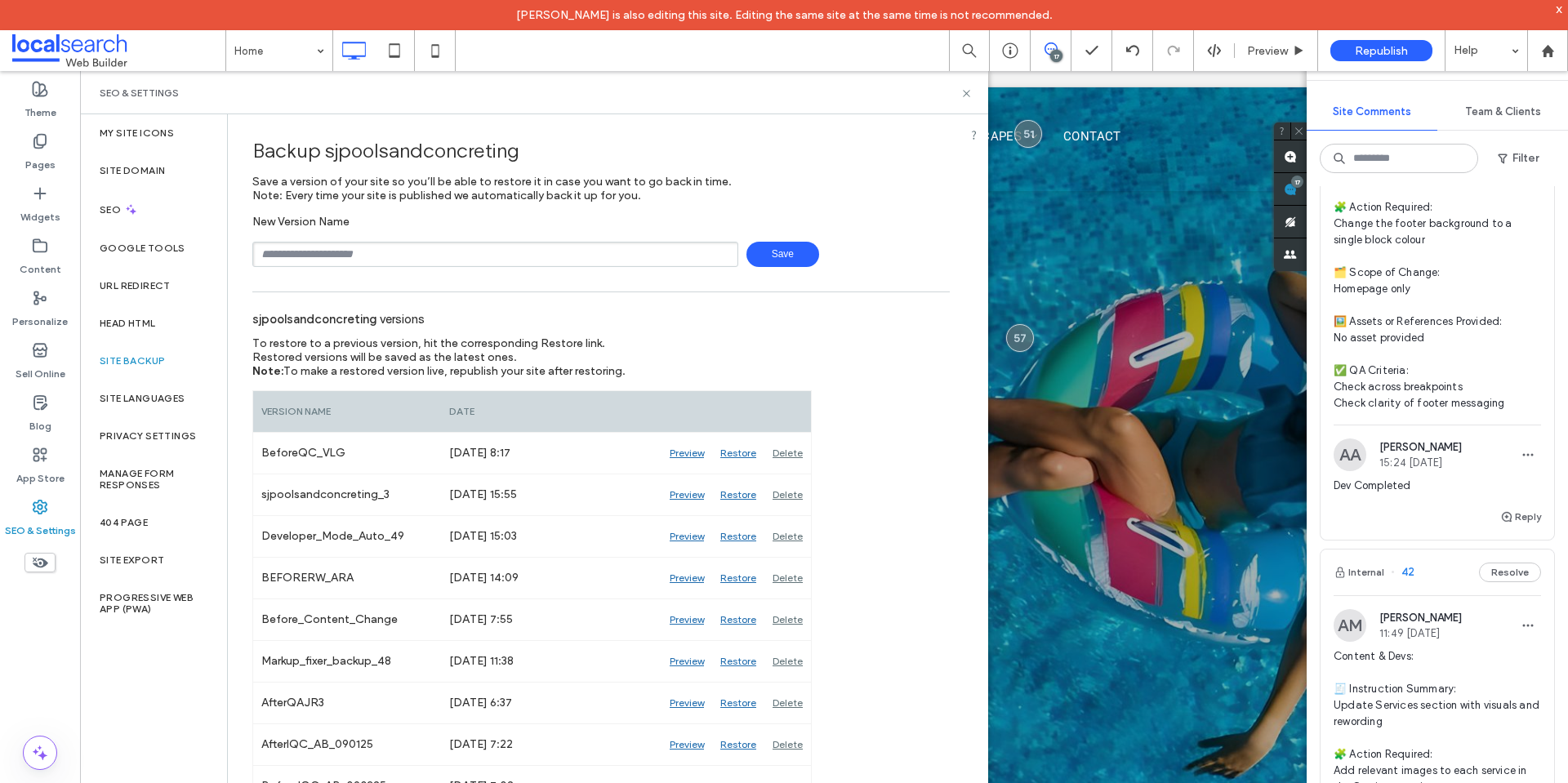
scroll to position [5963, 0]
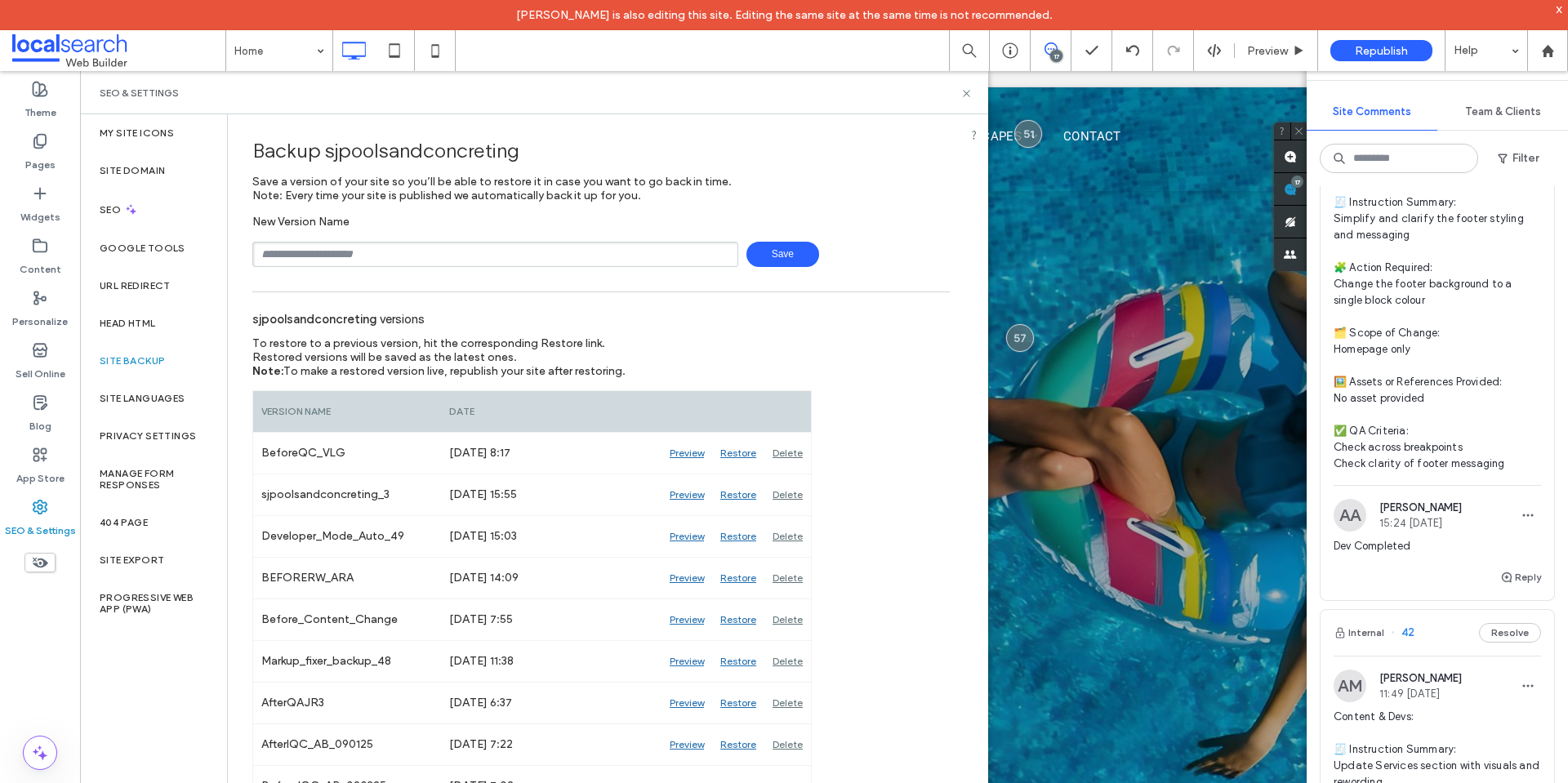
click at [1461, 325] on span "Devs: 🧾 Instruction Summary: Simplify and clarify the footer styling and messag…" at bounding box center [1437, 316] width 207 height 310
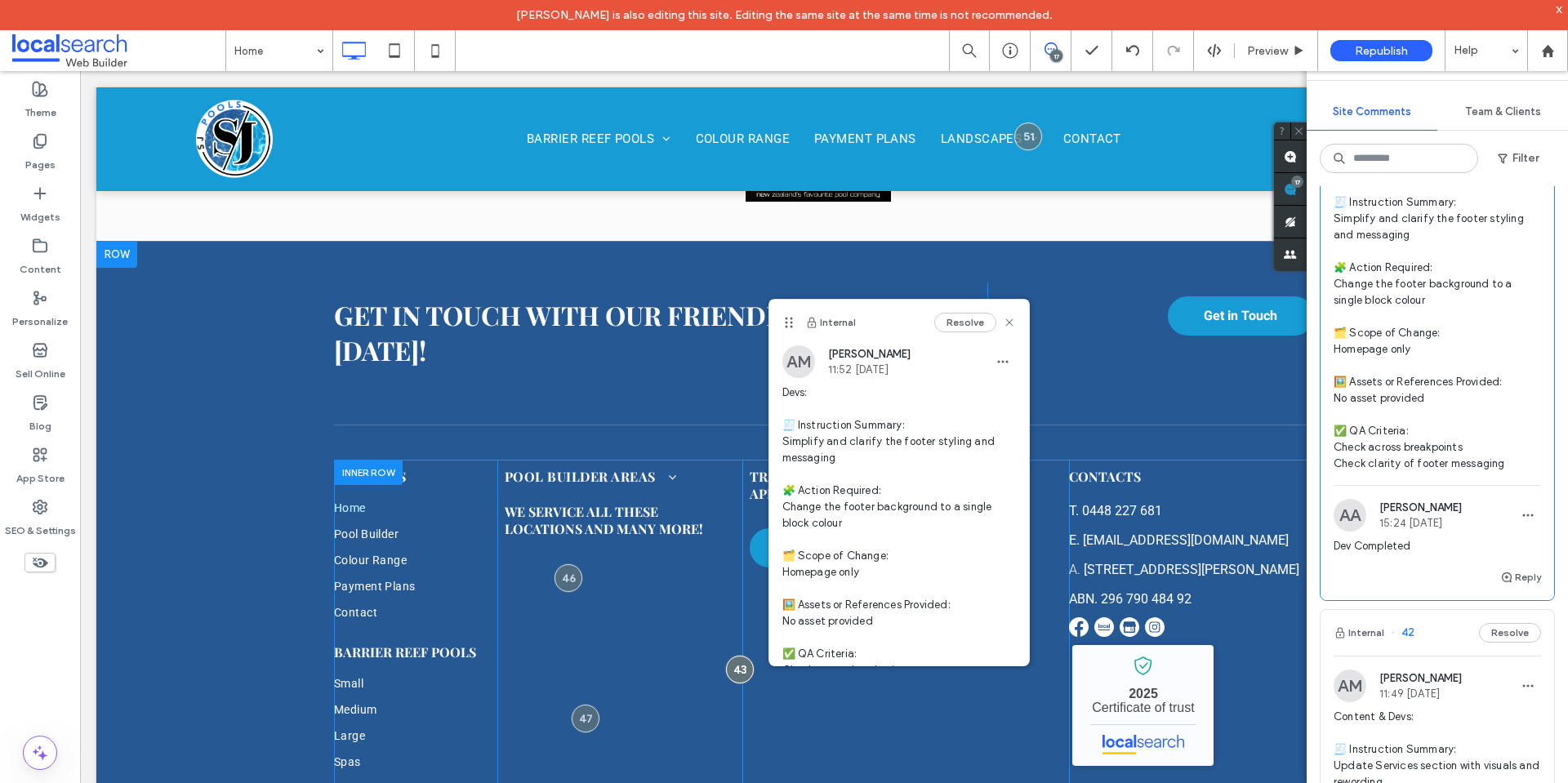
scroll to position [4830, 0]
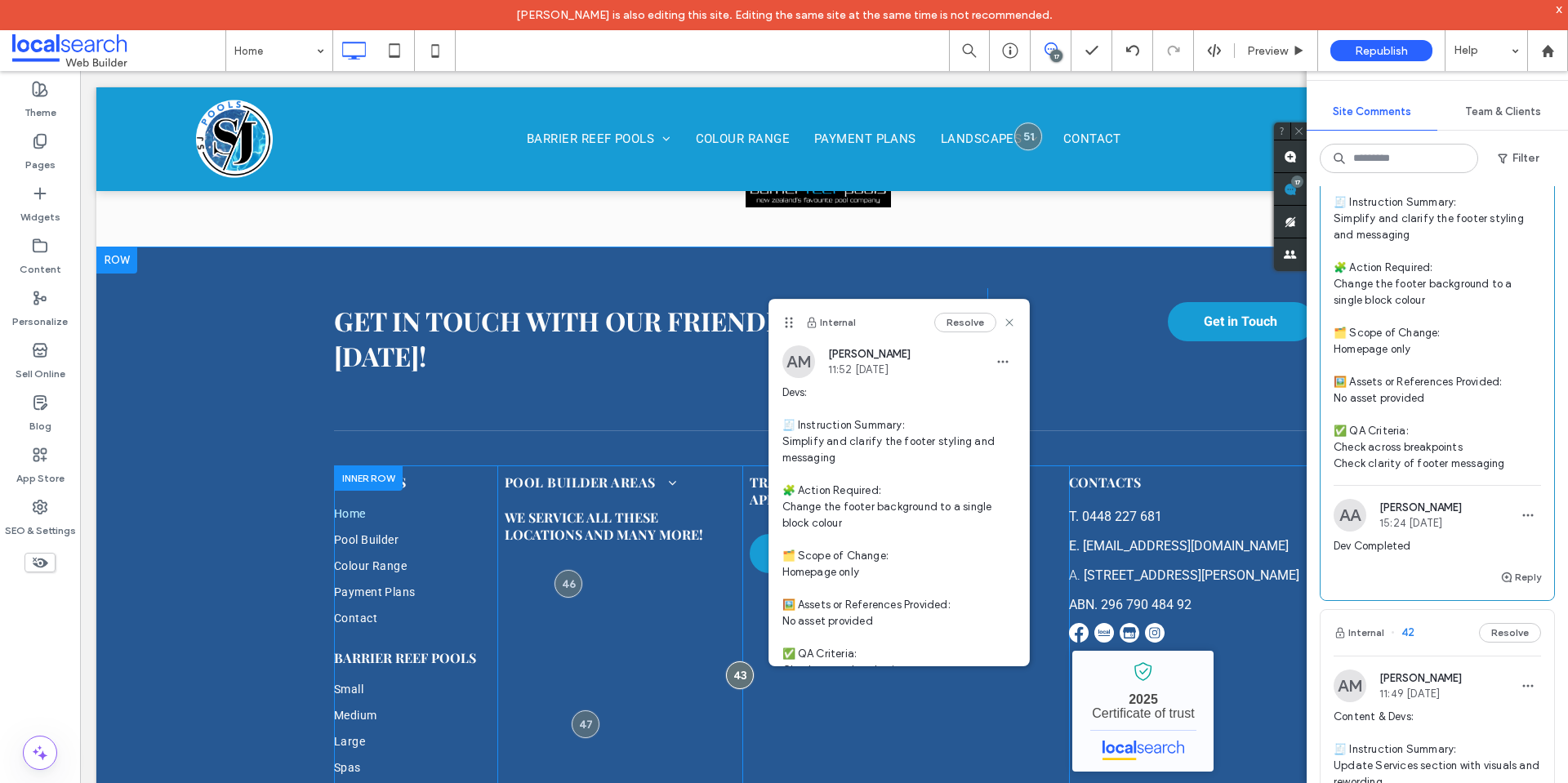
click at [607, 466] on div "Pool Builder Areas Pool Builders [GEOGRAPHIC_DATA] Pool Builder Mudgee Pool Bui…" at bounding box center [619, 706] width 245 height 481
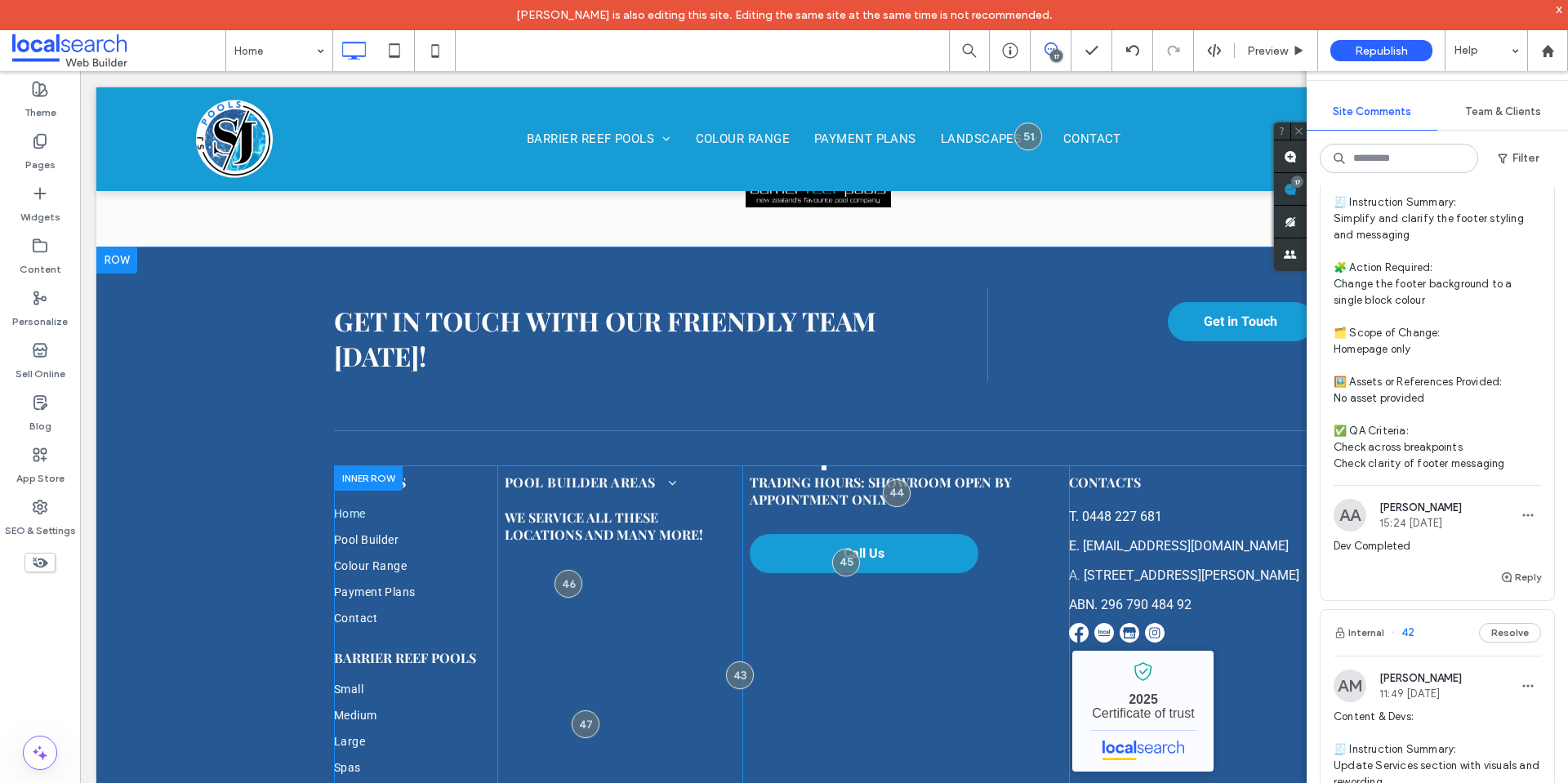
click at [599, 466] on div "Pool Builder Areas Pool Builders [GEOGRAPHIC_DATA] Pool Builder Mudgee Pool Bui…" at bounding box center [619, 706] width 245 height 481
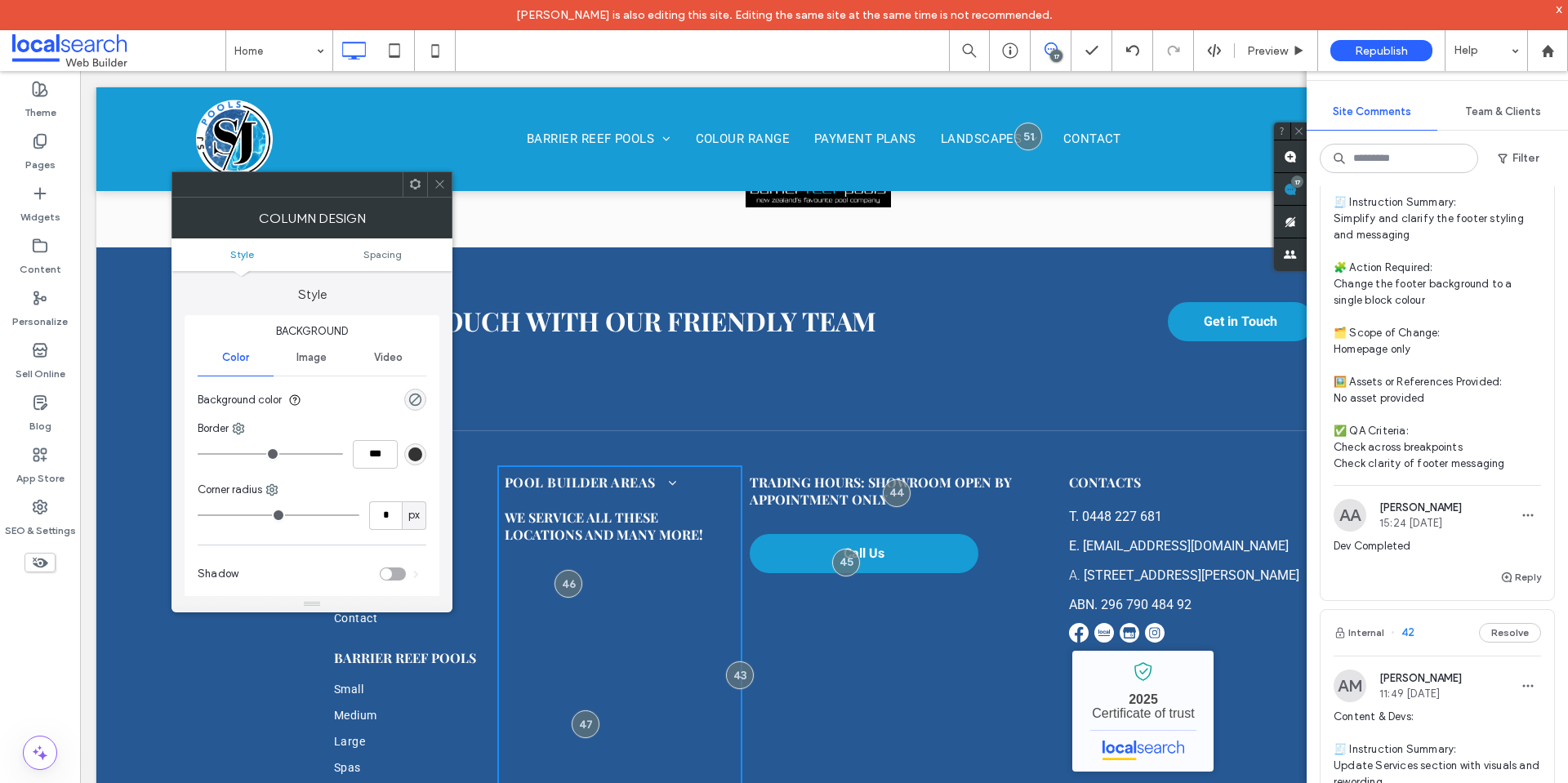
click at [599, 466] on div "Pool Builder Areas Pool Builders [GEOGRAPHIC_DATA] Pool Builder Mudgee Pool Bui…" at bounding box center [619, 706] width 245 height 481
click at [589, 466] on div "Pool Builder Areas Pool Builders [GEOGRAPHIC_DATA] Pool Builder Mudgee Pool Bui…" at bounding box center [619, 706] width 245 height 481
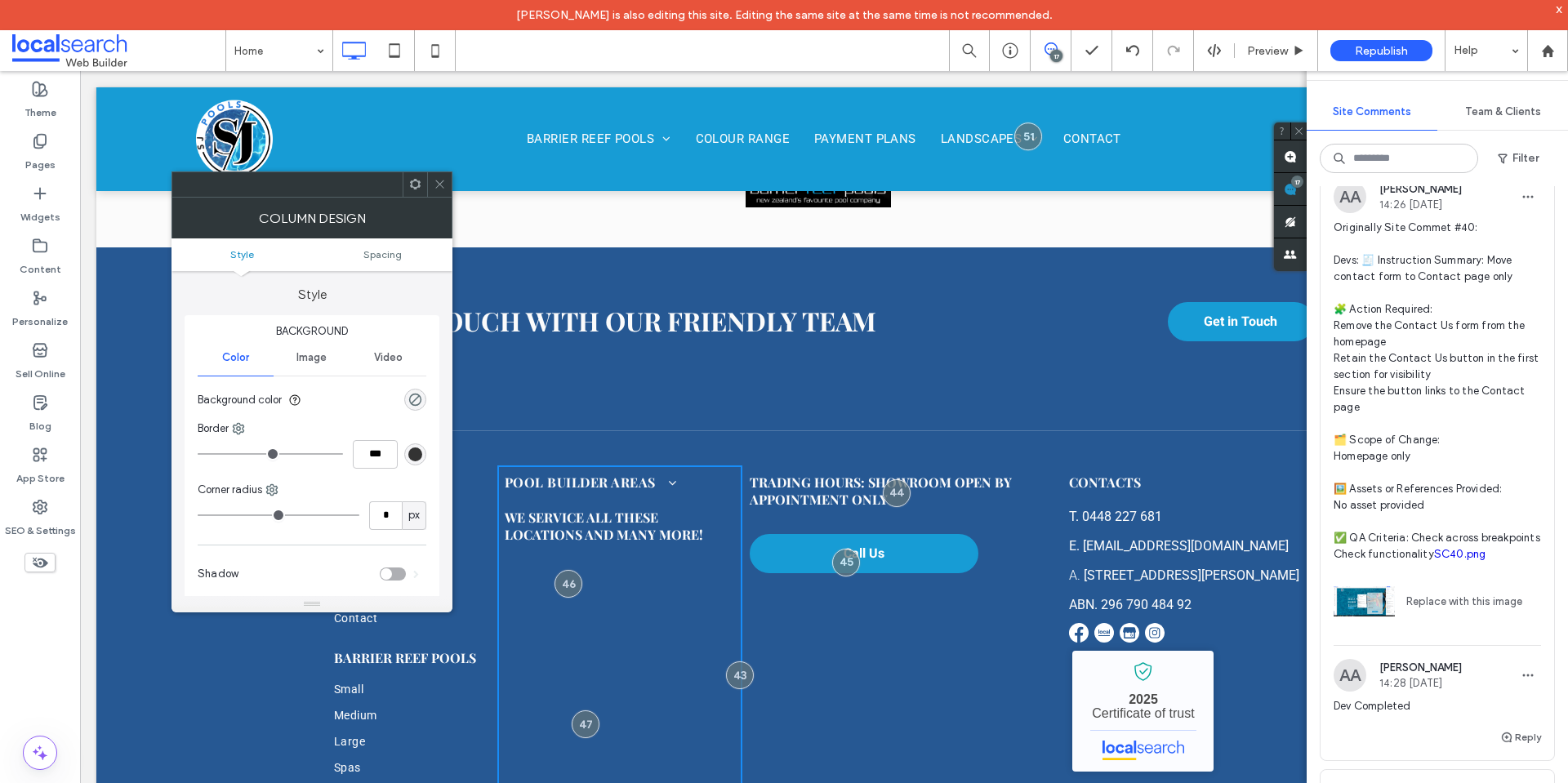
scroll to position [163, 0]
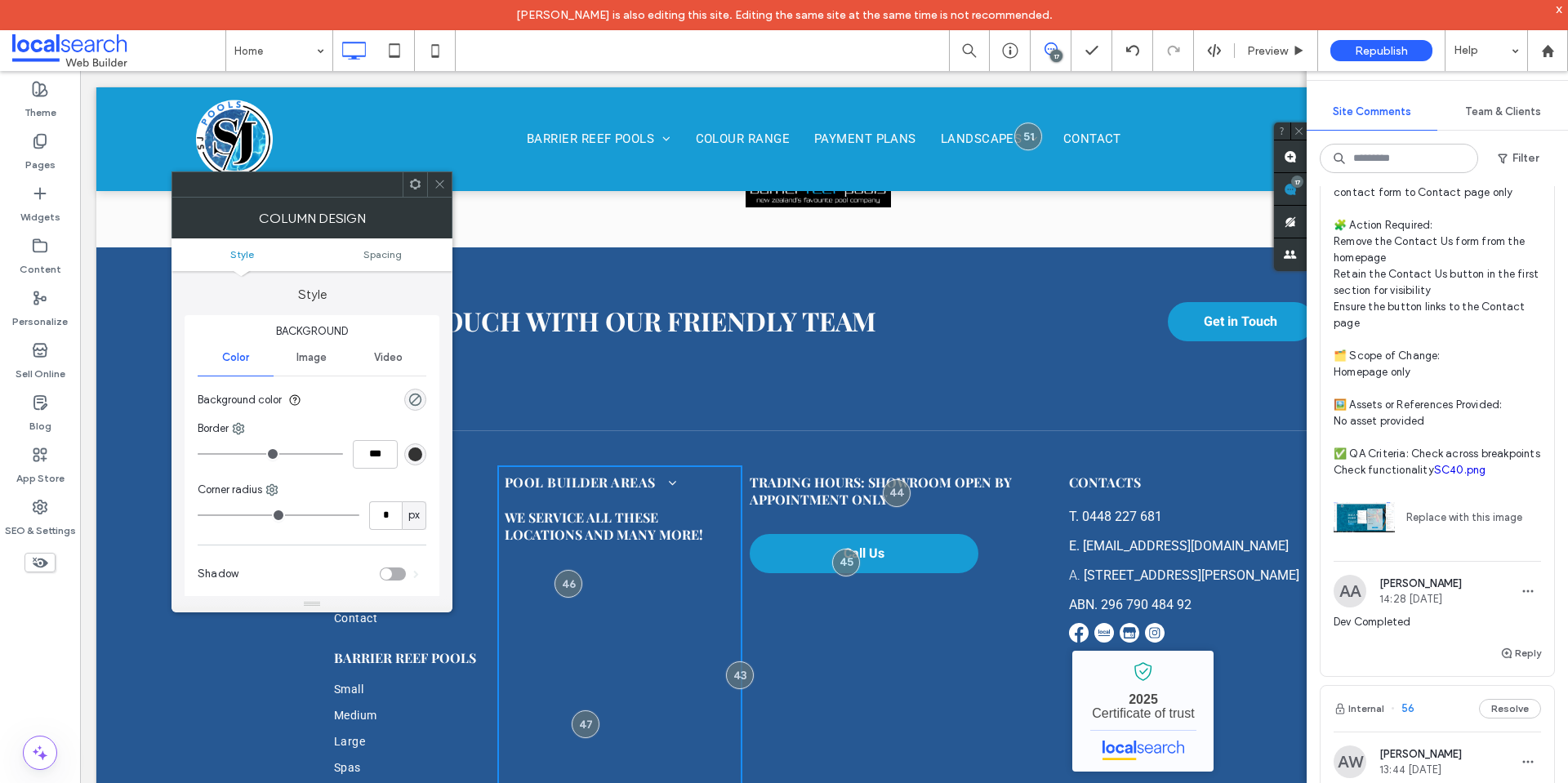
click at [1466, 360] on span "Originally Site Commet #40: Devs: 🧾 Instruction Summary: Move contact form to C…" at bounding box center [1437, 308] width 207 height 343
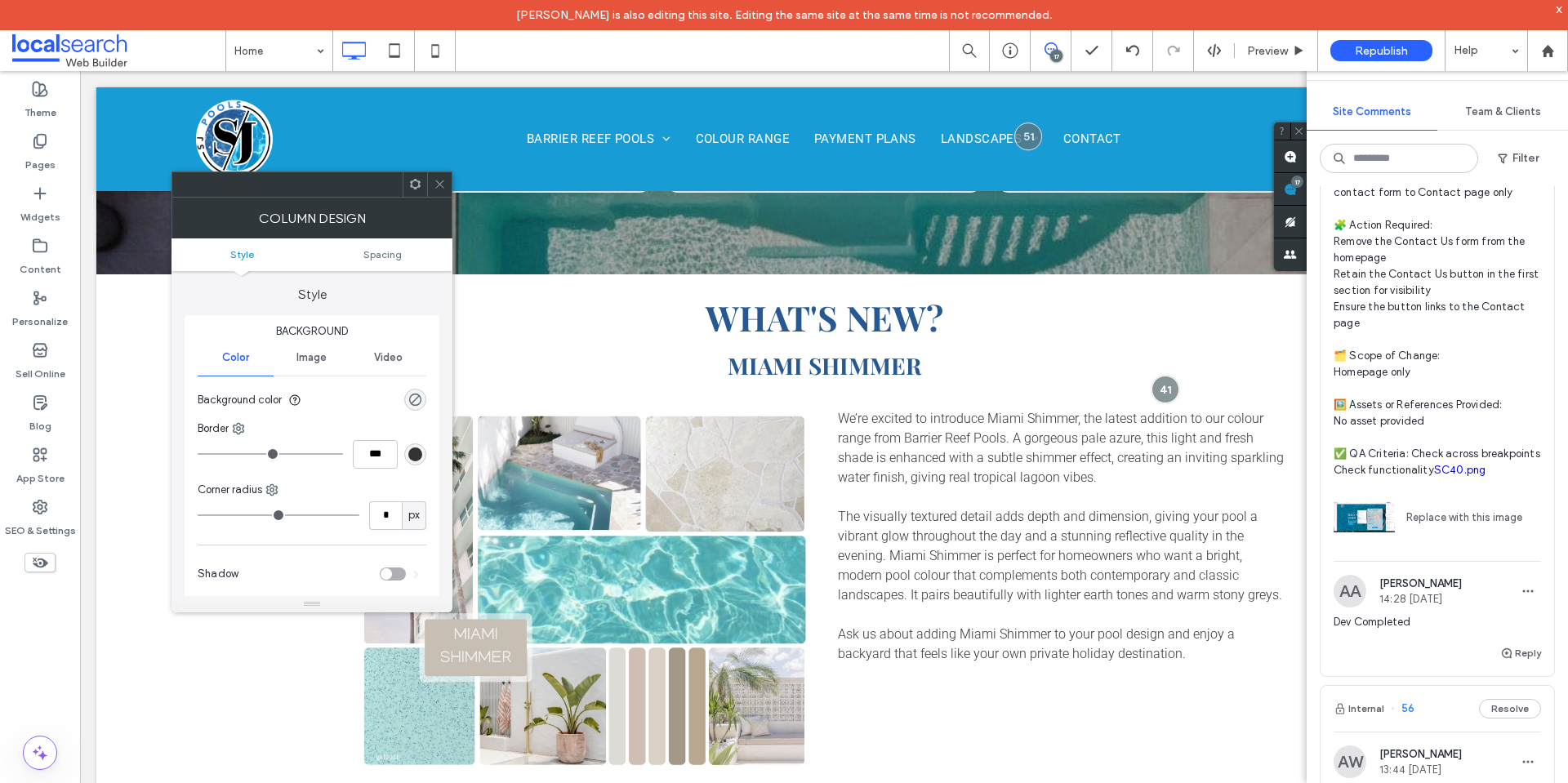
scroll to position [0, 0]
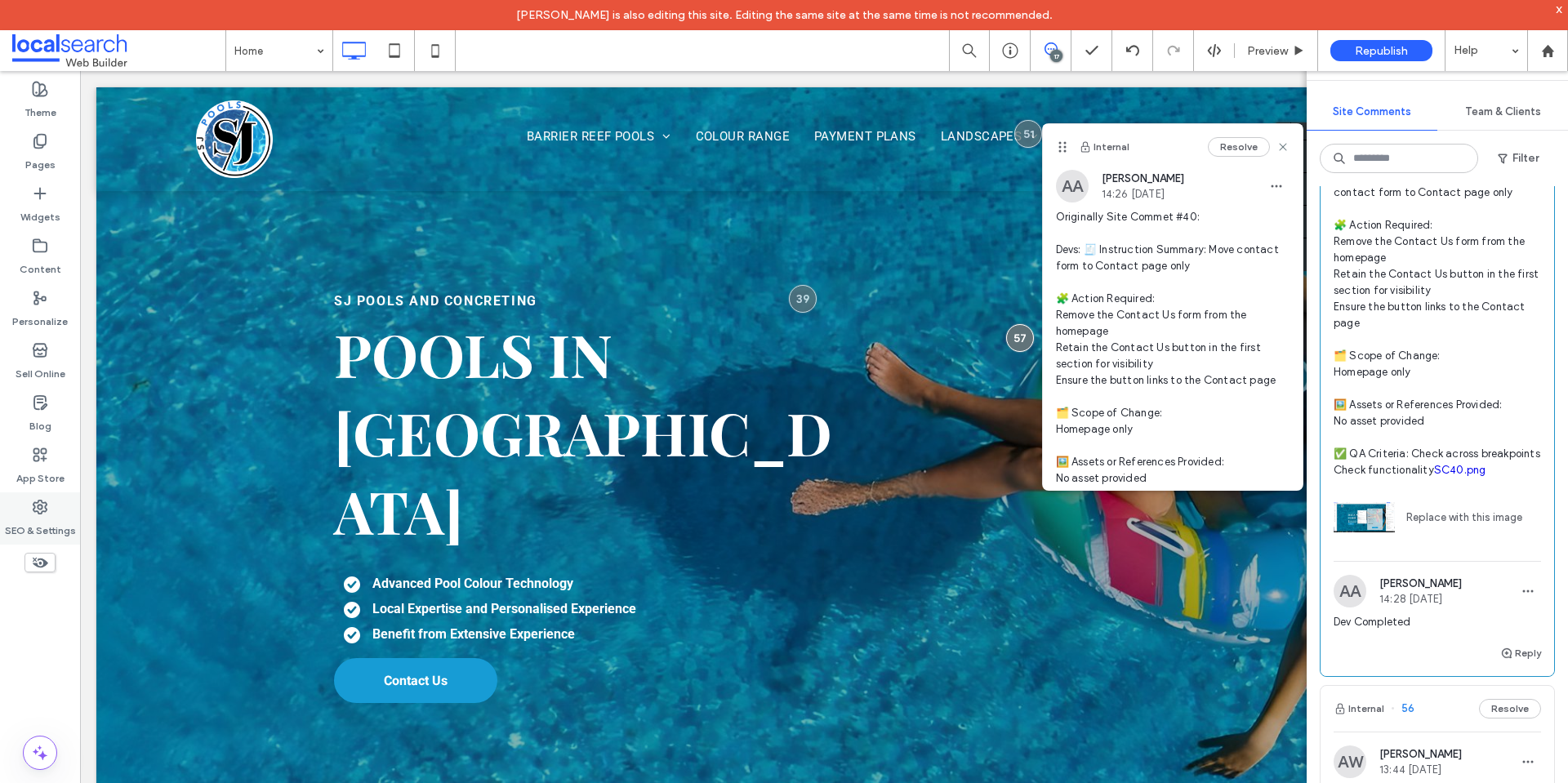
click at [28, 497] on div "SEO & Settings" at bounding box center [39, 519] width 80 height 53
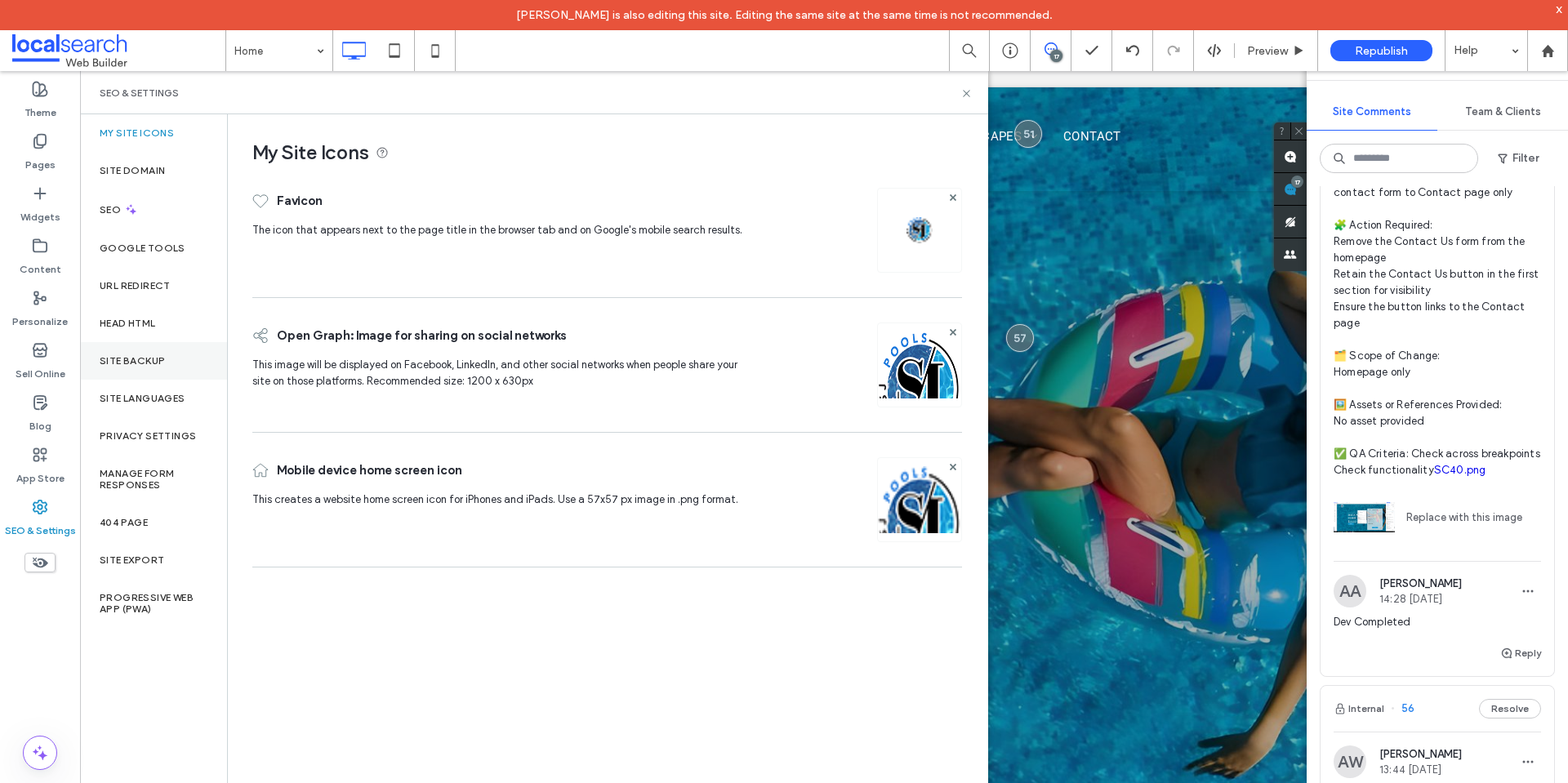
click at [134, 365] on label "Site Backup" at bounding box center [132, 361] width 66 height 11
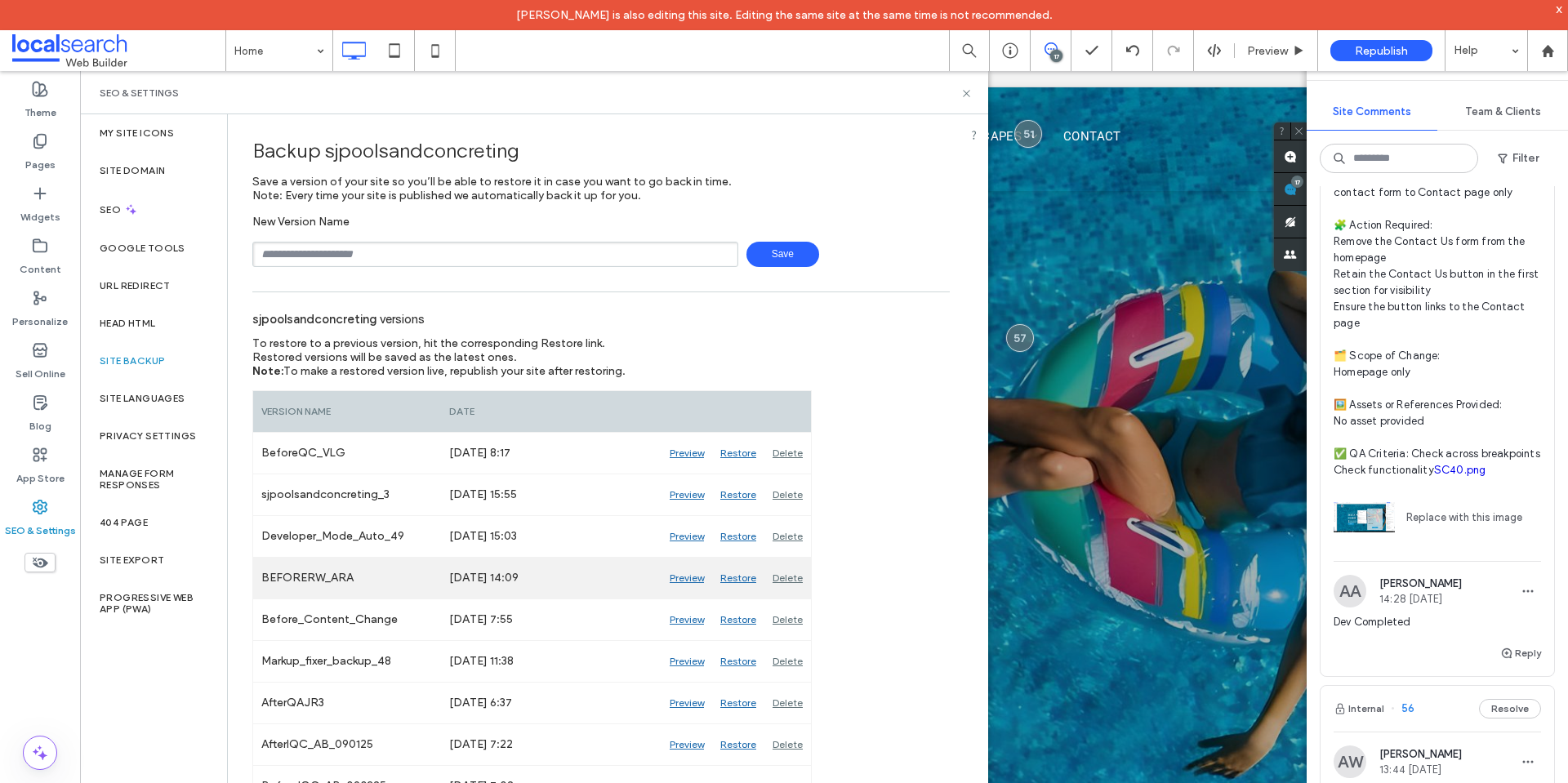
click at [683, 580] on div "Preview" at bounding box center [687, 579] width 51 height 41
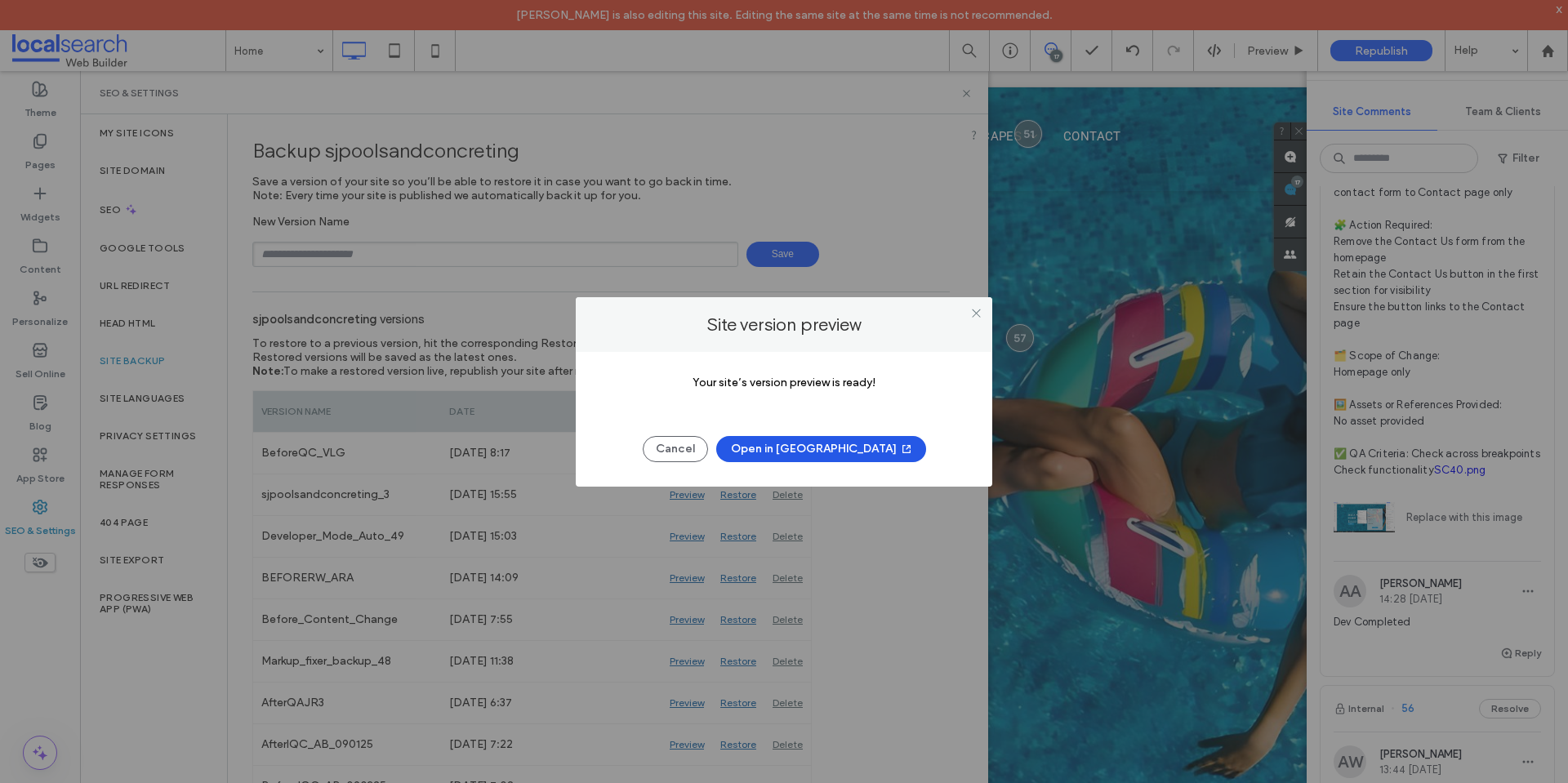
click at [803, 450] on button "Open in [GEOGRAPHIC_DATA]" at bounding box center [822, 449] width 210 height 26
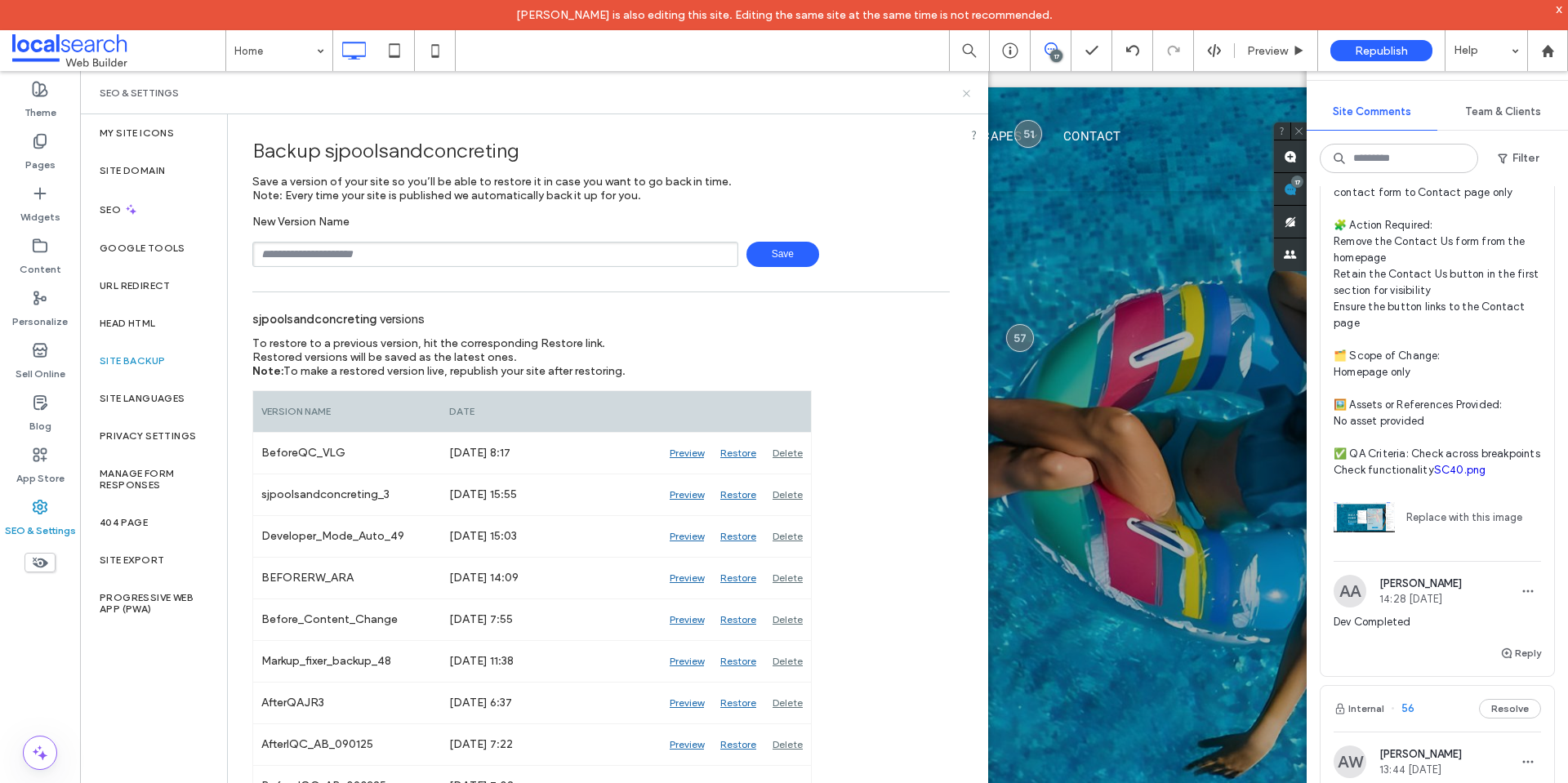
click at [964, 95] on icon at bounding box center [966, 93] width 12 height 12
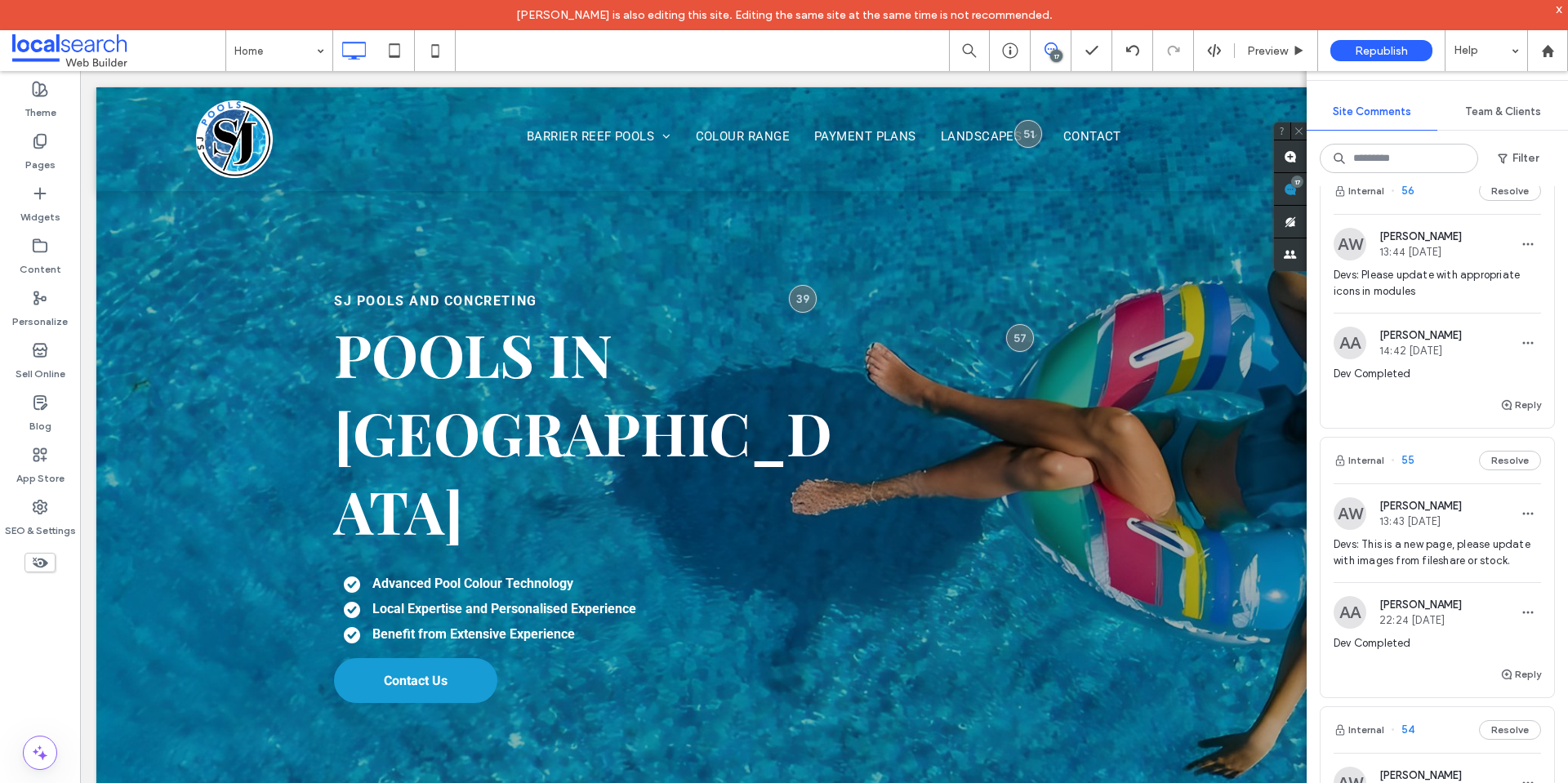
scroll to position [654, 0]
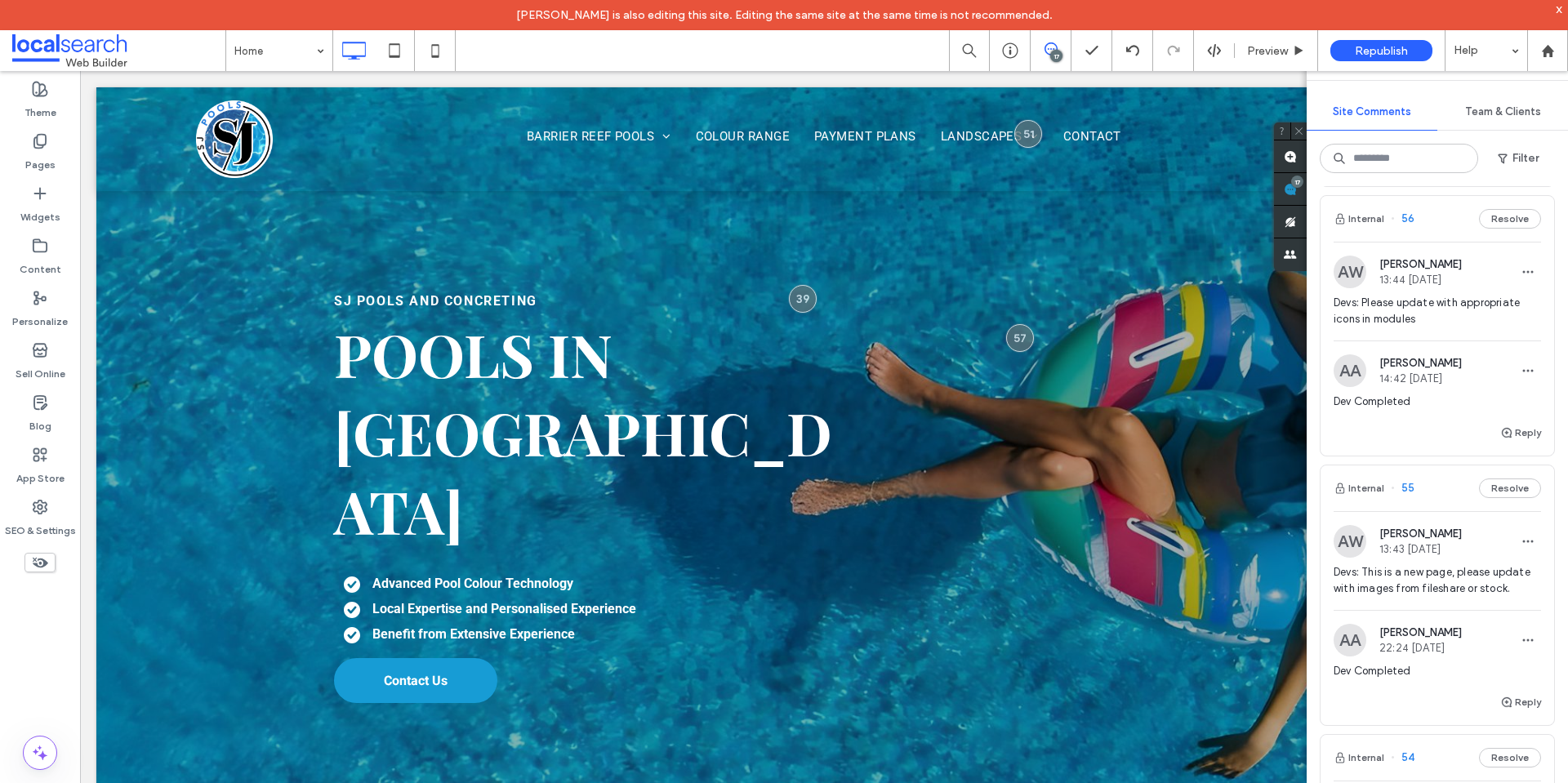
click at [1479, 340] on div "Devs: Please update with appropriate icons in modules" at bounding box center [1437, 317] width 207 height 46
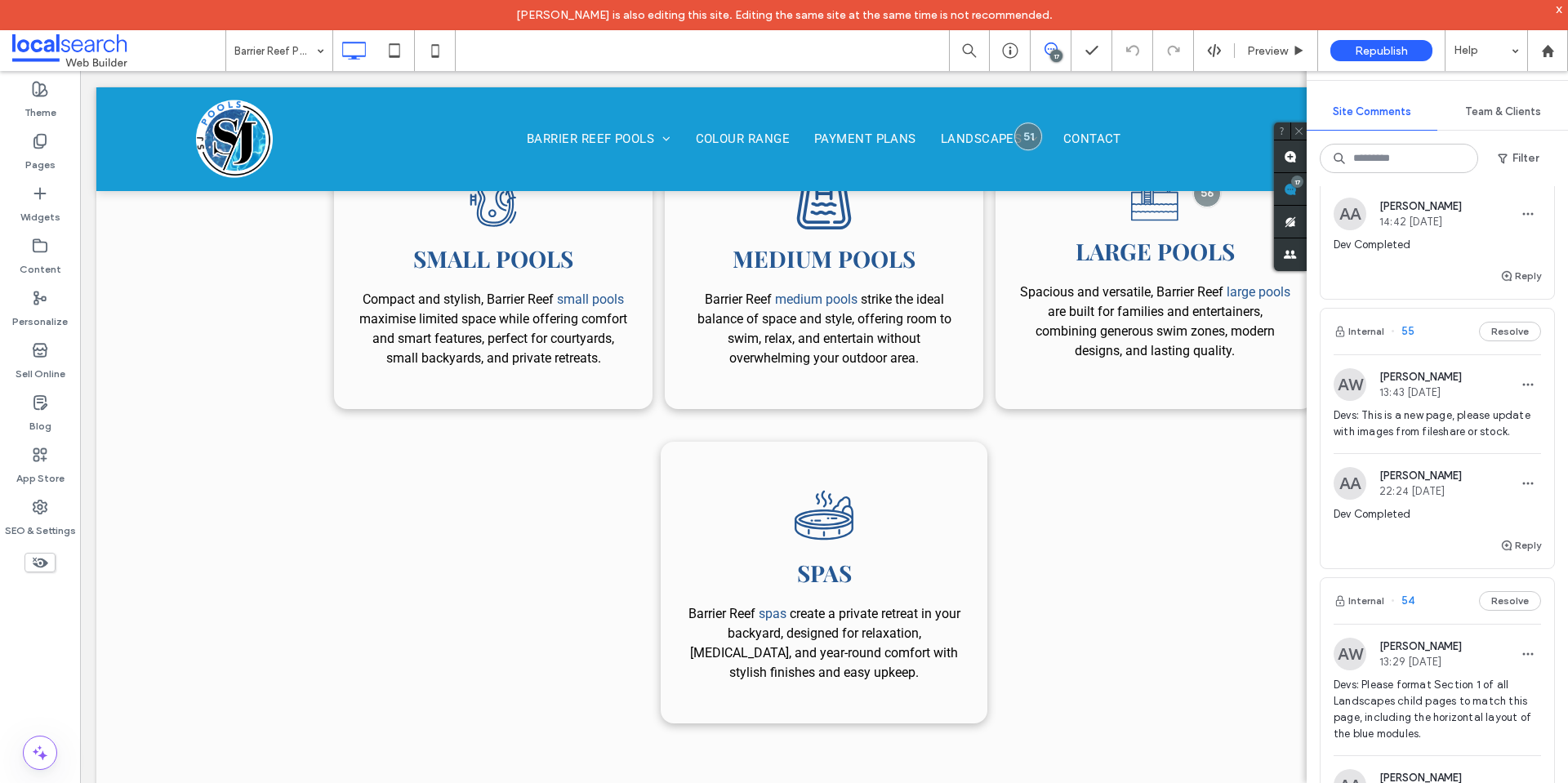
scroll to position [817, 0]
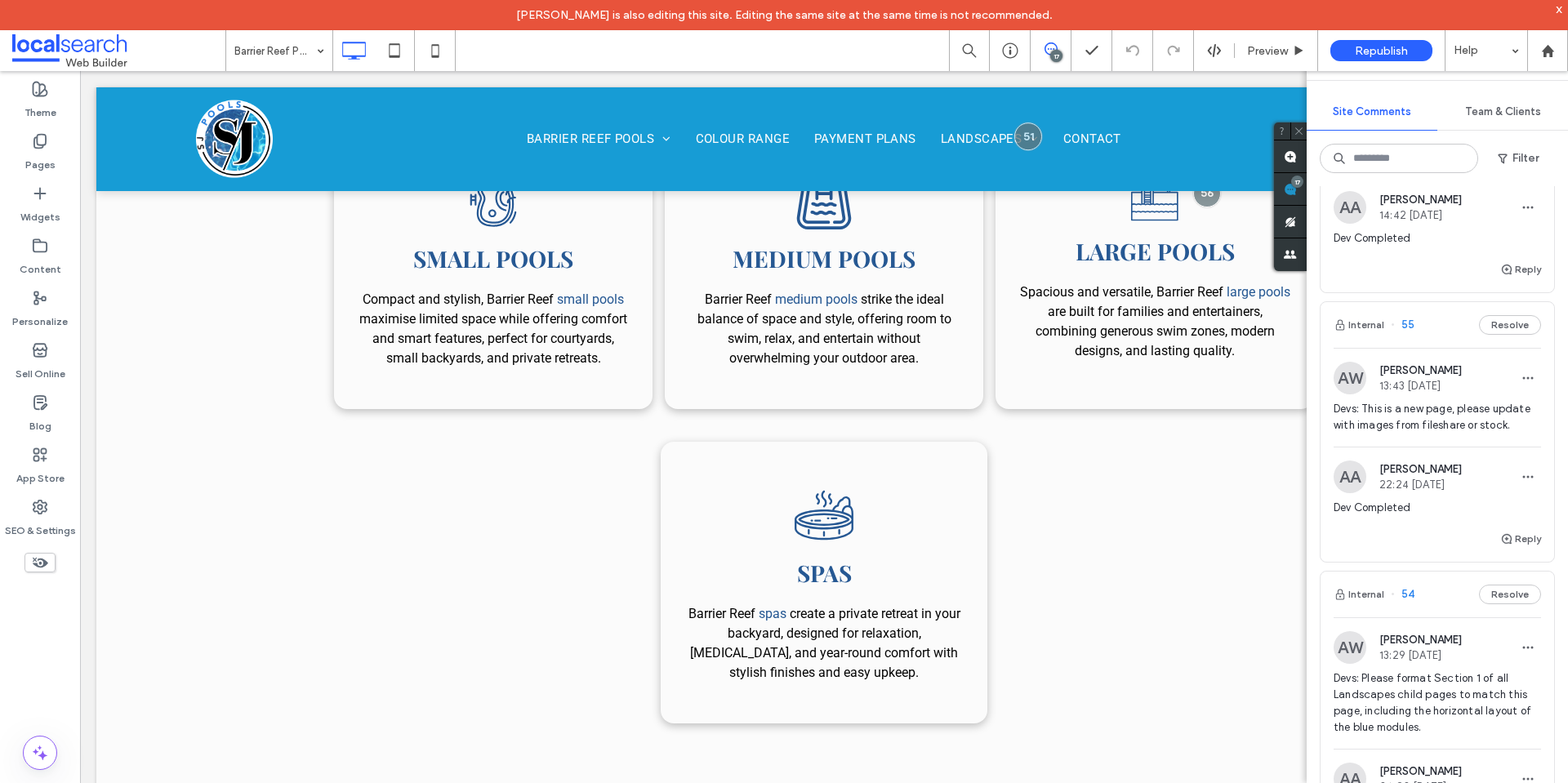
click at [1465, 434] on span "Devs: This is a new page, please update with images from fileshare or stock." at bounding box center [1437, 417] width 207 height 33
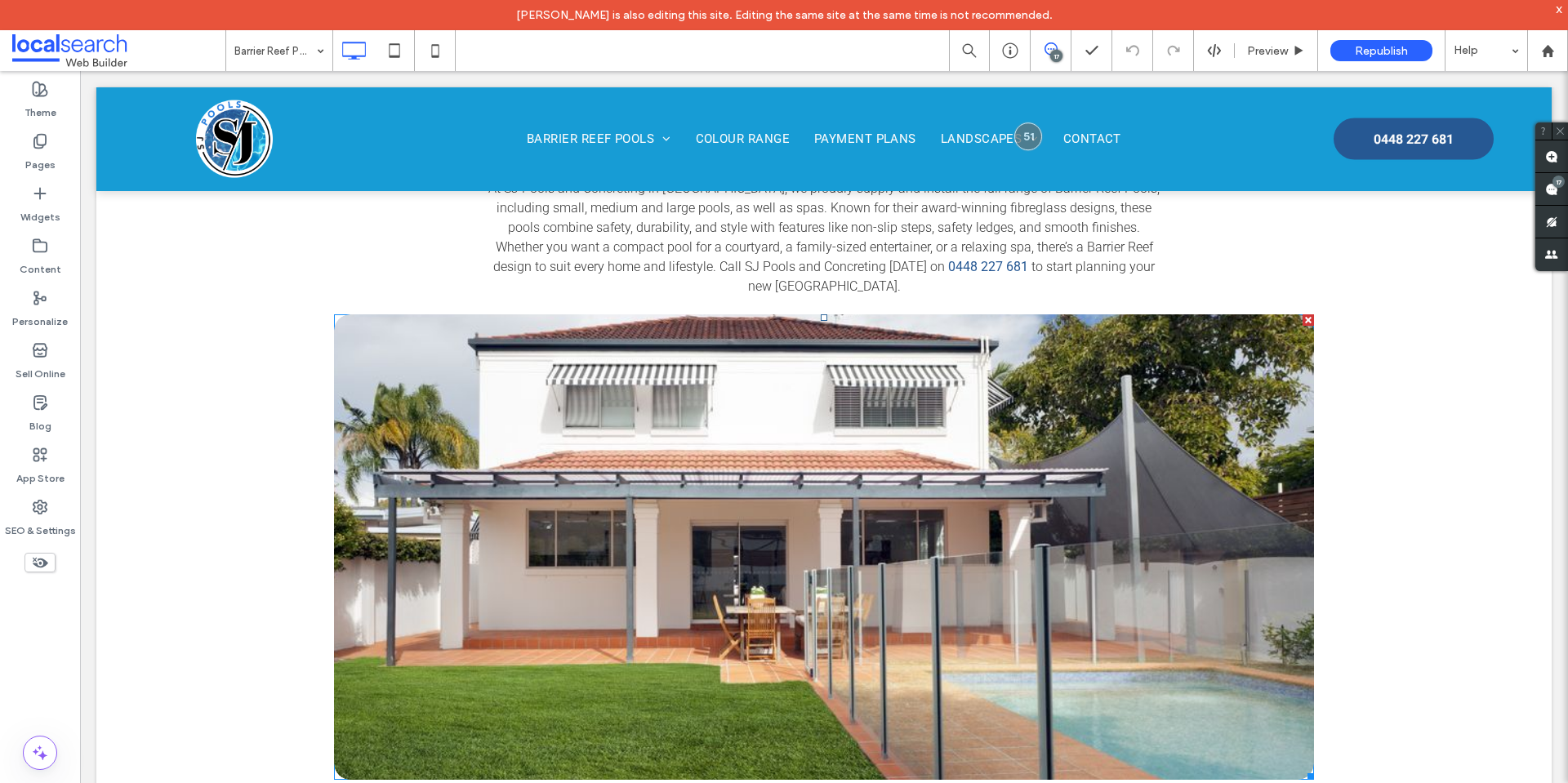
scroll to position [1307, 0]
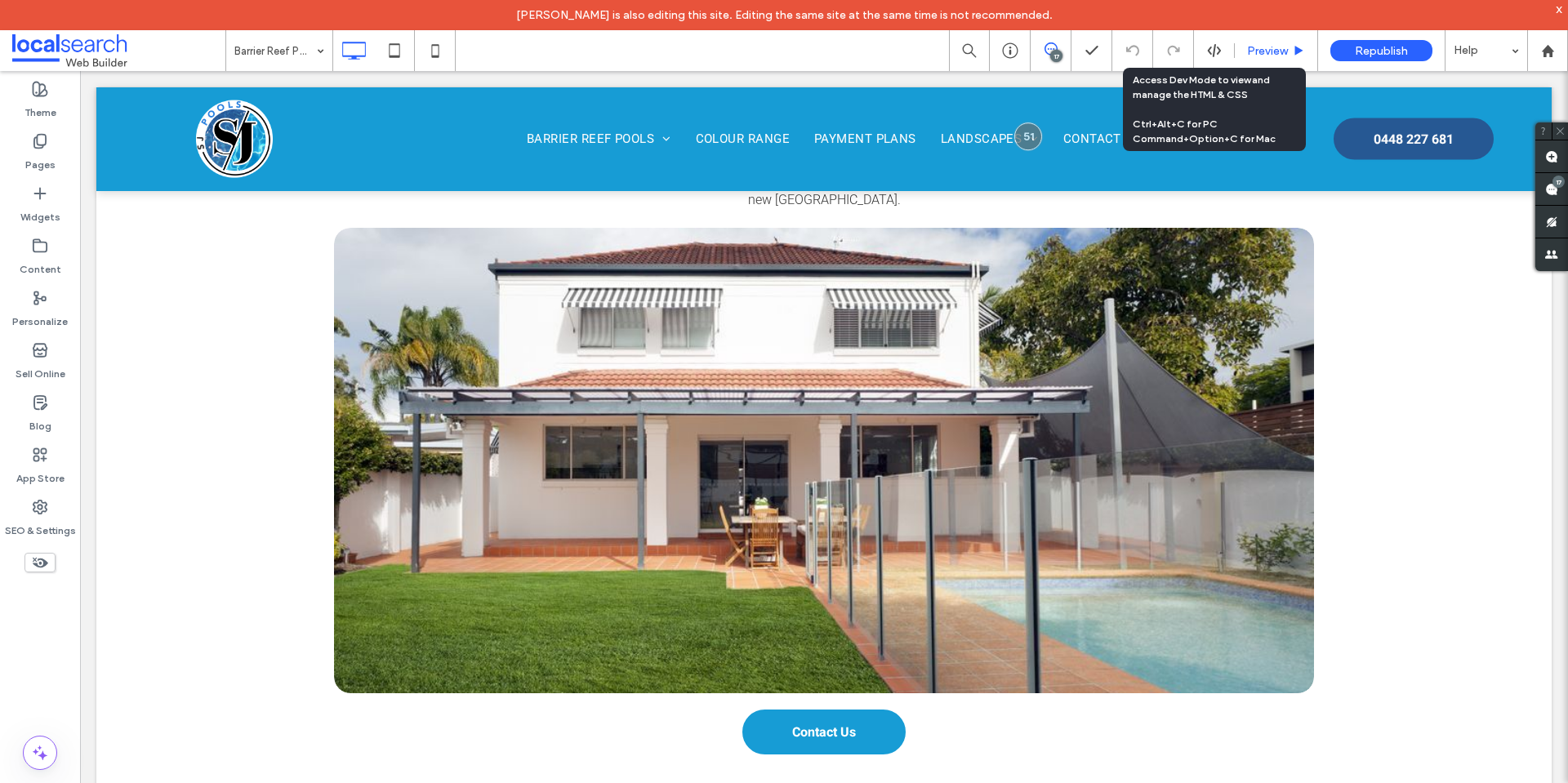
click at [1237, 53] on div "Preview" at bounding box center [1276, 51] width 83 height 14
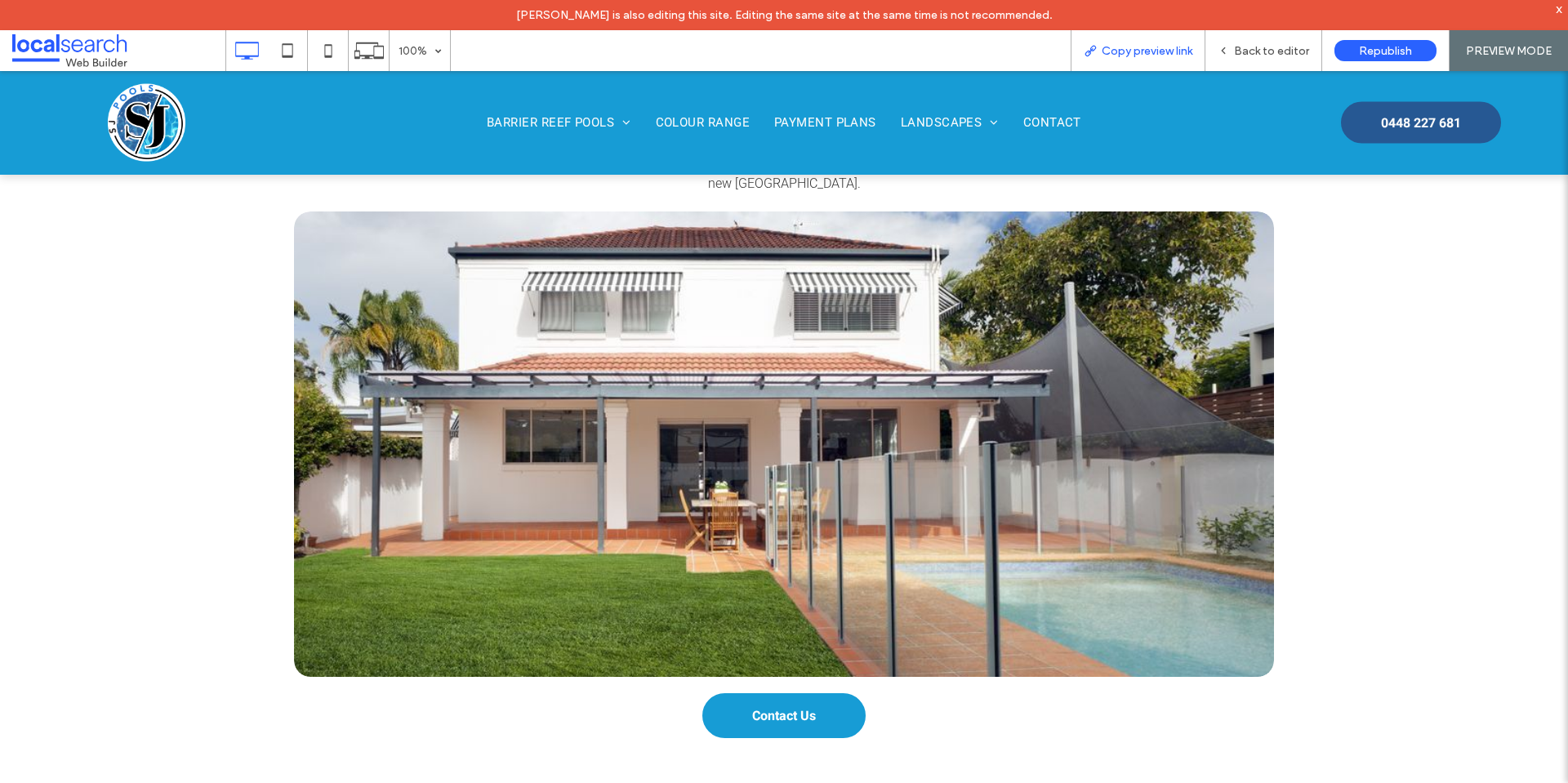
click at [1167, 48] on span "Copy preview link" at bounding box center [1147, 51] width 91 height 14
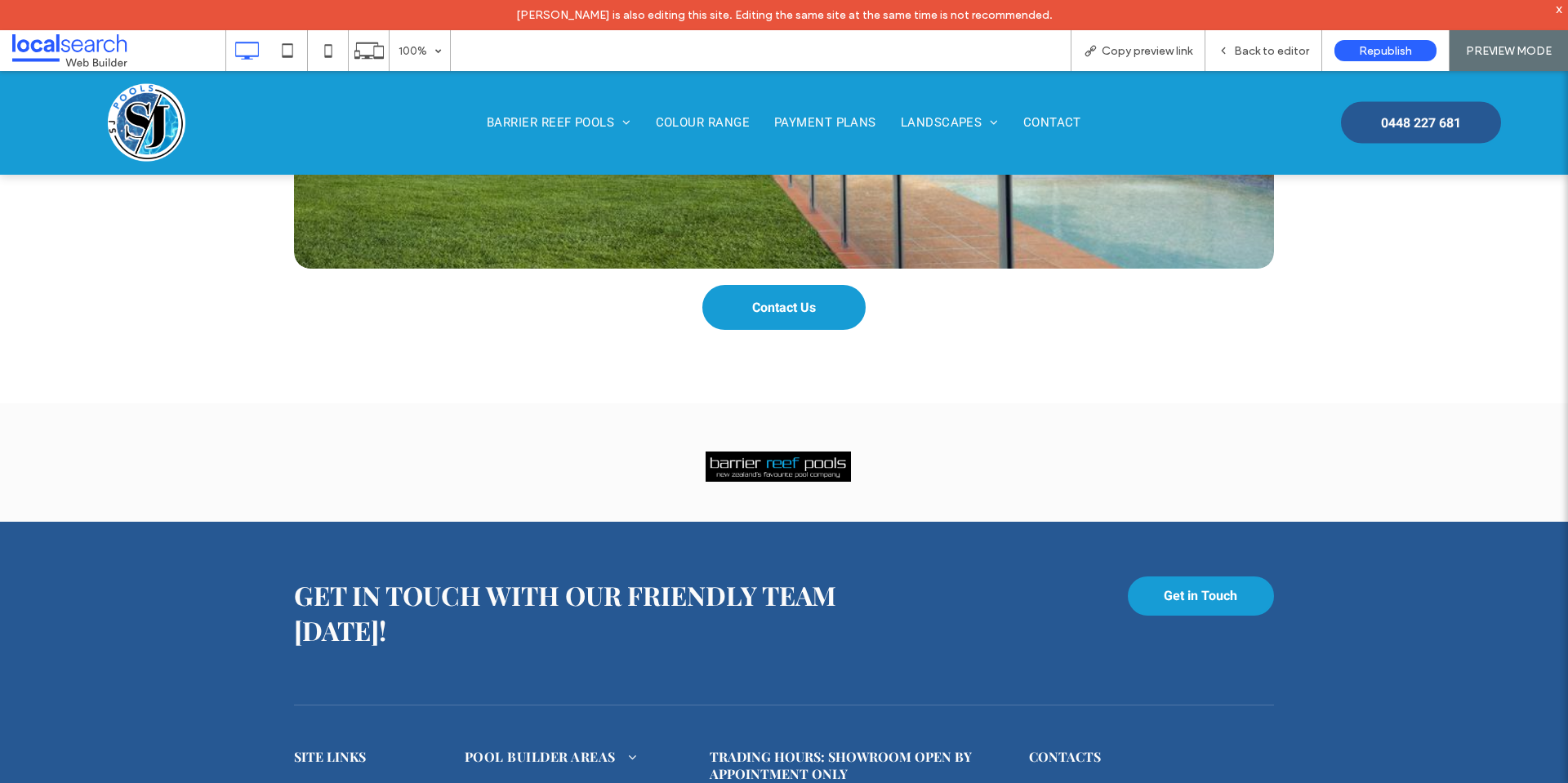
scroll to position [1389, 0]
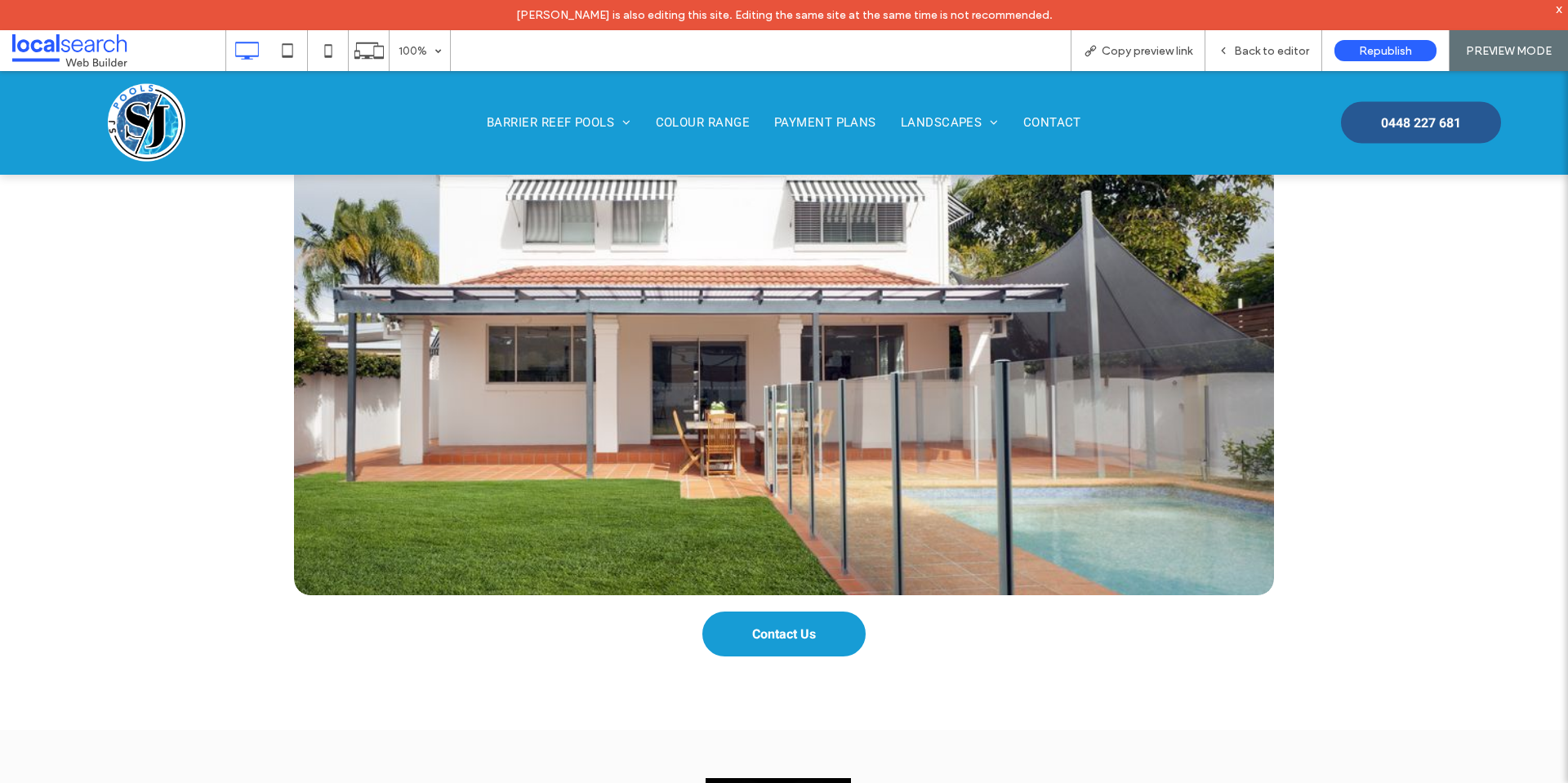
click at [773, 320] on link at bounding box center [784, 363] width 1039 height 493
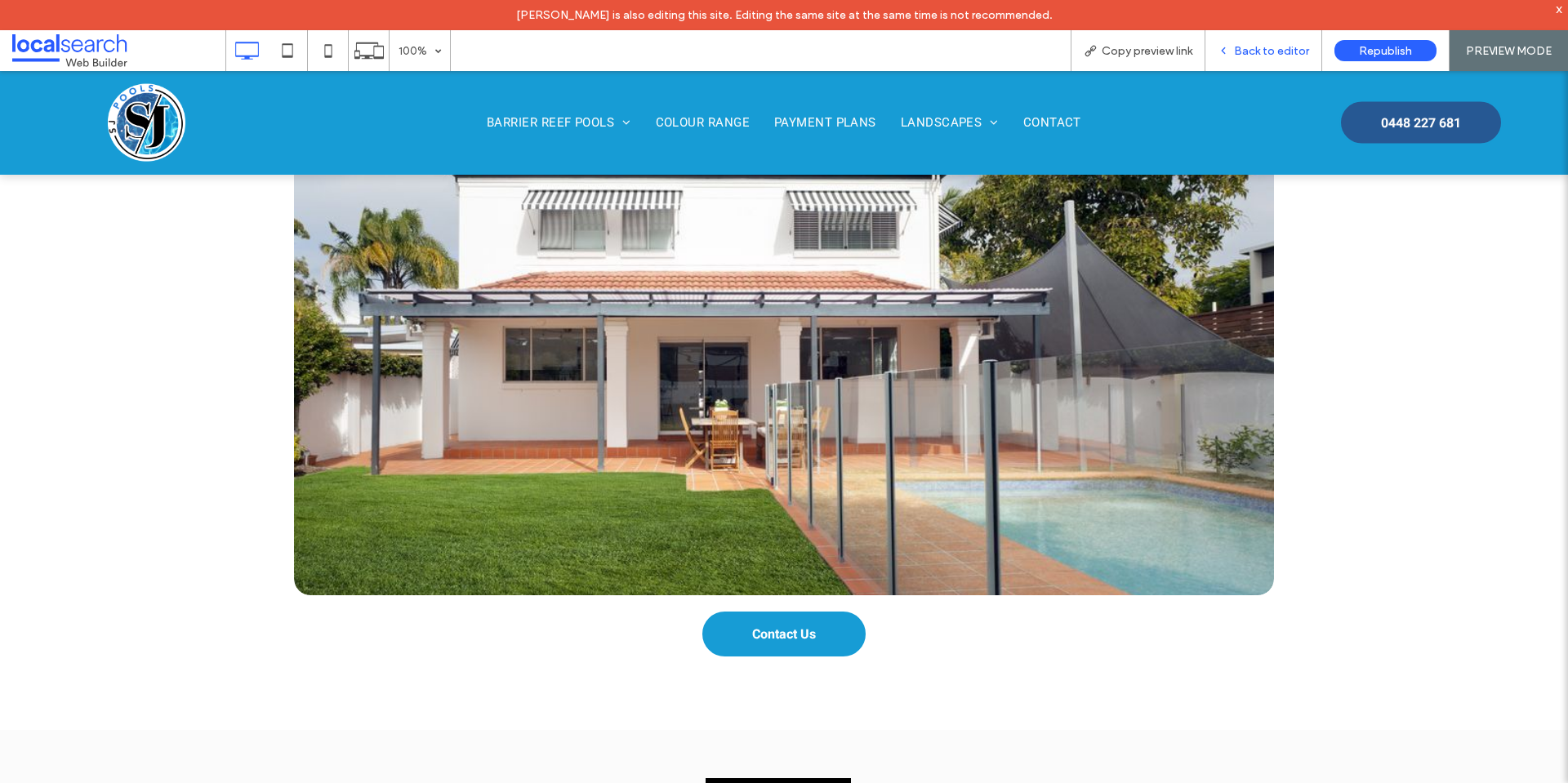
click at [1264, 42] on div "Back to editor" at bounding box center [1264, 51] width 117 height 41
click at [1244, 50] on span "Back to editor" at bounding box center [1272, 51] width 75 height 14
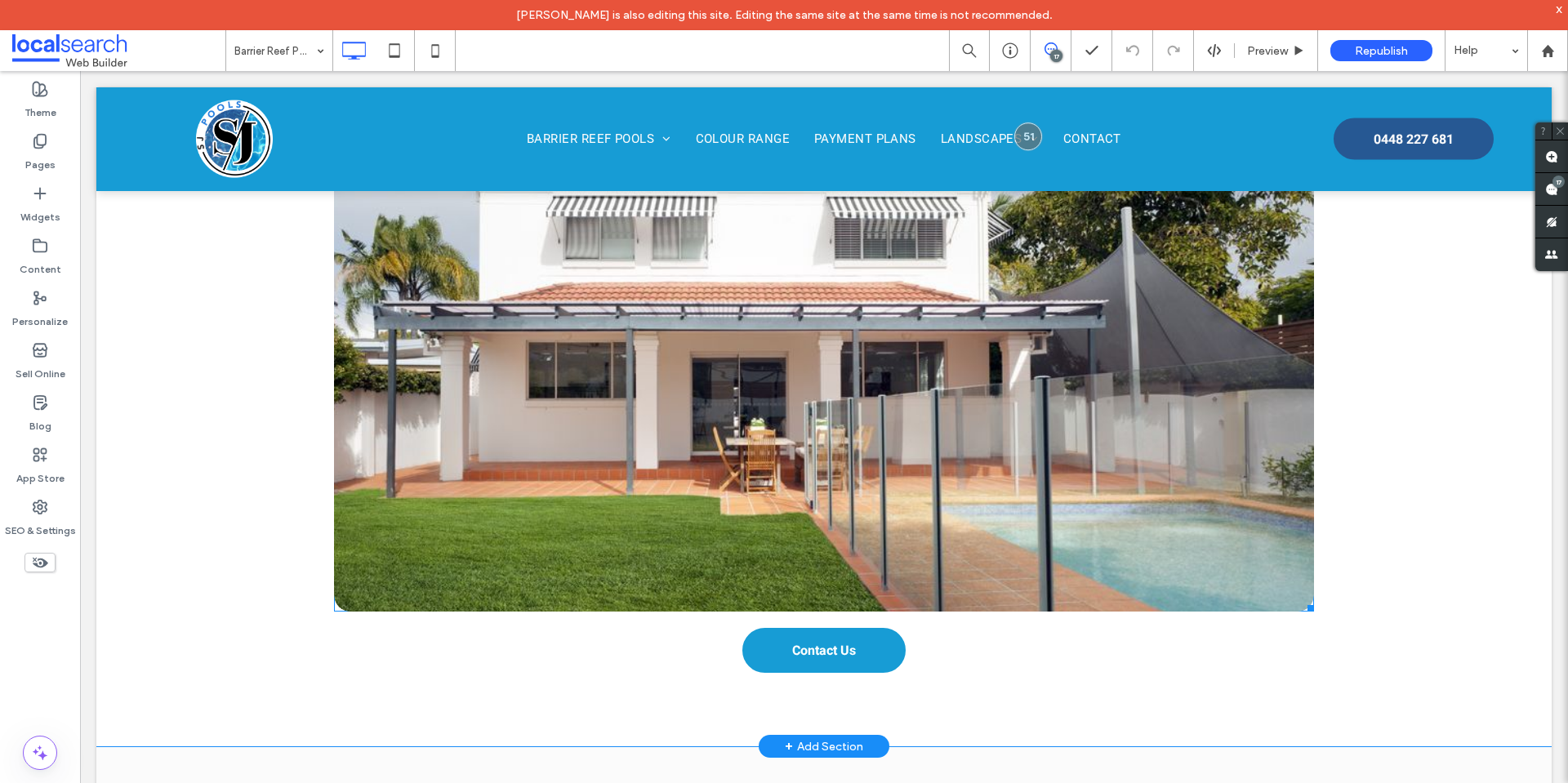
click at [846, 269] on link at bounding box center [824, 379] width 1039 height 493
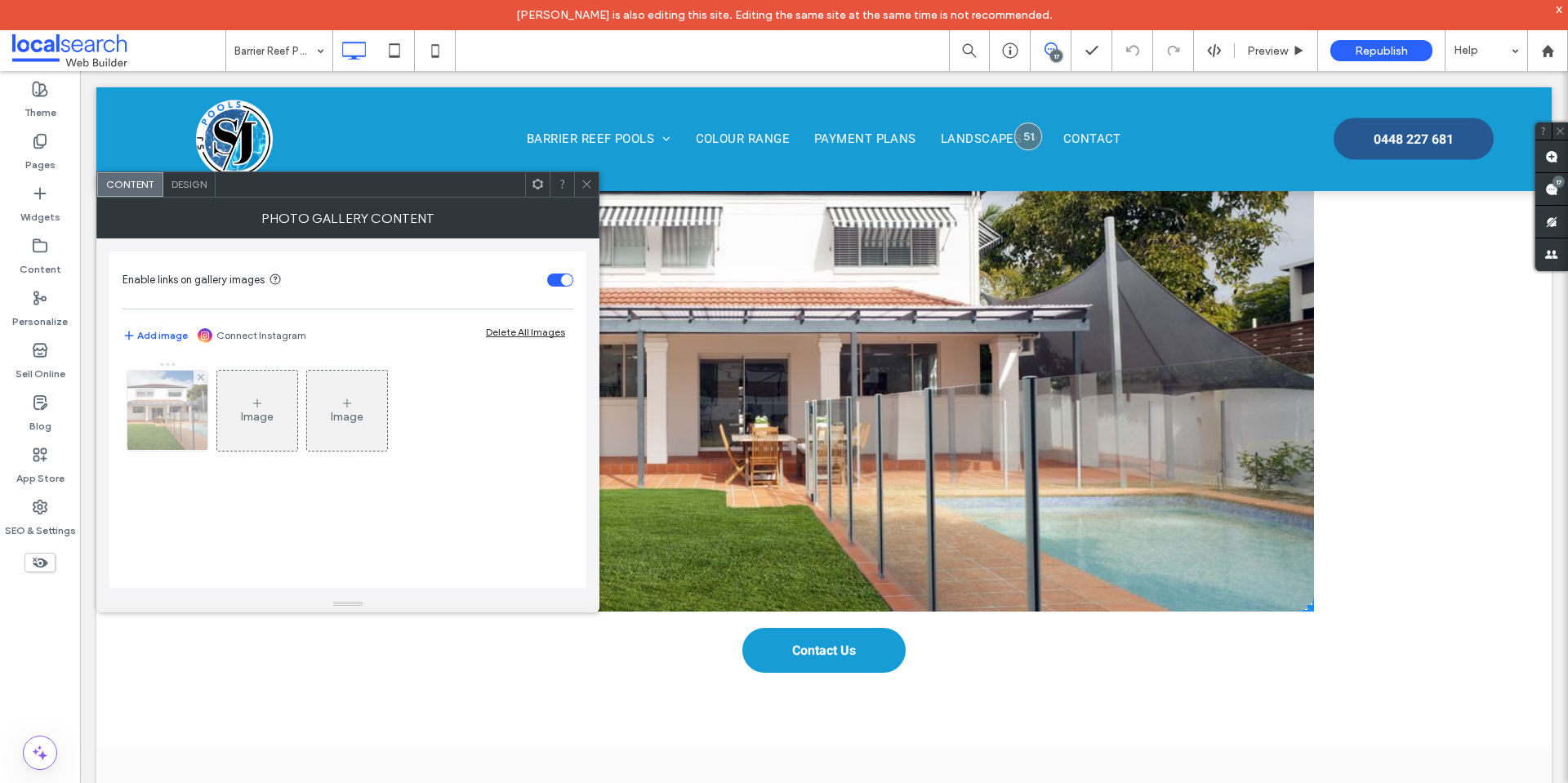
click at [158, 424] on div at bounding box center [167, 410] width 80 height 80
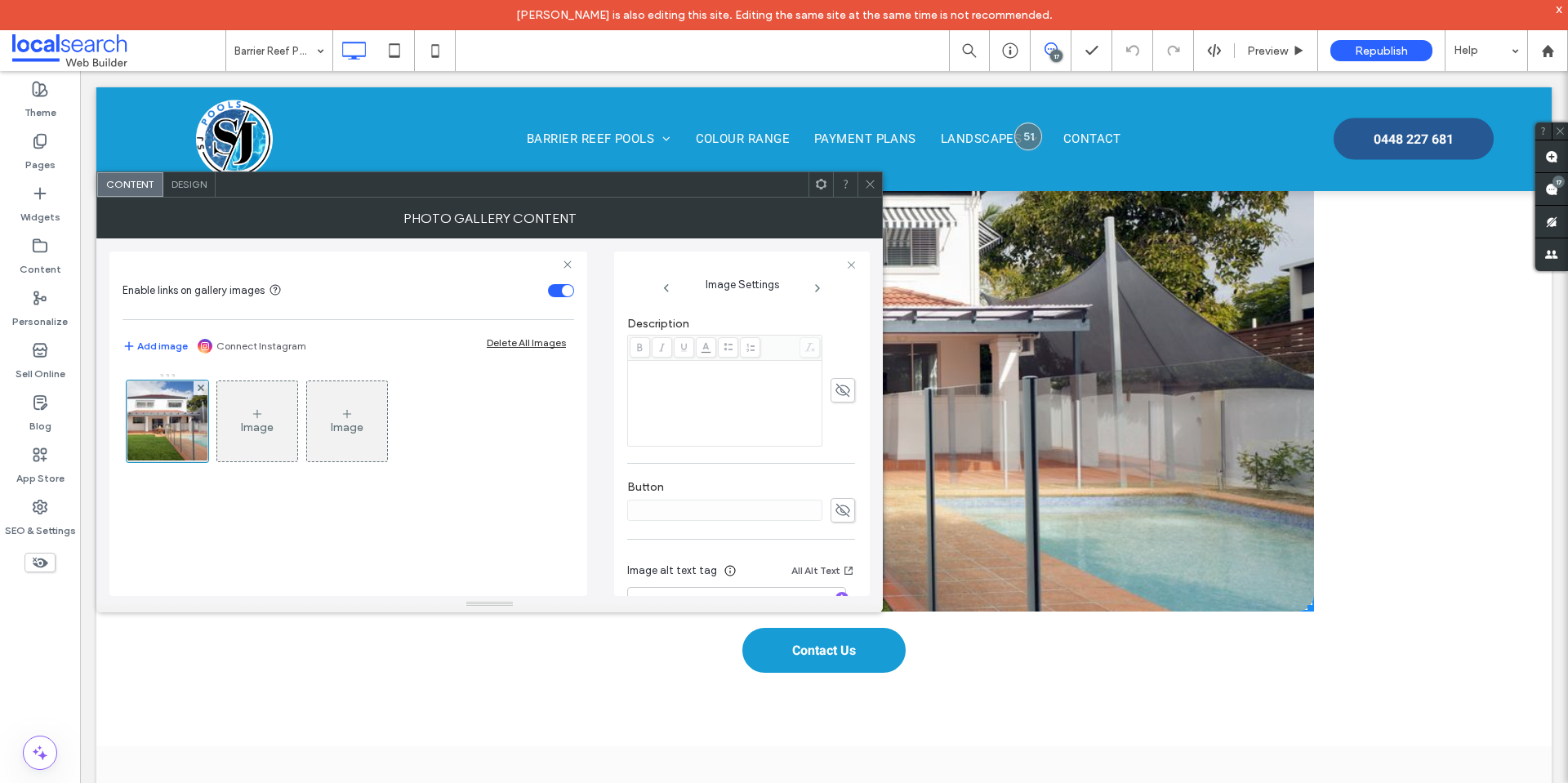
scroll to position [499, 0]
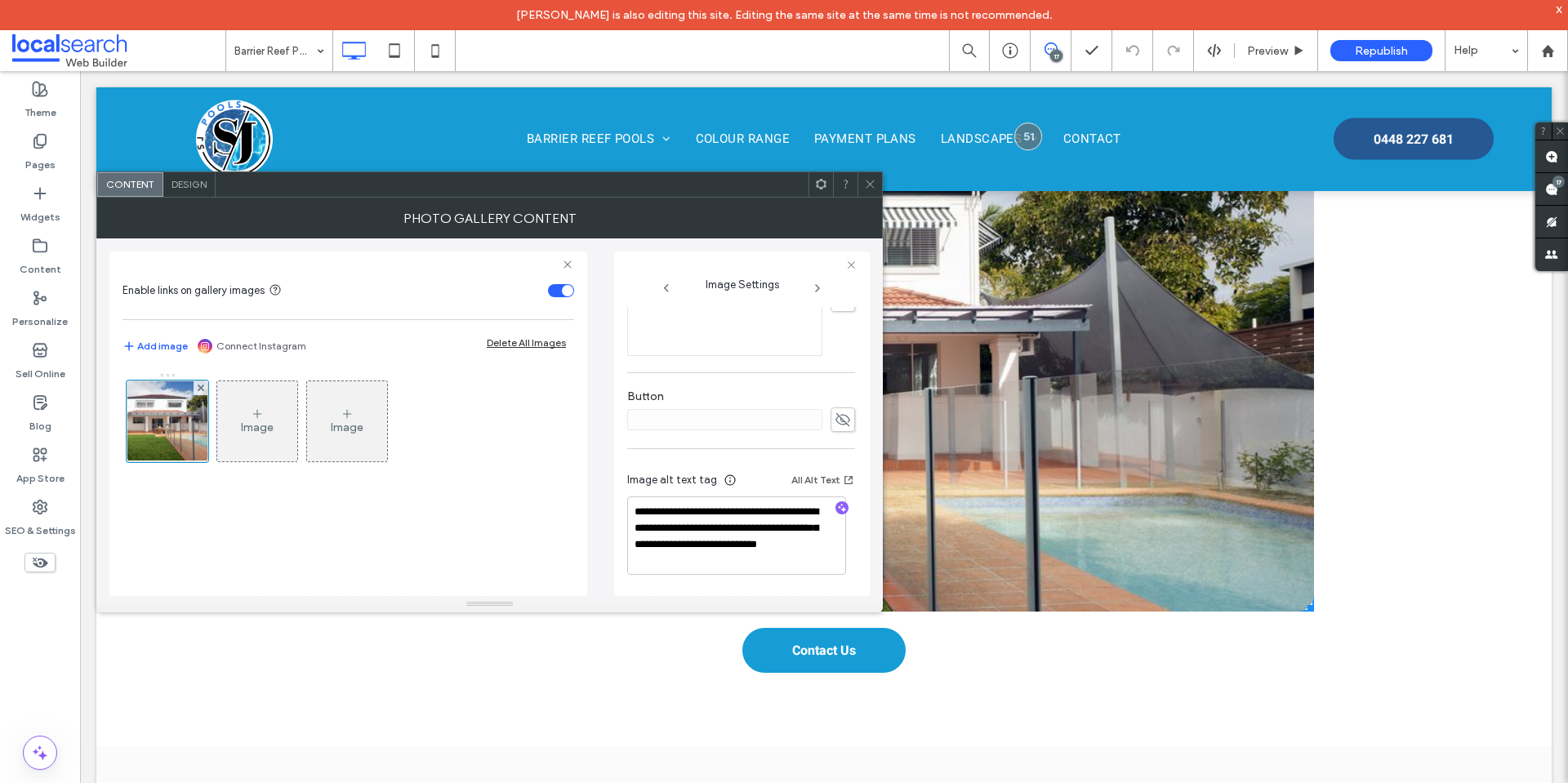
click at [867, 181] on use at bounding box center [869, 185] width 8 height 8
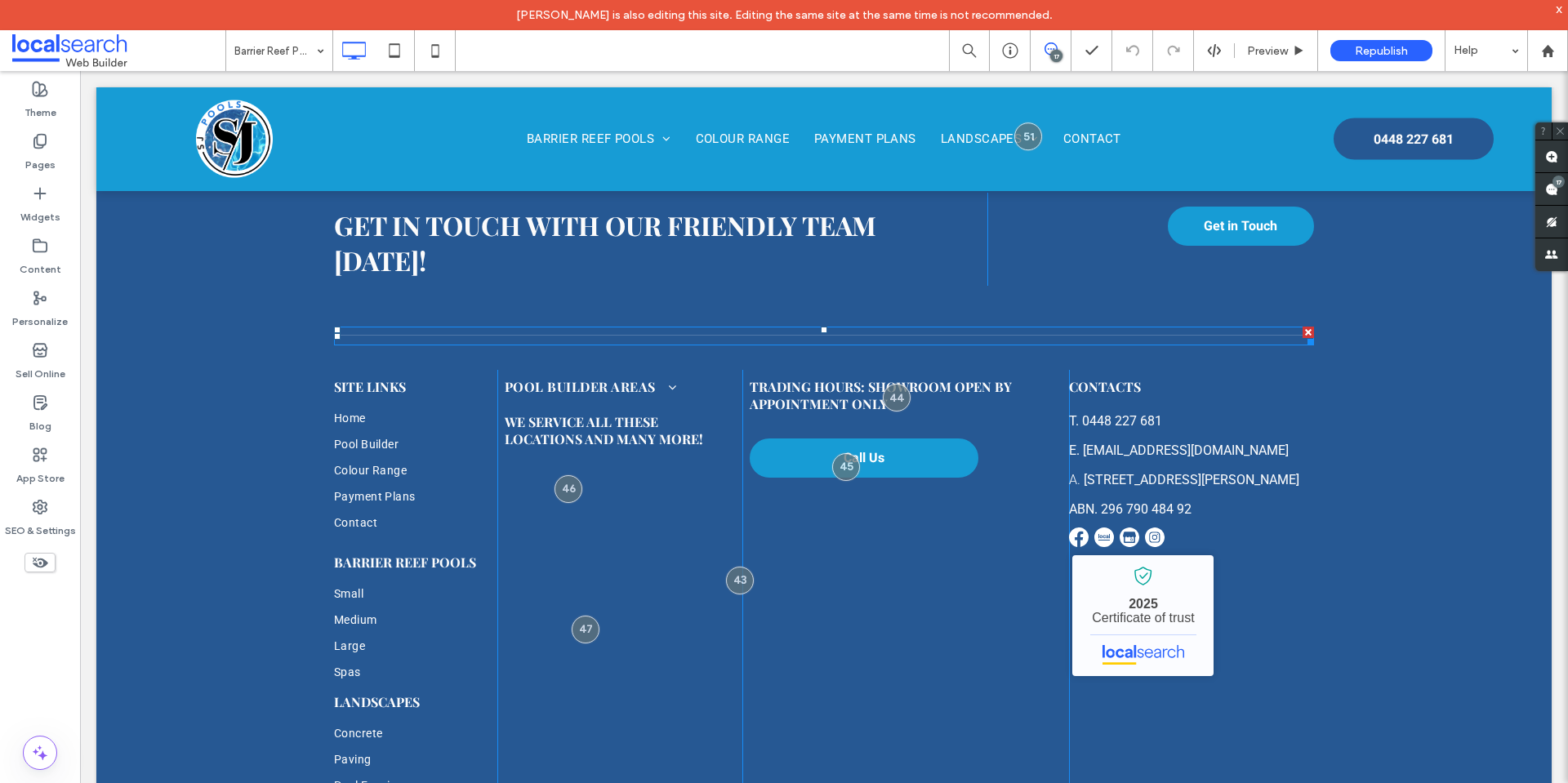
scroll to position [2185, 0]
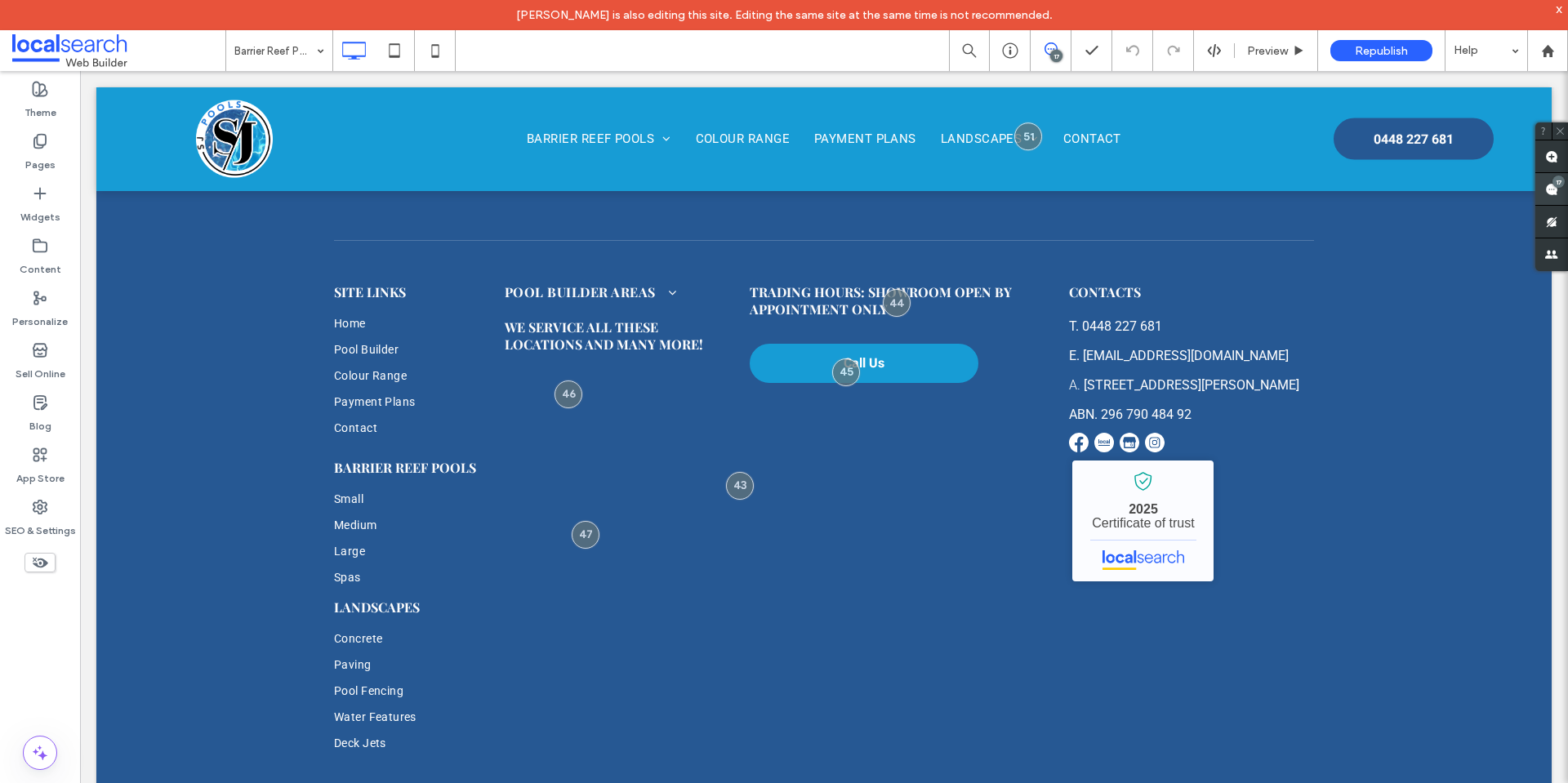
click at [1555, 188] on use at bounding box center [1552, 189] width 13 height 13
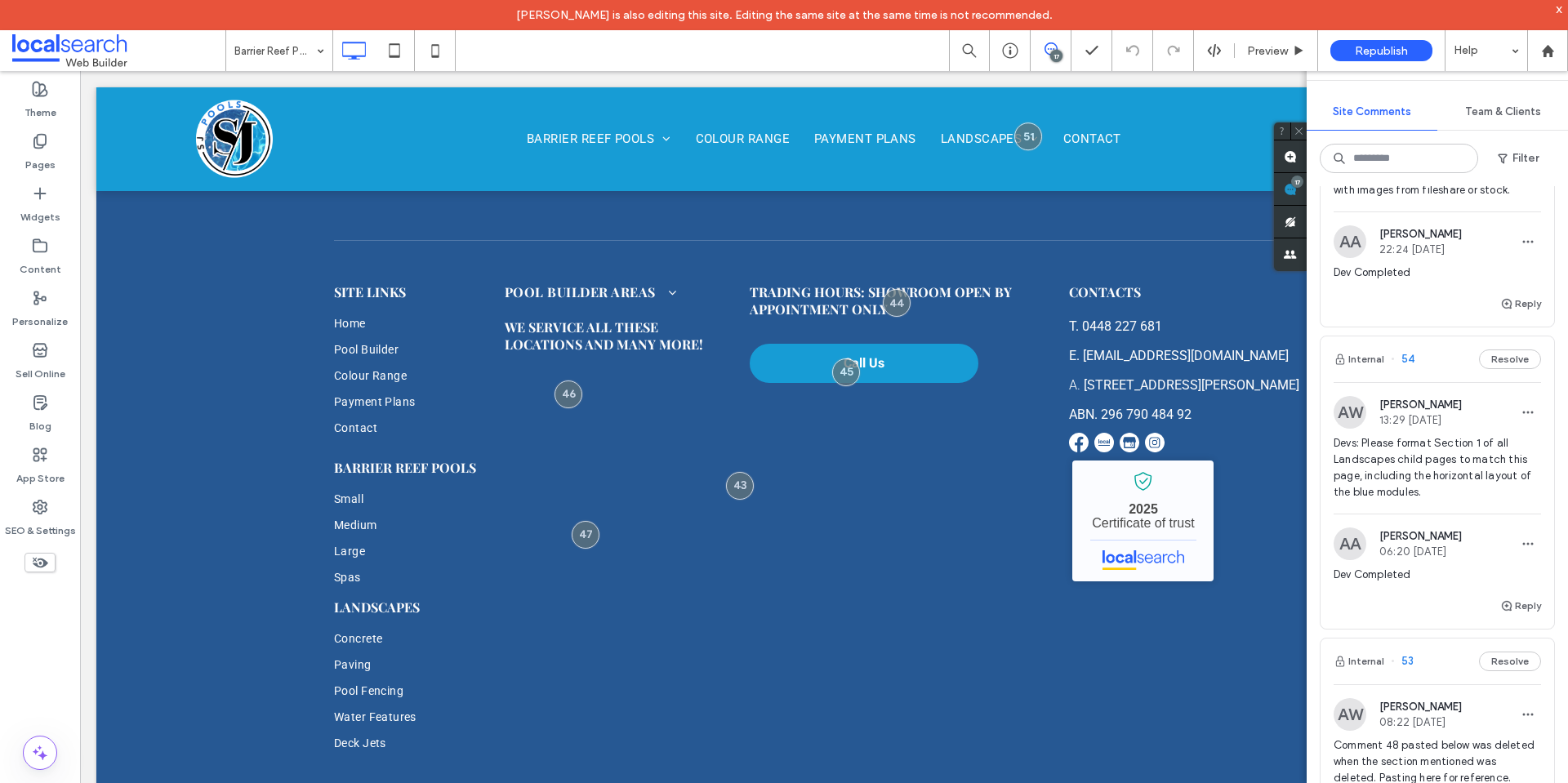
scroll to position [1143, 0]
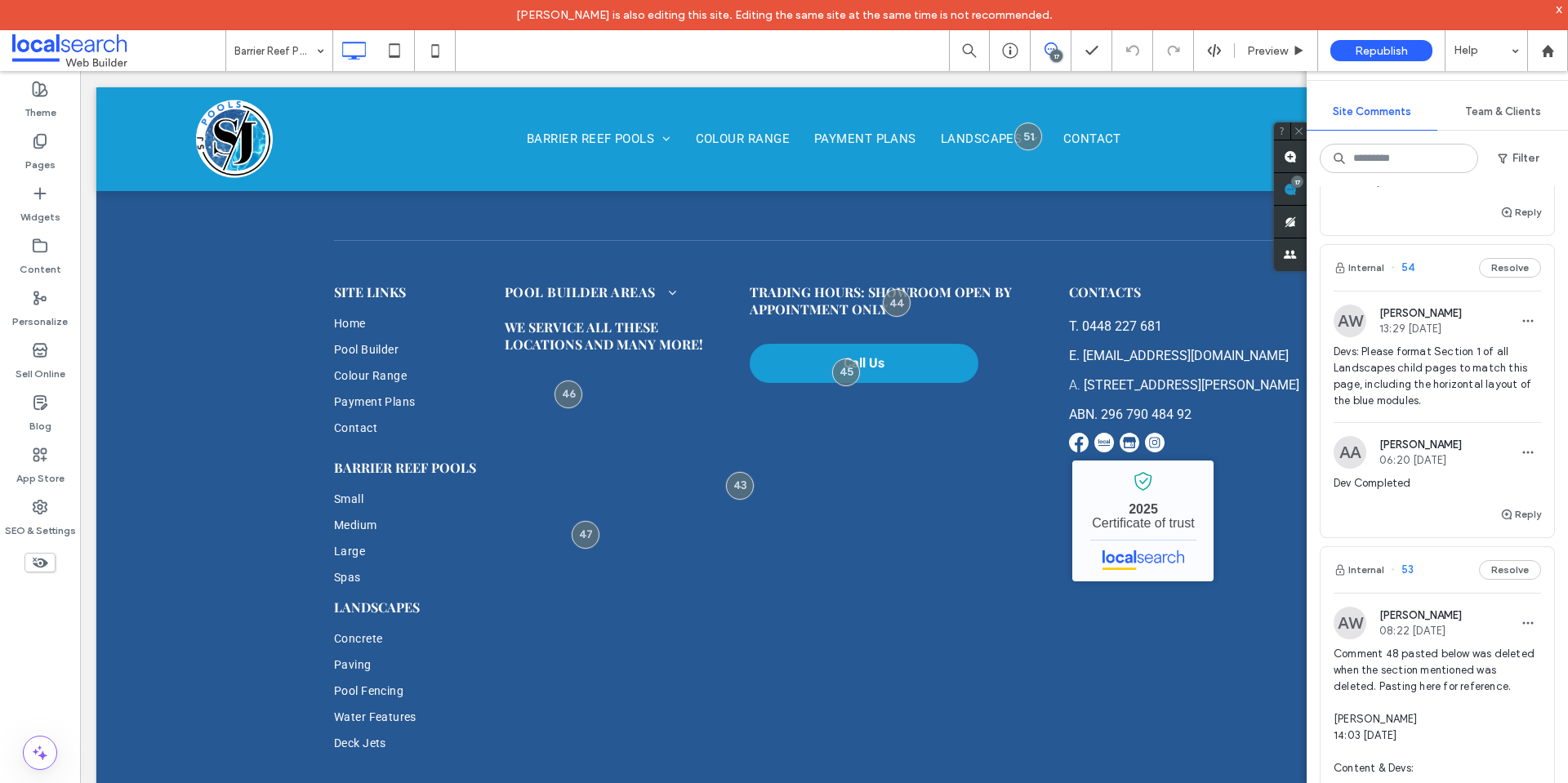
click at [1474, 409] on span "Devs: Please format Section 1 of all Landscapes child pages to match this page,…" at bounding box center [1437, 377] width 207 height 66
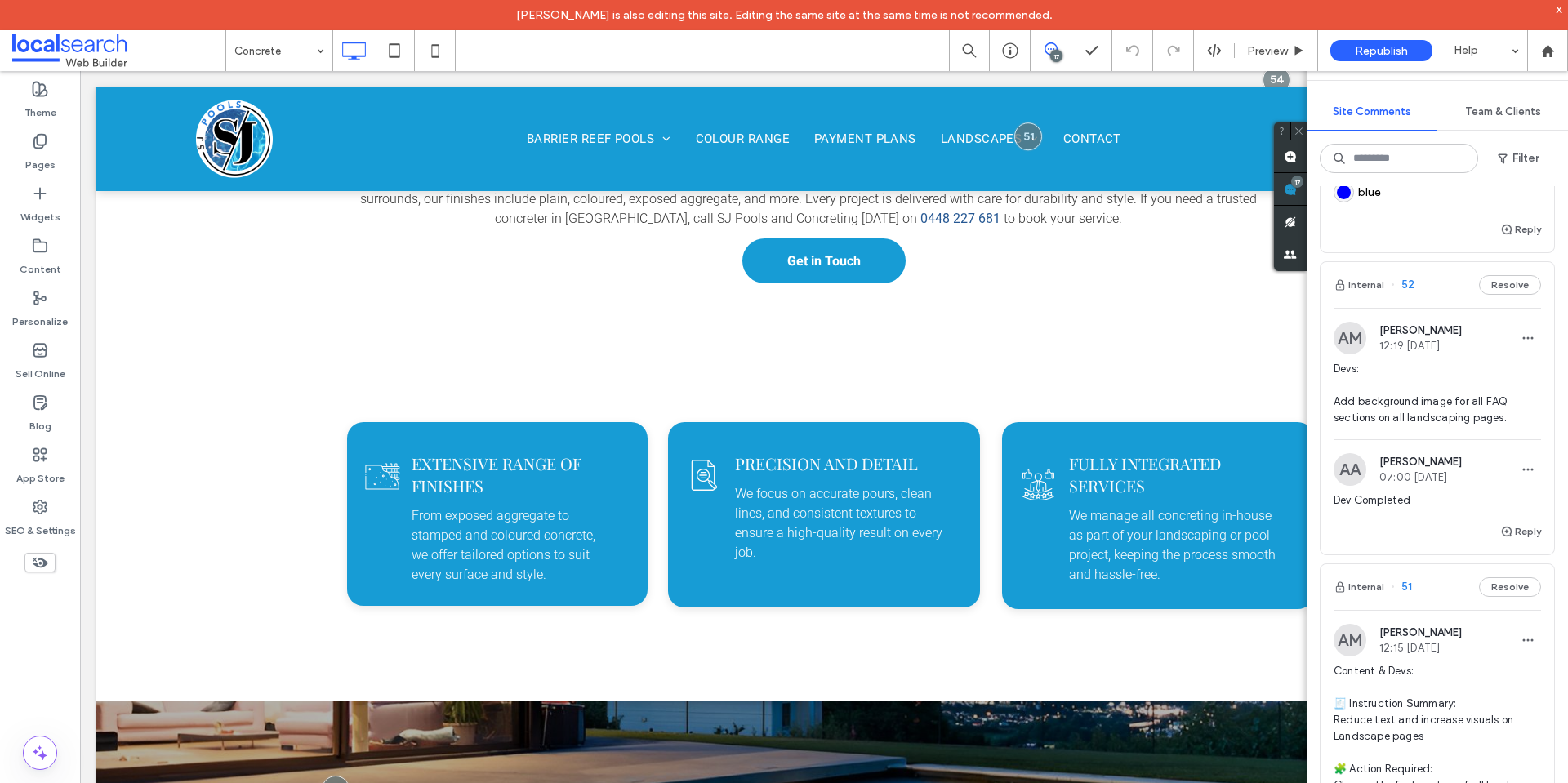
scroll to position [2206, 0]
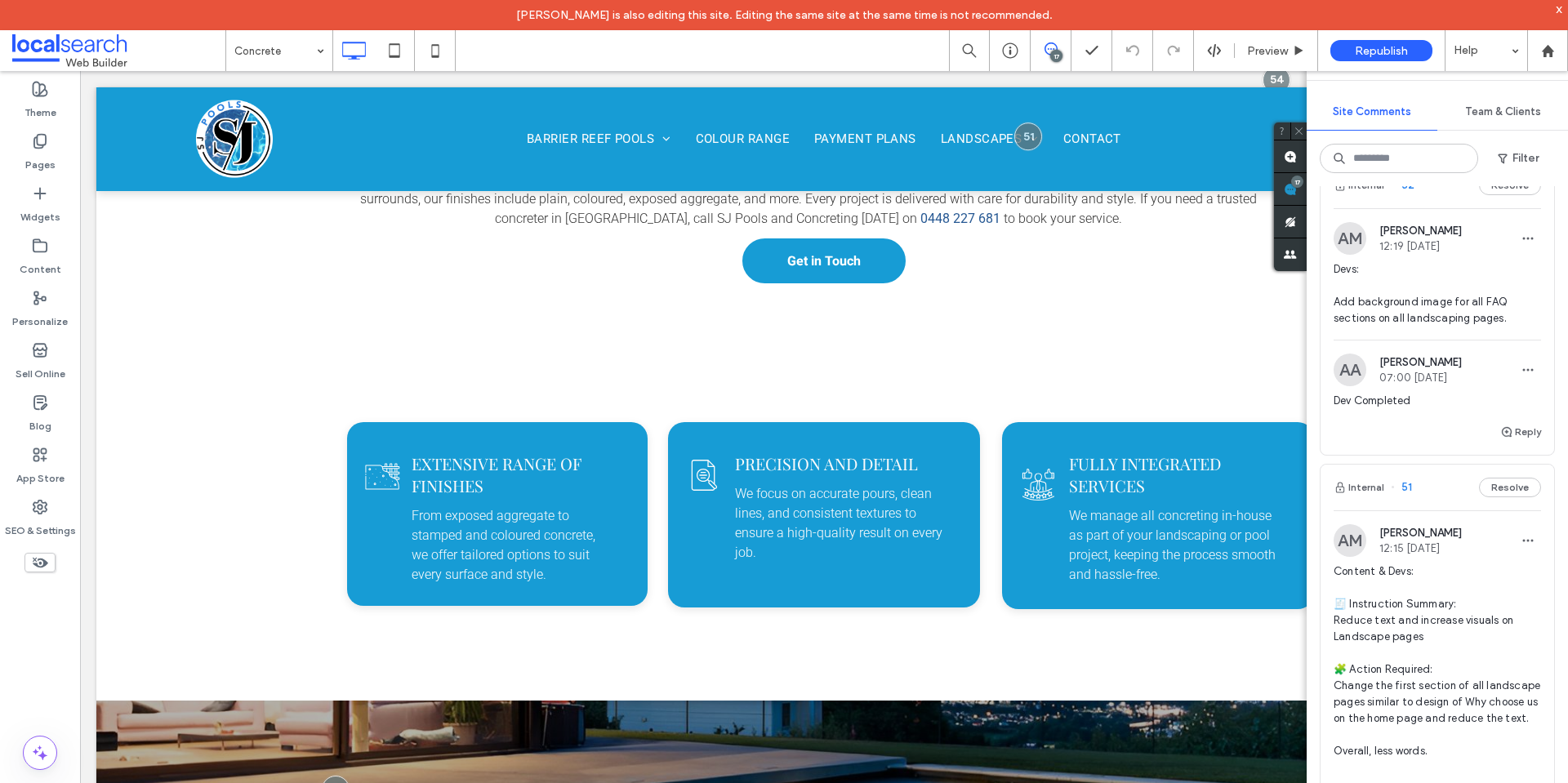
click at [1483, 326] on span "Devs: Add background image for all FAQ sections on all landscaping pages." at bounding box center [1437, 294] width 207 height 66
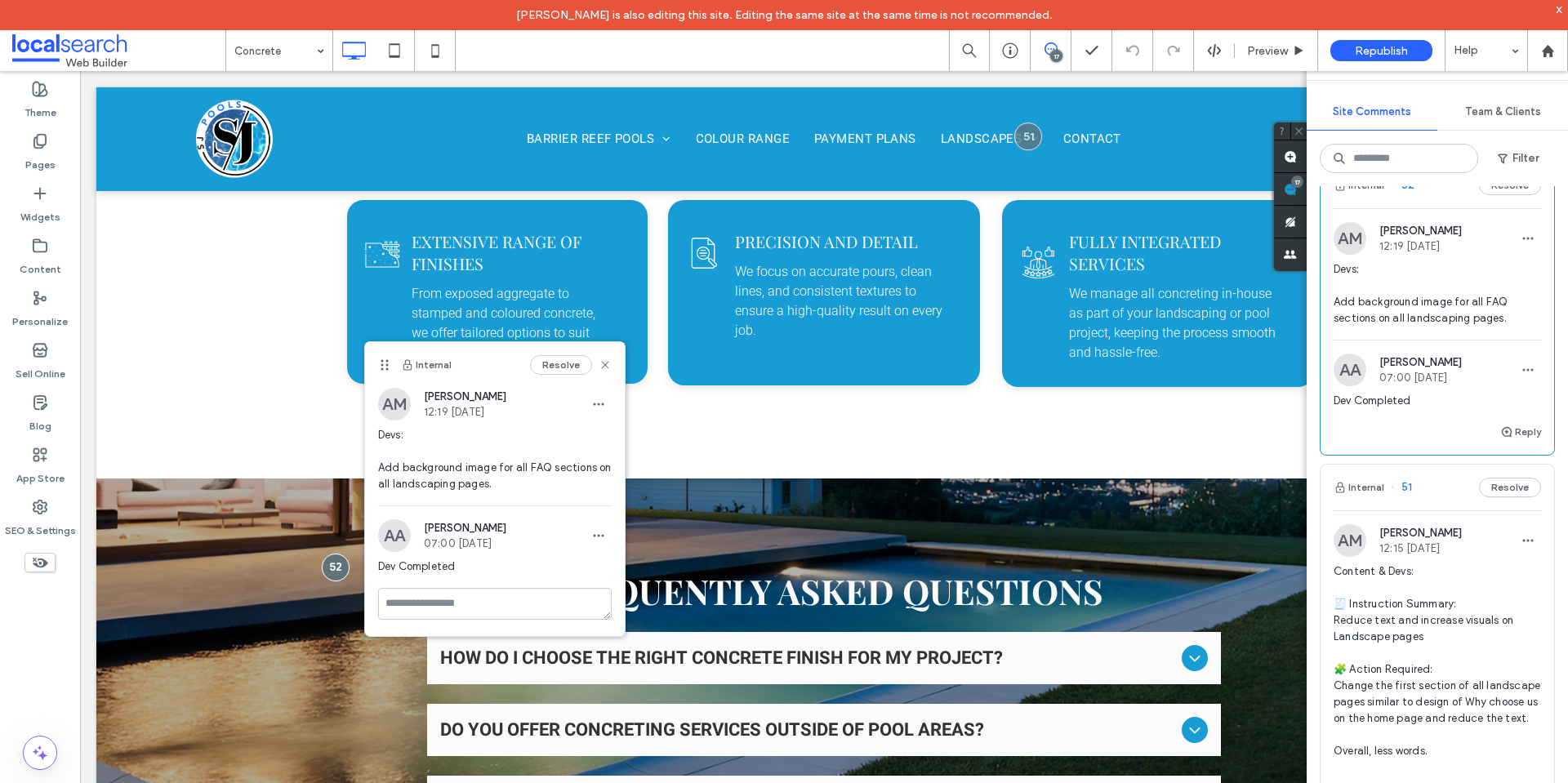
scroll to position [2450, 0]
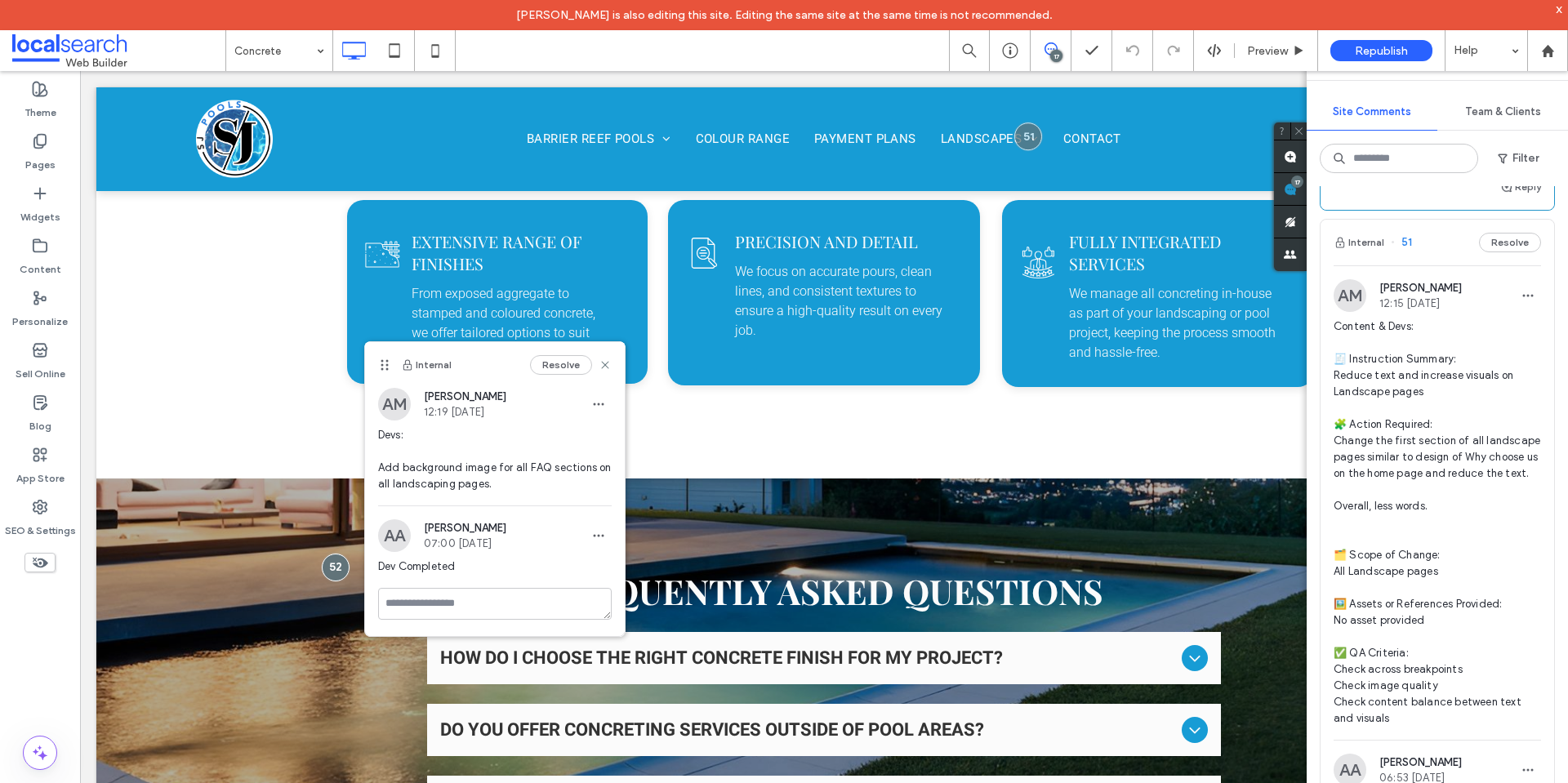
click at [1486, 312] on div "AM Anita Memarsohi 12:15 Sep 9 2025" at bounding box center [1437, 295] width 207 height 33
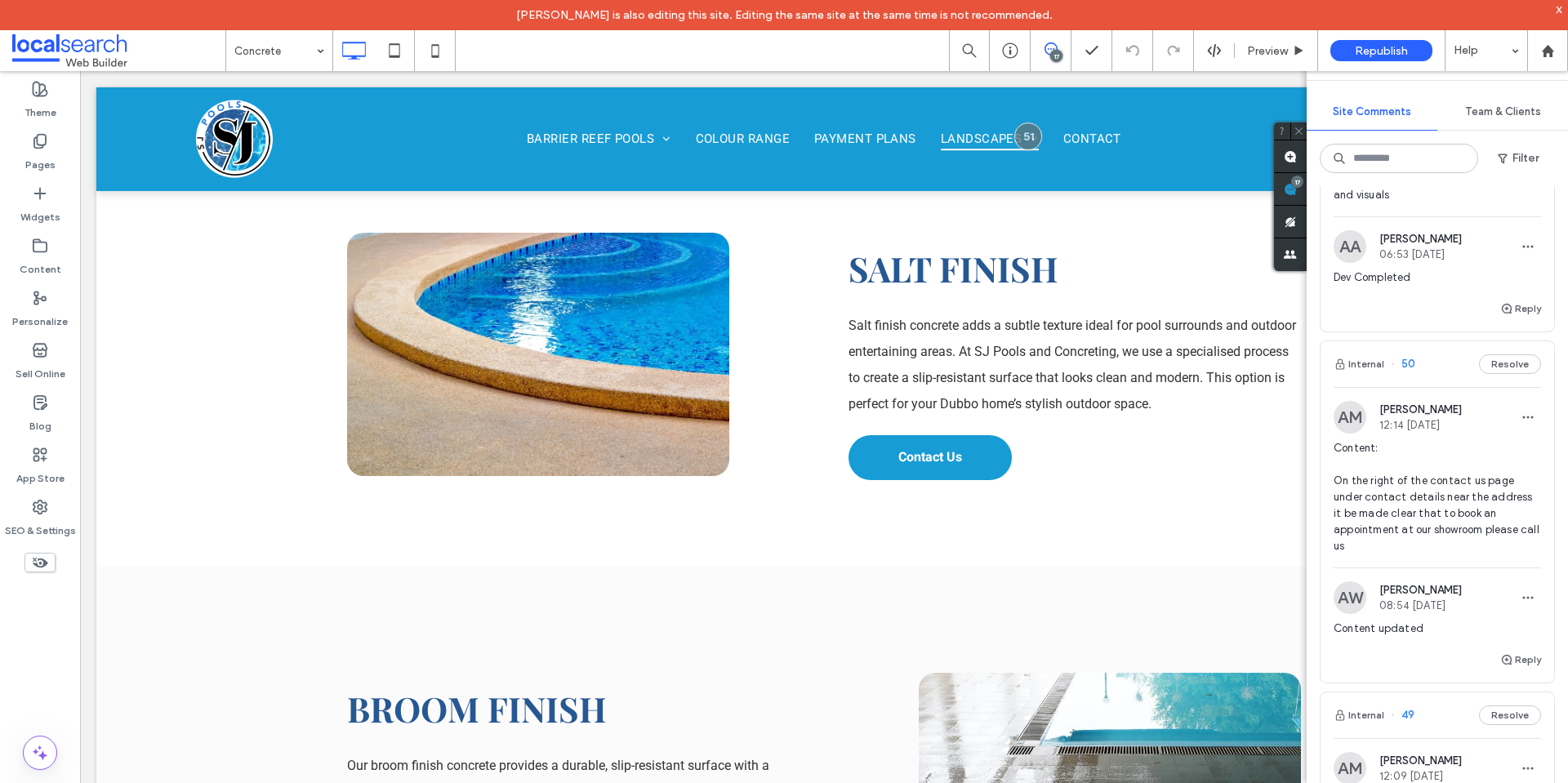
scroll to position [3104, 0]
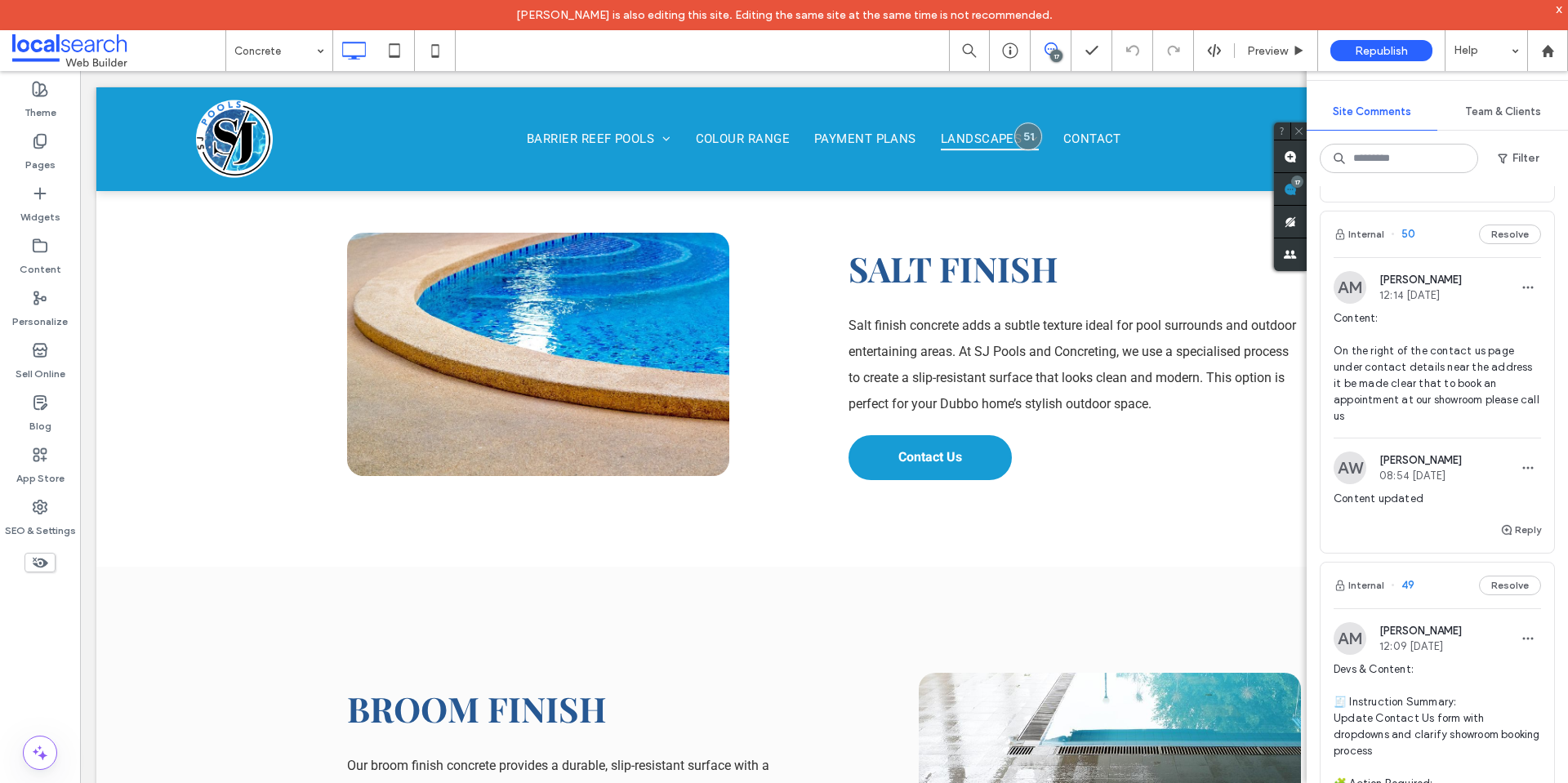
click at [1506, 394] on span "Content: On the right of the contact us page under contact details near the add…" at bounding box center [1437, 368] width 207 height 114
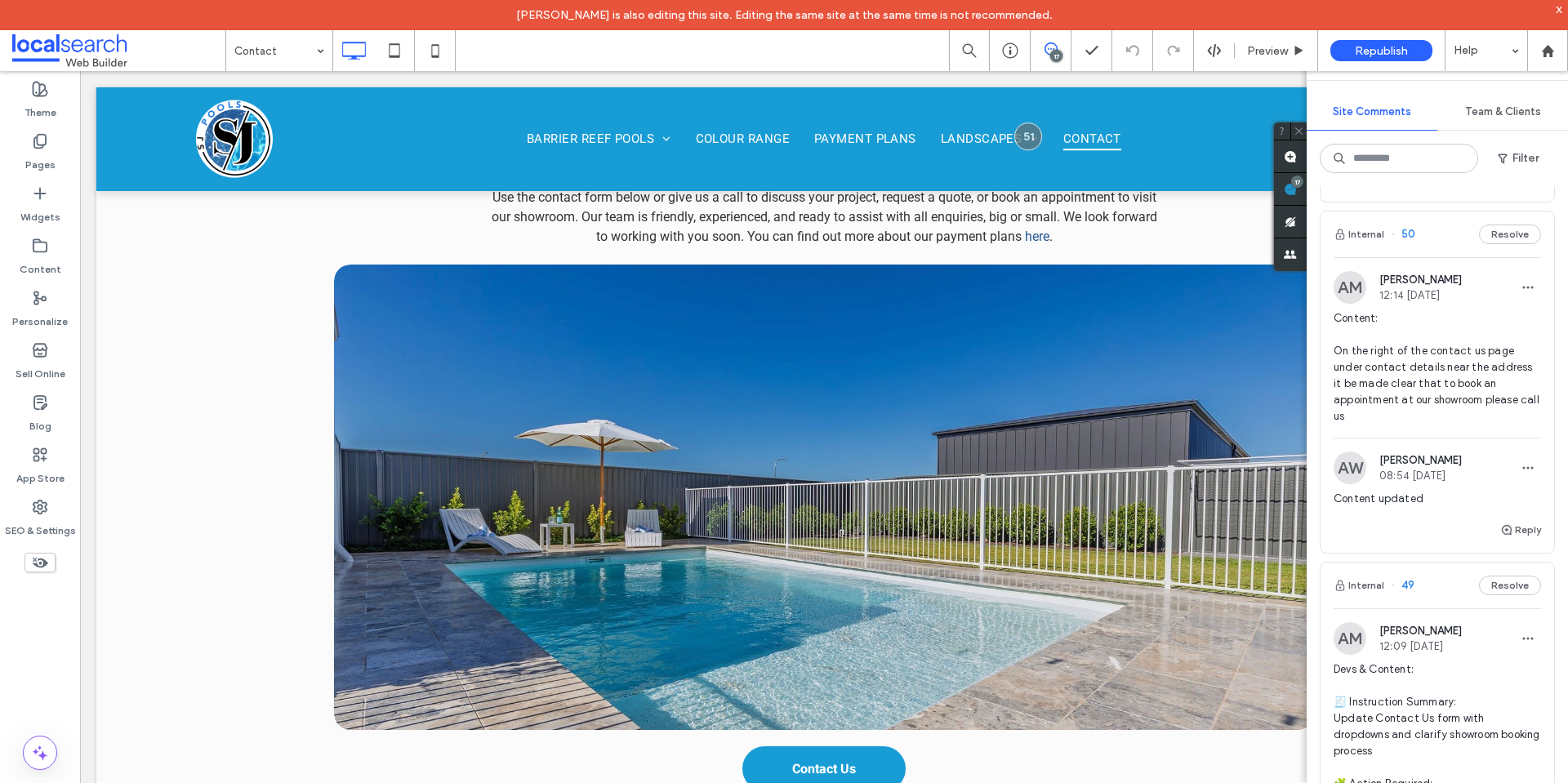
click at [1448, 425] on span "Content: On the right of the contact us page under contact details near the add…" at bounding box center [1437, 368] width 207 height 114
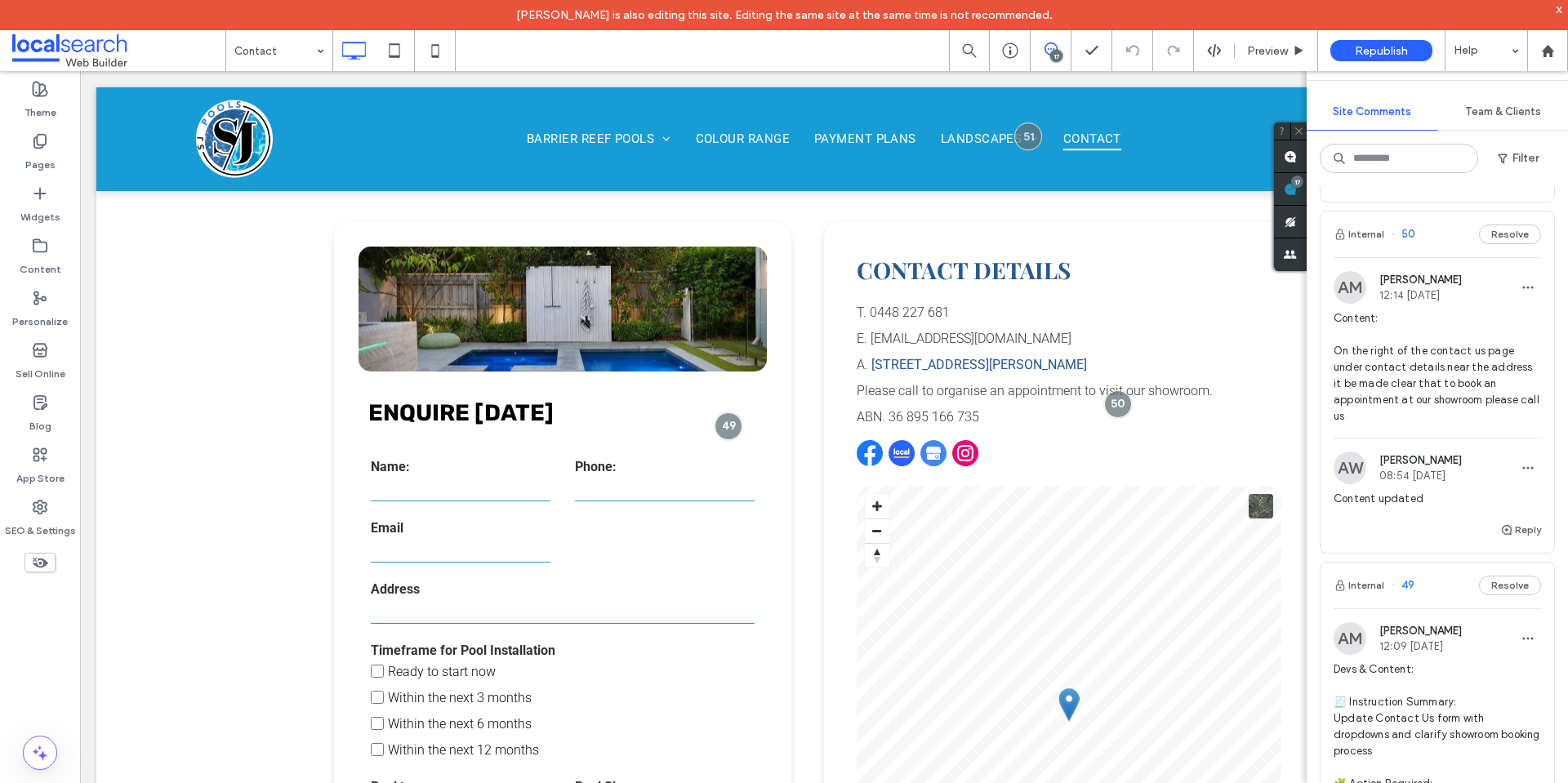
scroll to position [285, 0]
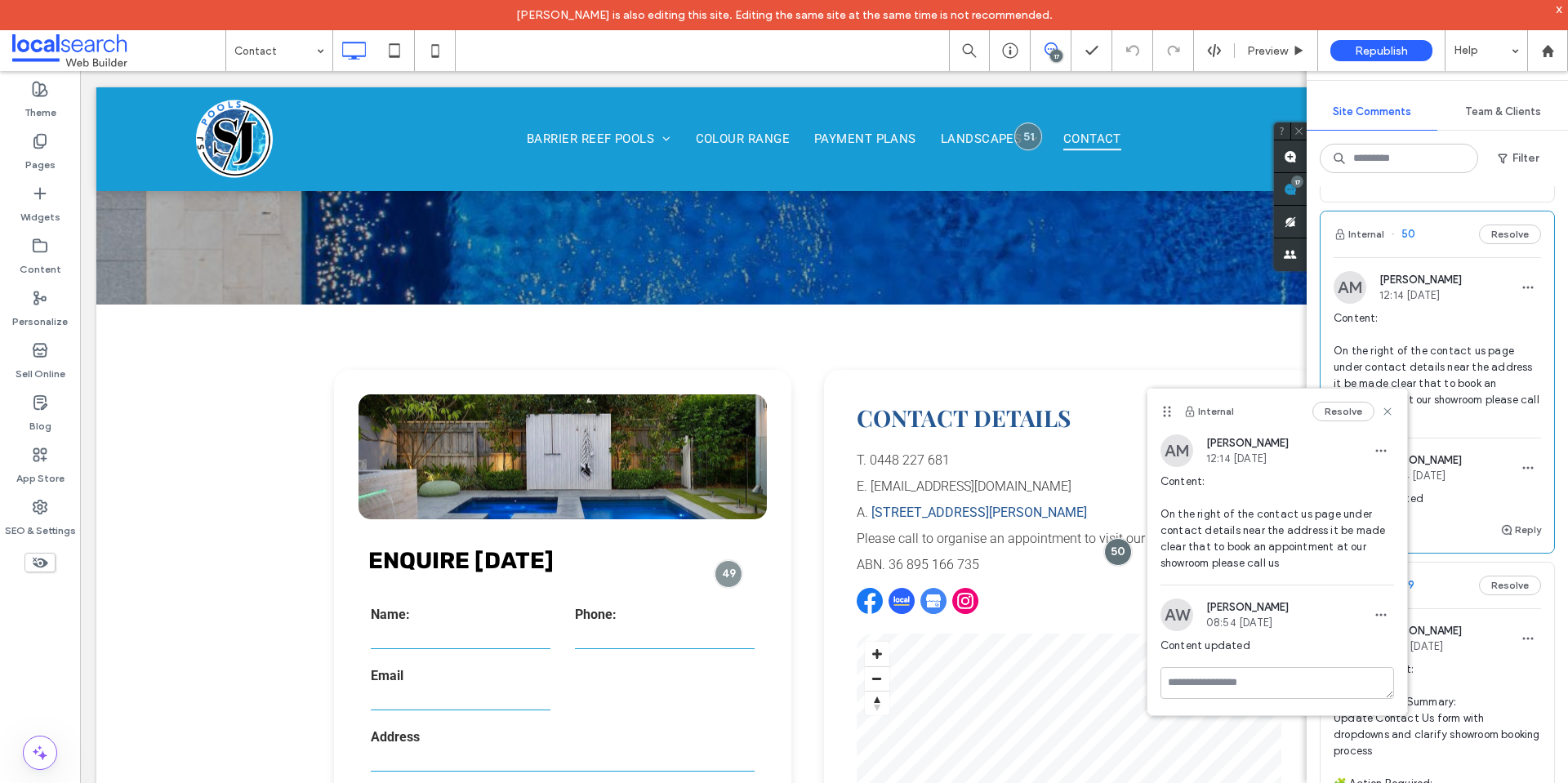
click at [1389, 416] on icon at bounding box center [1388, 412] width 13 height 13
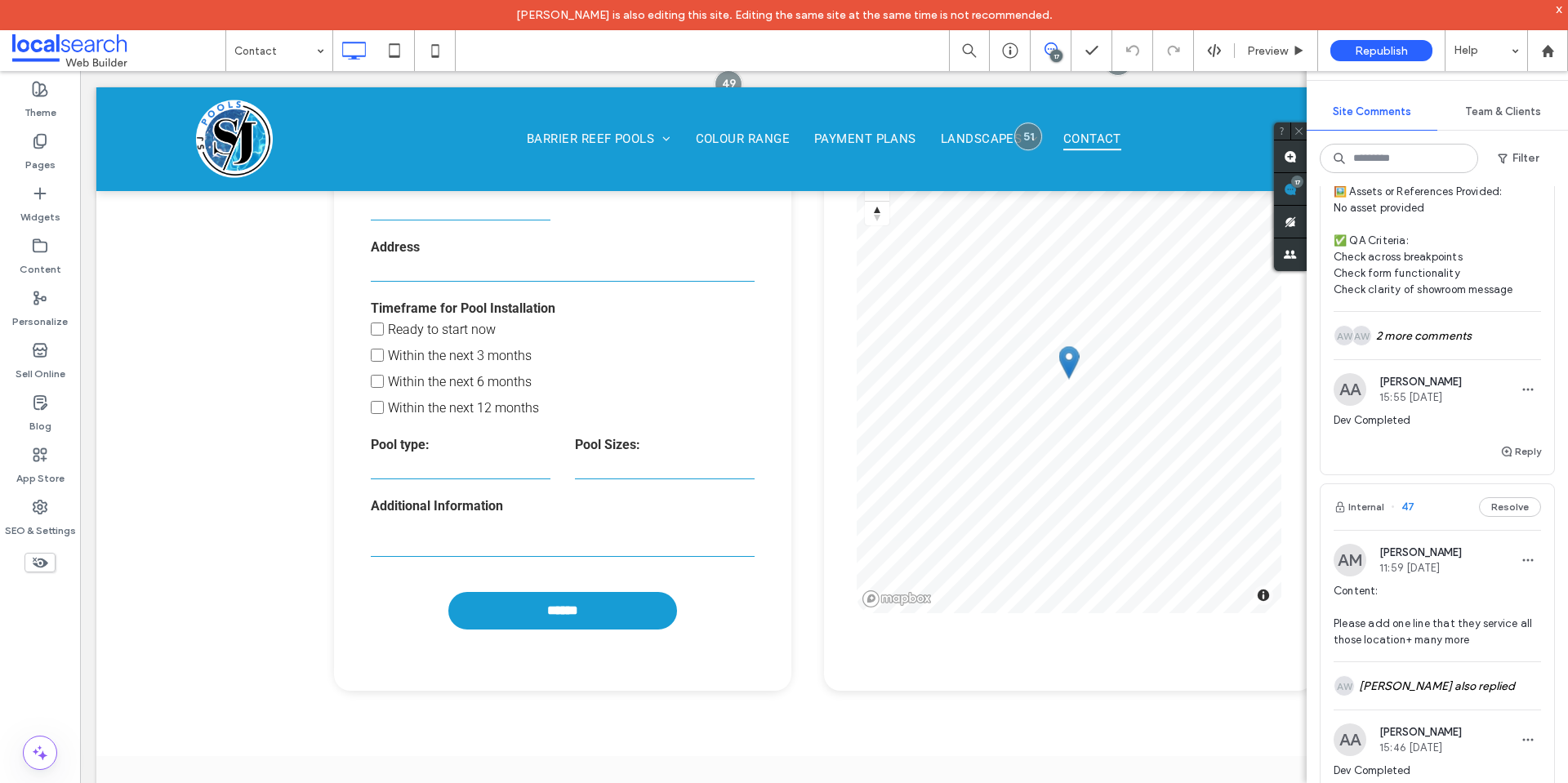
scroll to position [4002, 0]
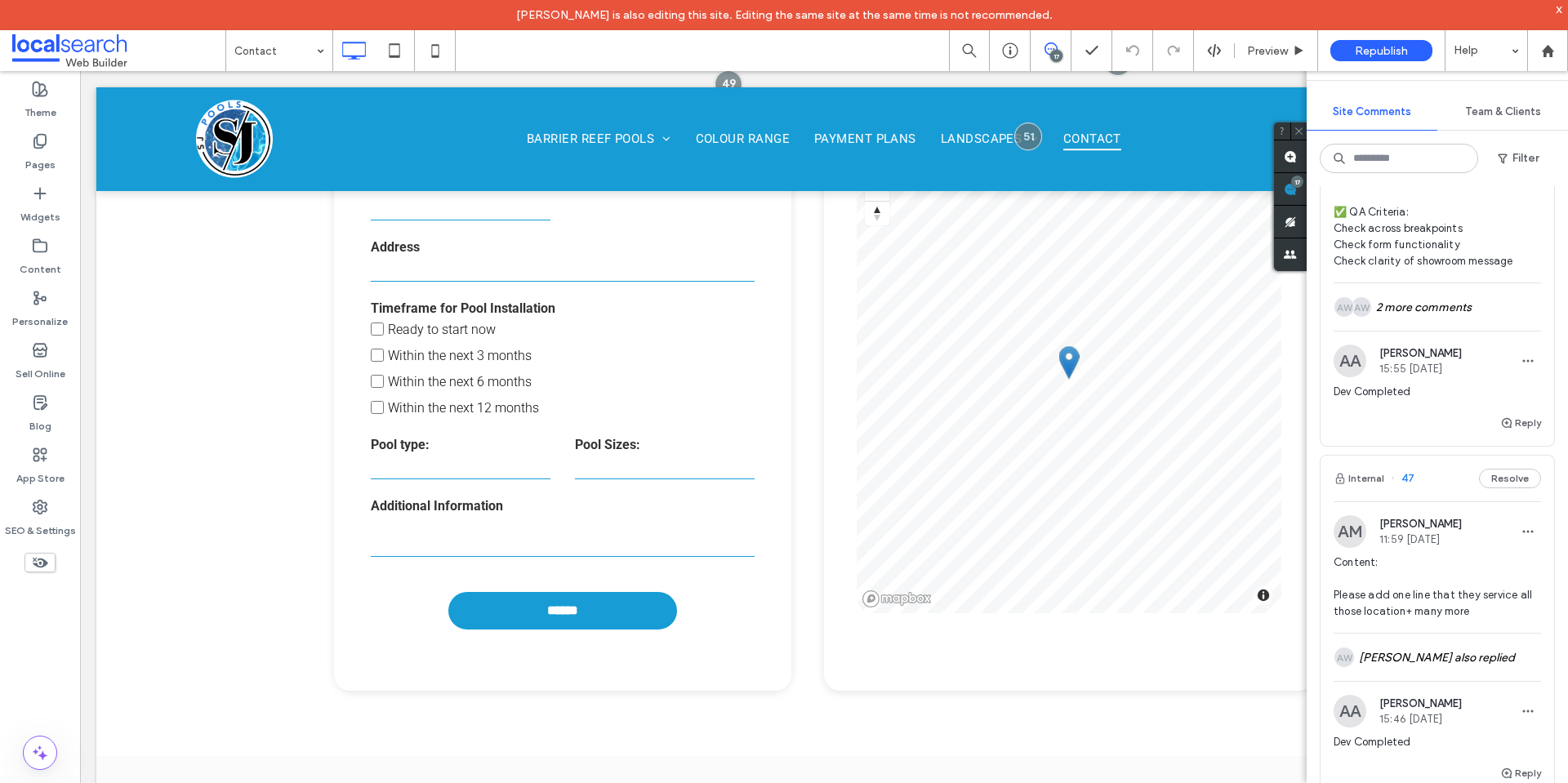
click at [1431, 620] on span "Content: Please add one line that they service all those location+ many more" at bounding box center [1437, 587] width 207 height 66
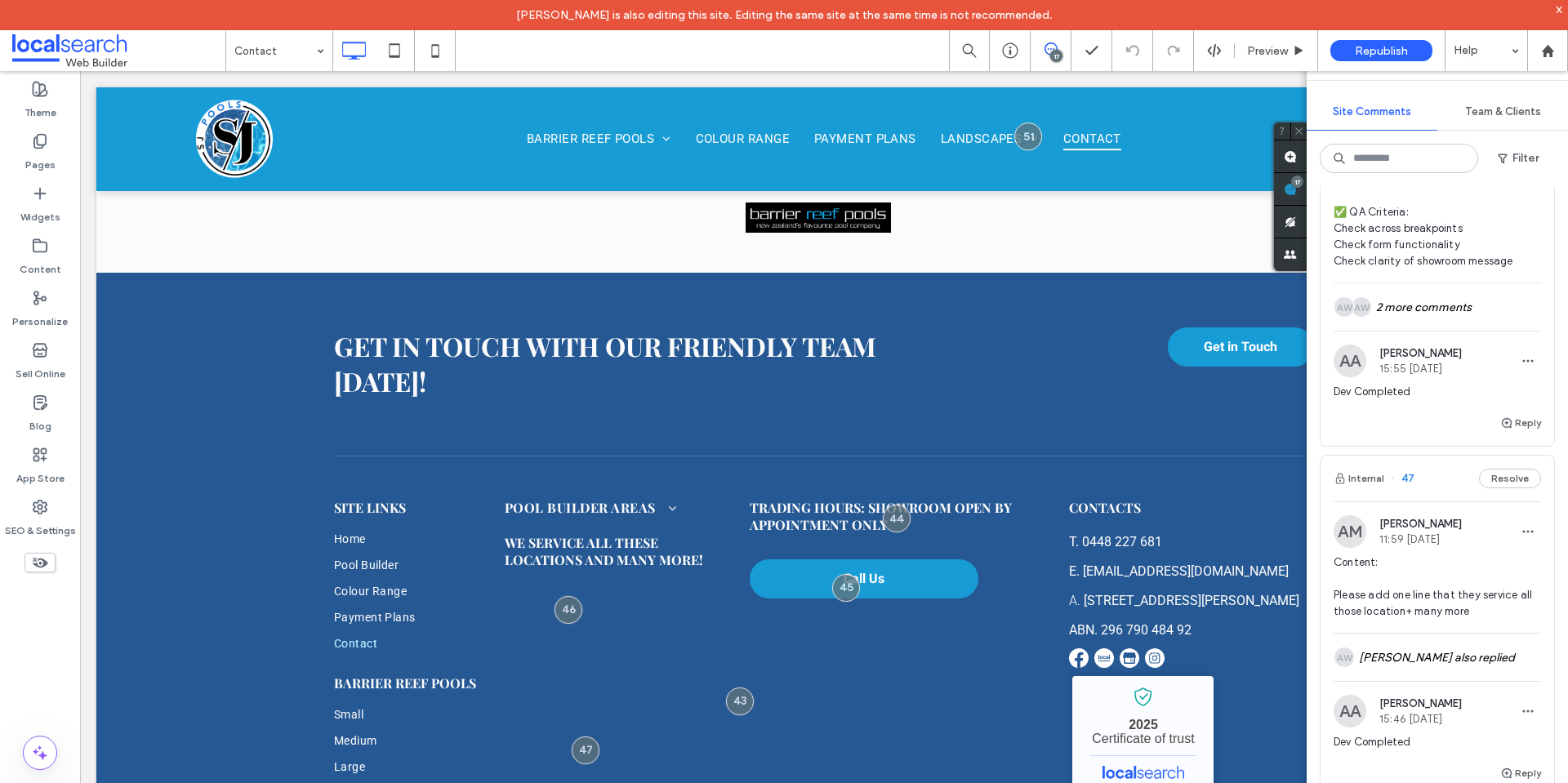
scroll to position [2489, 0]
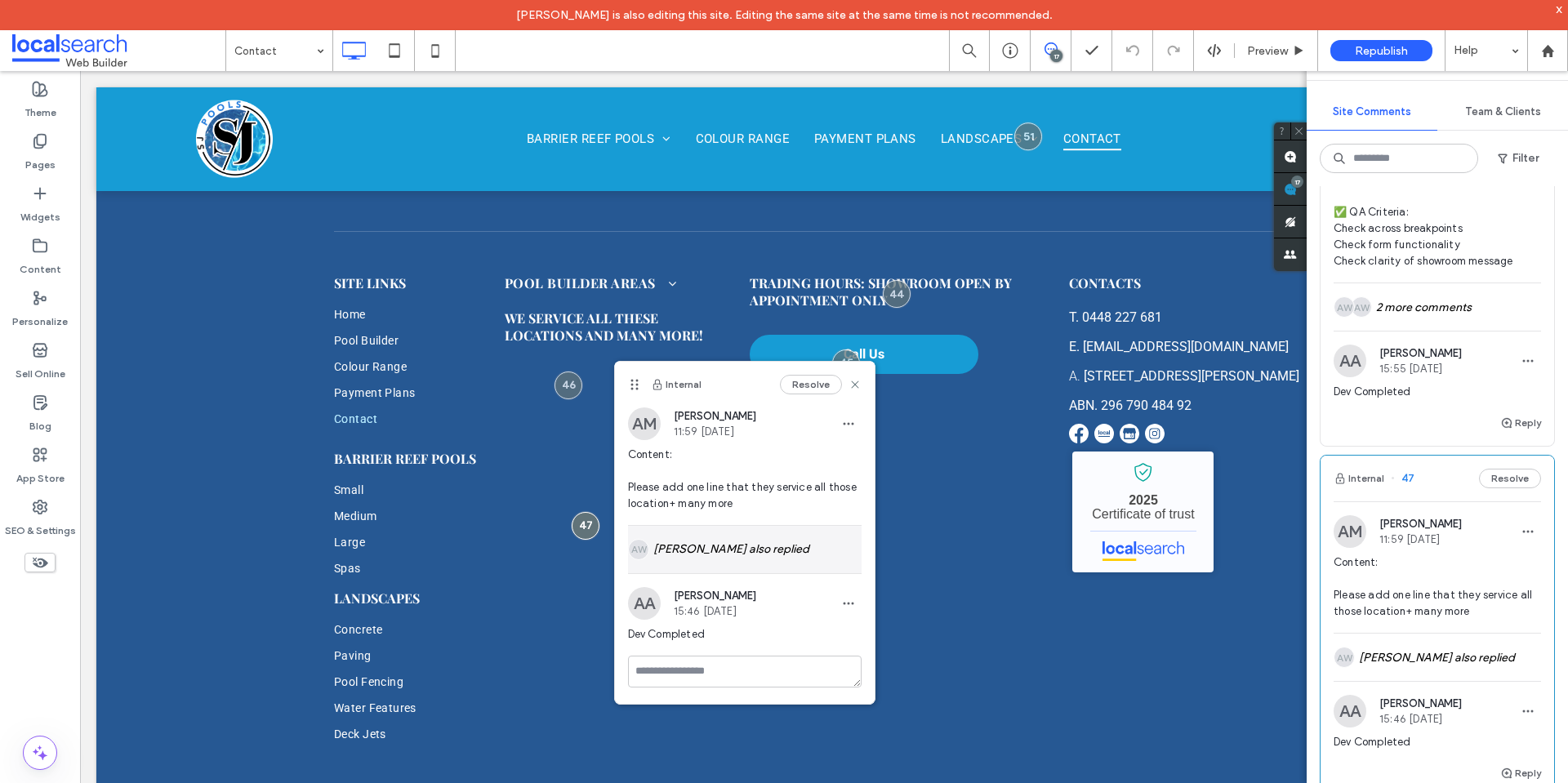
click at [746, 548] on div "AW Ashley Whamond also replied" at bounding box center [745, 550] width 234 height 48
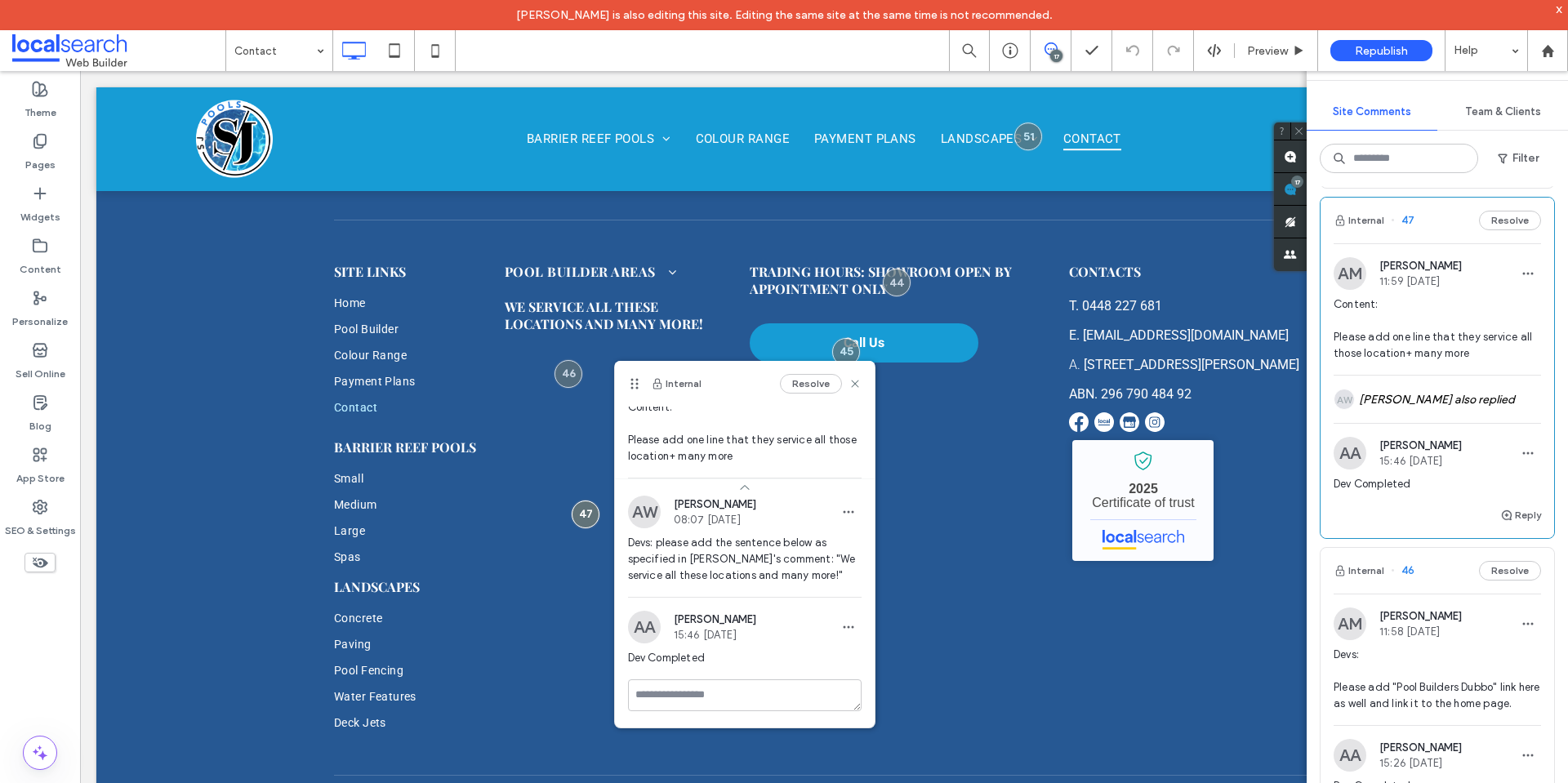
scroll to position [4493, 0]
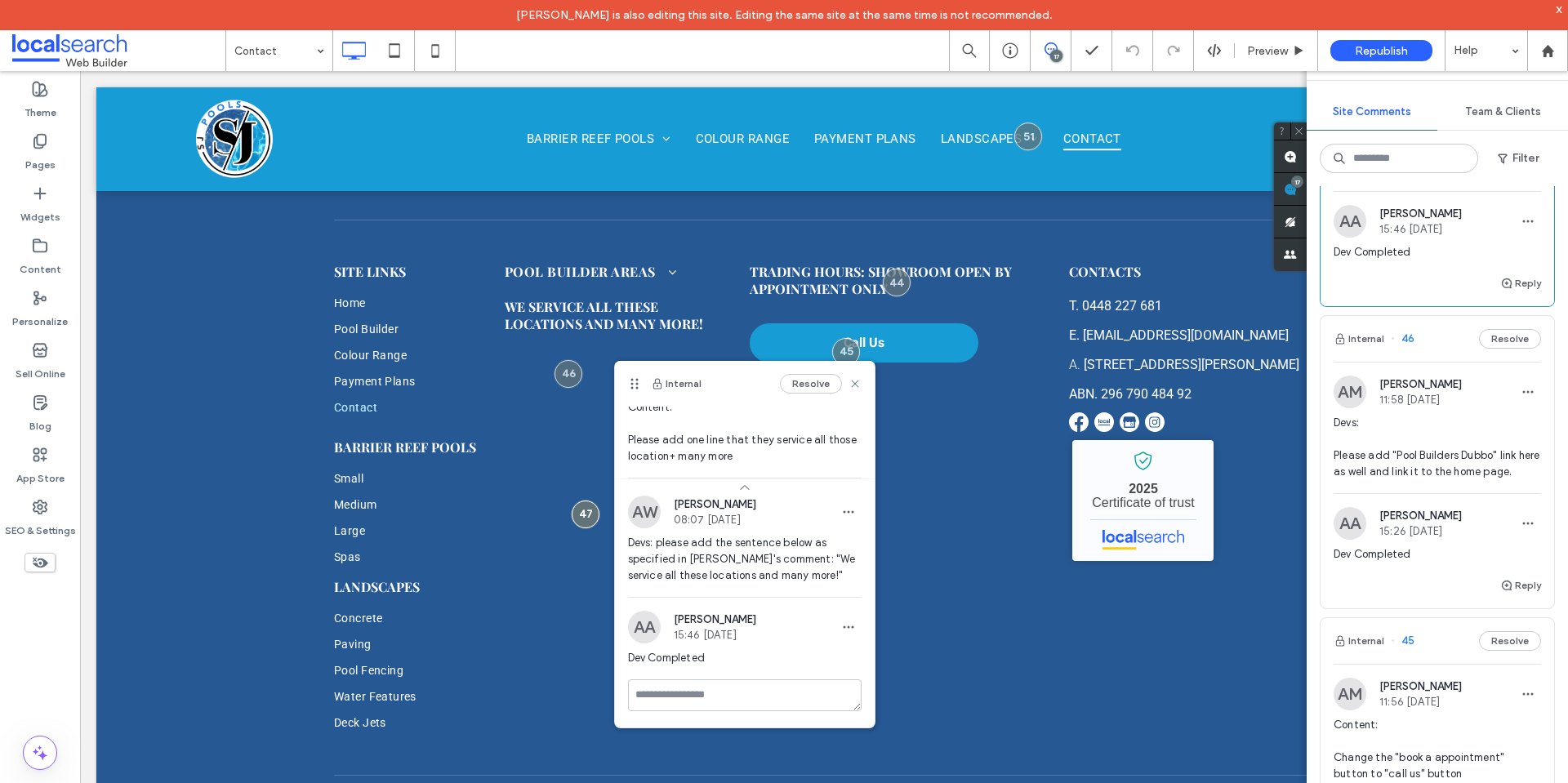
click at [1478, 480] on span "Devs: Please add "Pool Builders Dubbo" link here as well and link it to the hom…" at bounding box center [1437, 447] width 207 height 66
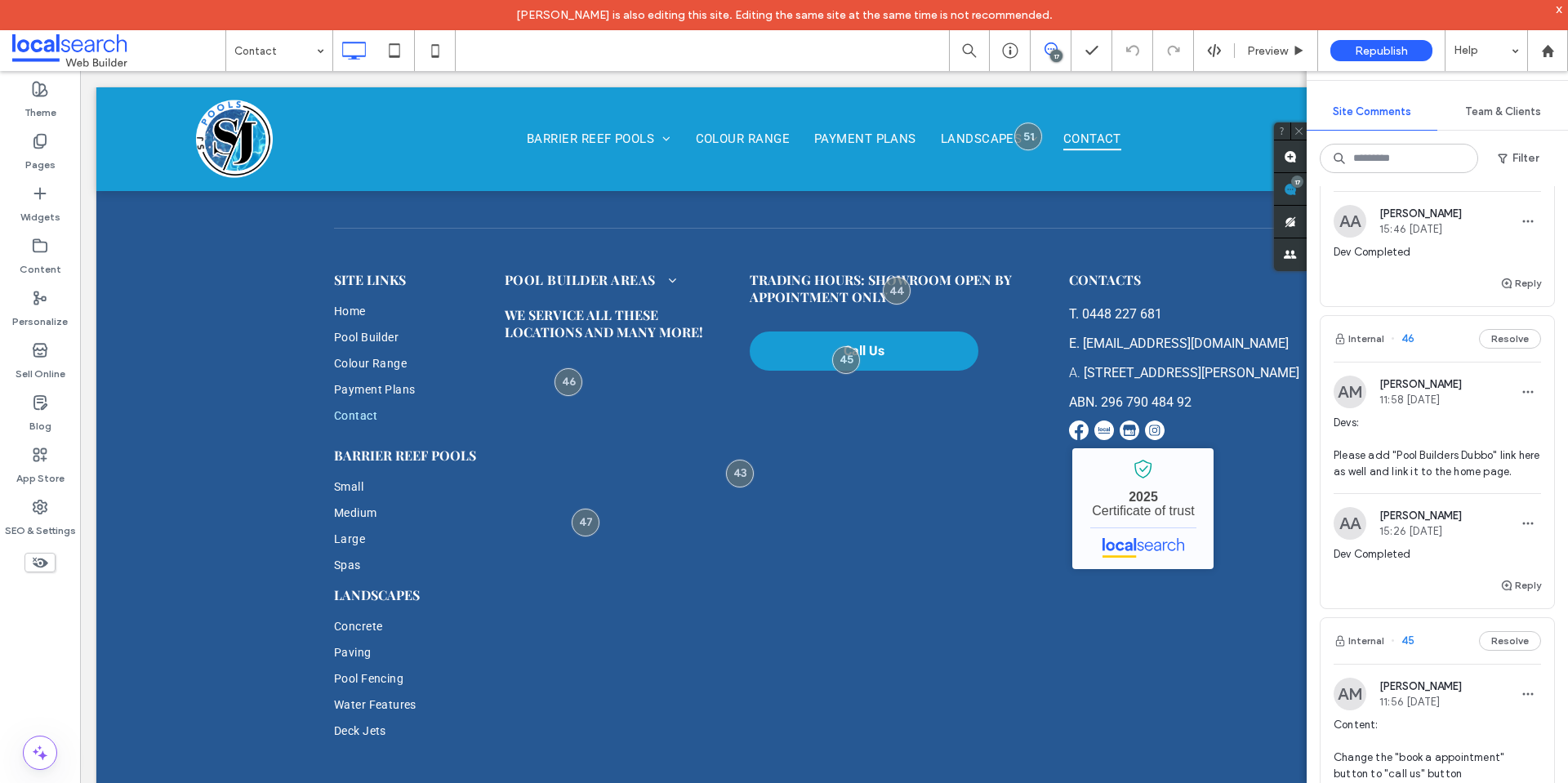
scroll to position [2477, 0]
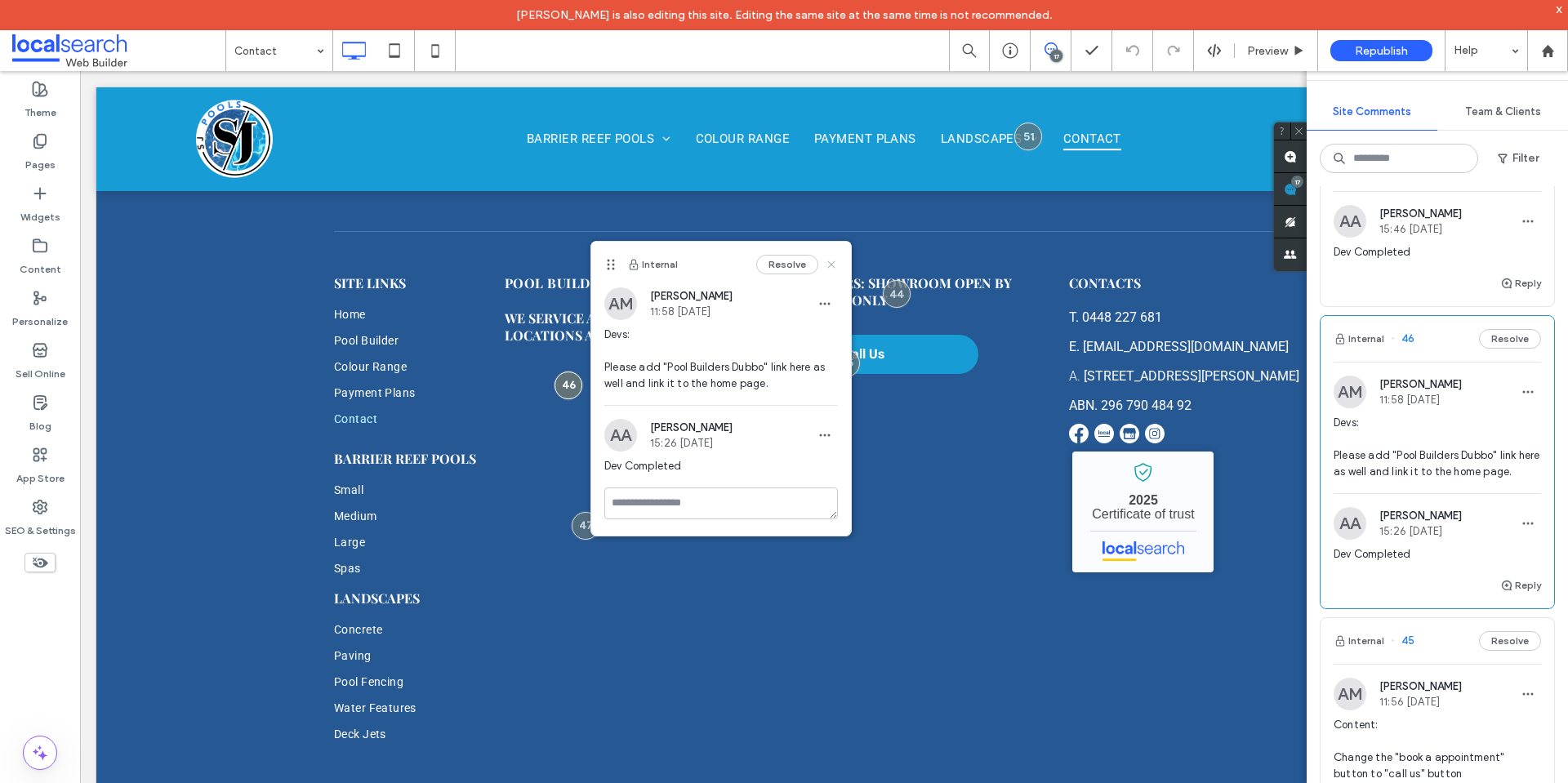
click at [832, 259] on icon at bounding box center [832, 264] width 13 height 13
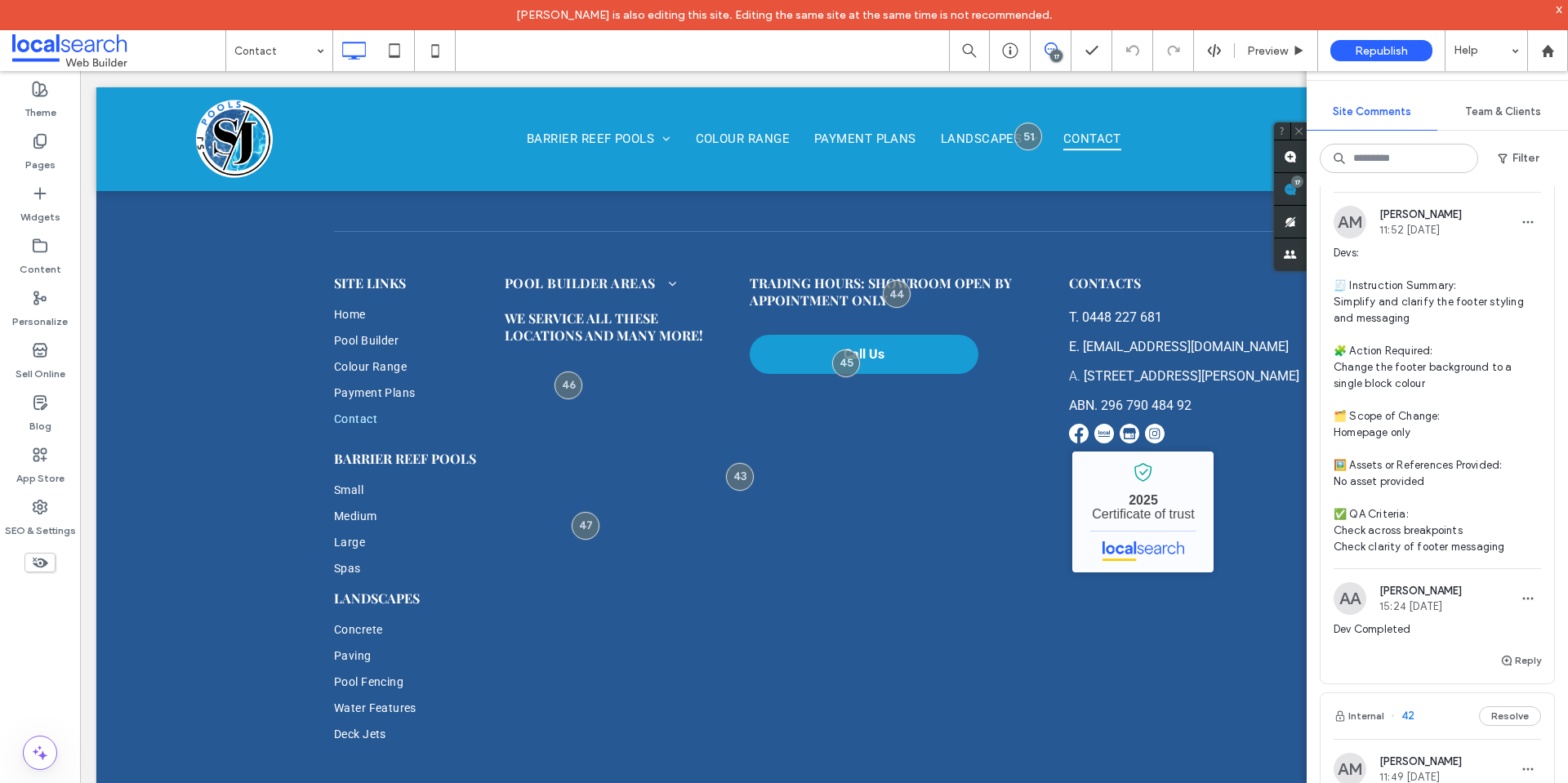
scroll to position [5881, 0]
click at [1460, 497] on span "Devs: 🧾 Instruction Summary: Simplify and clarify the footer styling and messag…" at bounding box center [1437, 399] width 207 height 310
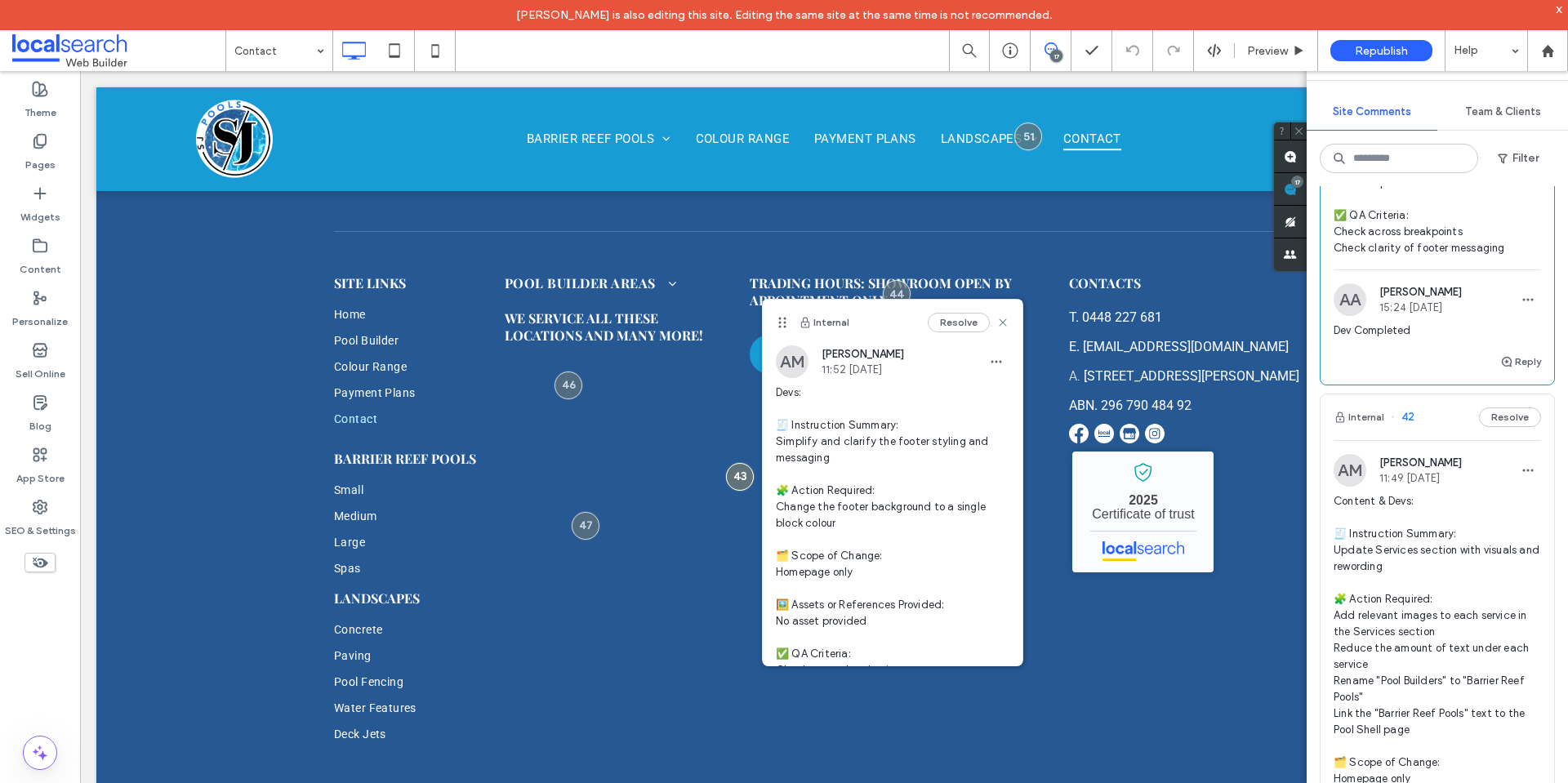
scroll to position [6289, 0]
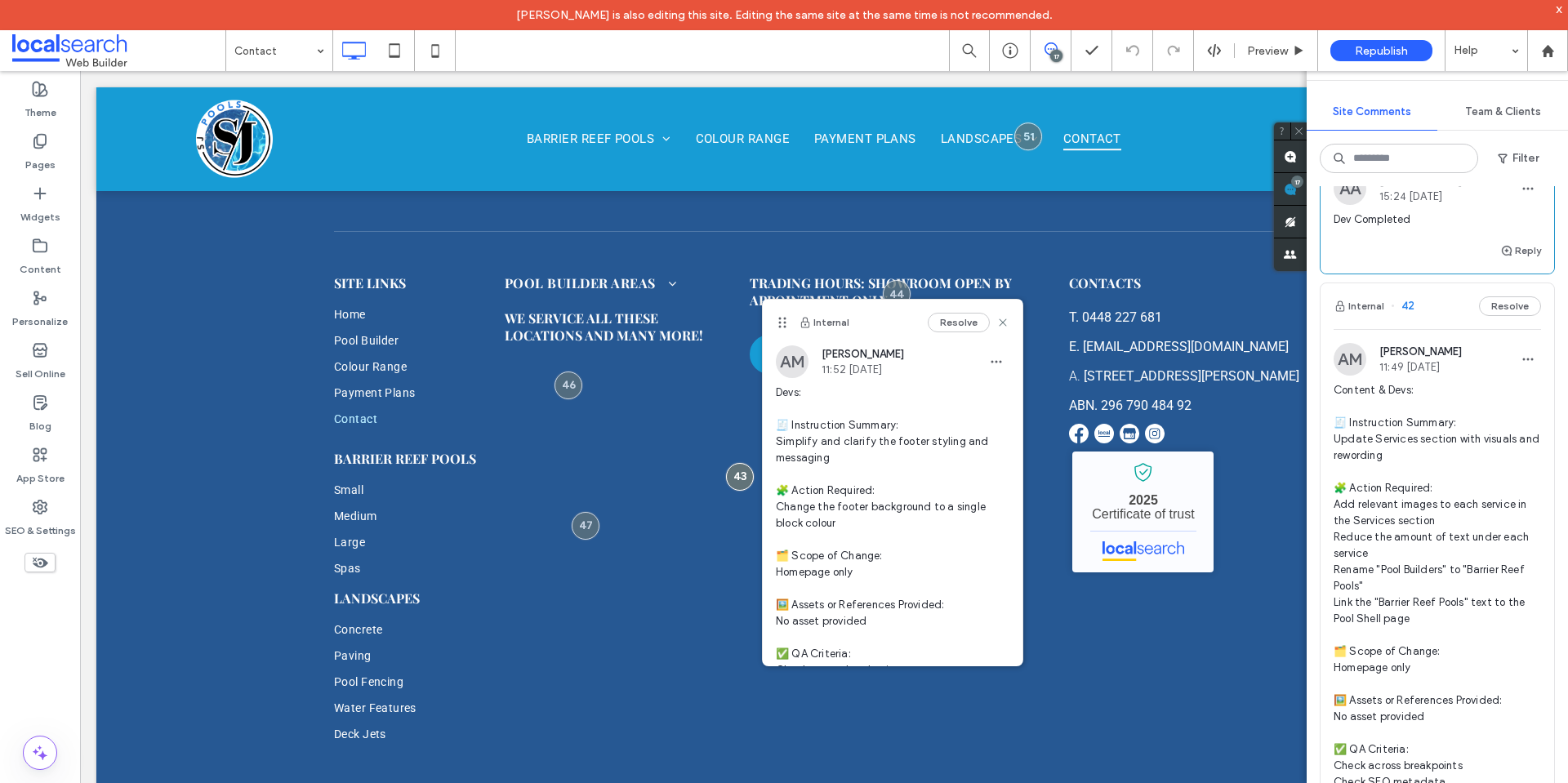
click at [1425, 466] on span "Content & Devs: 🧾 Instruction Summary: Update Services section with visuals and…" at bounding box center [1437, 603] width 207 height 441
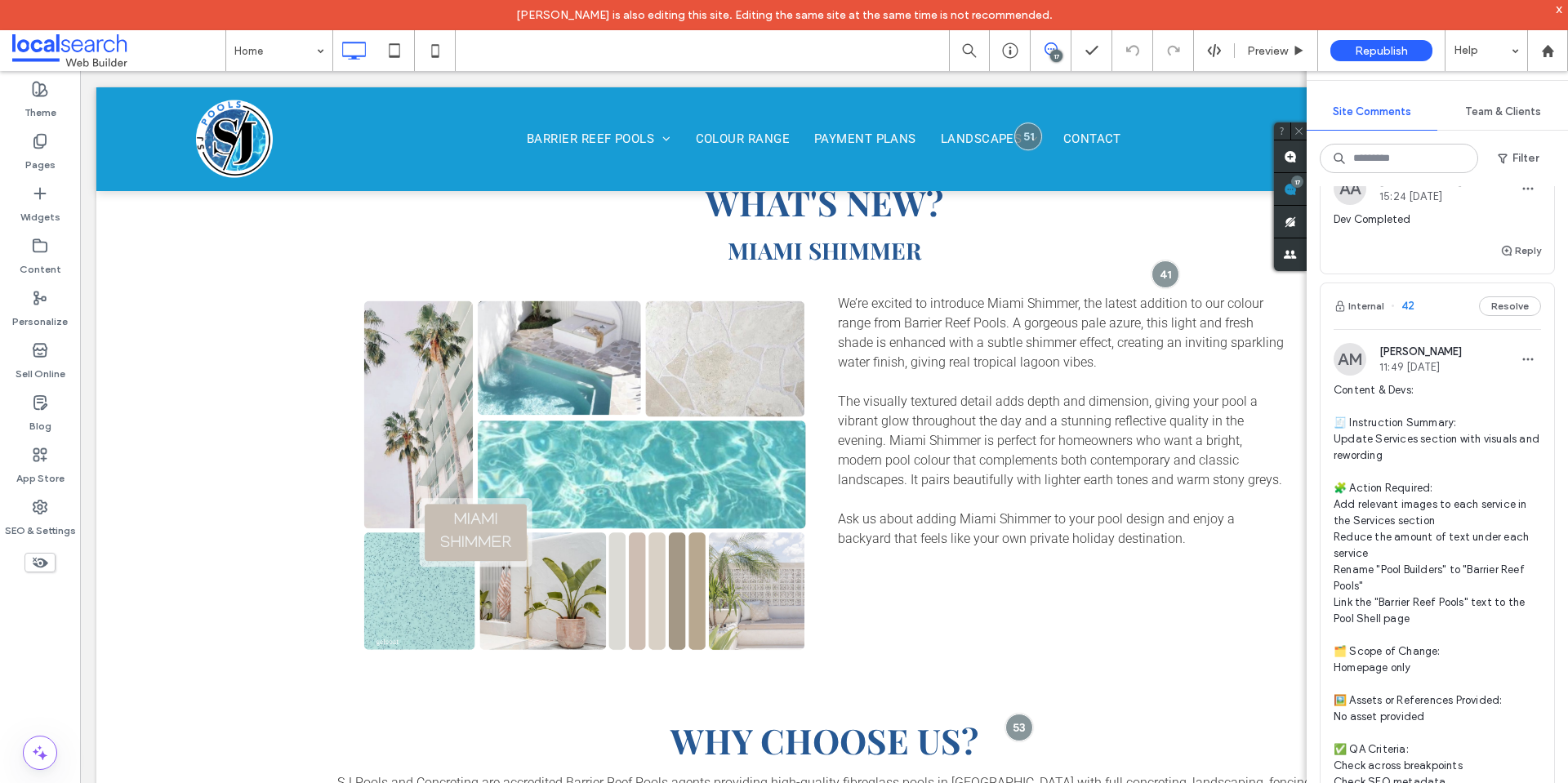
scroll to position [6452, 0]
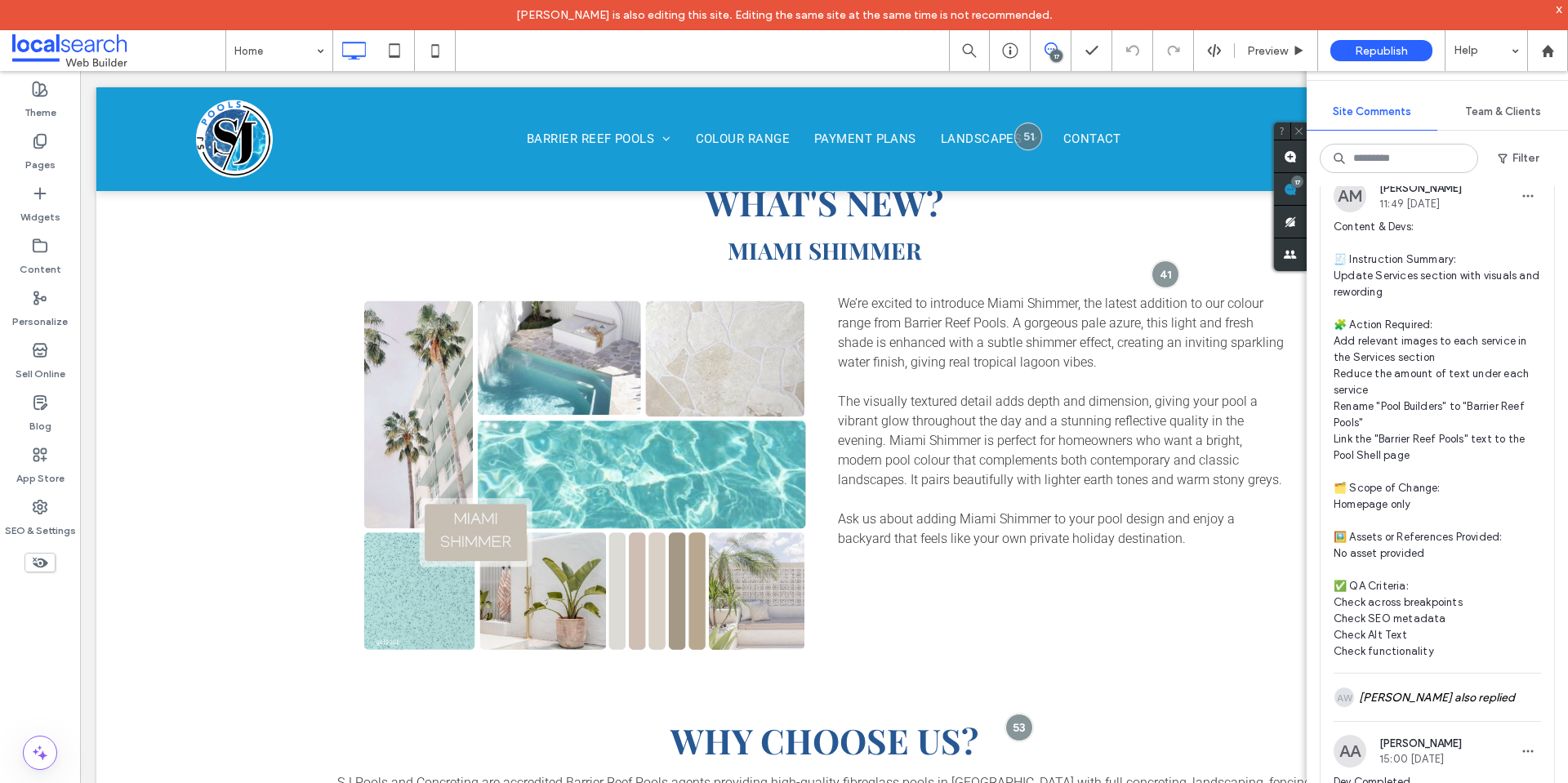
click at [1469, 541] on span "Content & Devs: 🧾 Instruction Summary: Update Services section with visuals and…" at bounding box center [1437, 439] width 207 height 441
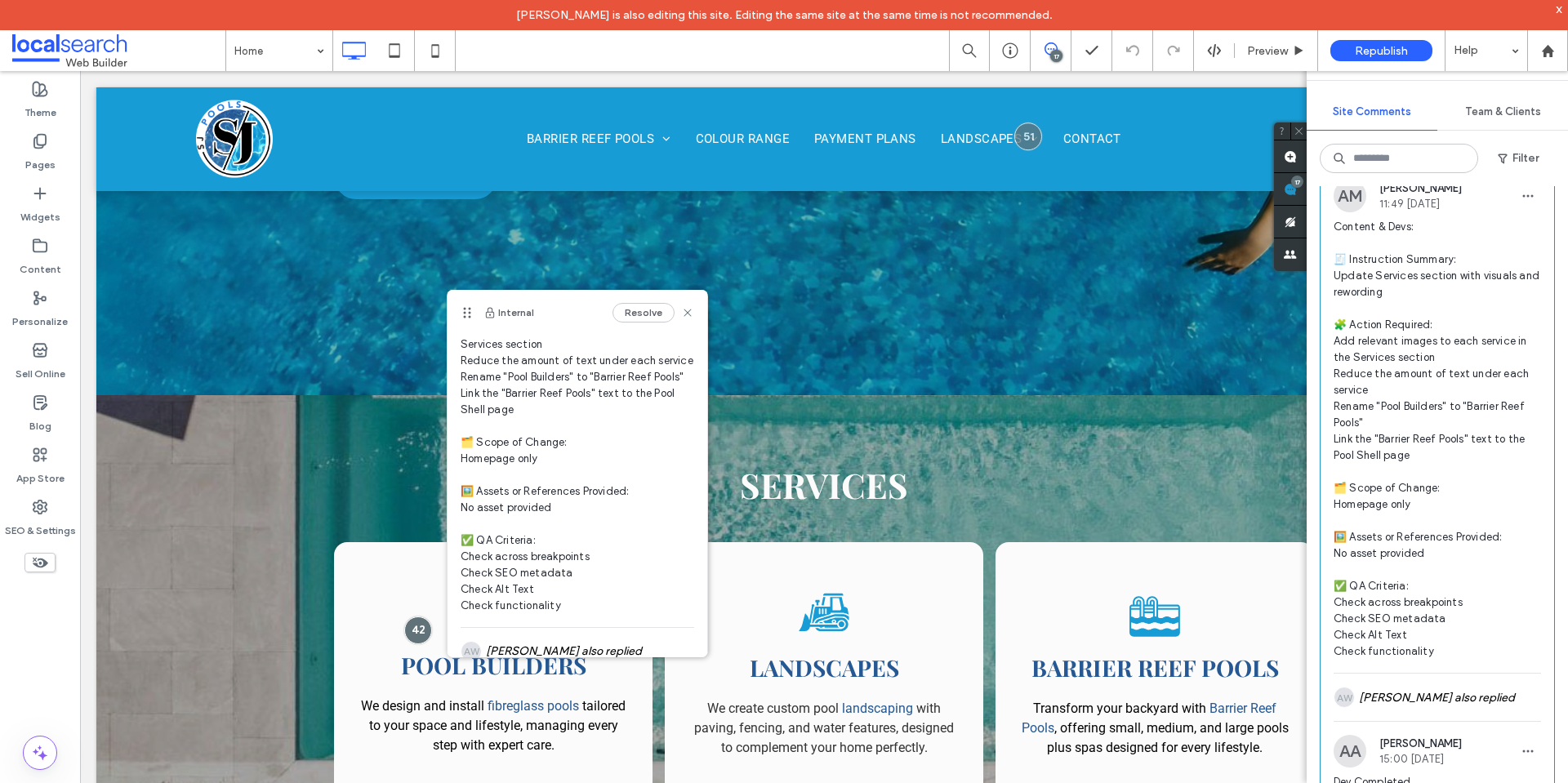
scroll to position [352, 0]
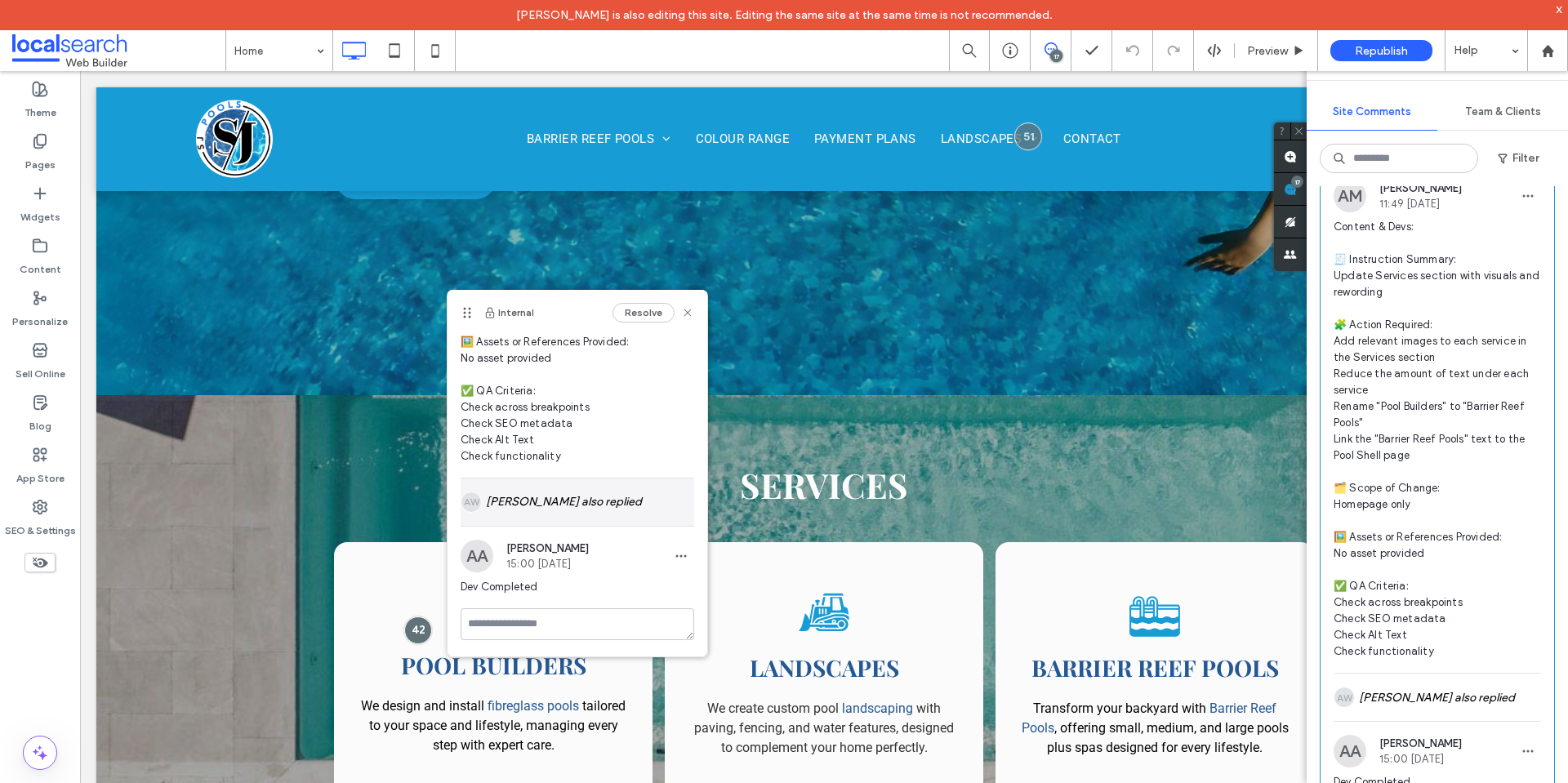
click at [629, 507] on div "AW Ashley Whamond also replied" at bounding box center [577, 502] width 234 height 48
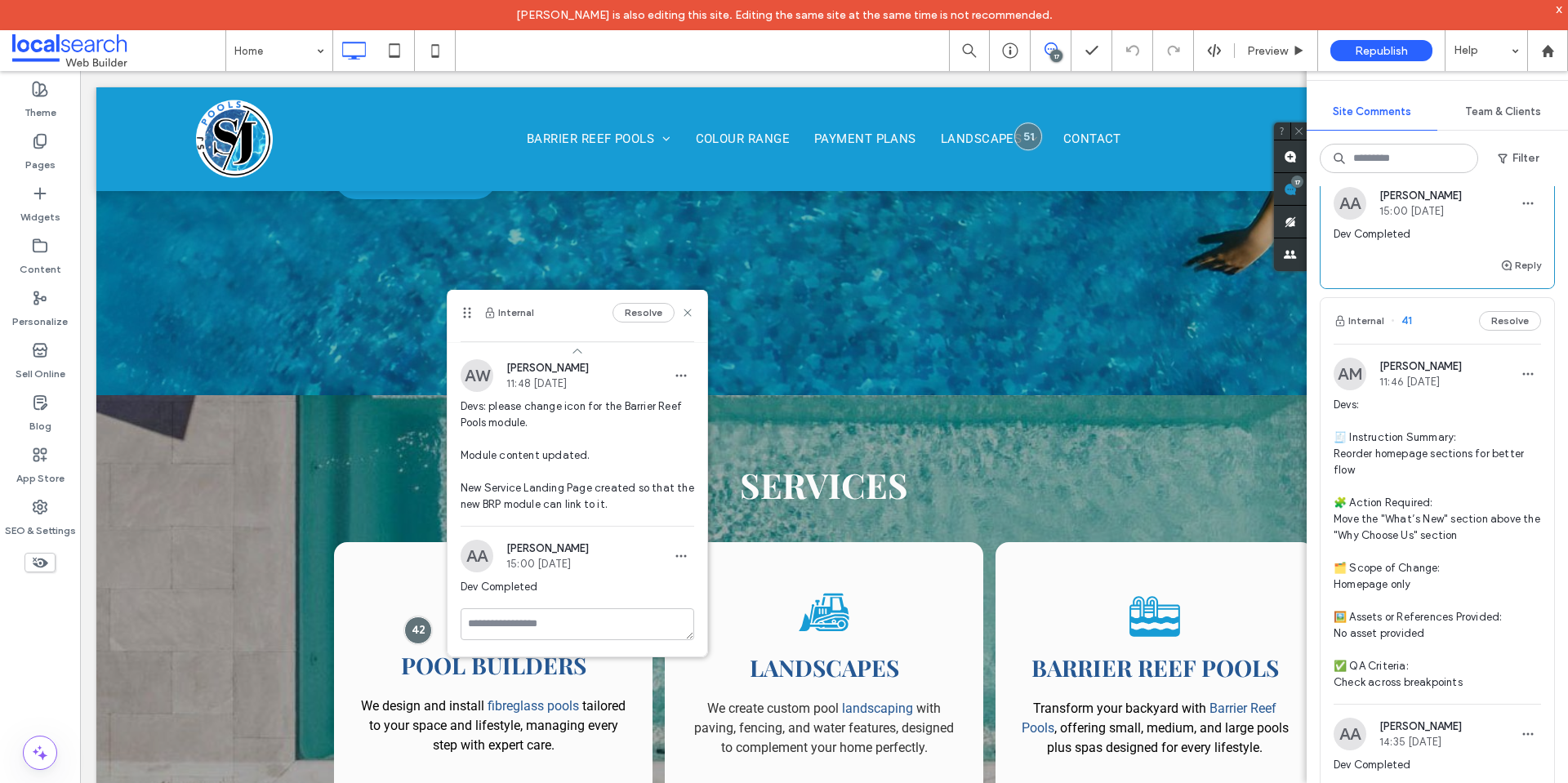
scroll to position [7024, 0]
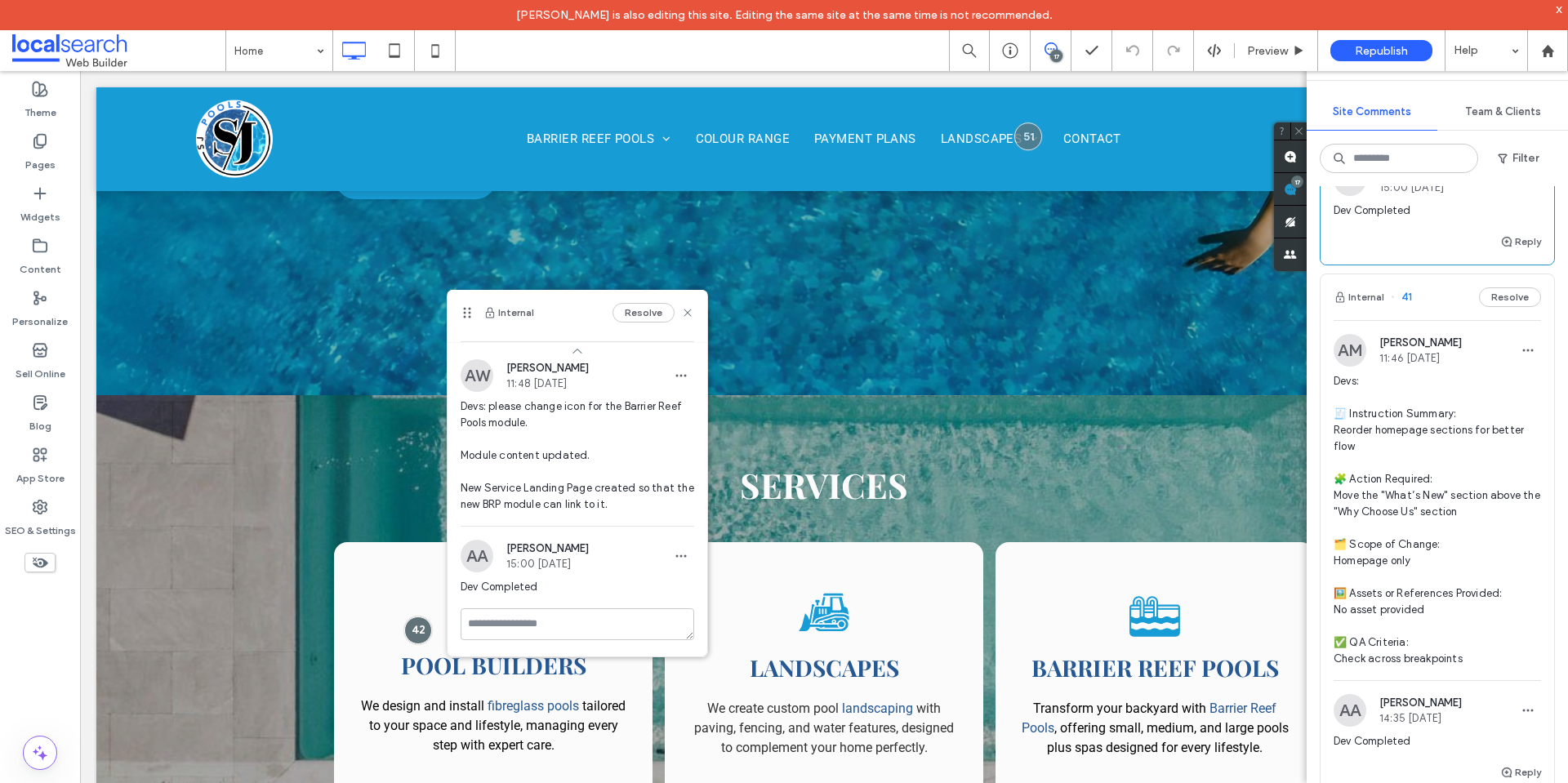
click at [1490, 476] on span "Devs: 🧾 Instruction Summary: Reorder homepage sections for better flow 🧩 Action…" at bounding box center [1437, 520] width 207 height 294
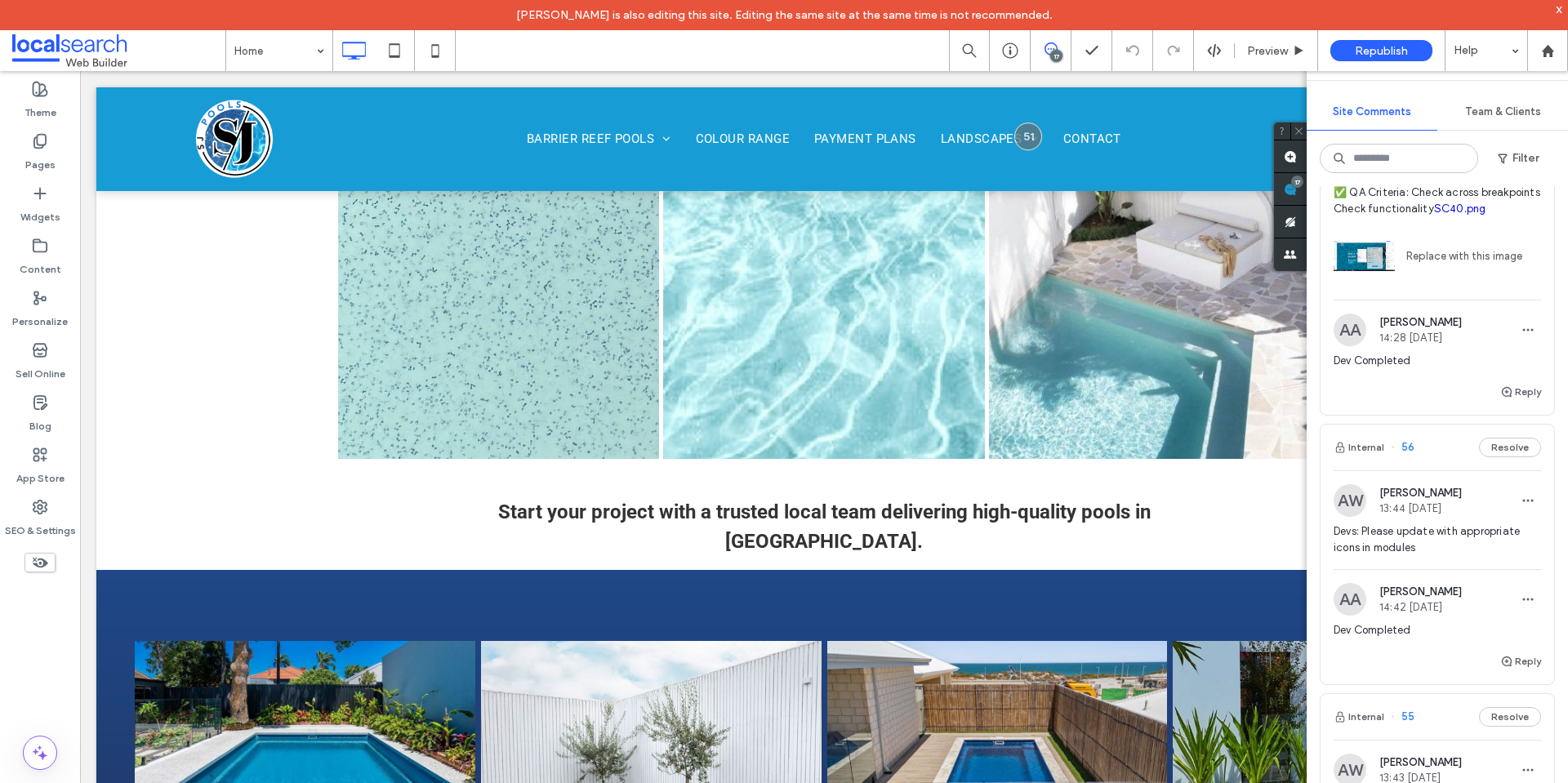
scroll to position [0, 0]
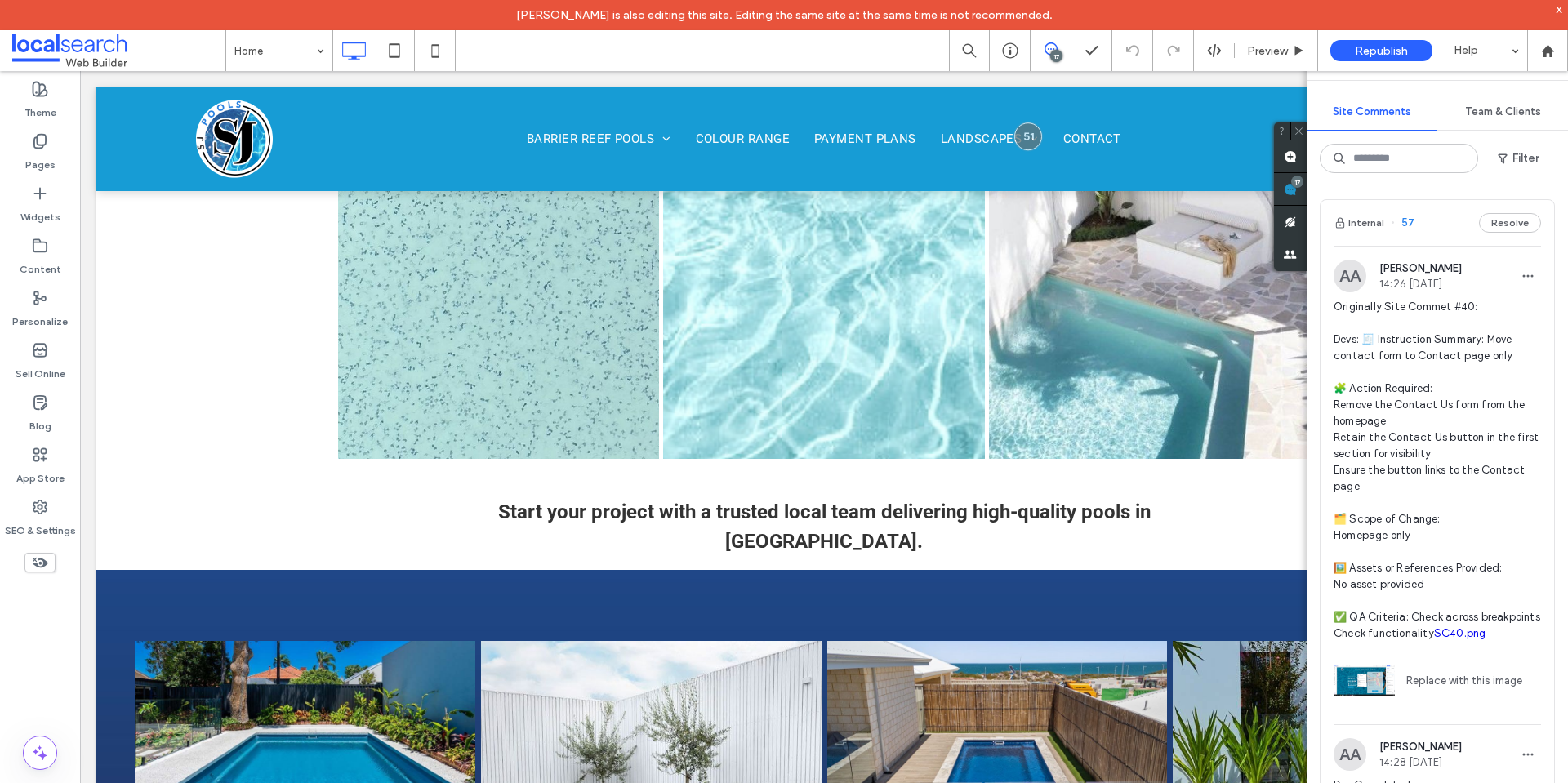
click at [1457, 353] on span "Originally Site Commet #40: Devs: 🧾 Instruction Summary: Move contact form to C…" at bounding box center [1437, 471] width 207 height 343
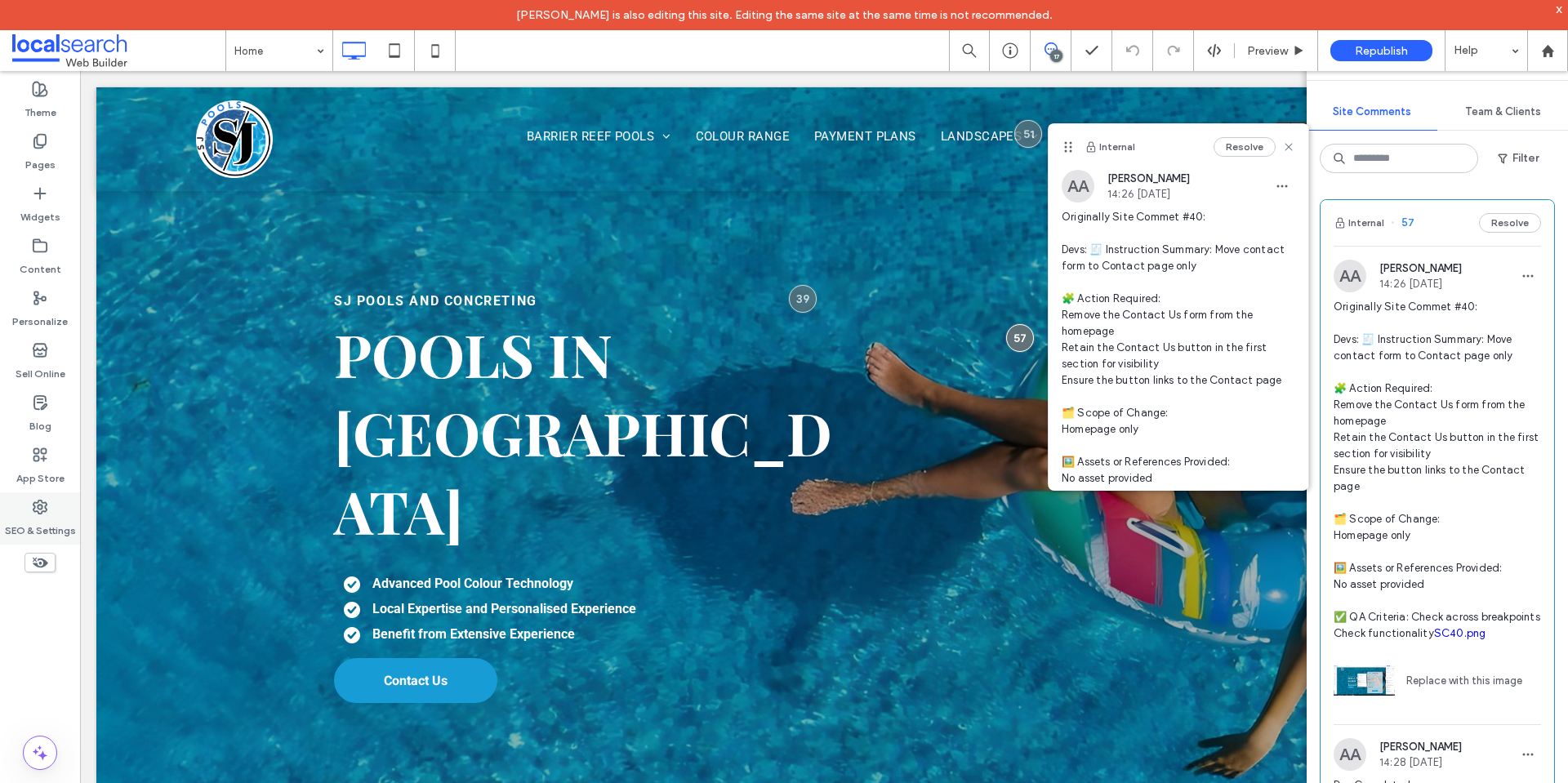
click at [47, 505] on use at bounding box center [40, 507] width 13 height 13
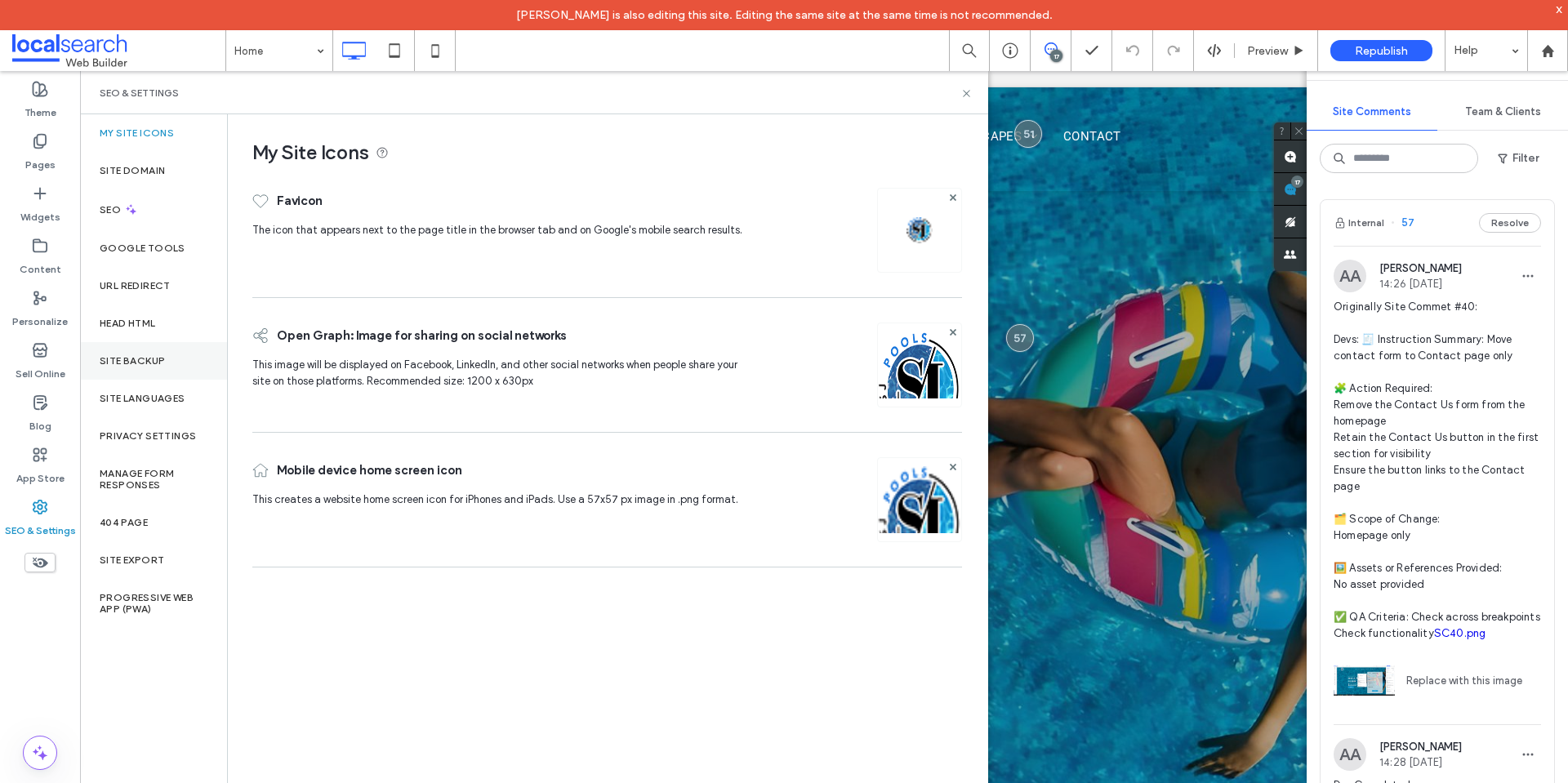
click at [156, 365] on label "Site Backup" at bounding box center [132, 361] width 66 height 11
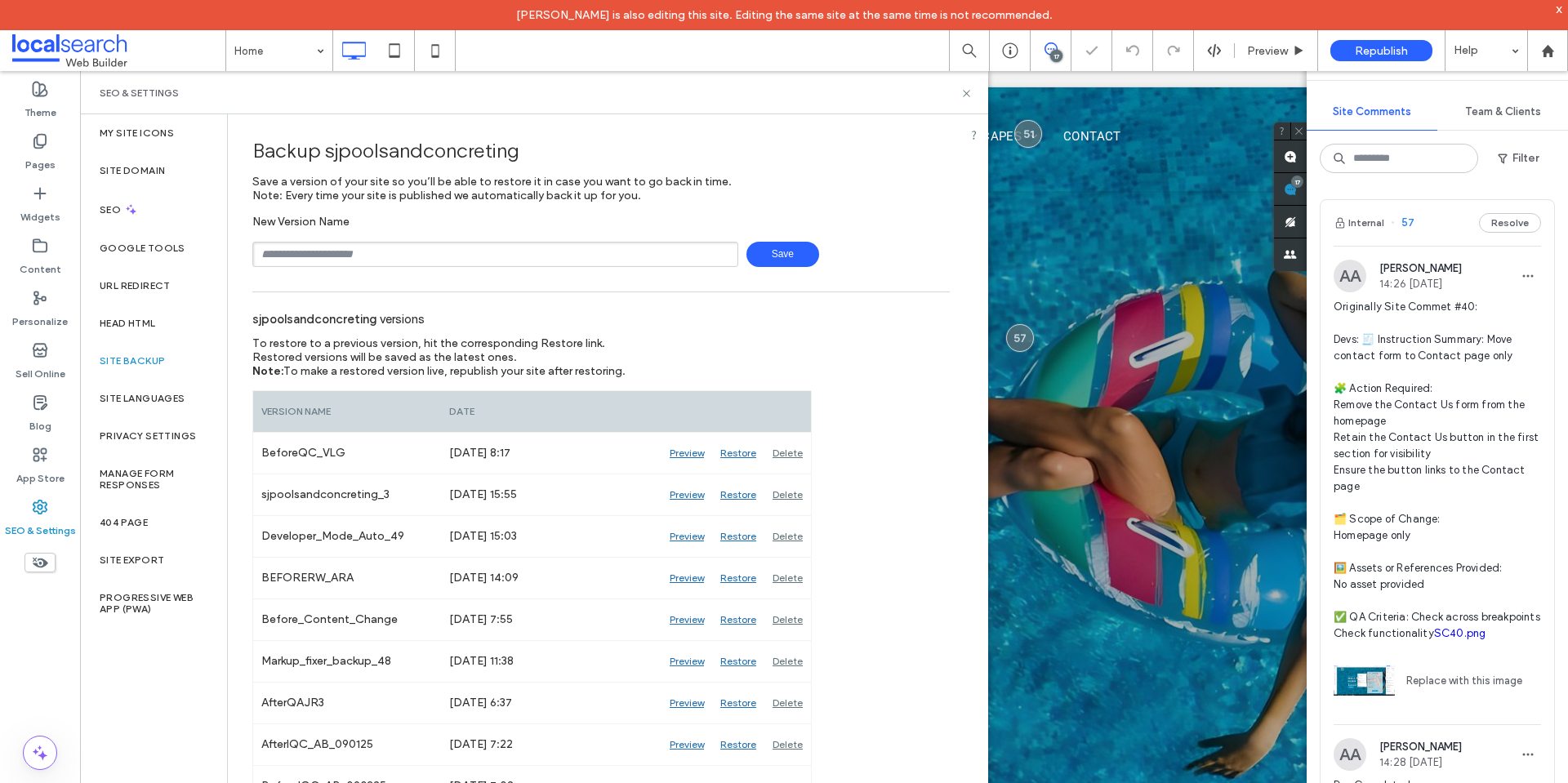
click at [438, 249] on input "text" at bounding box center [495, 254] width 486 height 25
type input "**********"
click at [761, 253] on span "Save" at bounding box center [783, 254] width 73 height 25
click at [524, 335] on div "sjpoolsandconcreting versions" at bounding box center [601, 319] width 698 height 36
